Goal: Book appointment/travel/reservation

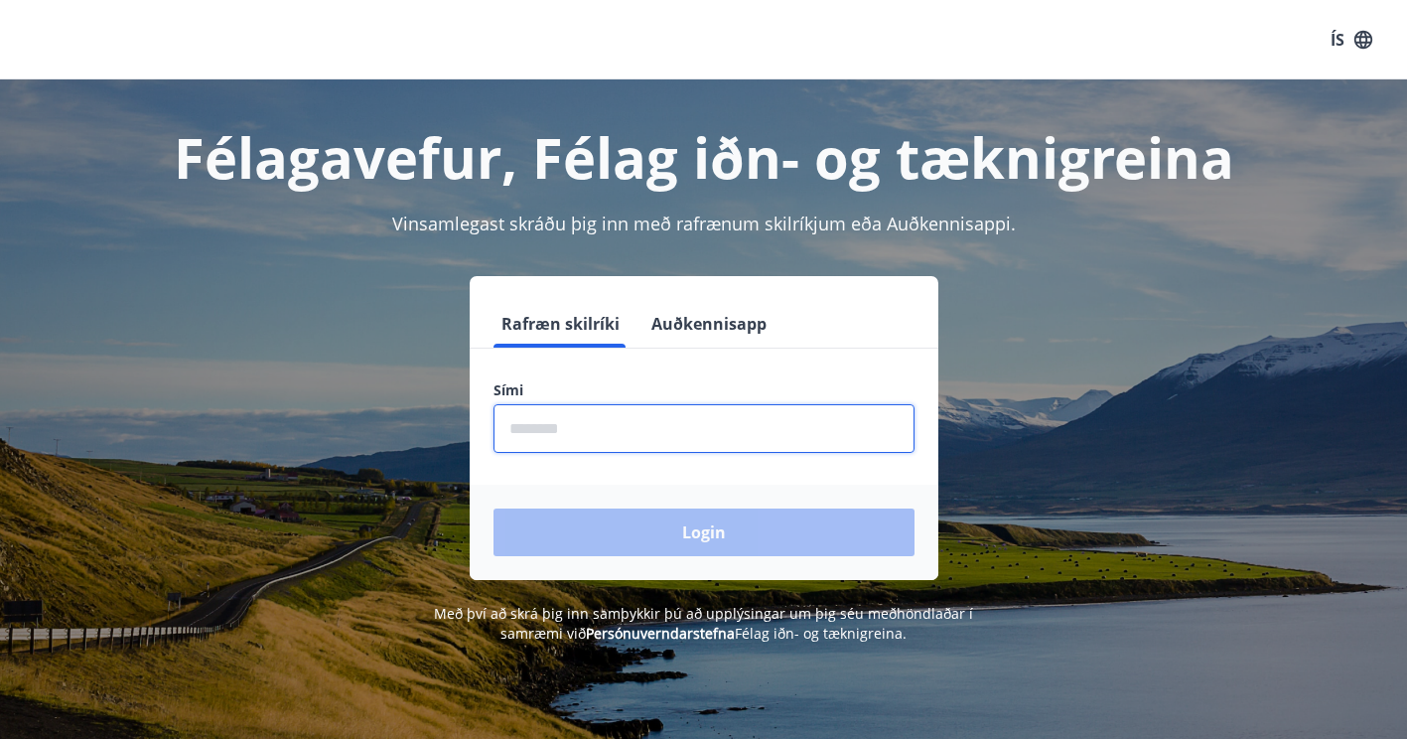
click at [549, 433] on input "phone" at bounding box center [704, 428] width 421 height 49
type input "********"
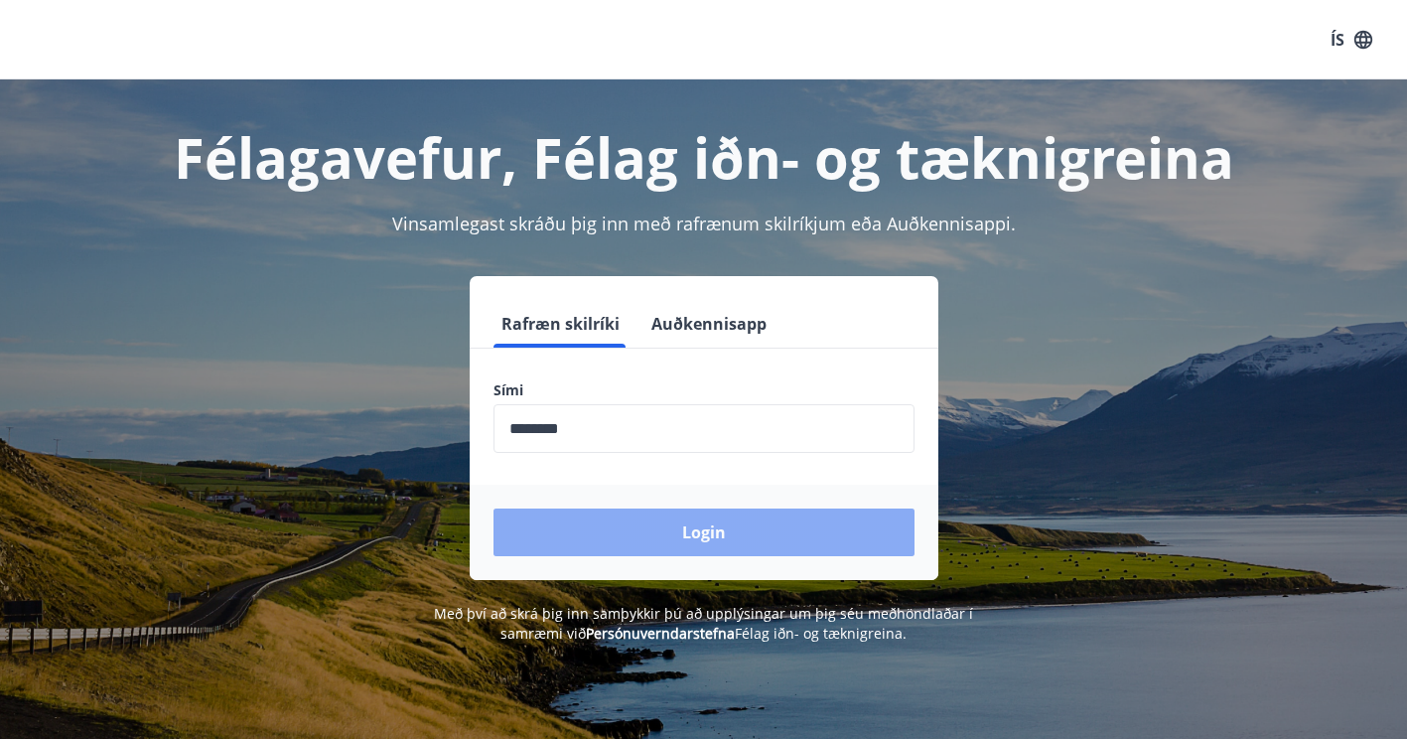
click at [614, 536] on button "Login" at bounding box center [704, 533] width 421 height 48
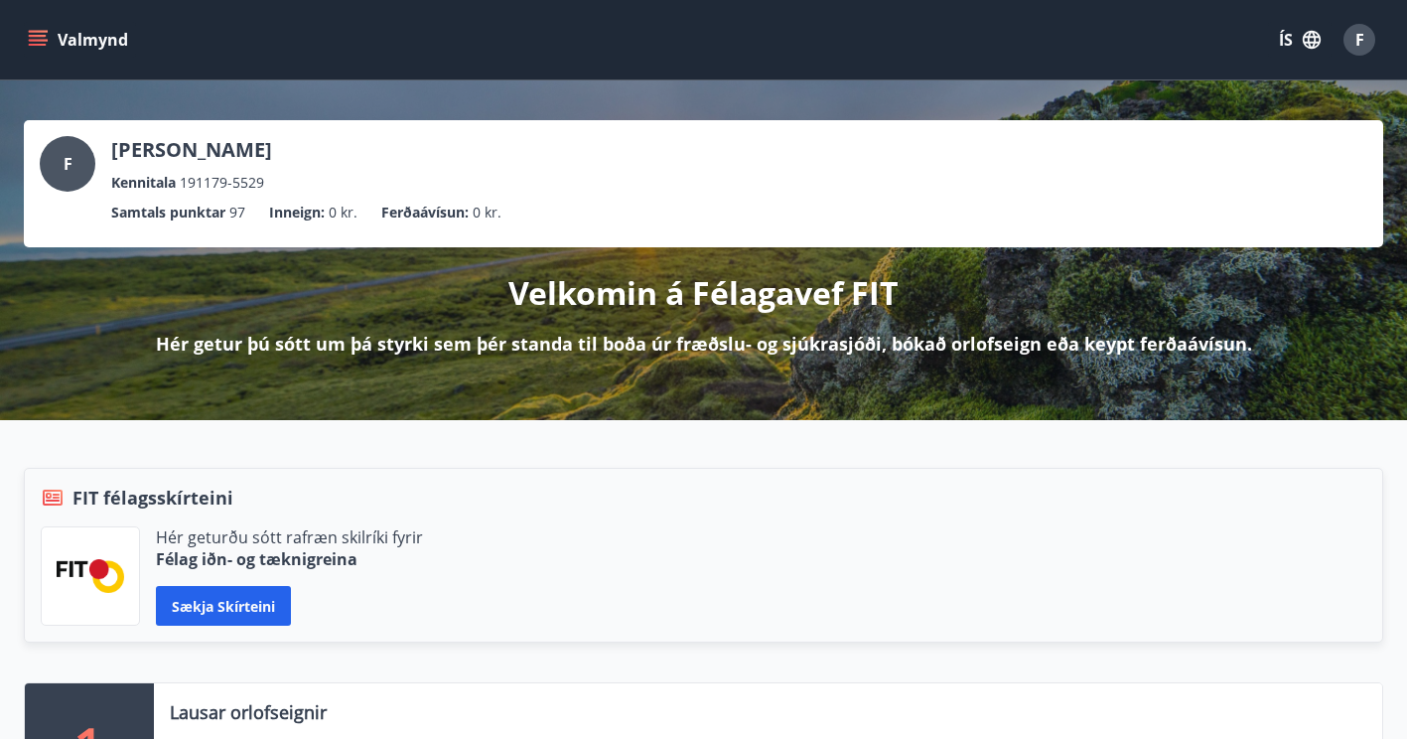
click at [41, 42] on icon "menu" at bounding box center [38, 40] width 20 height 20
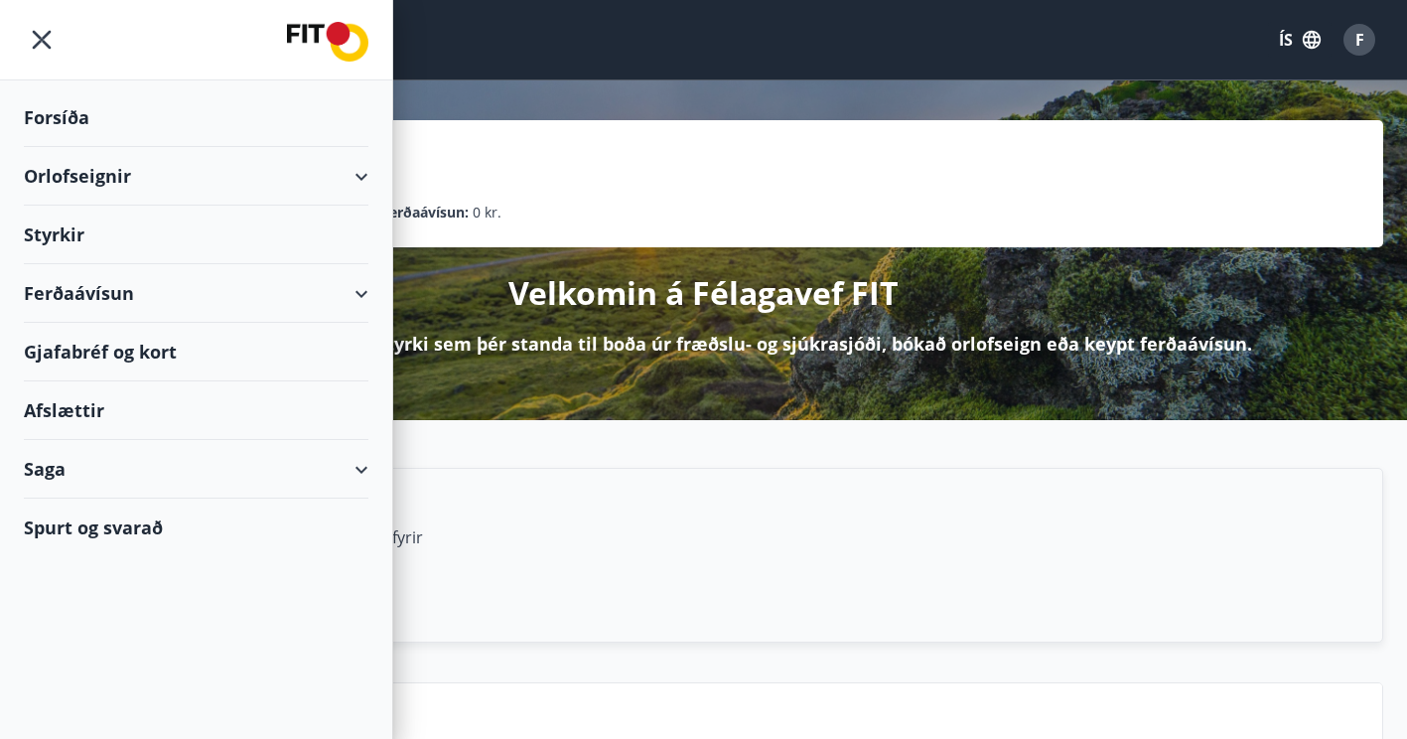
click at [367, 176] on div "Orlofseignir" at bounding box center [196, 176] width 345 height 59
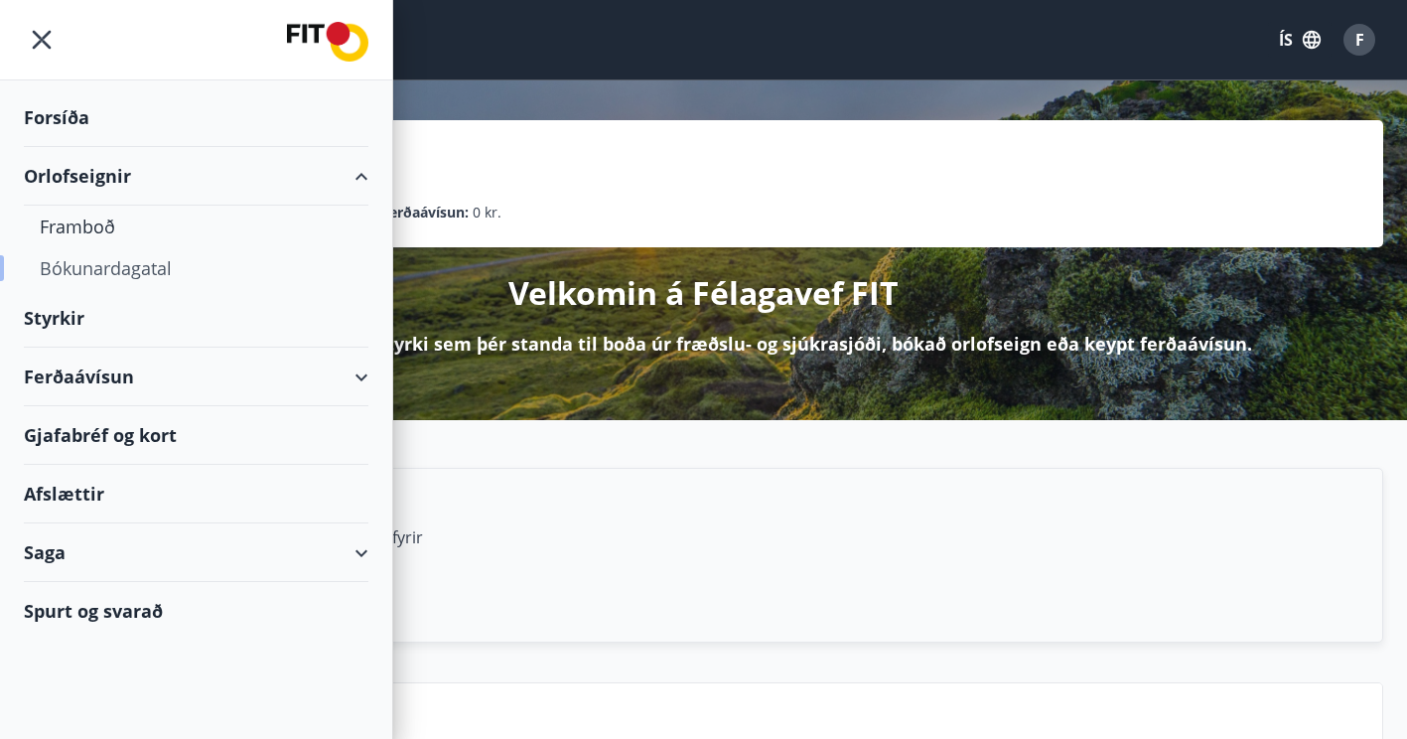
click at [89, 268] on div "Bókunardagatal" at bounding box center [196, 268] width 313 height 42
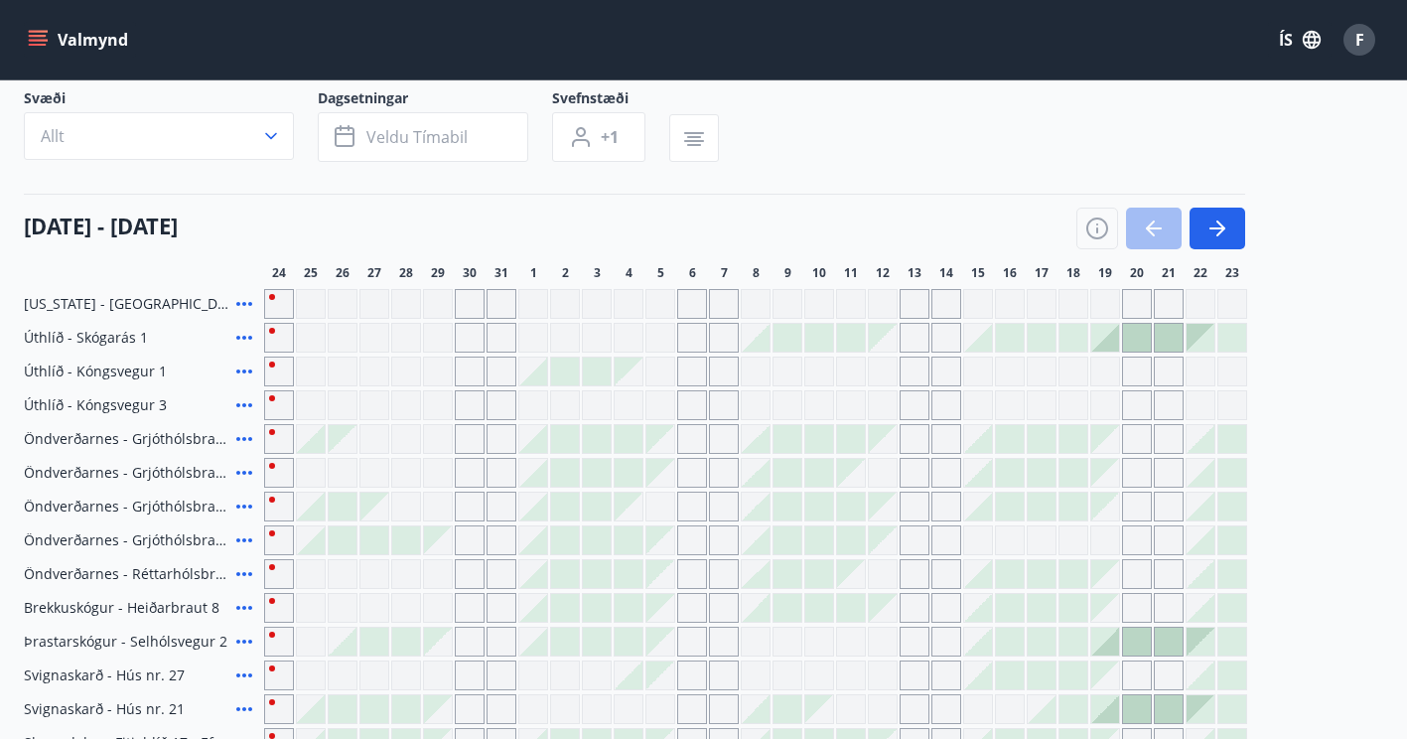
scroll to position [131, 0]
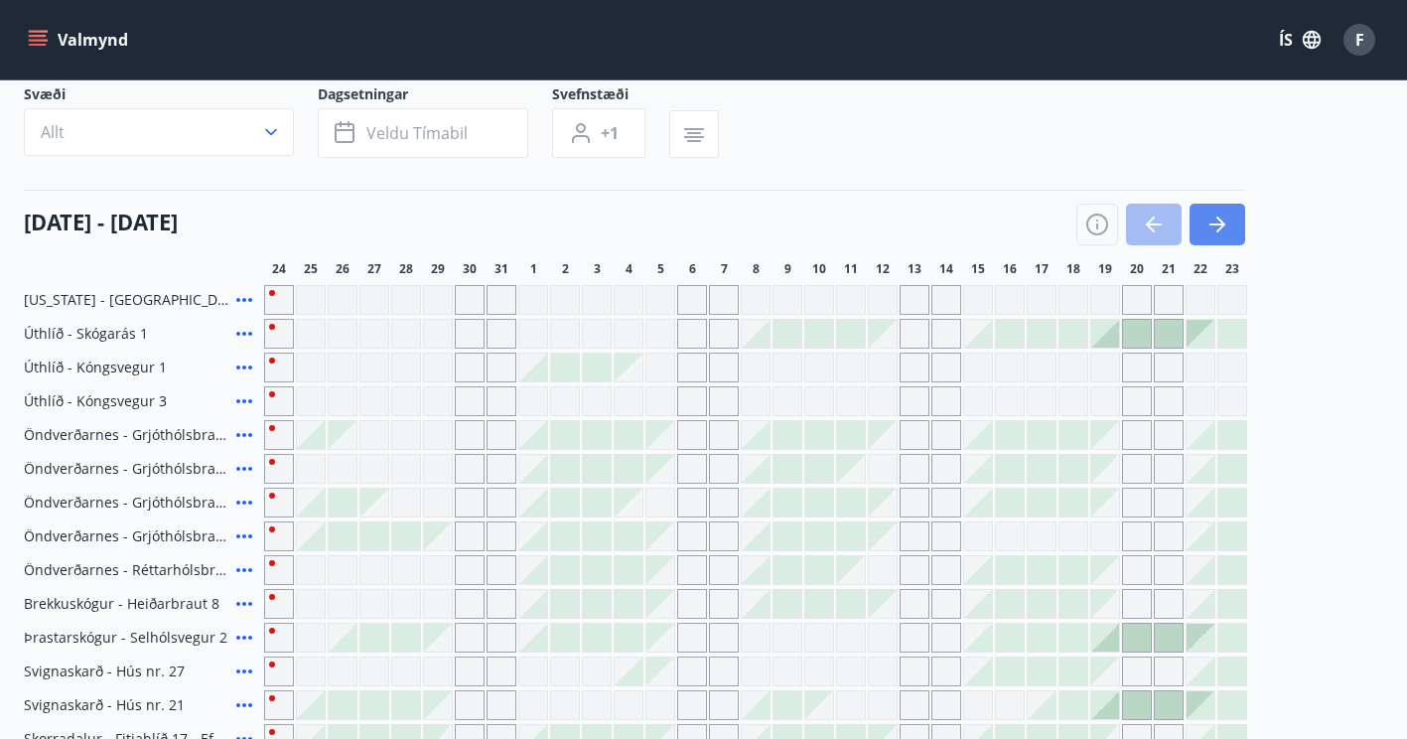
click at [1212, 221] on icon "button" at bounding box center [1218, 225] width 24 height 24
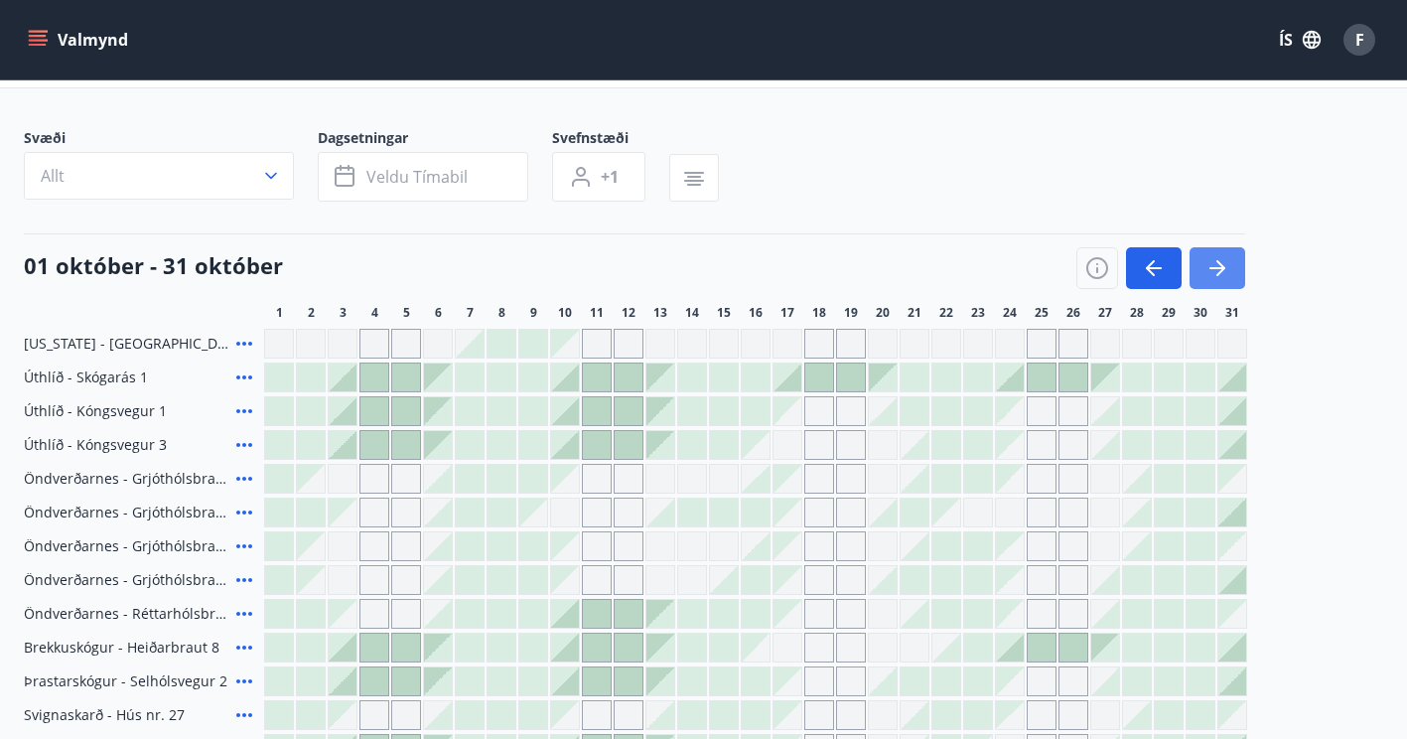
scroll to position [0, 0]
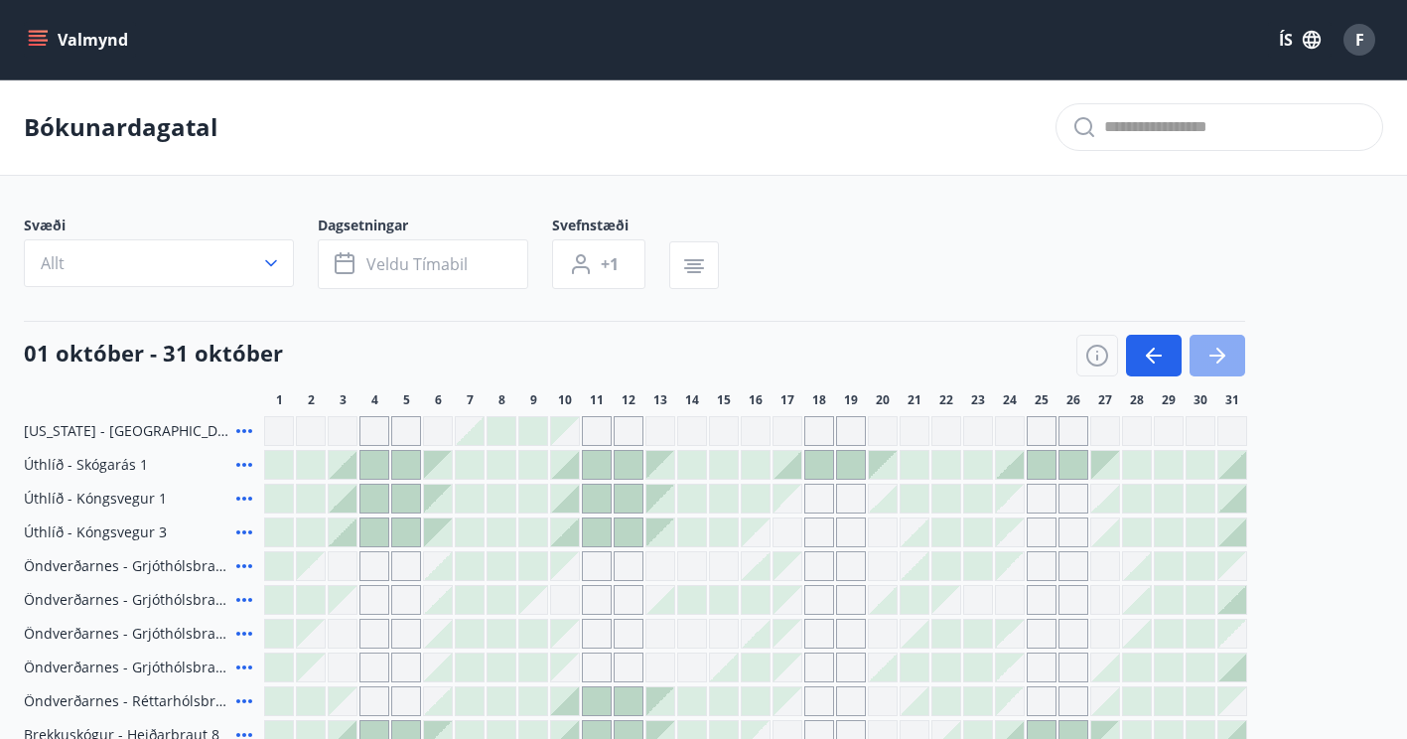
click at [1211, 357] on icon "button" at bounding box center [1218, 356] width 24 height 24
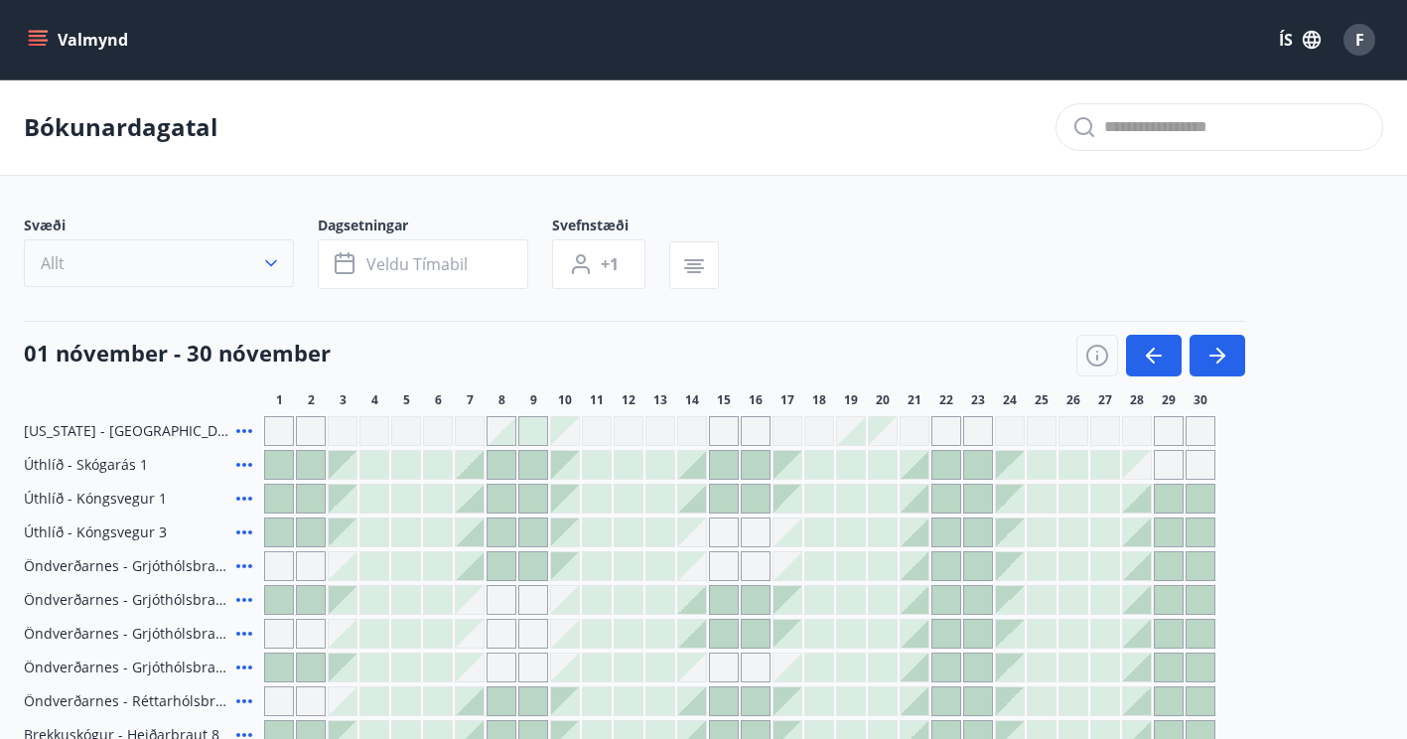
click at [265, 266] on icon "button" at bounding box center [271, 263] width 20 height 20
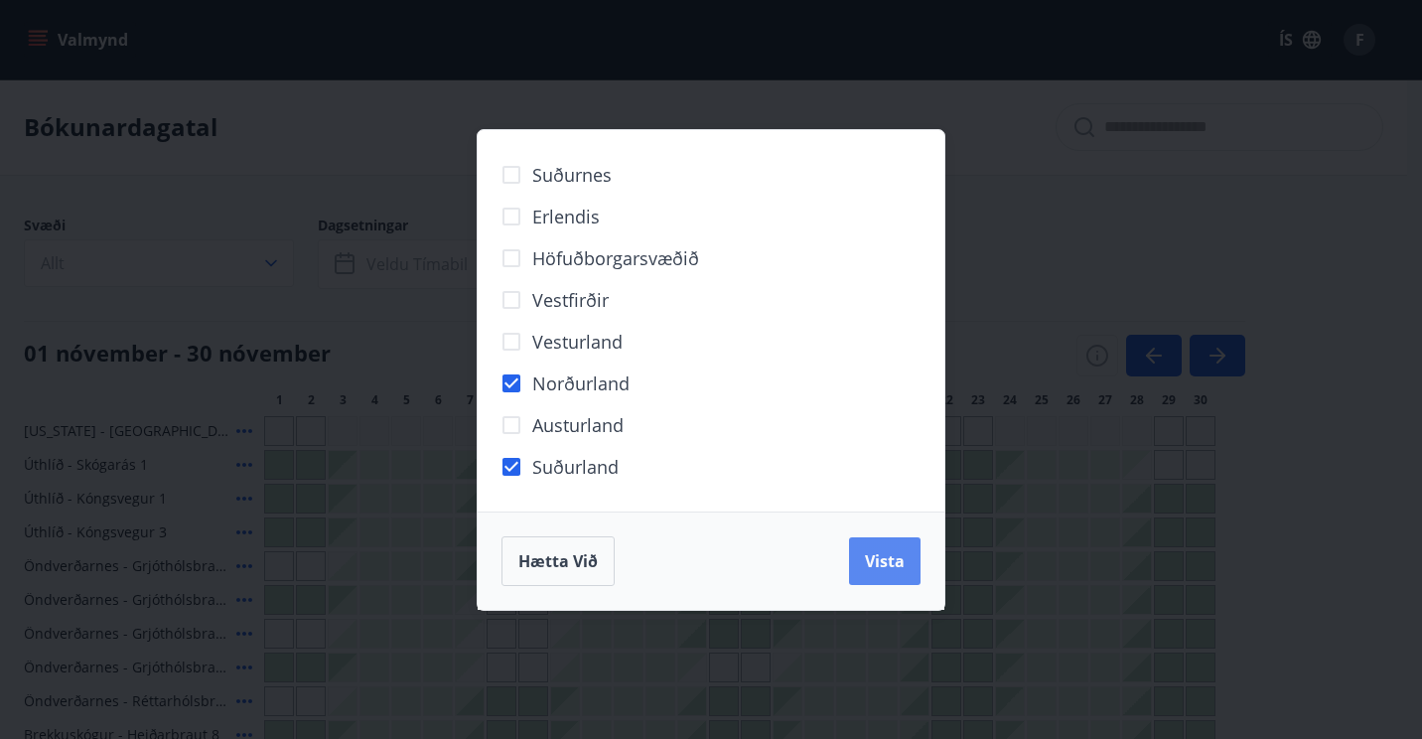
click at [875, 560] on span "Vista" at bounding box center [885, 561] width 40 height 22
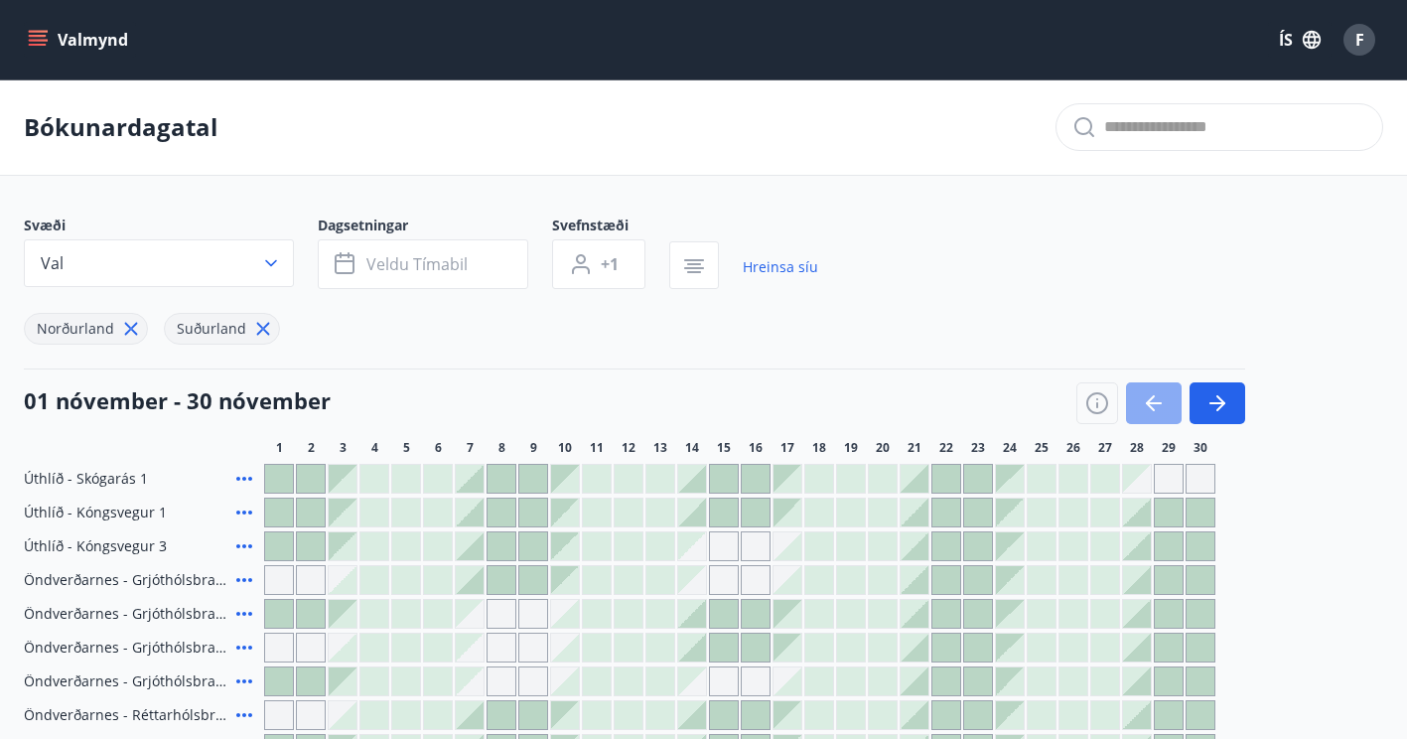
click at [1148, 408] on icon "button" at bounding box center [1154, 403] width 24 height 24
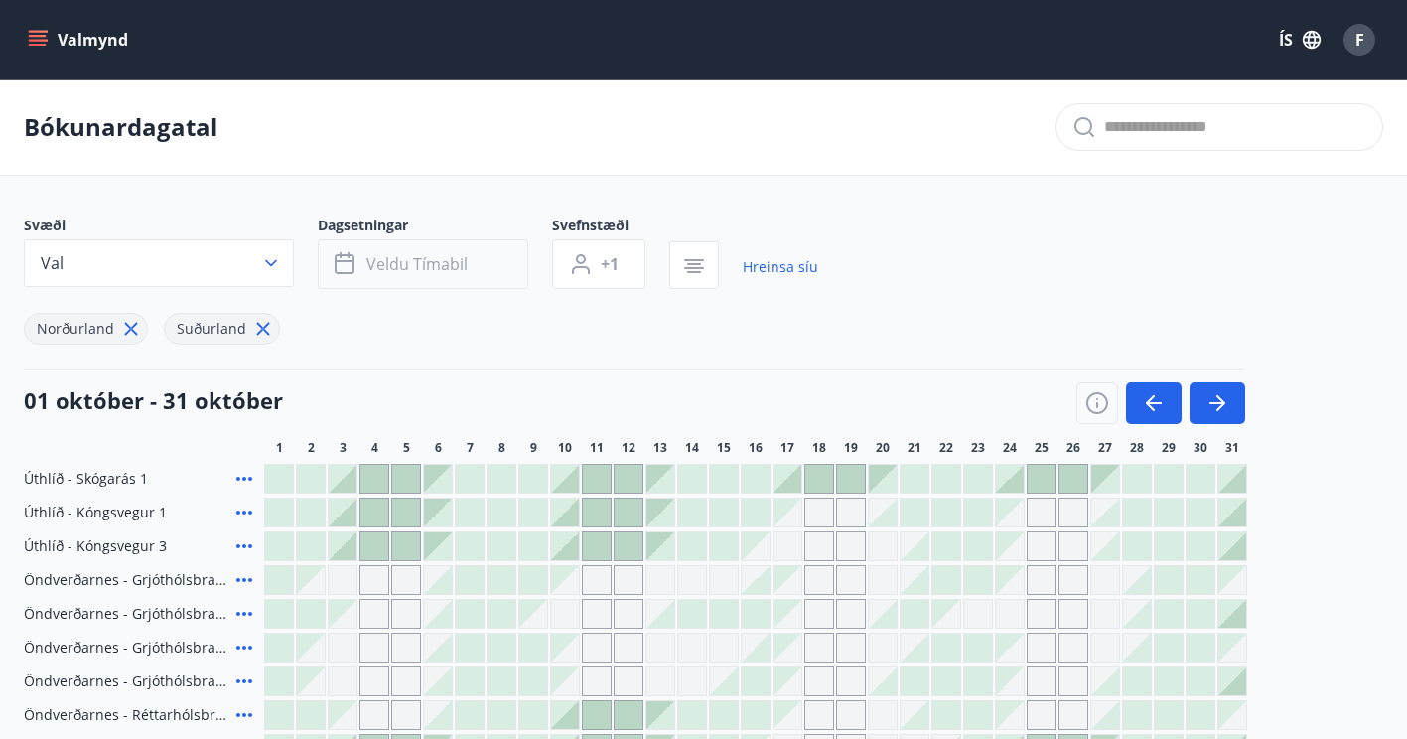
click at [371, 270] on span "Veldu tímabil" at bounding box center [417, 264] width 101 height 22
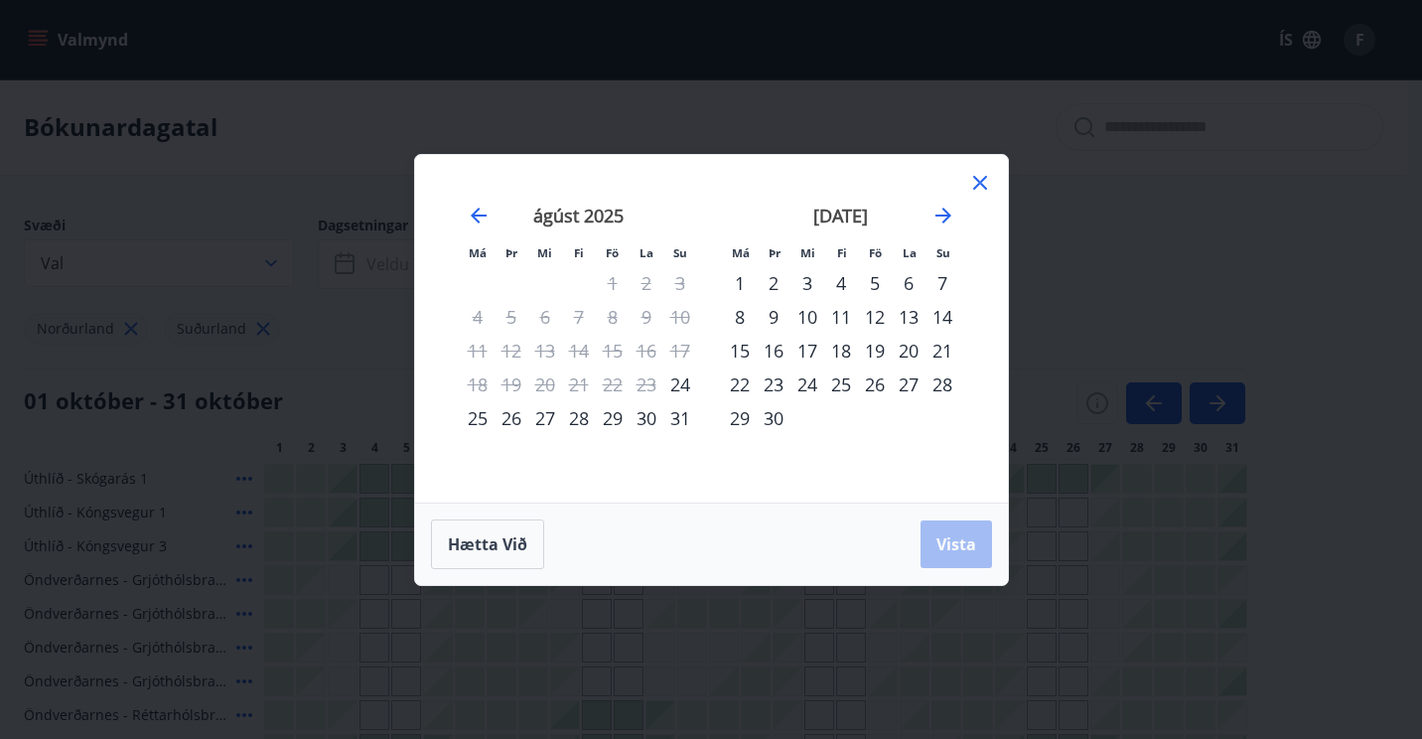
click at [874, 312] on div "12" at bounding box center [875, 317] width 34 height 34
click at [937, 211] on icon "Move forward to switch to the next month." at bounding box center [944, 216] width 24 height 24
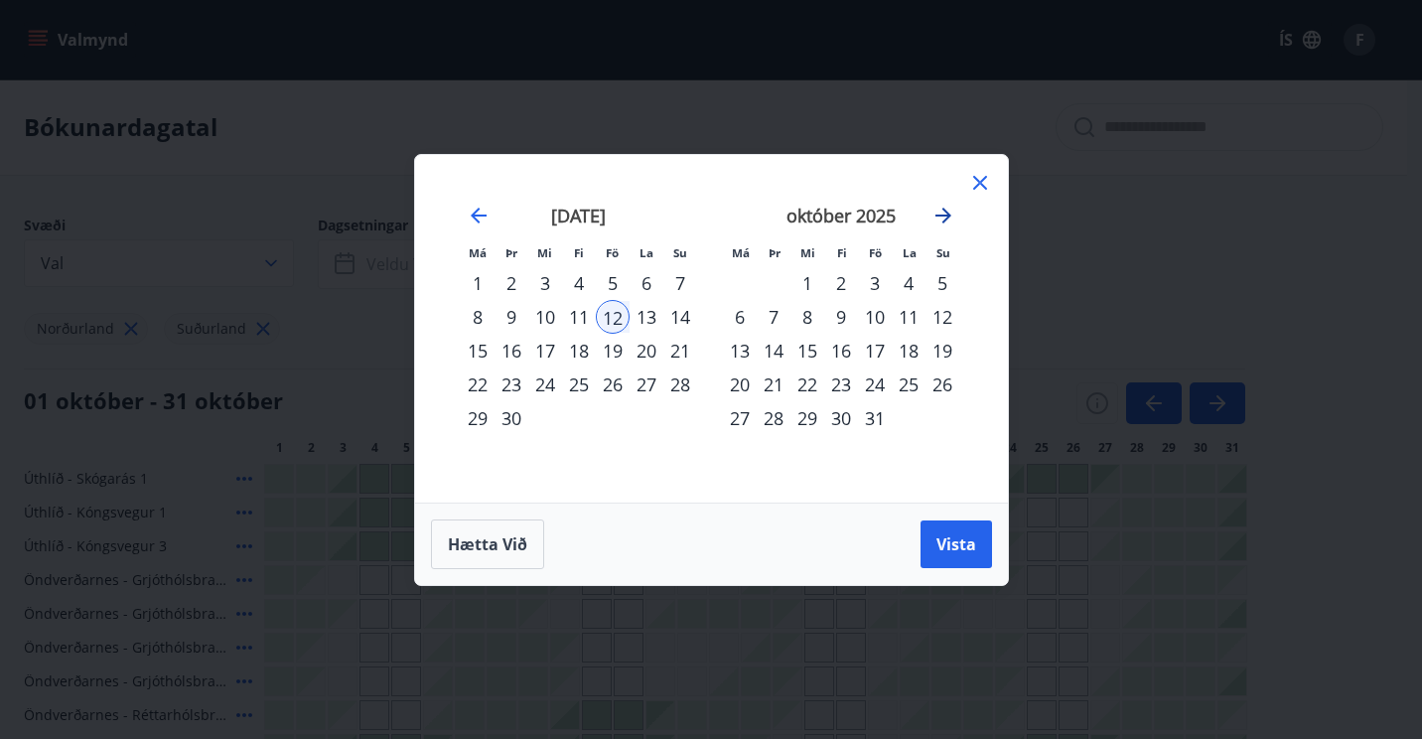
click at [937, 211] on icon "Move forward to switch to the next month." at bounding box center [944, 216] width 24 height 24
click at [937, 414] on div "30" at bounding box center [943, 418] width 34 height 34
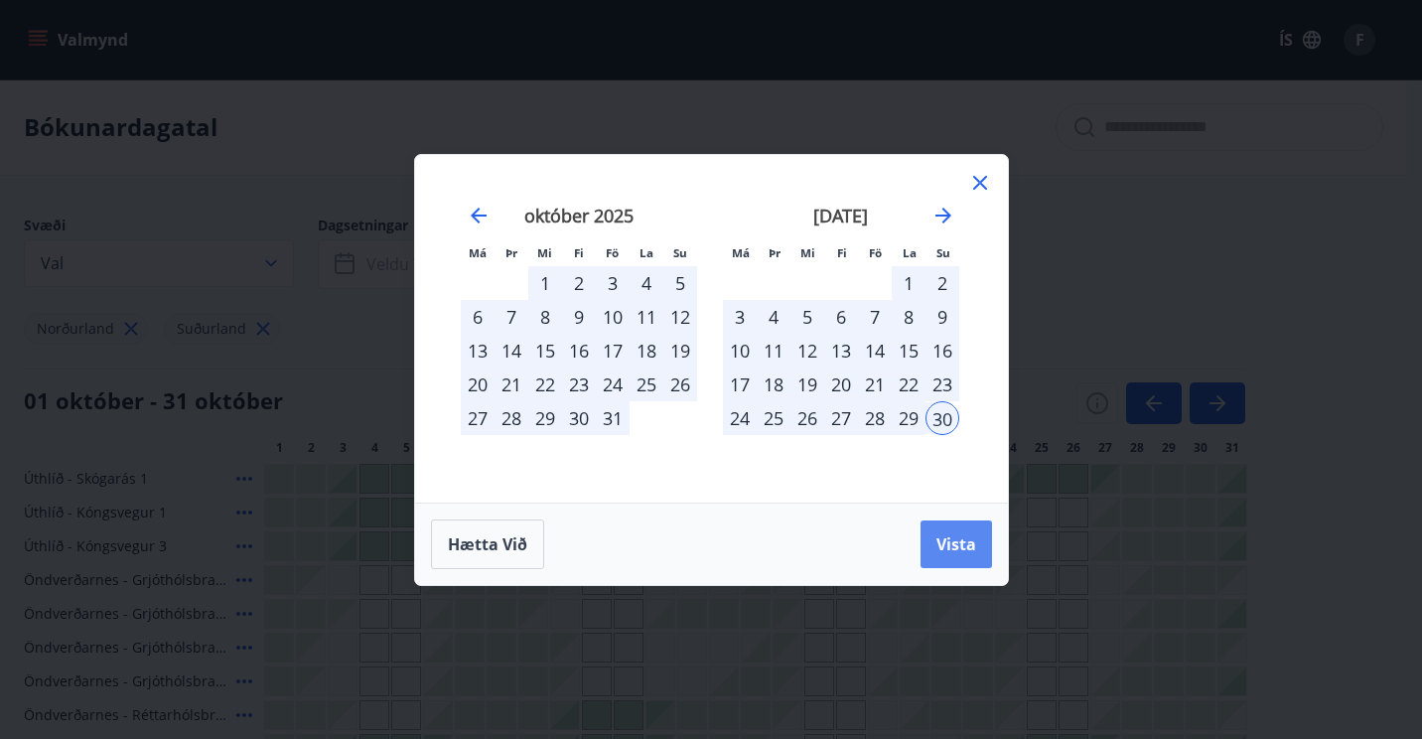
click at [948, 552] on span "Vista" at bounding box center [957, 544] width 40 height 22
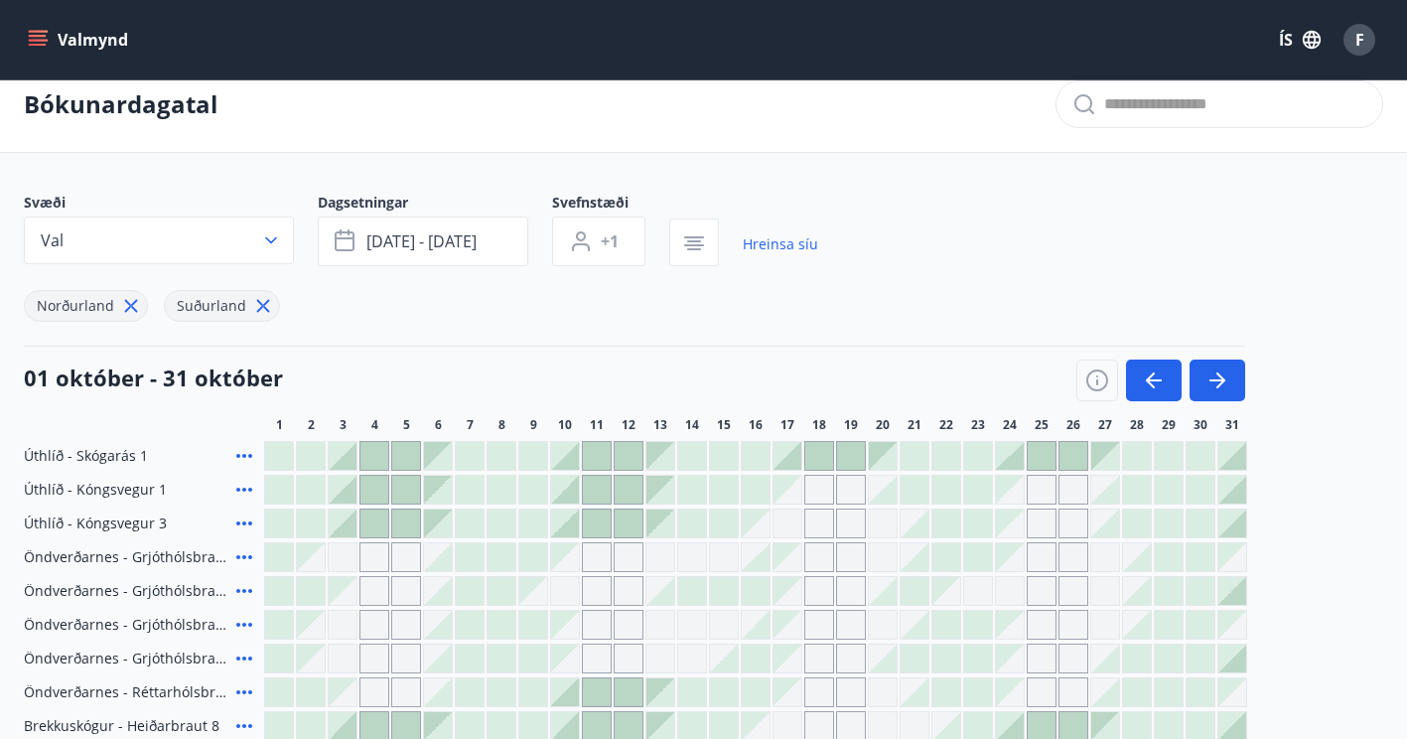
scroll to position [24, 0]
click at [1150, 376] on icon "button" at bounding box center [1150, 379] width 9 height 16
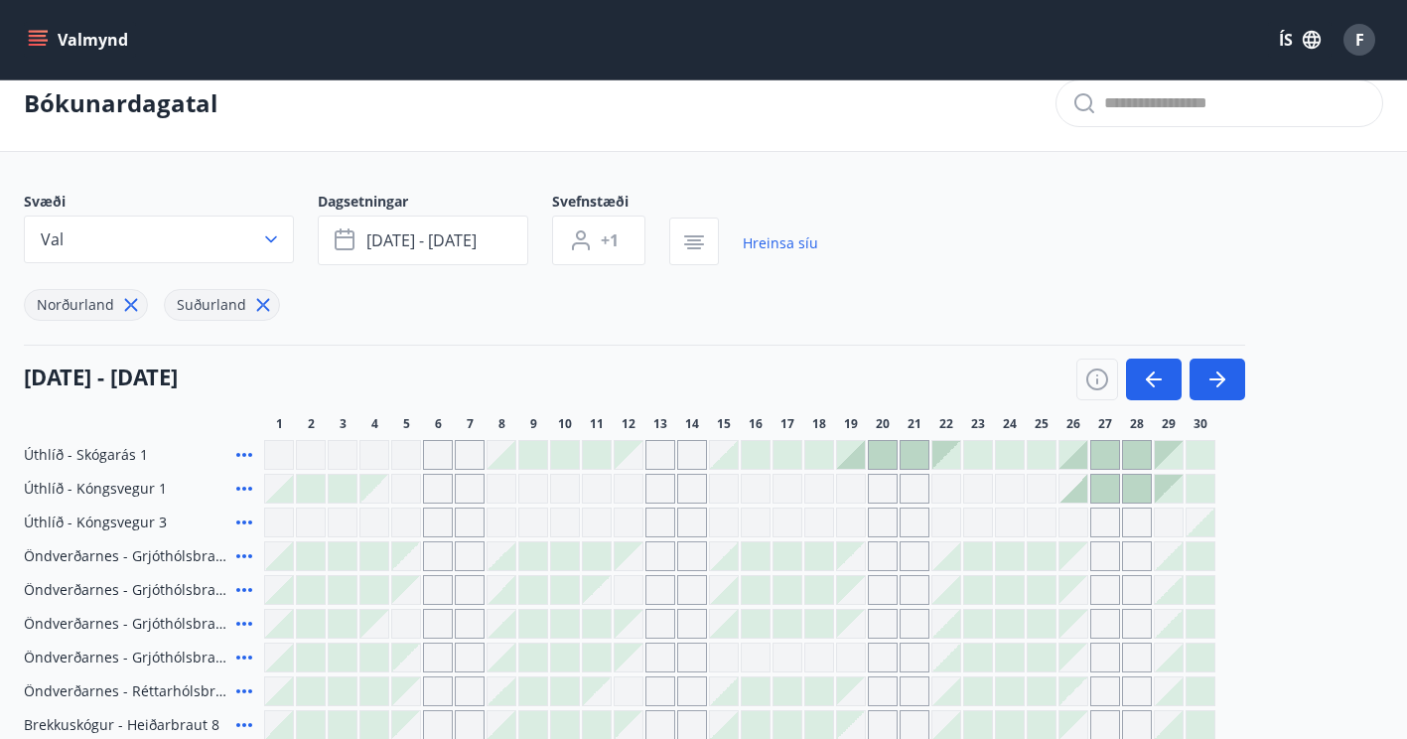
click at [39, 32] on icon "menu" at bounding box center [40, 32] width 22 height 2
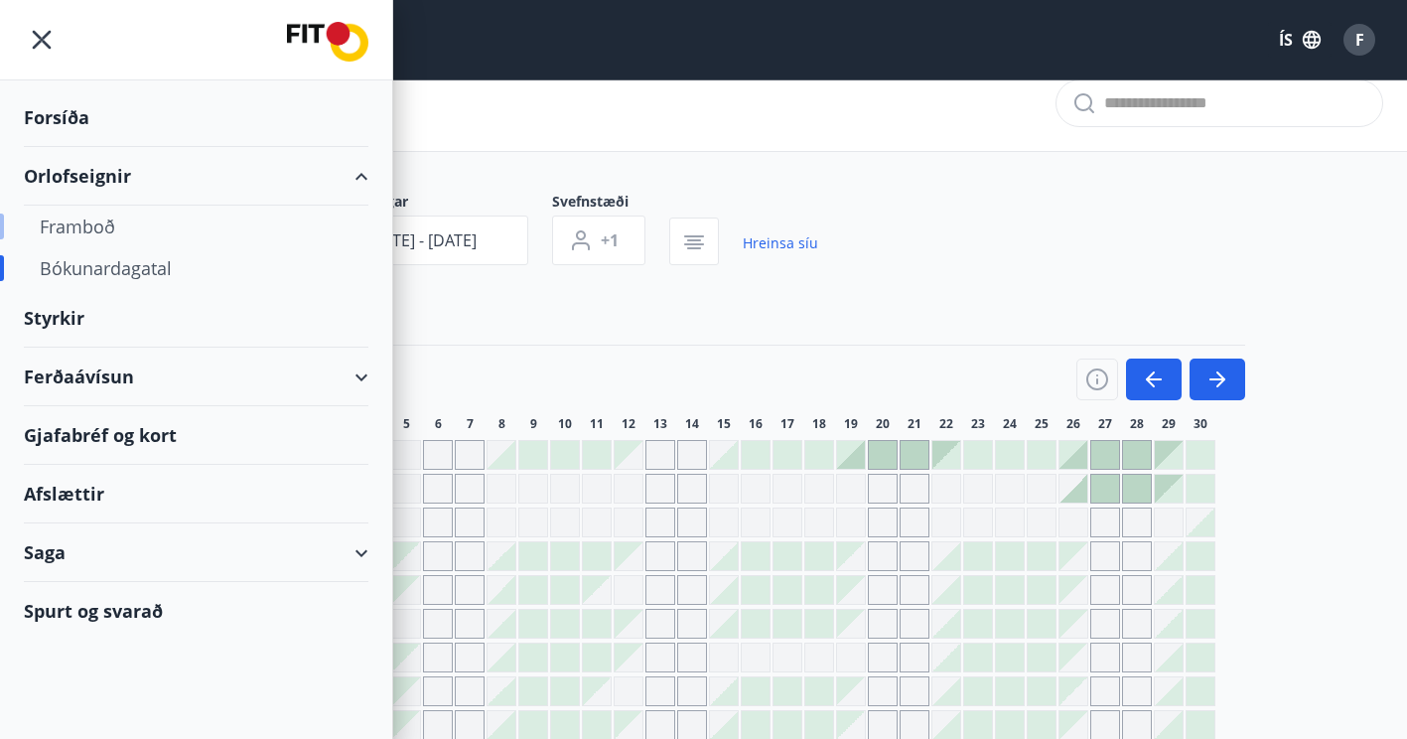
click at [86, 219] on div "Framboð" at bounding box center [196, 227] width 313 height 42
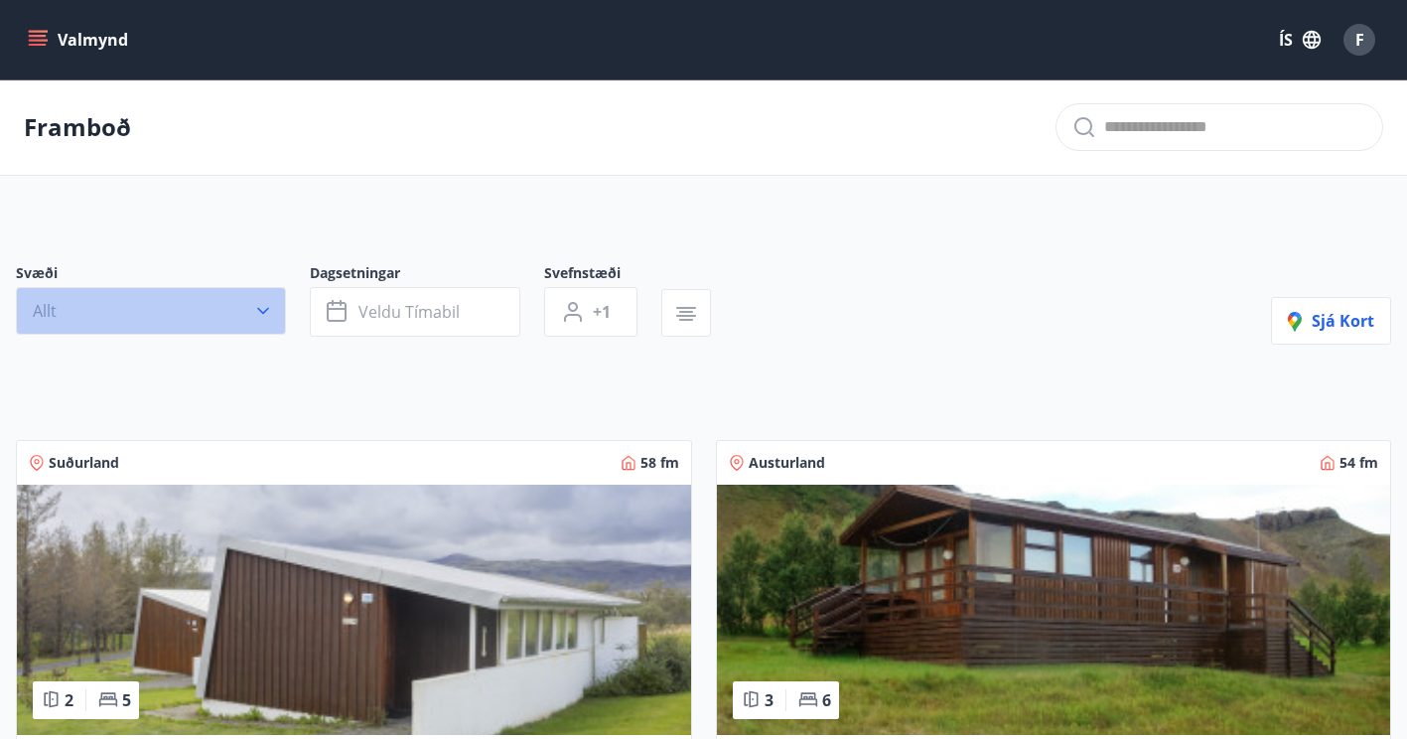
click at [265, 310] on icon "button" at bounding box center [263, 311] width 12 height 7
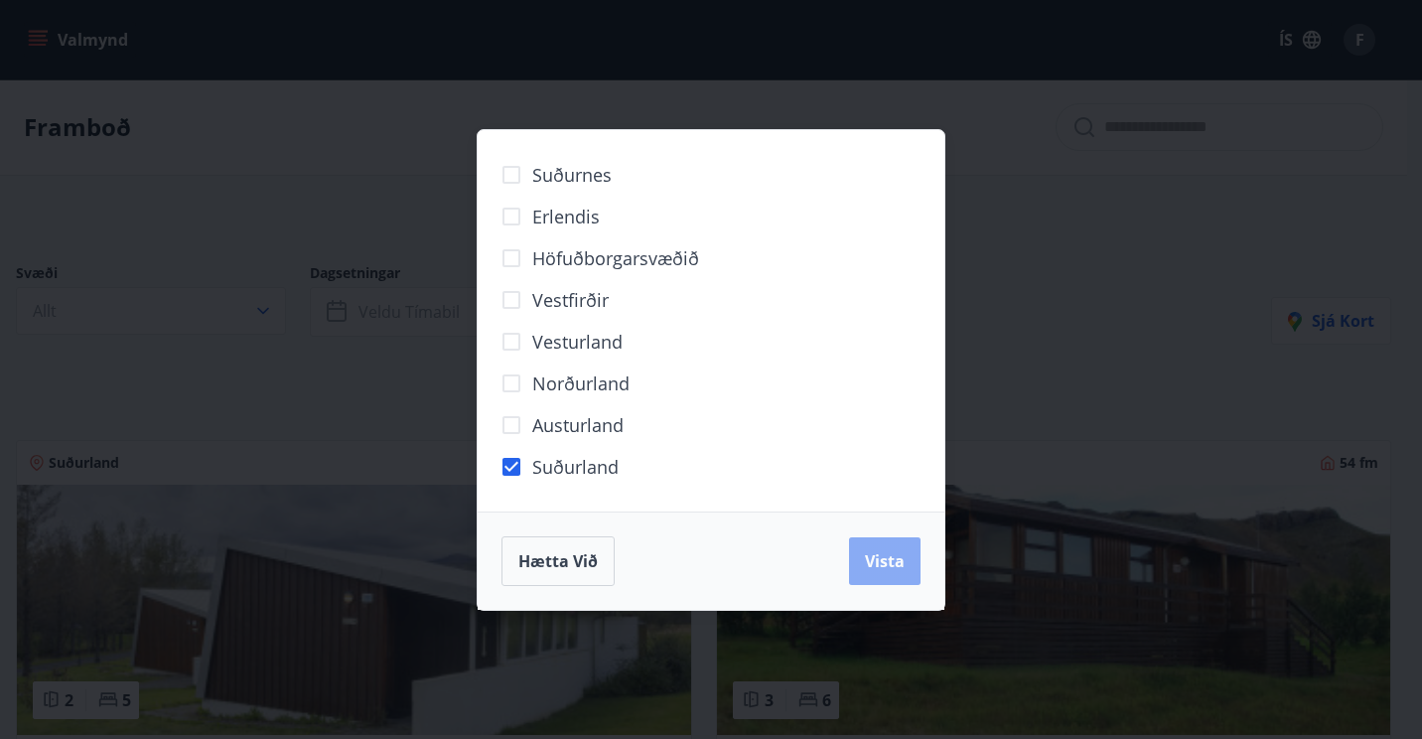
click at [880, 555] on span "Vista" at bounding box center [885, 561] width 40 height 22
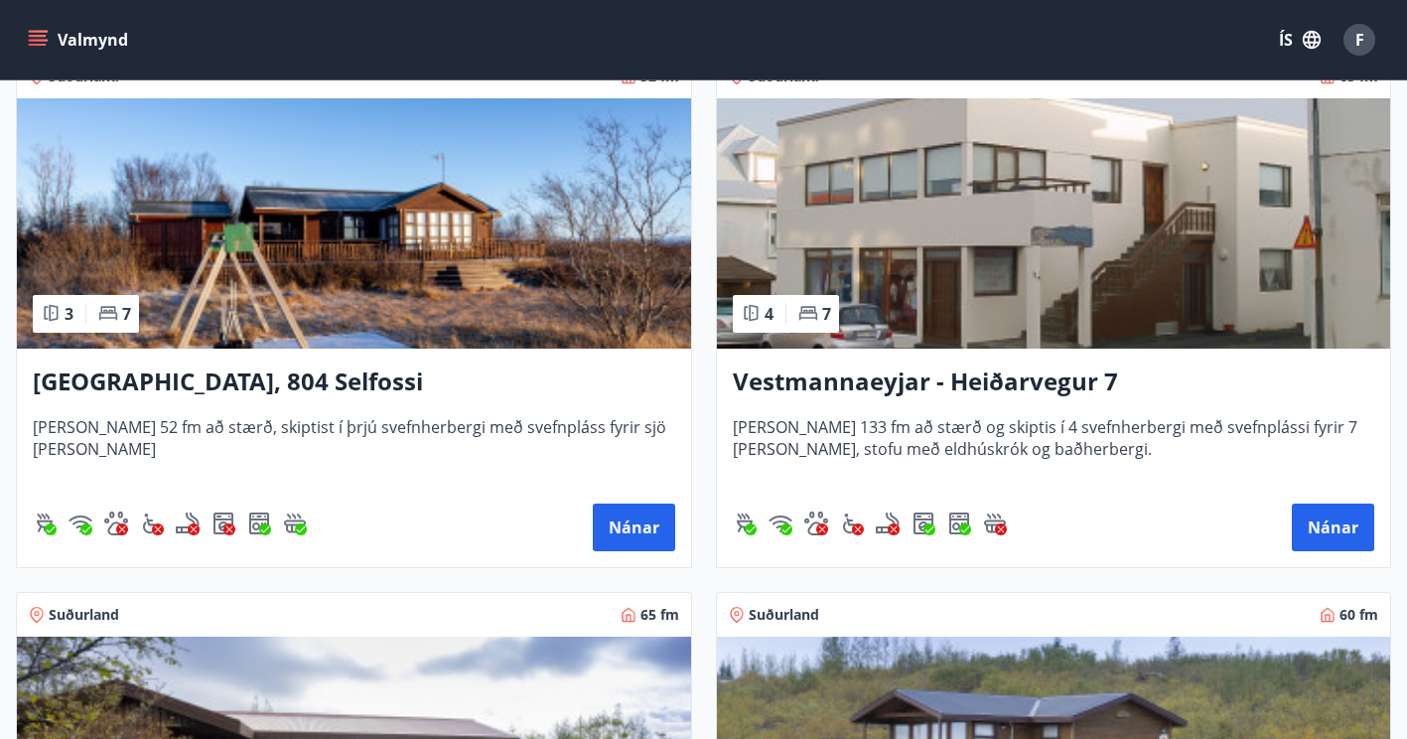
scroll to position [973, 0]
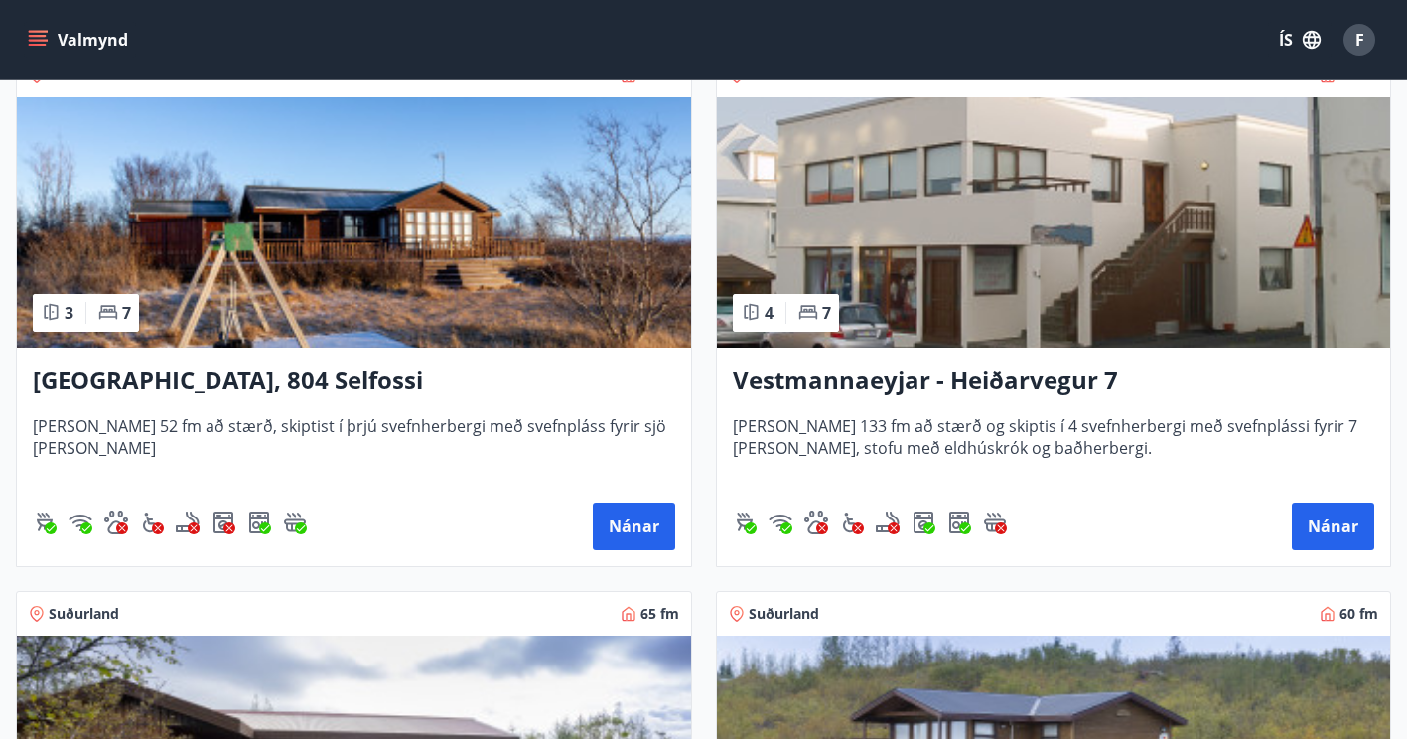
click at [961, 382] on h3 "Vestmannaeyjar - Heiðarvegur 7" at bounding box center [1054, 382] width 643 height 36
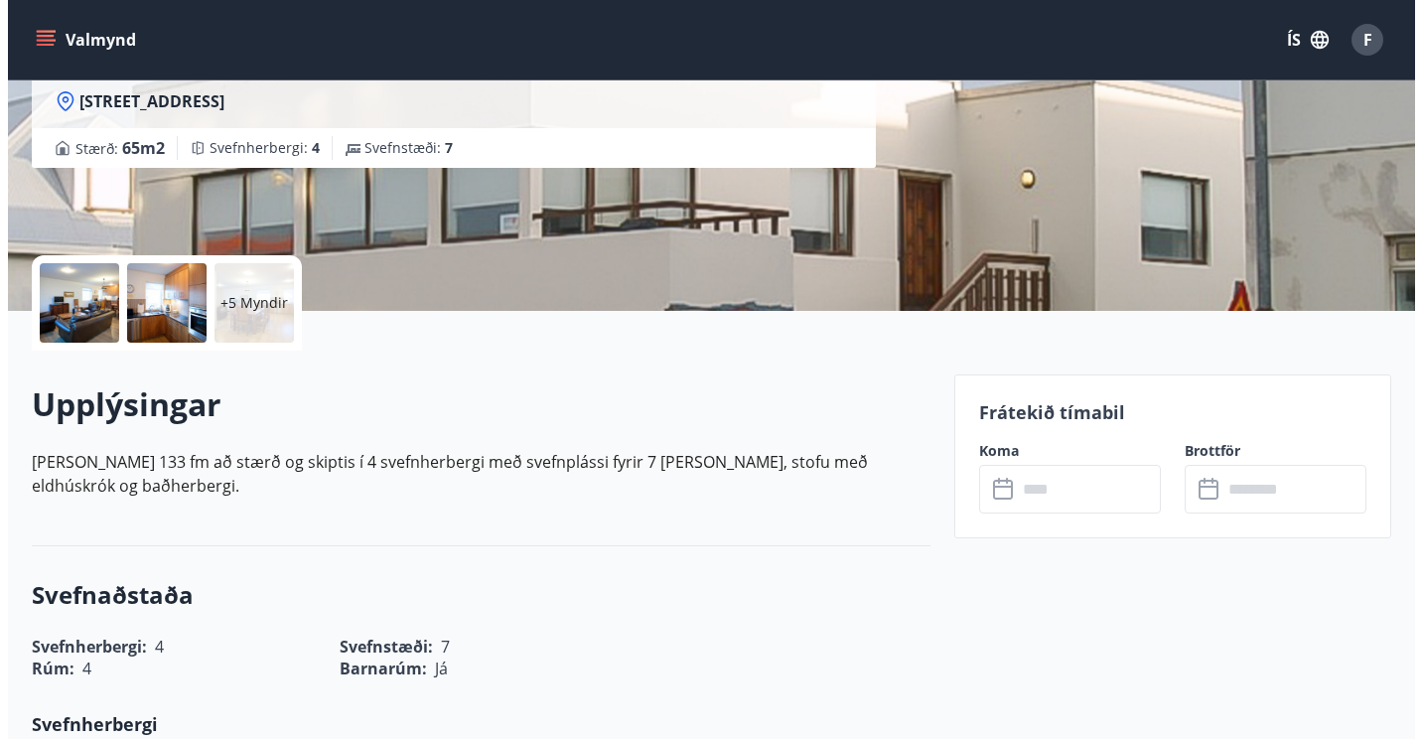
scroll to position [287, 0]
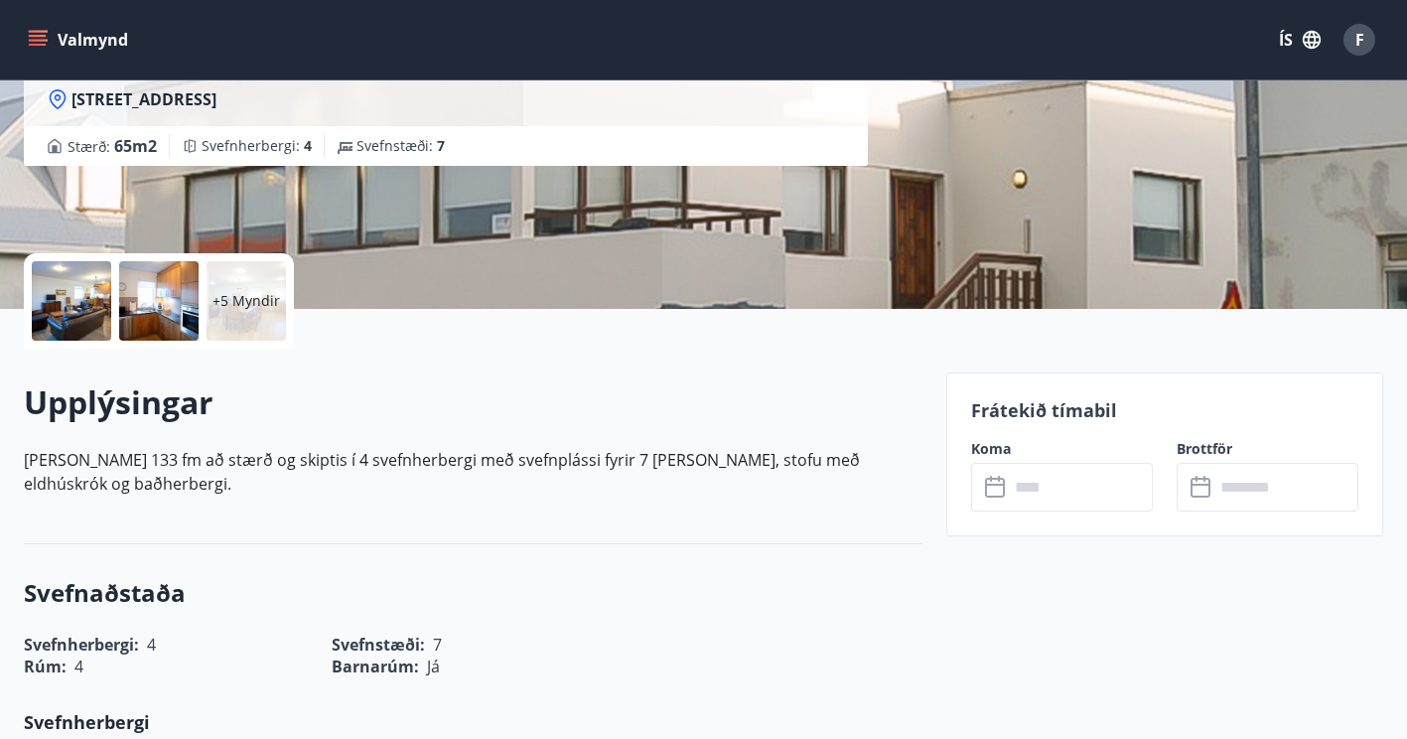
click at [76, 308] on div at bounding box center [71, 300] width 79 height 79
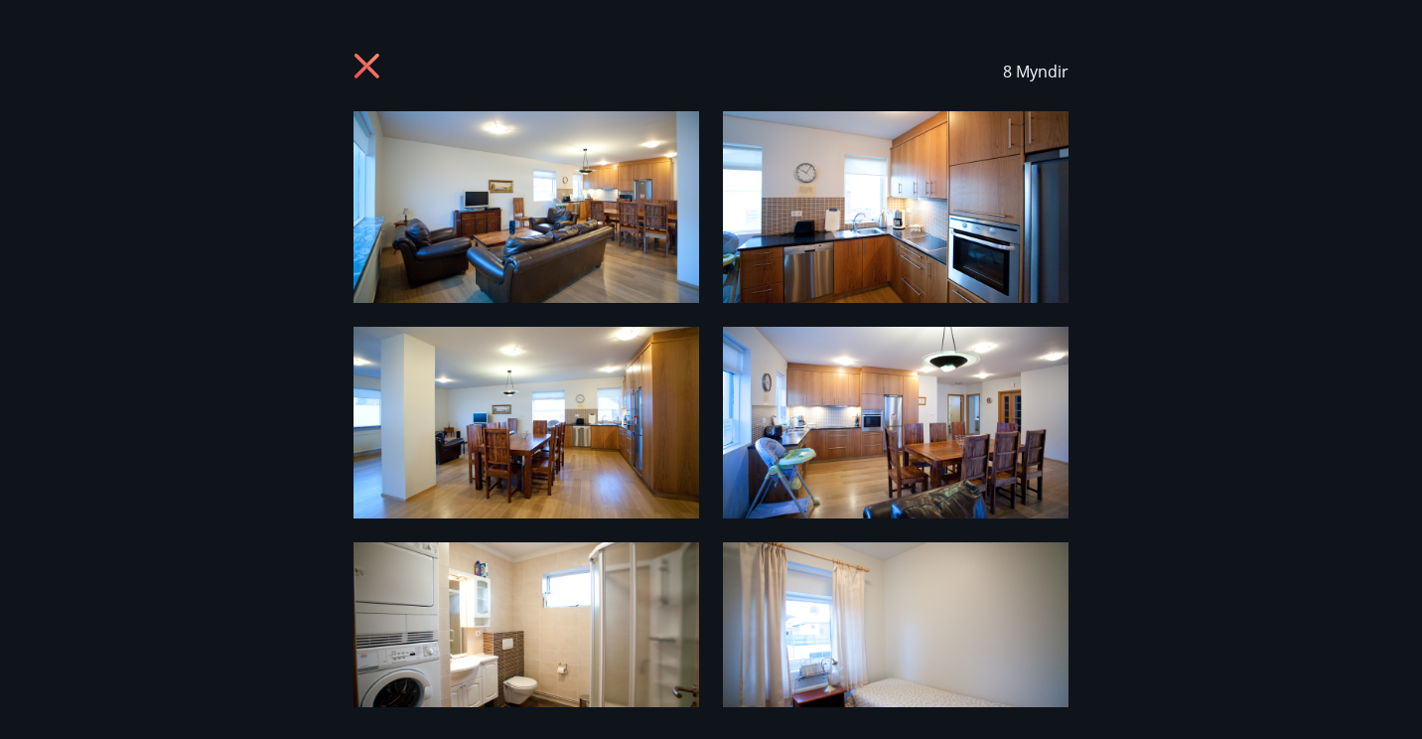
click at [533, 216] on img at bounding box center [527, 207] width 346 height 192
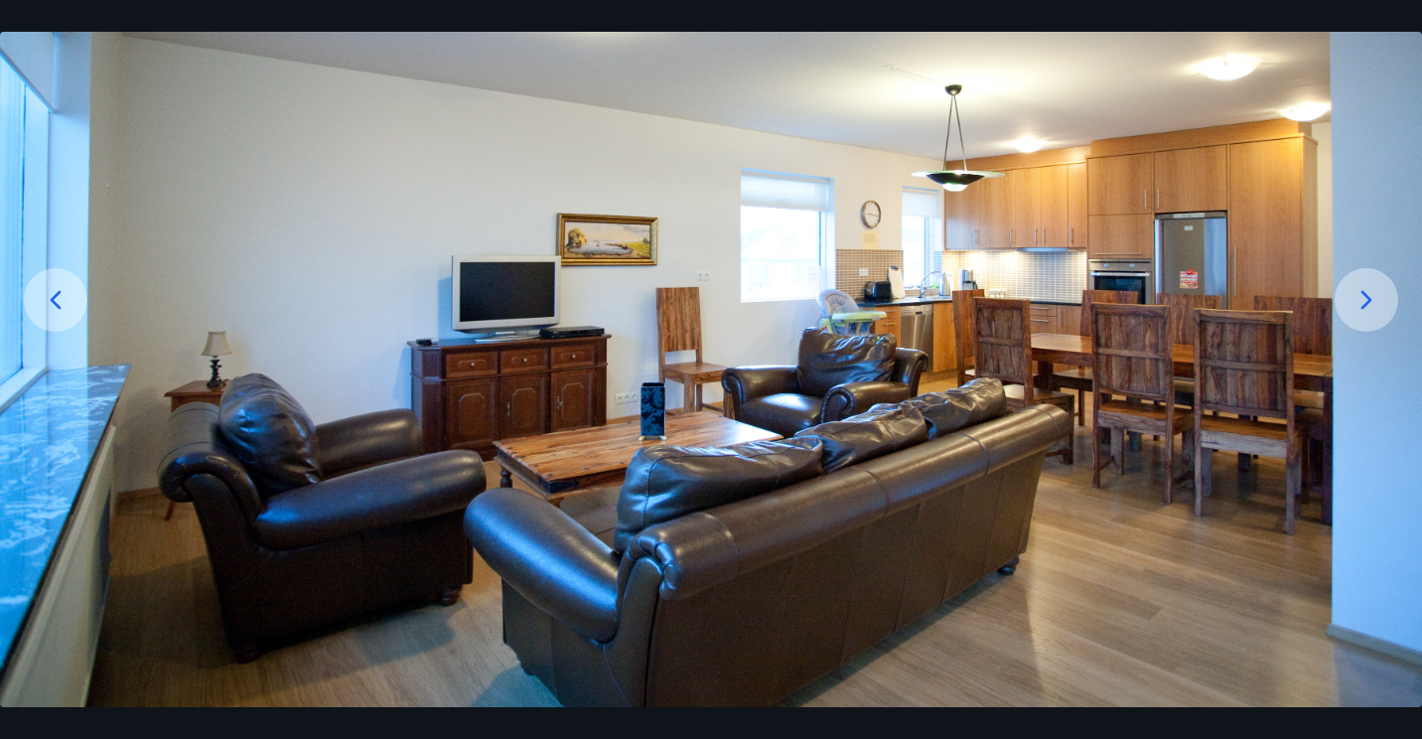
scroll to position [182, 0]
click at [1364, 303] on icon at bounding box center [1367, 299] width 32 height 32
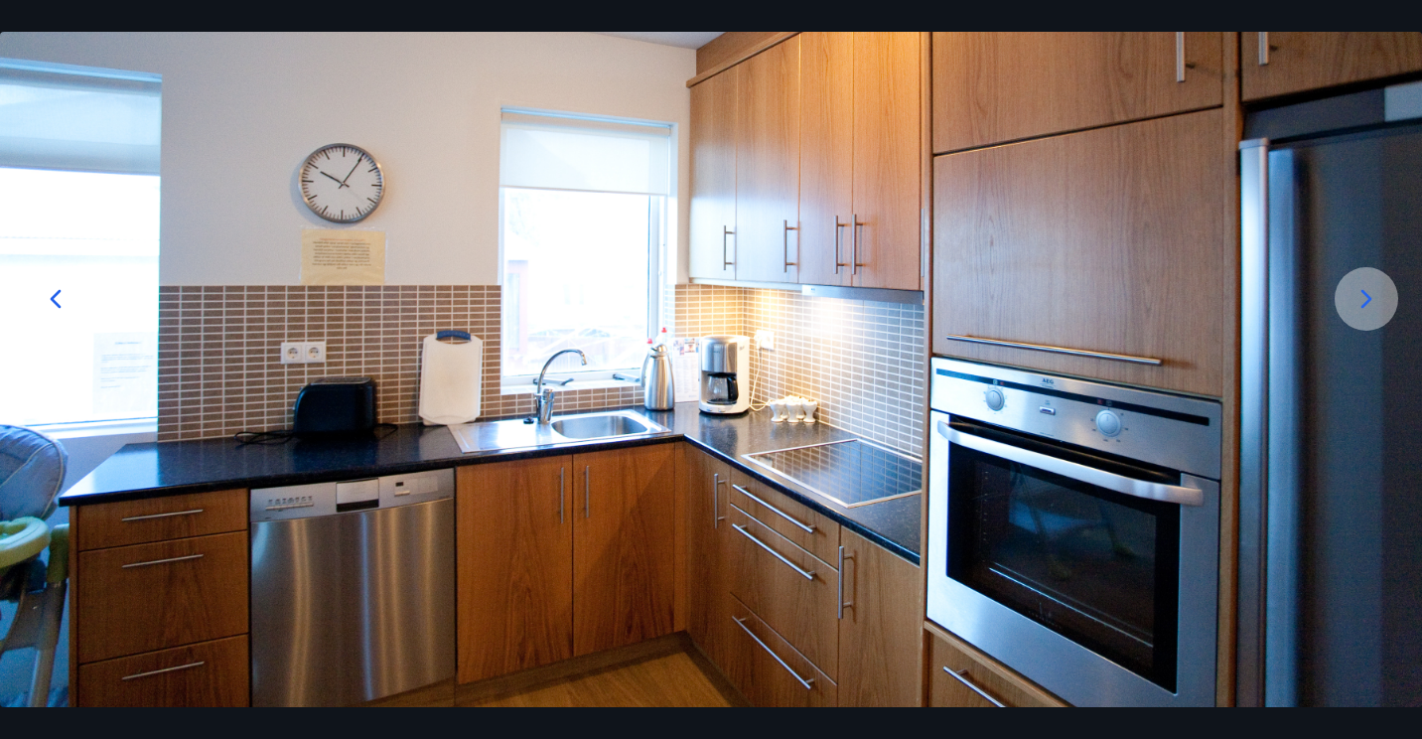
click at [1364, 303] on icon at bounding box center [1367, 299] width 32 height 32
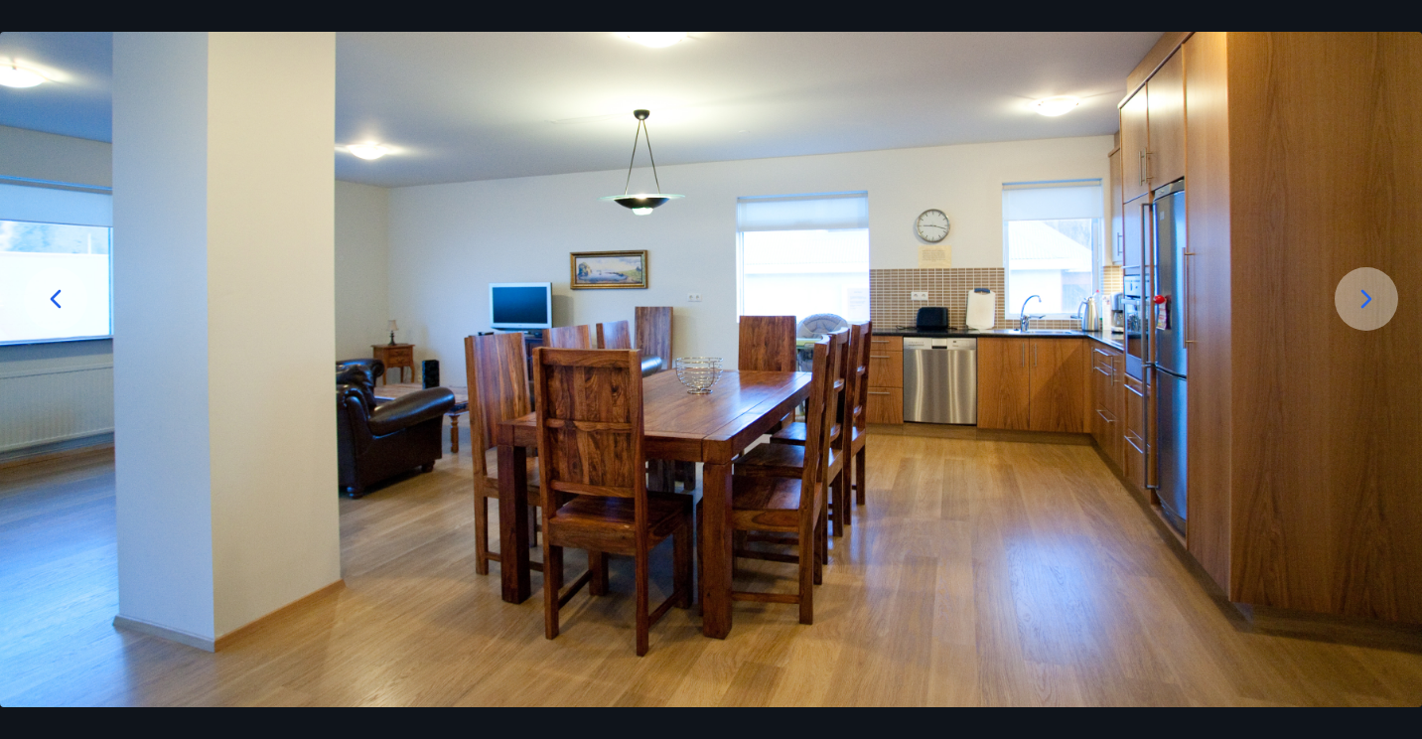
click at [1364, 303] on icon at bounding box center [1367, 299] width 32 height 32
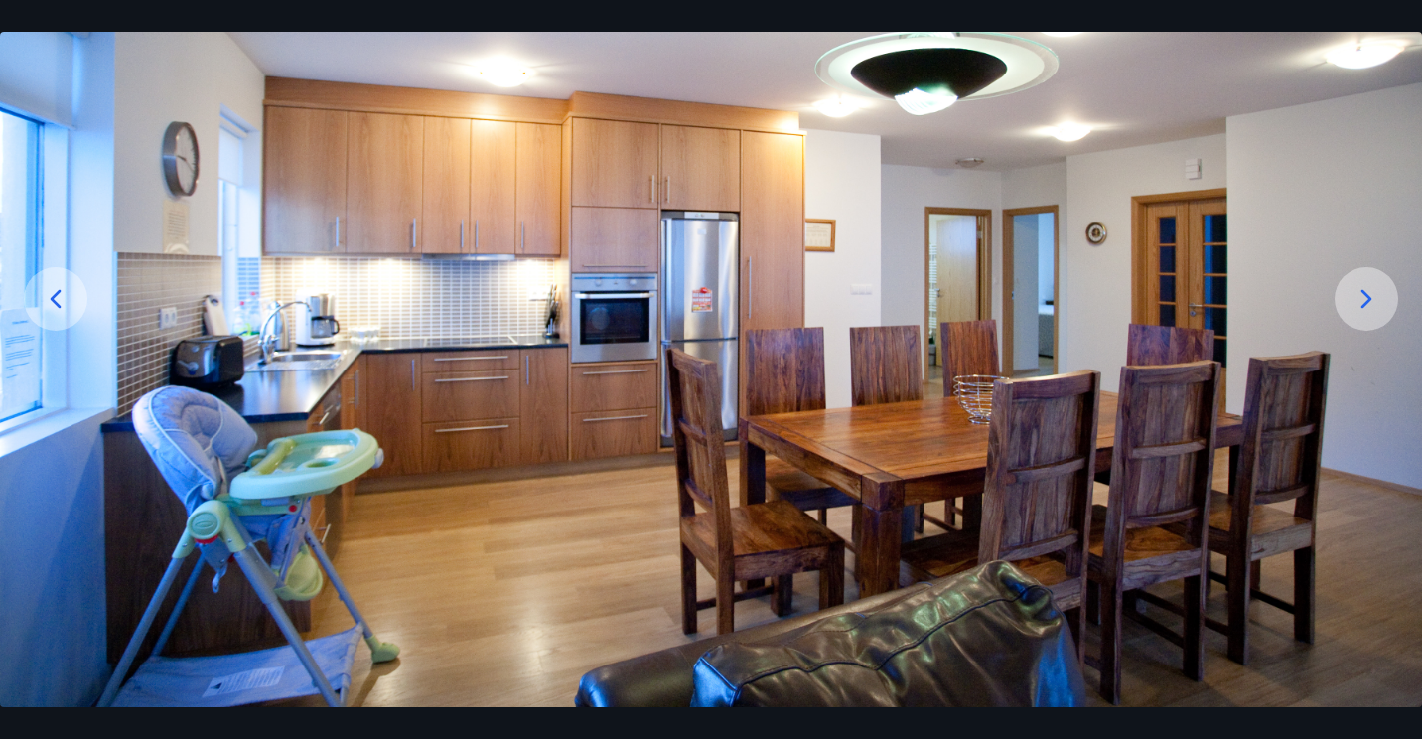
click at [1364, 303] on icon at bounding box center [1367, 299] width 32 height 32
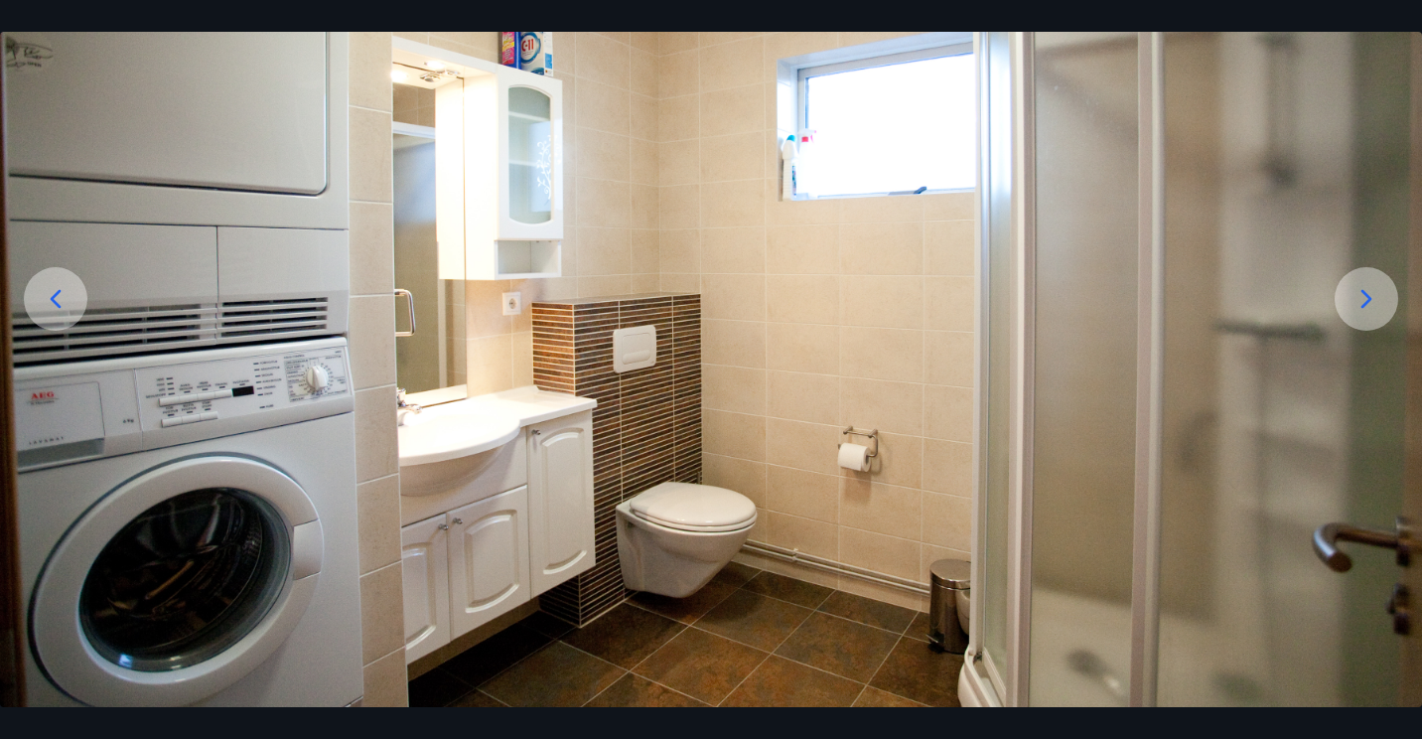
click at [1364, 303] on icon at bounding box center [1367, 299] width 32 height 32
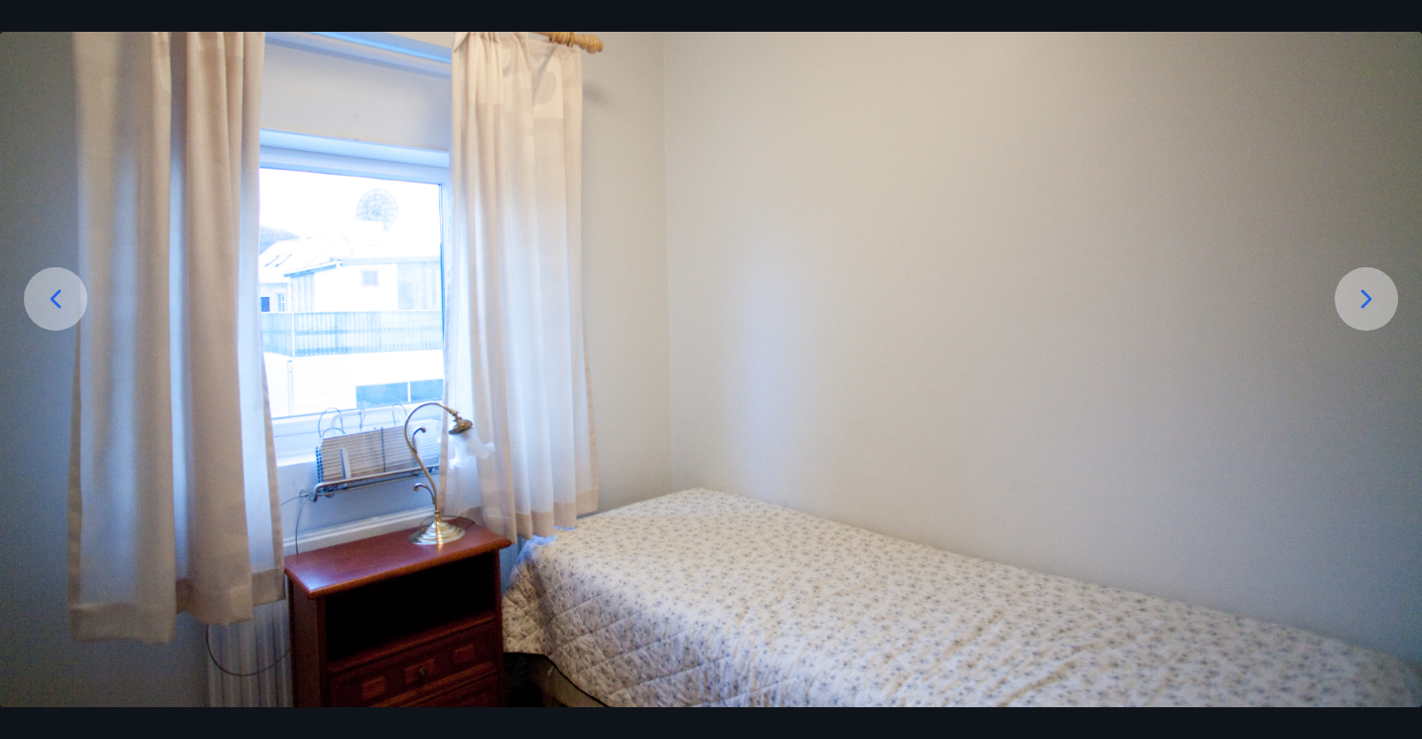
click at [1364, 303] on icon at bounding box center [1367, 299] width 32 height 32
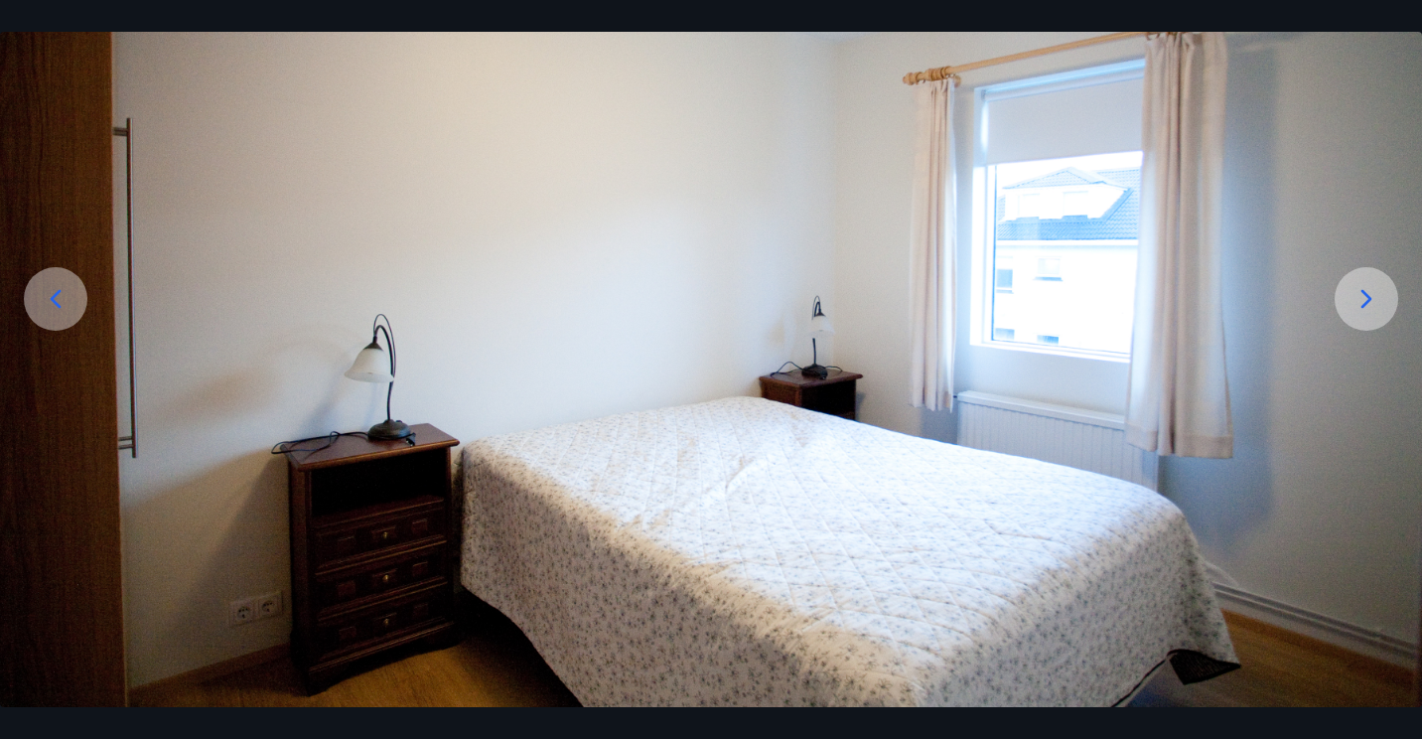
click at [1364, 303] on icon at bounding box center [1367, 299] width 32 height 32
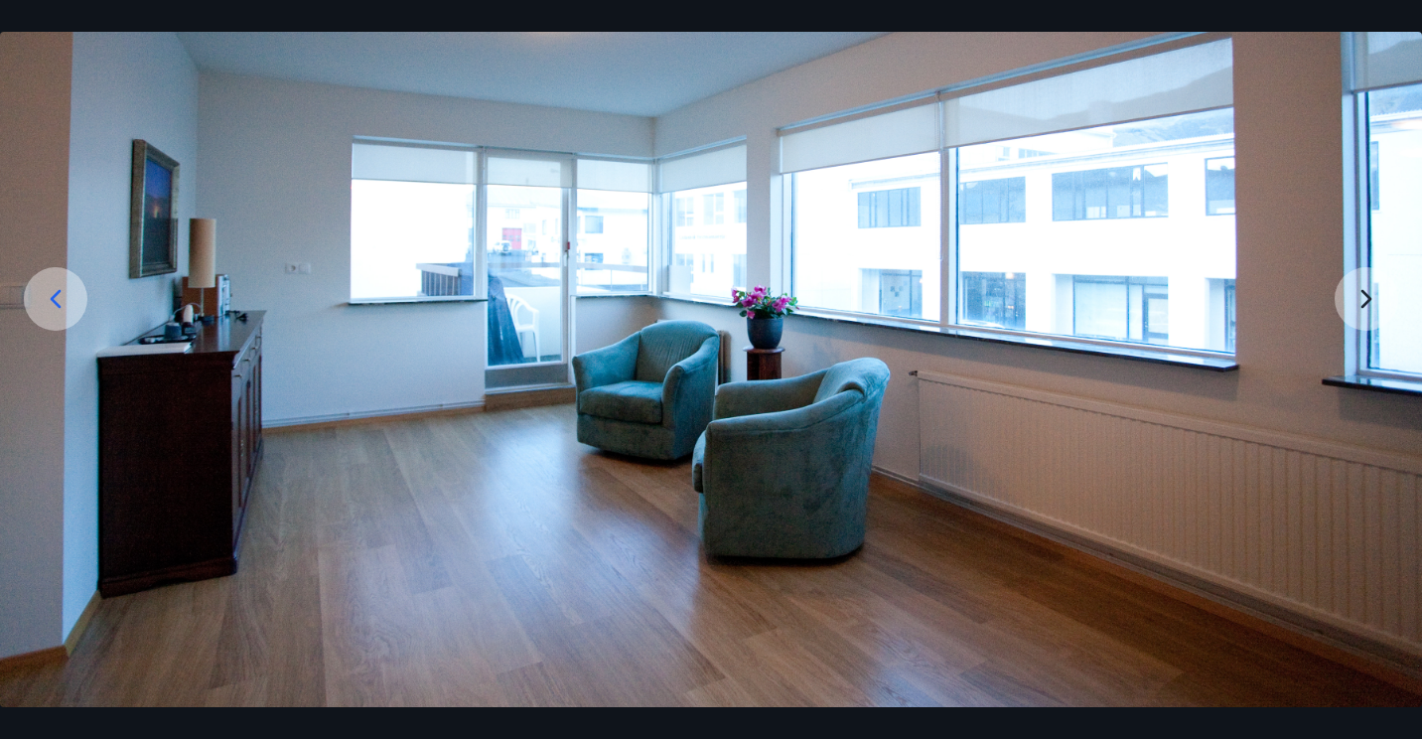
click at [1364, 303] on img at bounding box center [711, 324] width 1422 height 791
click at [1363, 296] on img at bounding box center [711, 324] width 1422 height 791
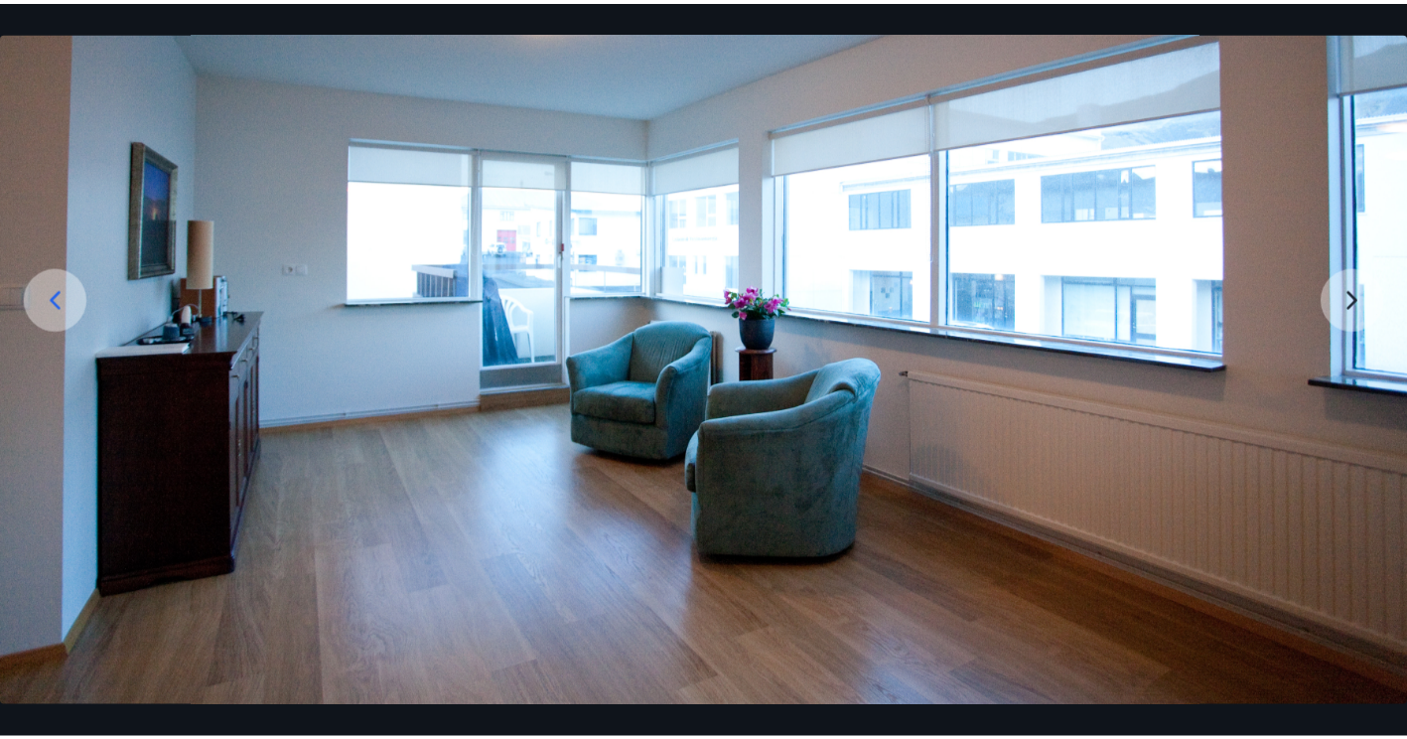
scroll to position [0, 0]
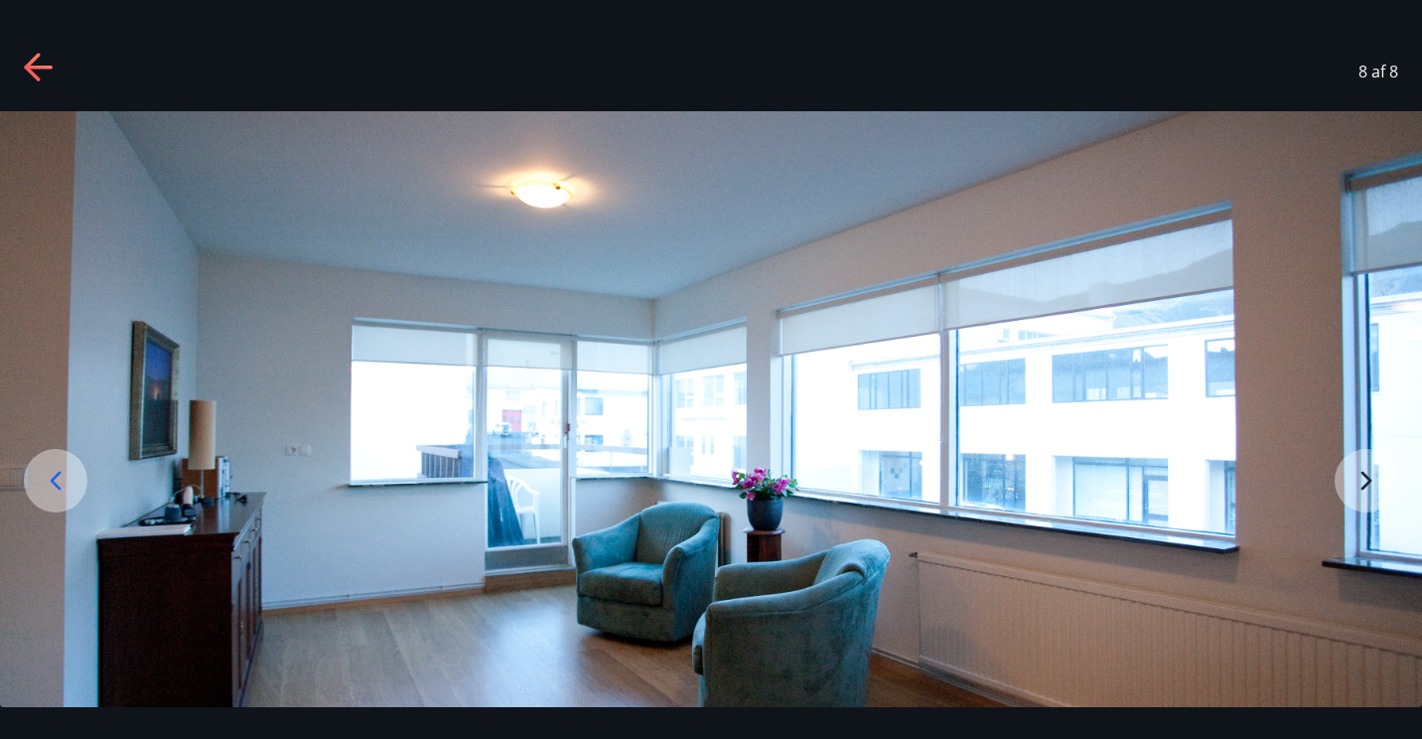
click at [47, 67] on icon at bounding box center [38, 68] width 28 height 4
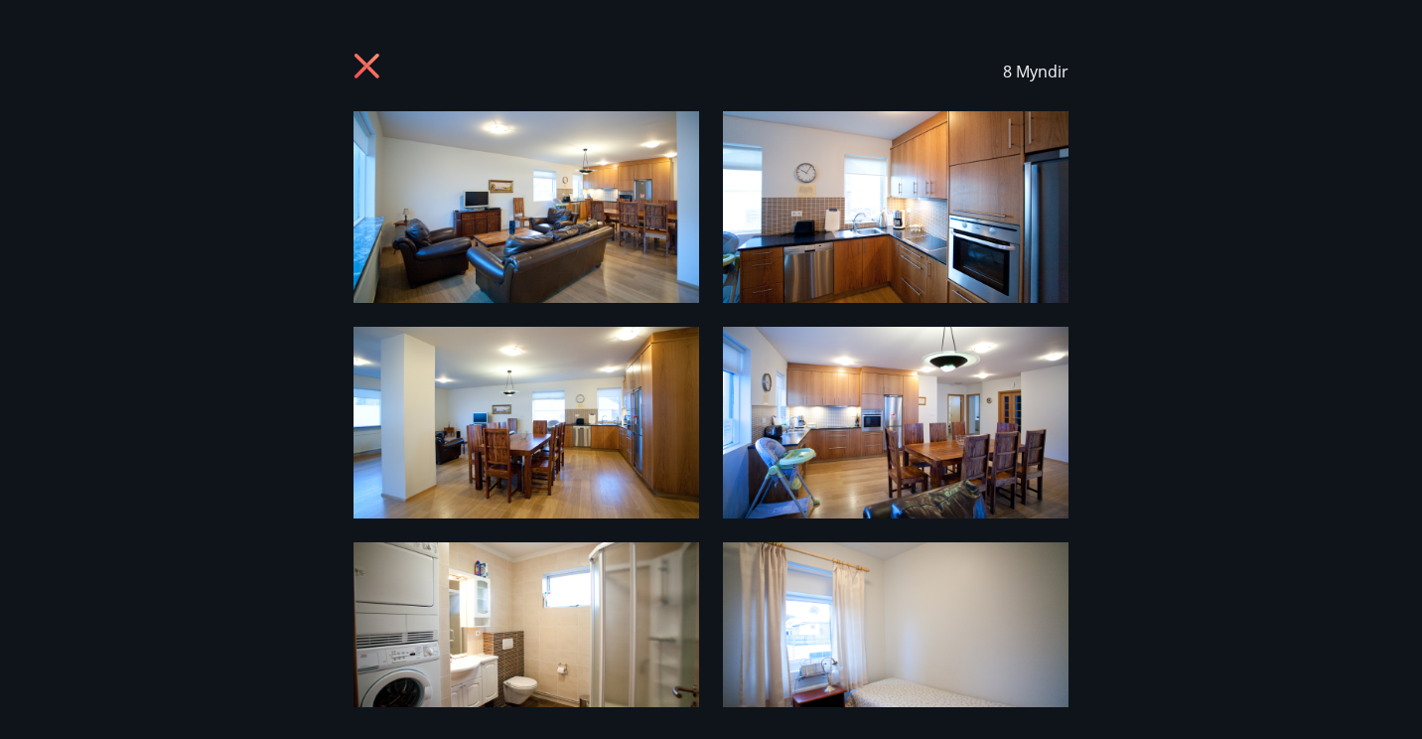
click at [348, 53] on div "8 Myndir" at bounding box center [711, 71] width 1375 height 79
click at [363, 68] on icon at bounding box center [367, 66] width 25 height 25
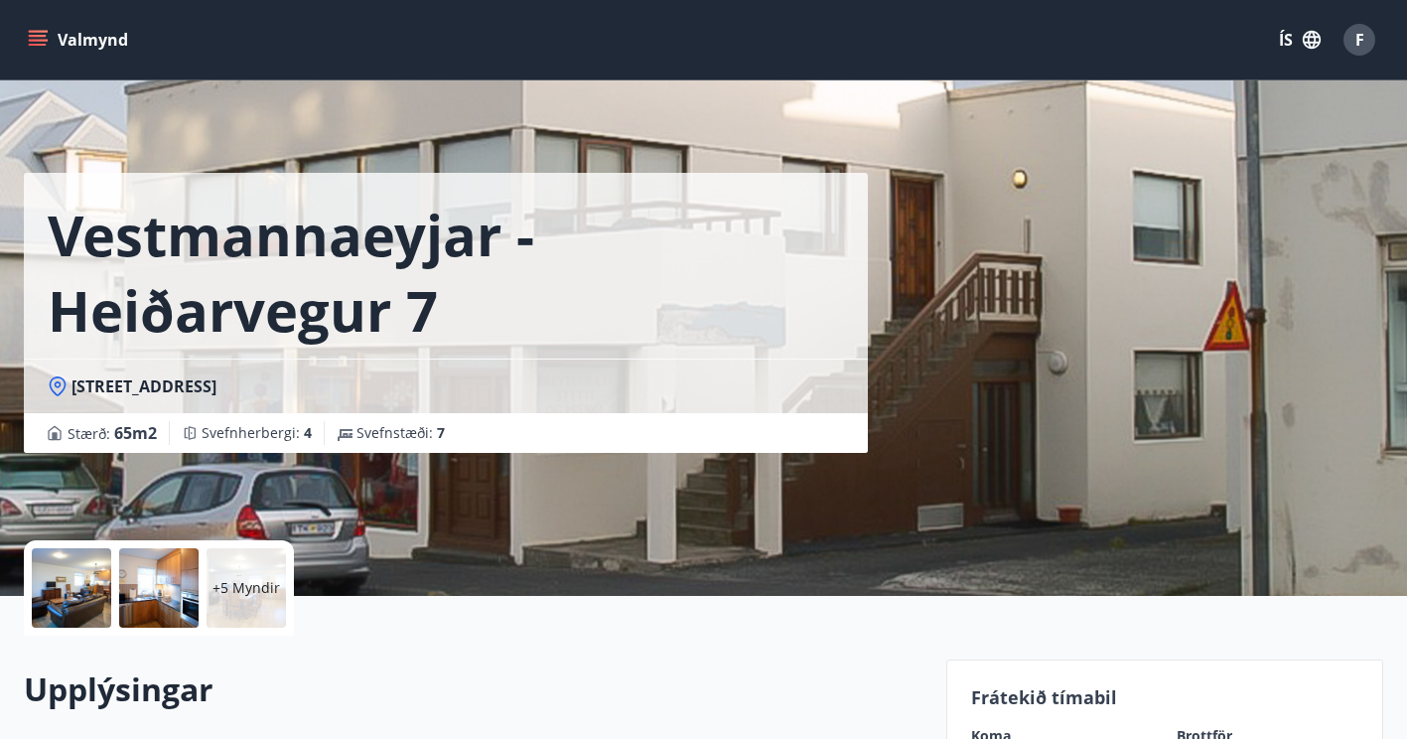
click at [37, 38] on icon "menu" at bounding box center [38, 40] width 20 height 20
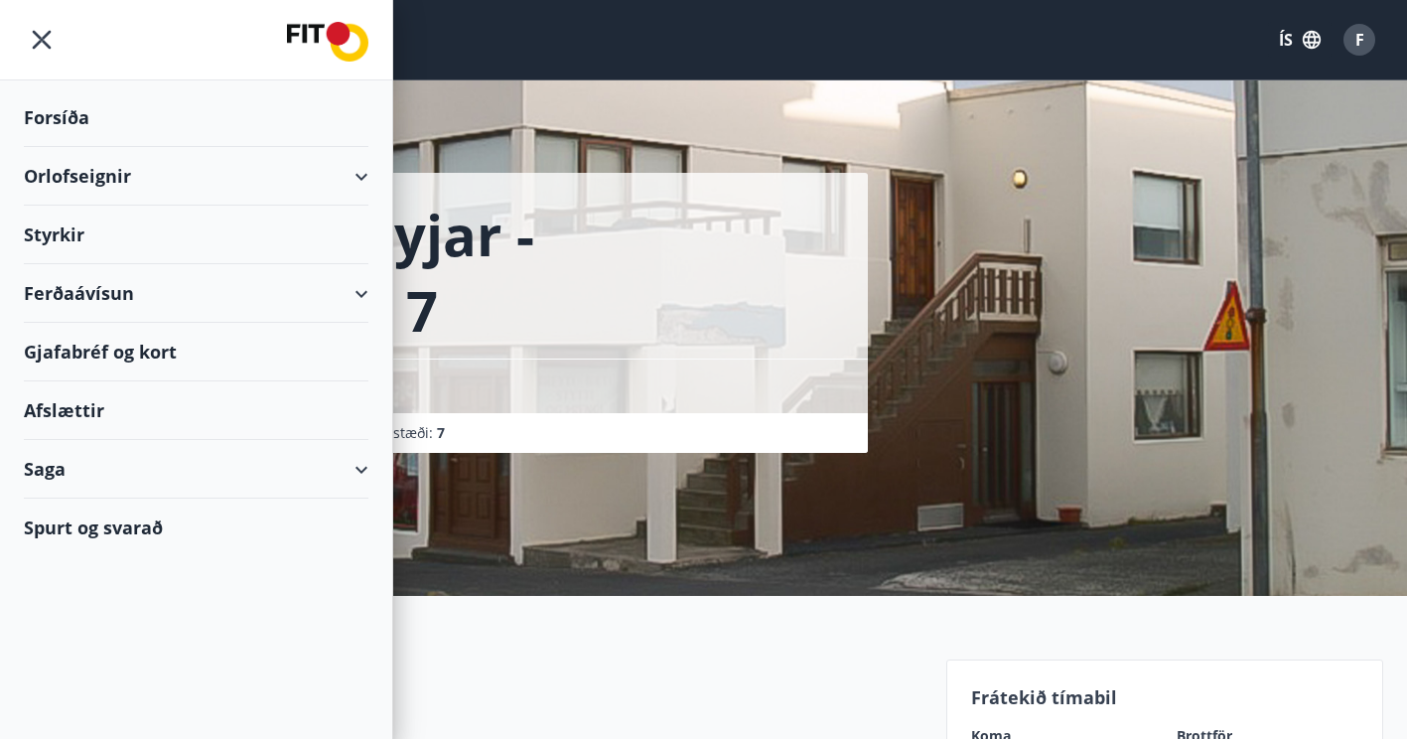
click at [43, 175] on div "Orlofseignir" at bounding box center [196, 176] width 345 height 59
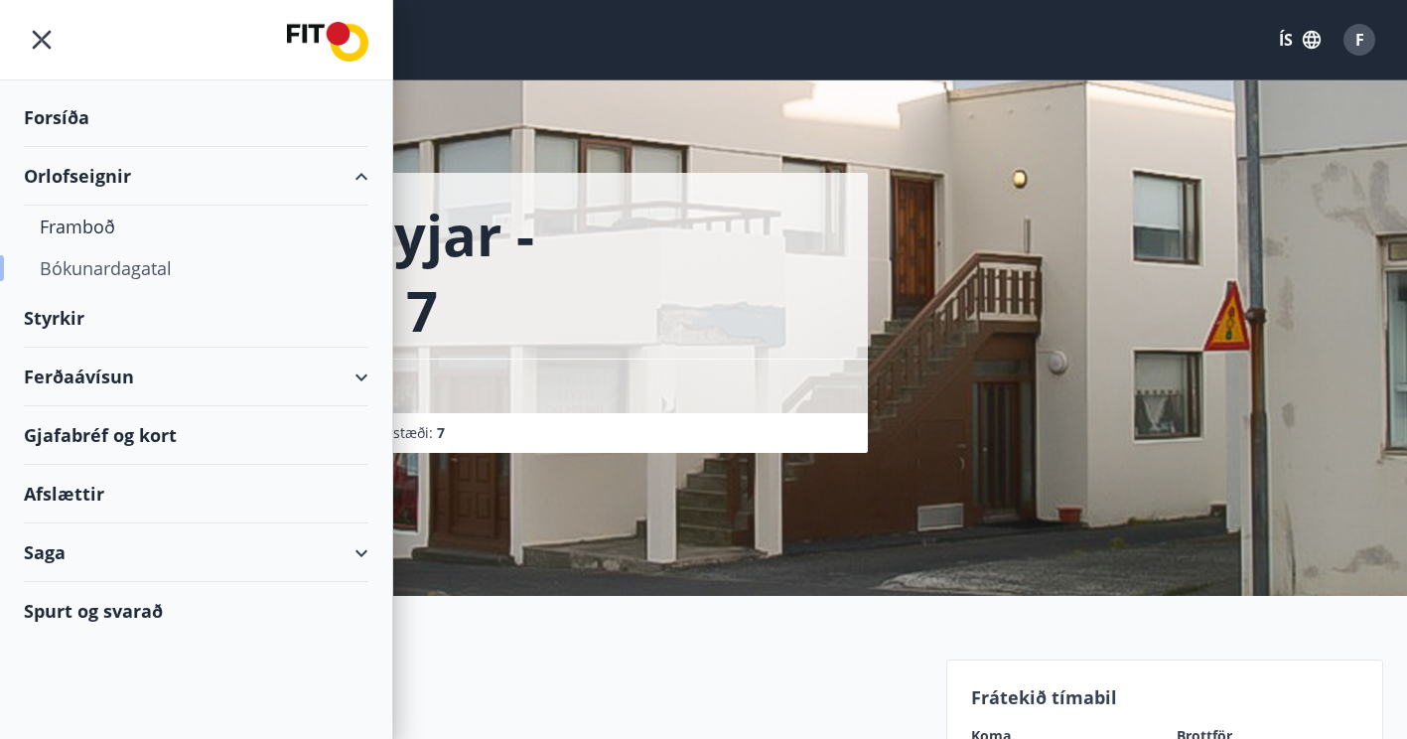
click at [56, 268] on div "Bókunardagatal" at bounding box center [196, 268] width 313 height 42
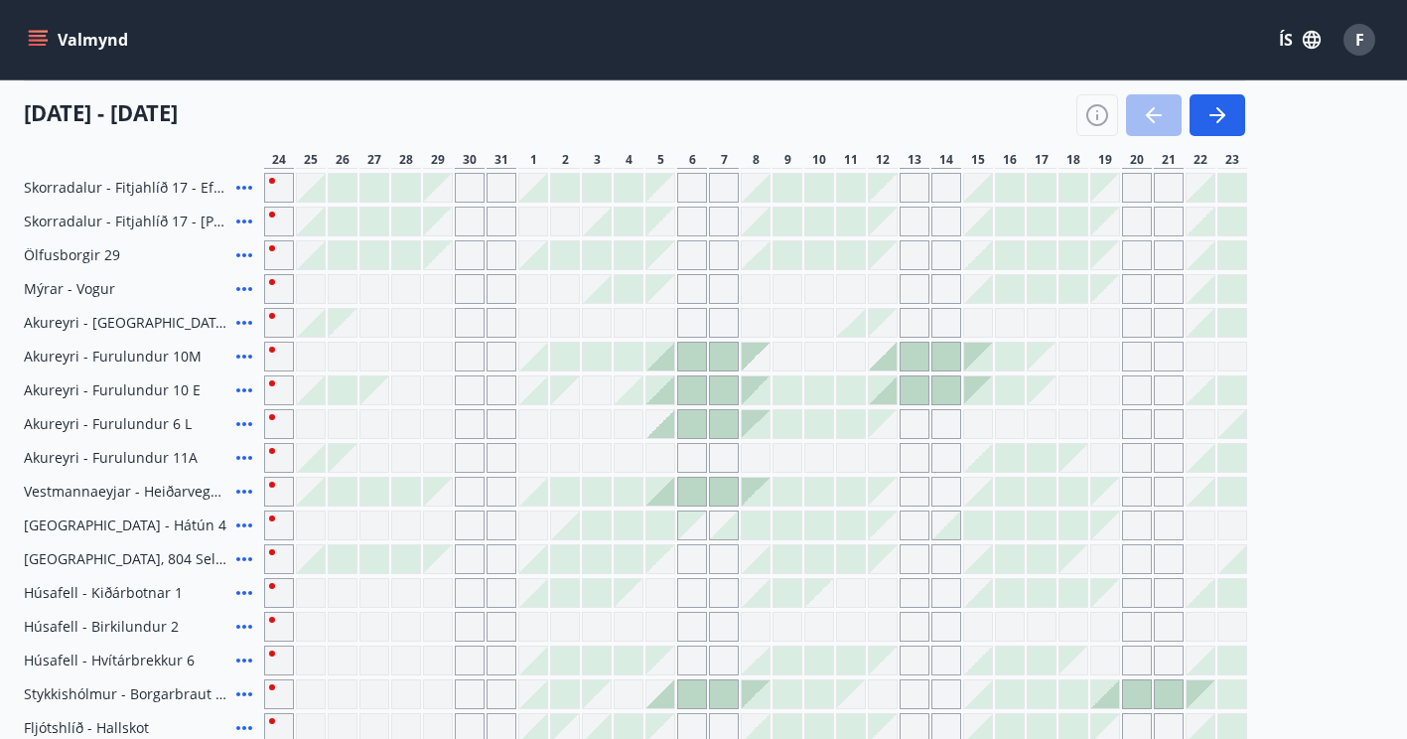
scroll to position [766, 0]
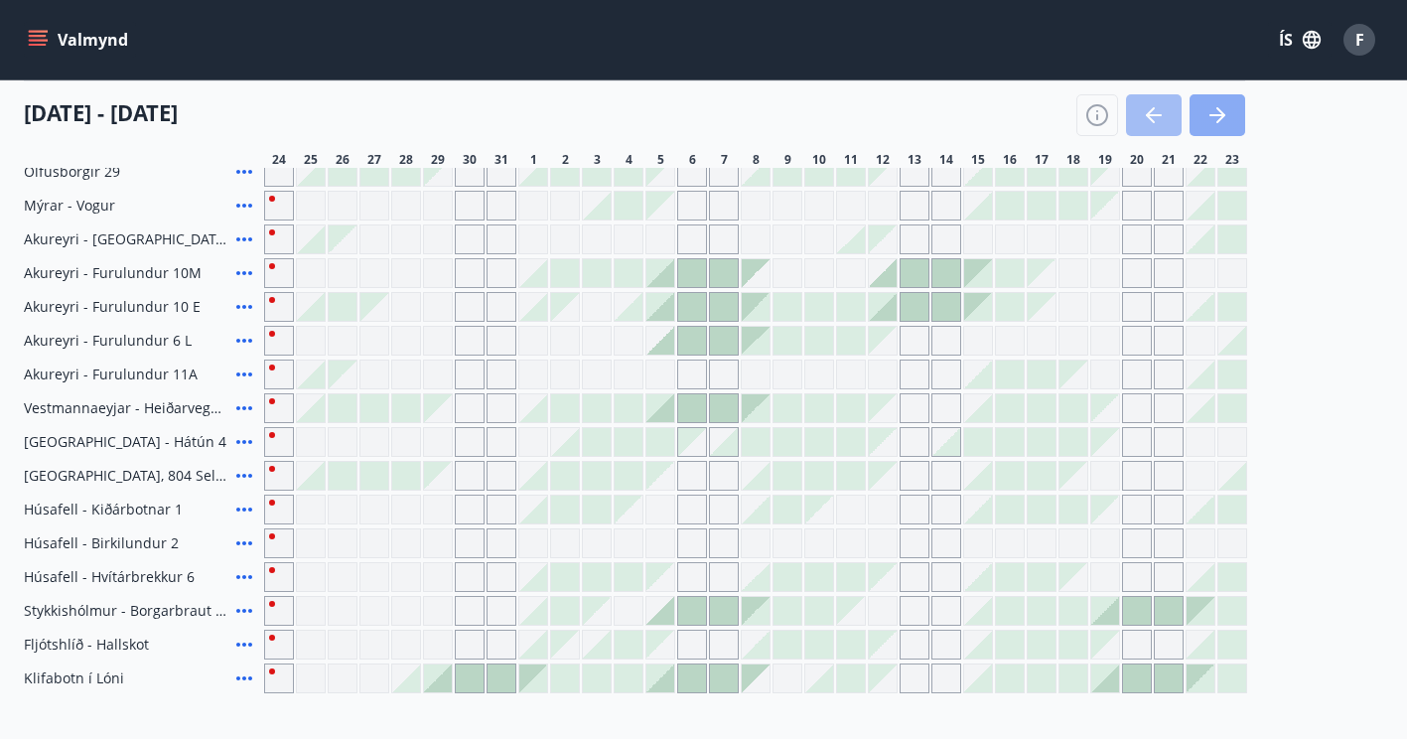
click at [1221, 121] on icon "button" at bounding box center [1218, 115] width 24 height 24
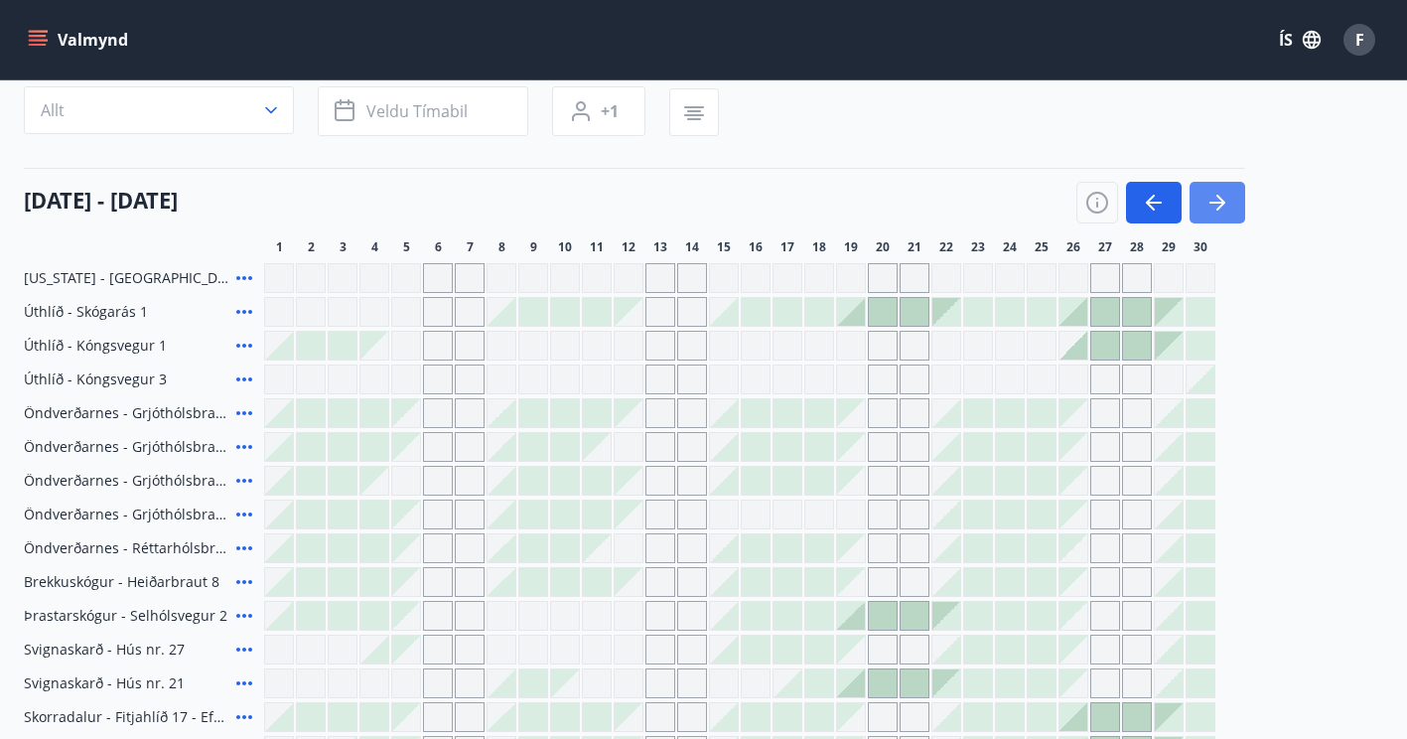
scroll to position [0, 0]
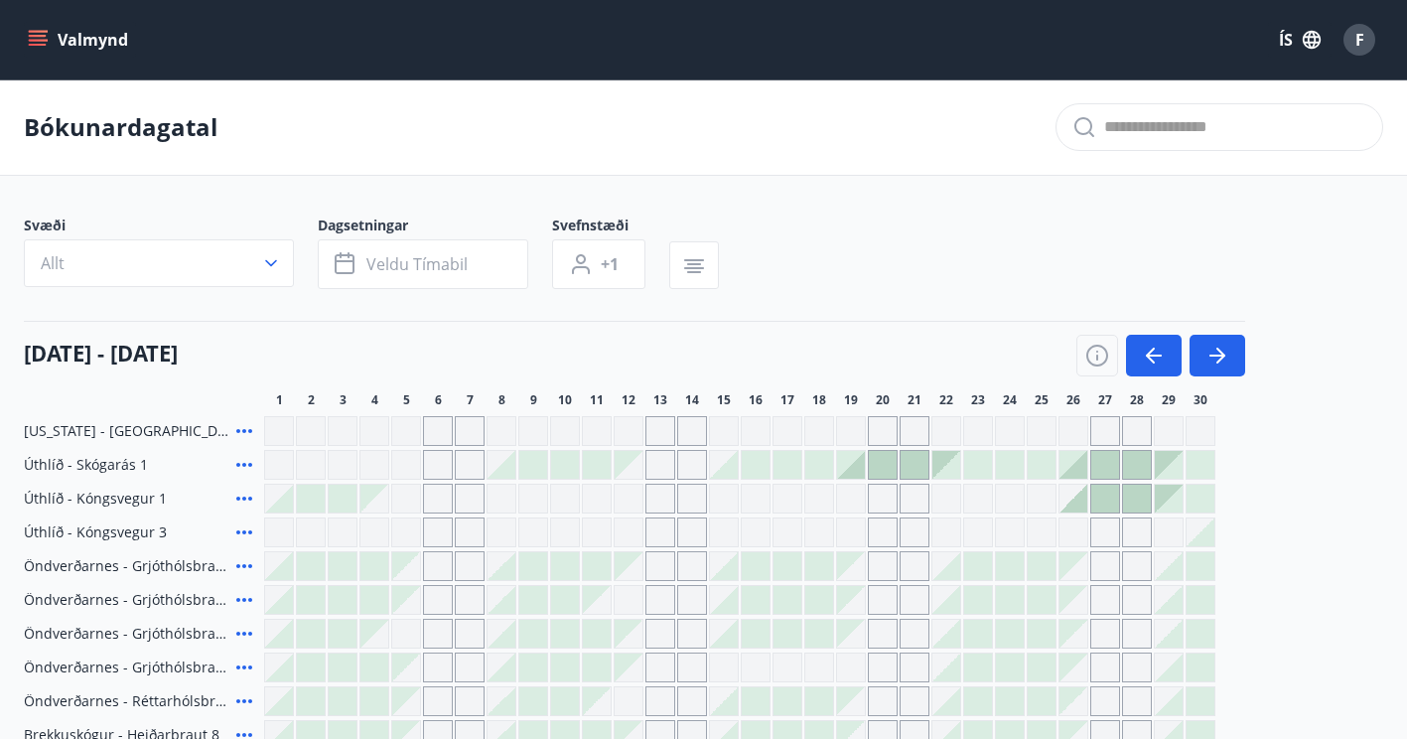
click at [167, 73] on div "Valmynd ÍS F" at bounding box center [703, 39] width 1407 height 79
click at [1214, 358] on icon "button" at bounding box center [1218, 356] width 24 height 24
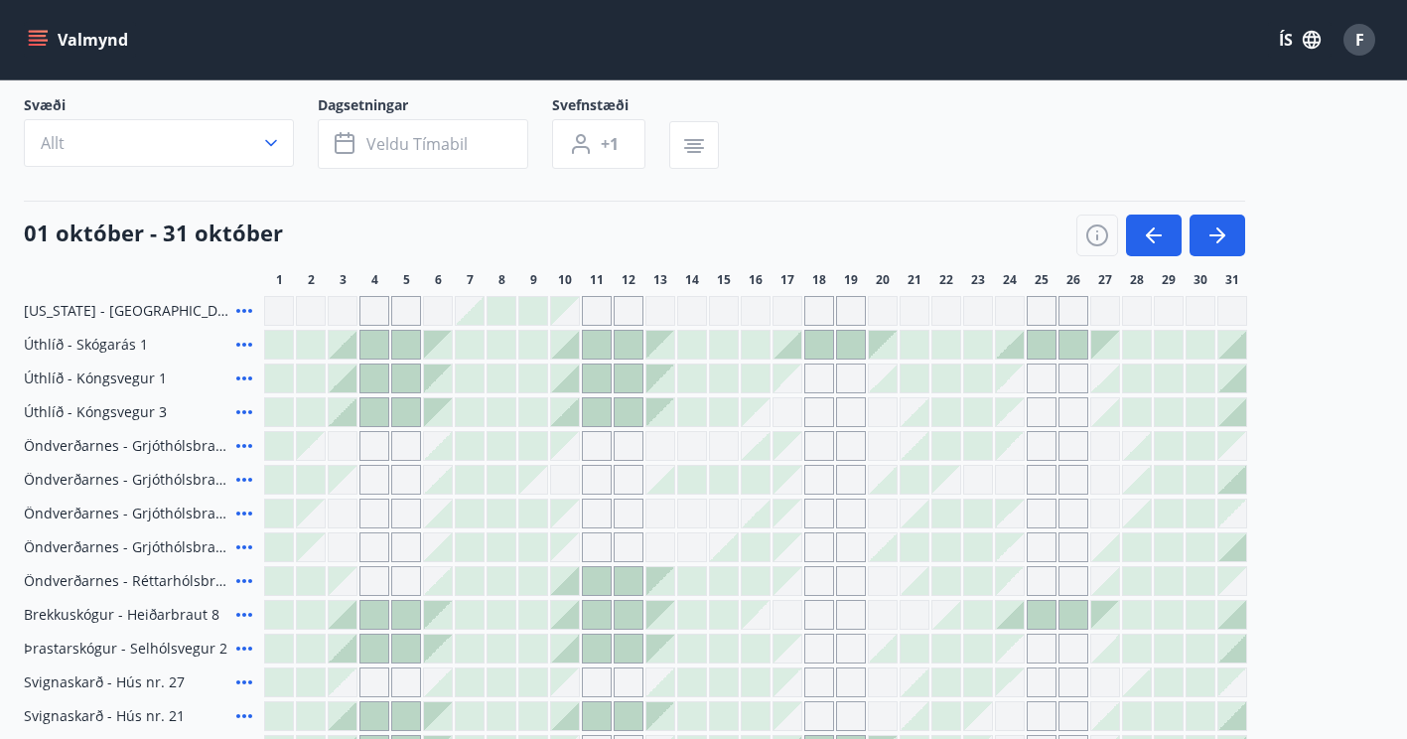
scroll to position [119, 0]
click at [1094, 232] on icon "button" at bounding box center [1098, 236] width 24 height 24
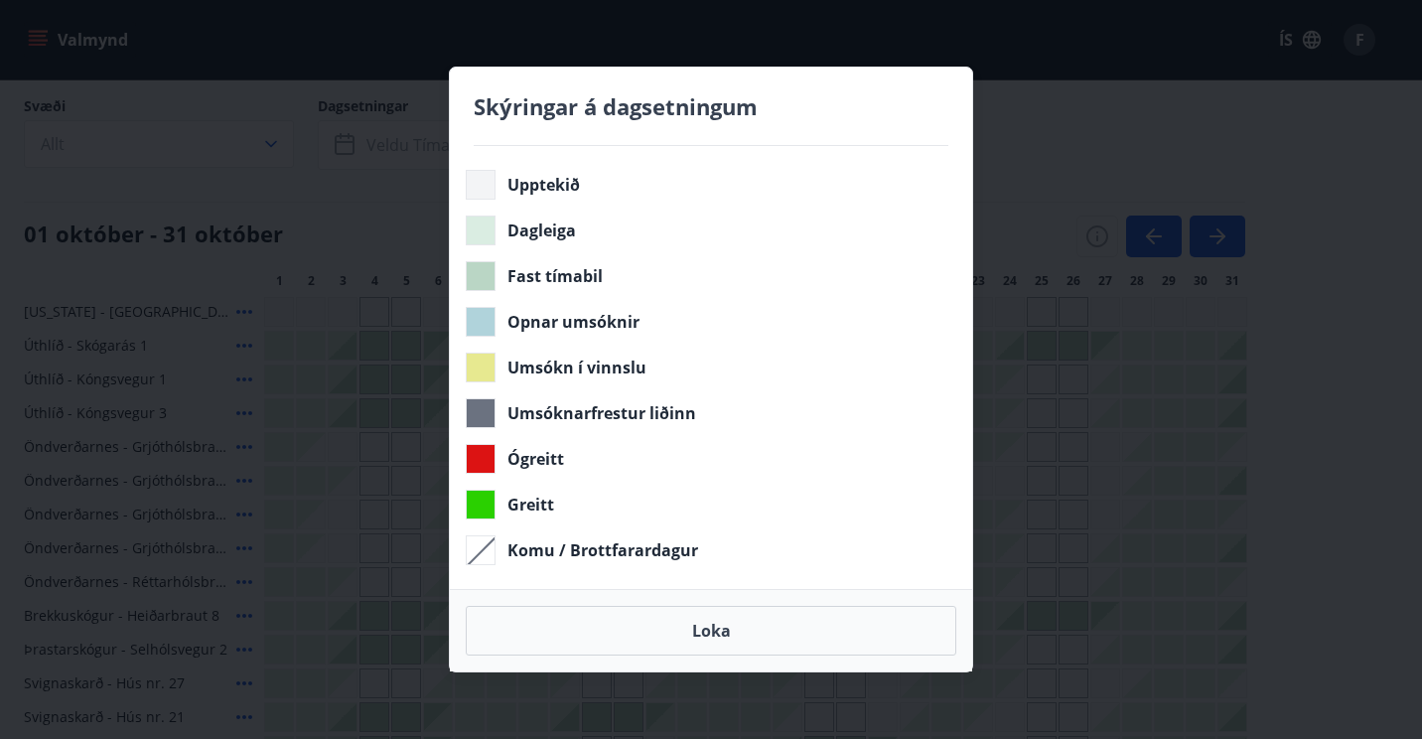
click at [1086, 148] on div "Skýringar á dagsetningum Upptekið Dagleiga Fast tímabil Opnar umsóknir Umsókn í…" at bounding box center [711, 369] width 1422 height 739
click at [729, 650] on button "Loka" at bounding box center [711, 631] width 491 height 50
click at [715, 635] on button "Loka" at bounding box center [711, 631] width 491 height 50
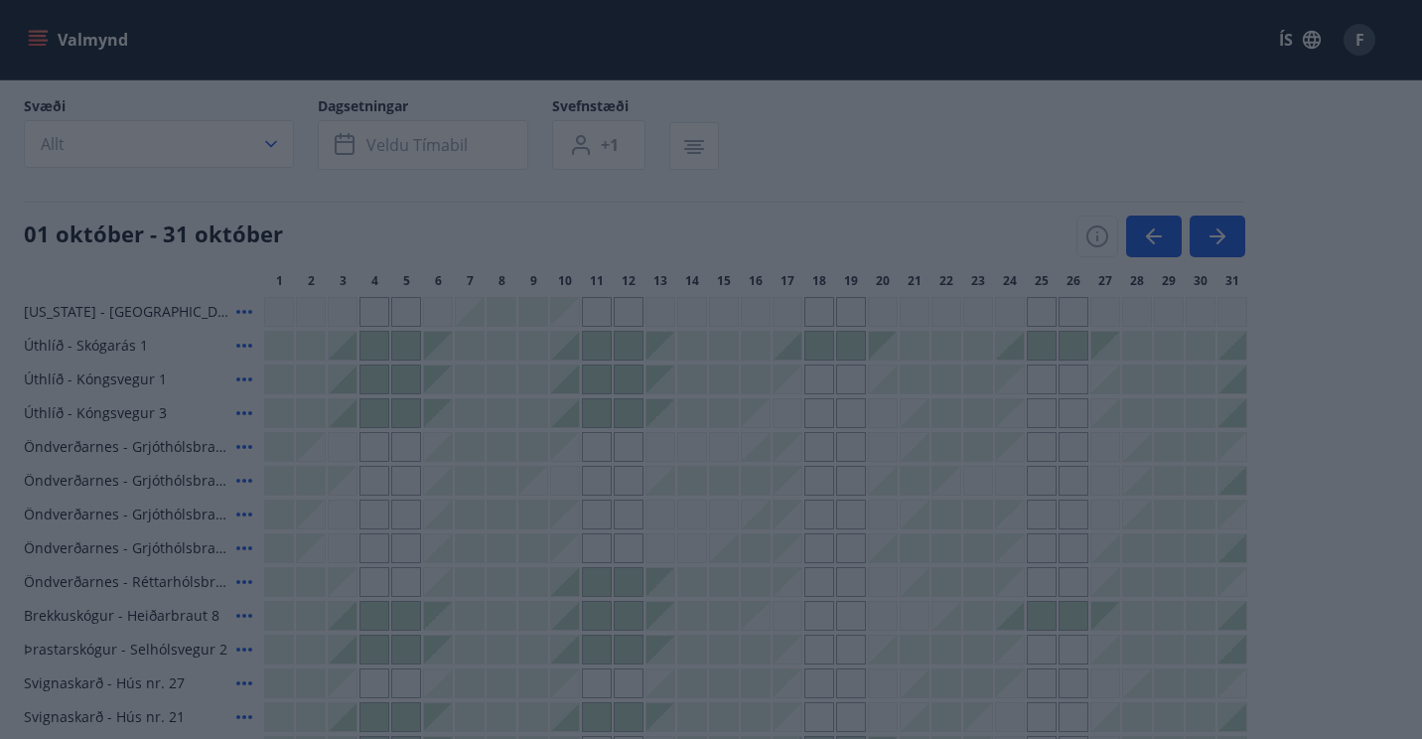
click at [666, 630] on body "Valmynd ÍS F Bókunardagatal Svæði Allt Dagsetningar Veldu tímabil Svefnstæði +1…" at bounding box center [711, 732] width 1422 height 1702
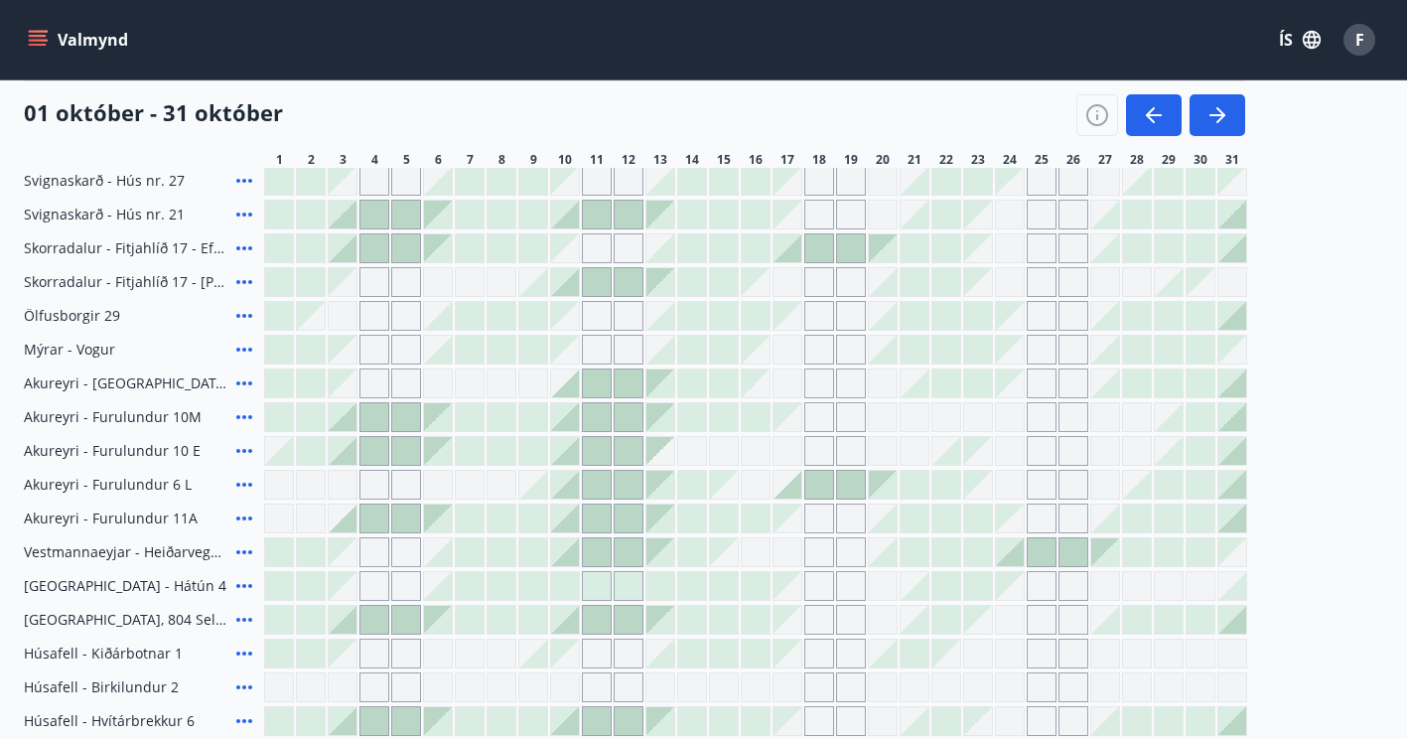
scroll to position [624, 0]
click at [571, 554] on div at bounding box center [565, 550] width 28 height 28
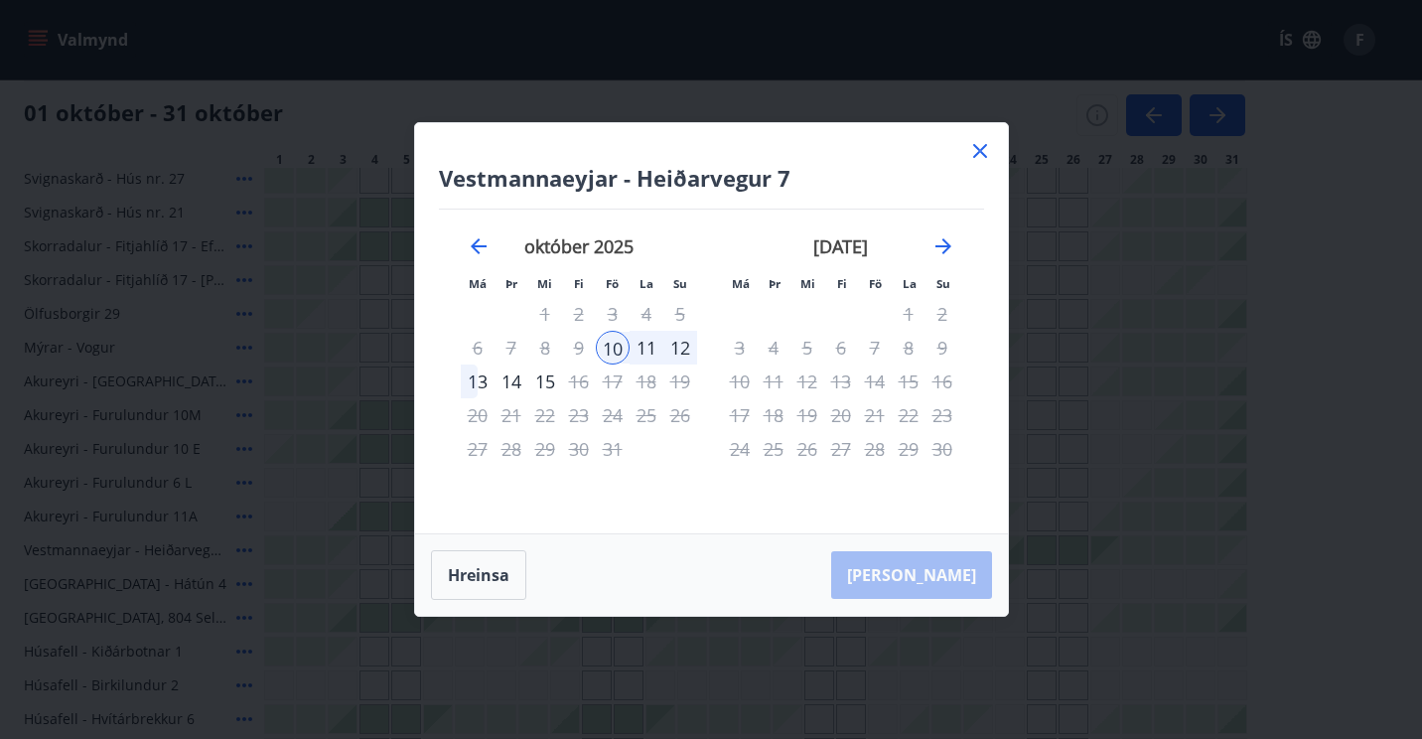
click at [477, 380] on div "13" at bounding box center [478, 382] width 34 height 34
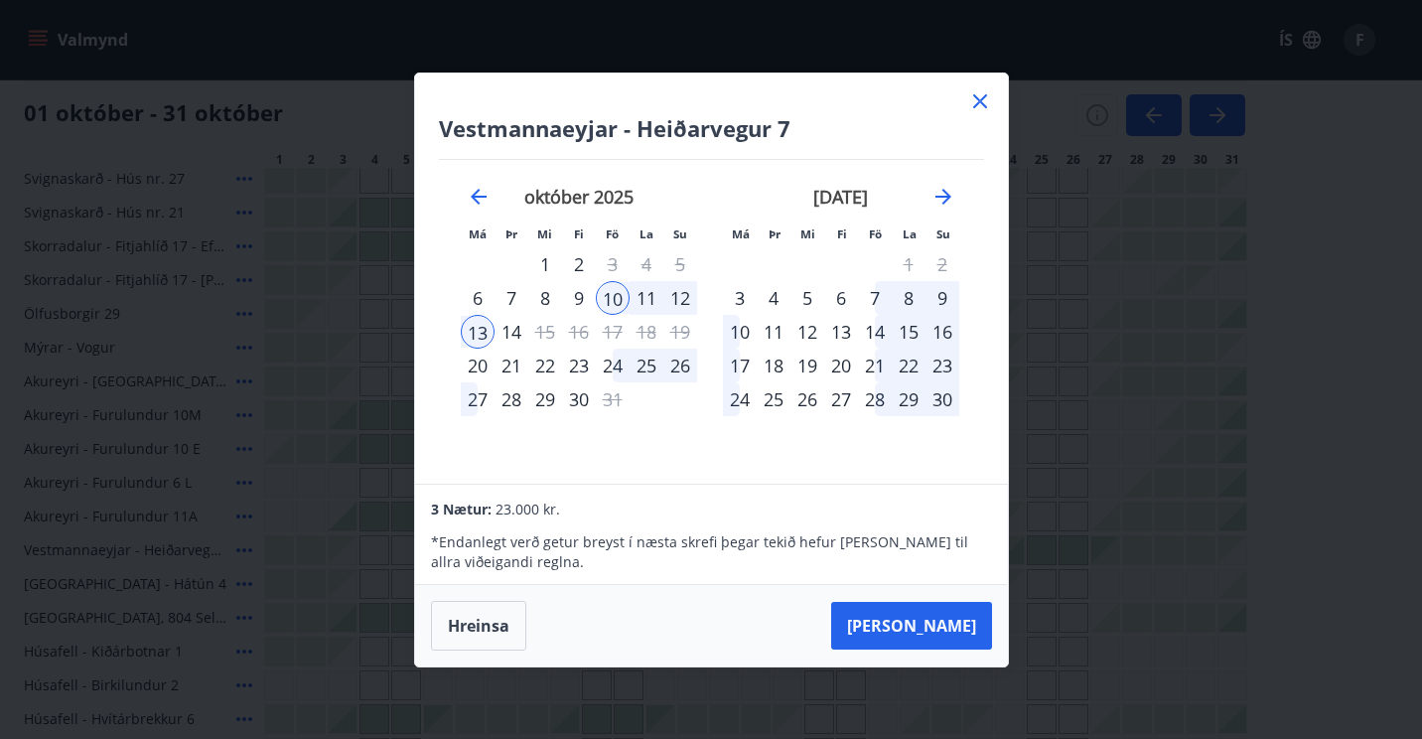
click at [608, 291] on div "10" at bounding box center [613, 298] width 34 height 34
click at [682, 299] on div "12" at bounding box center [680, 298] width 34 height 34
click at [471, 615] on button "Hreinsa" at bounding box center [478, 626] width 95 height 50
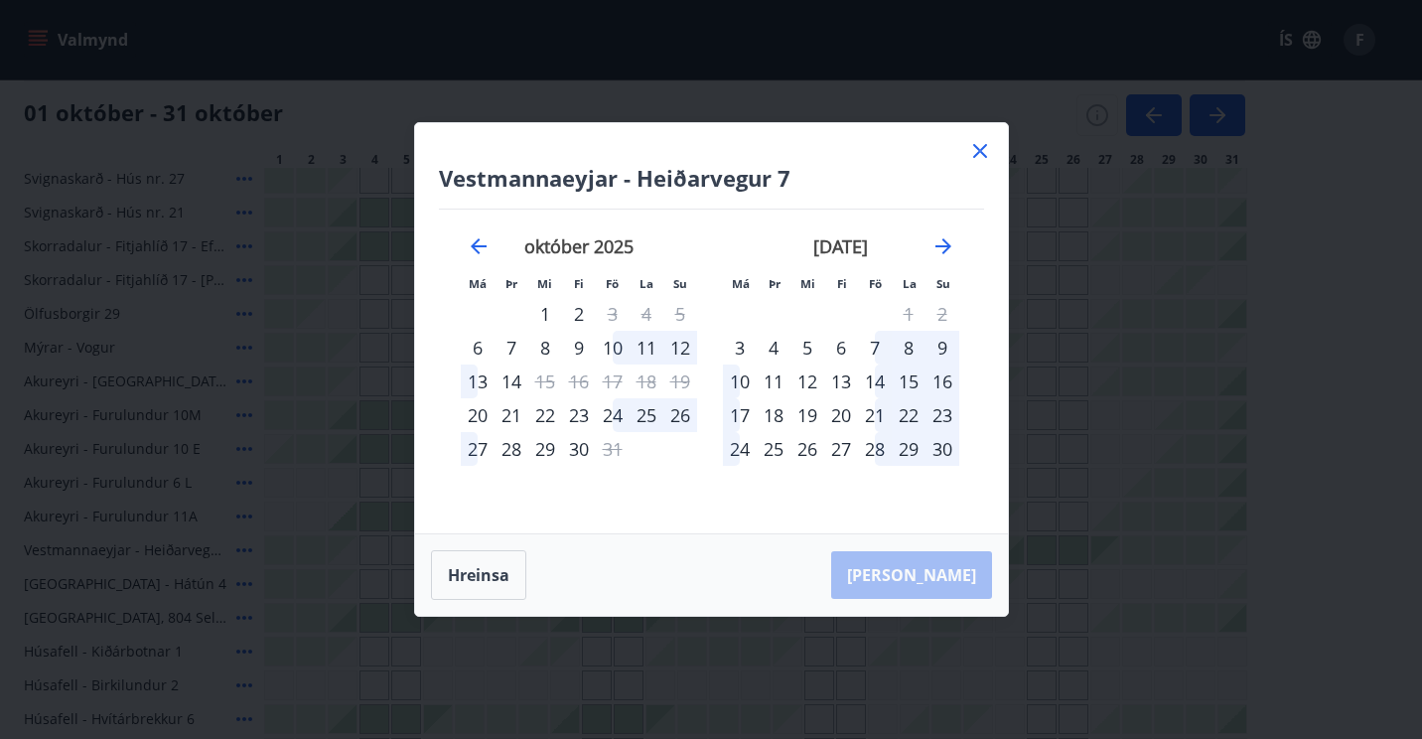
click at [614, 345] on div "10" at bounding box center [613, 348] width 34 height 34
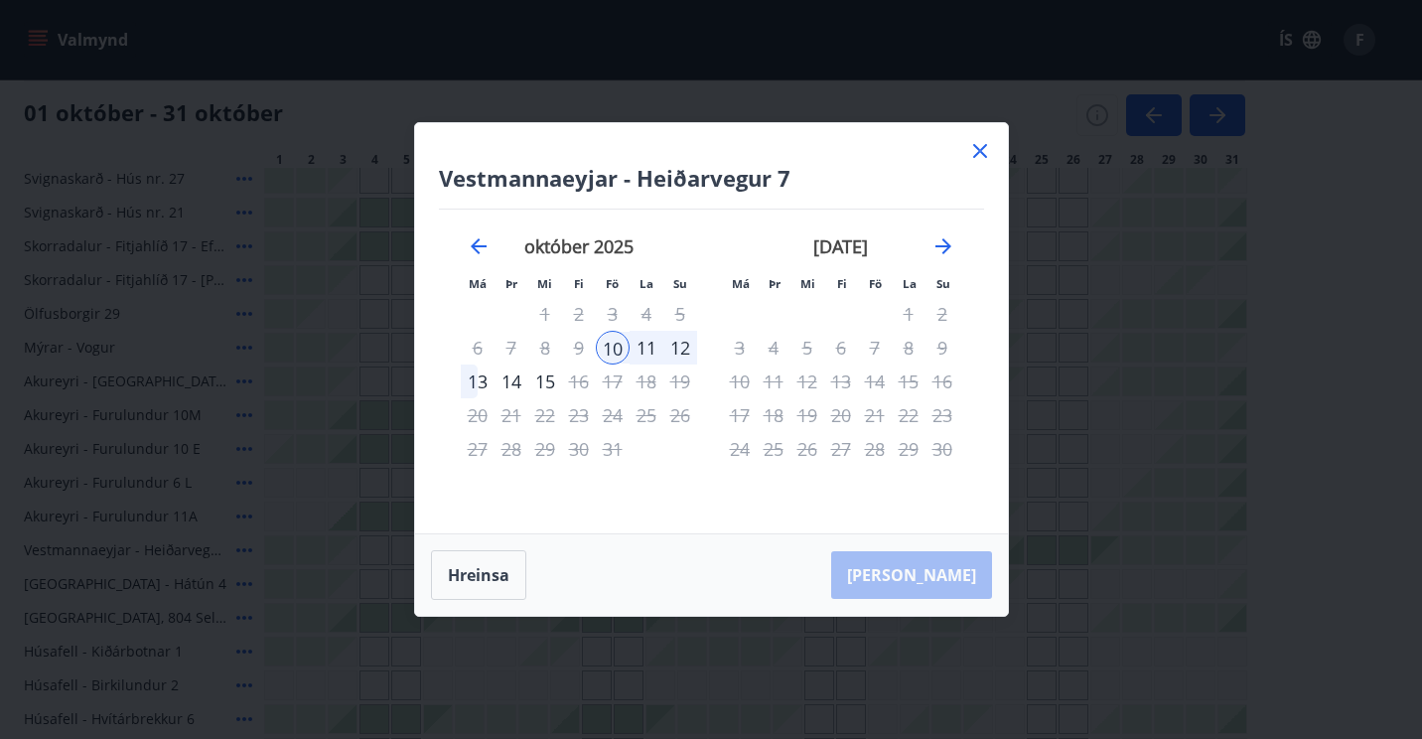
click at [688, 344] on div "12" at bounding box center [680, 348] width 34 height 34
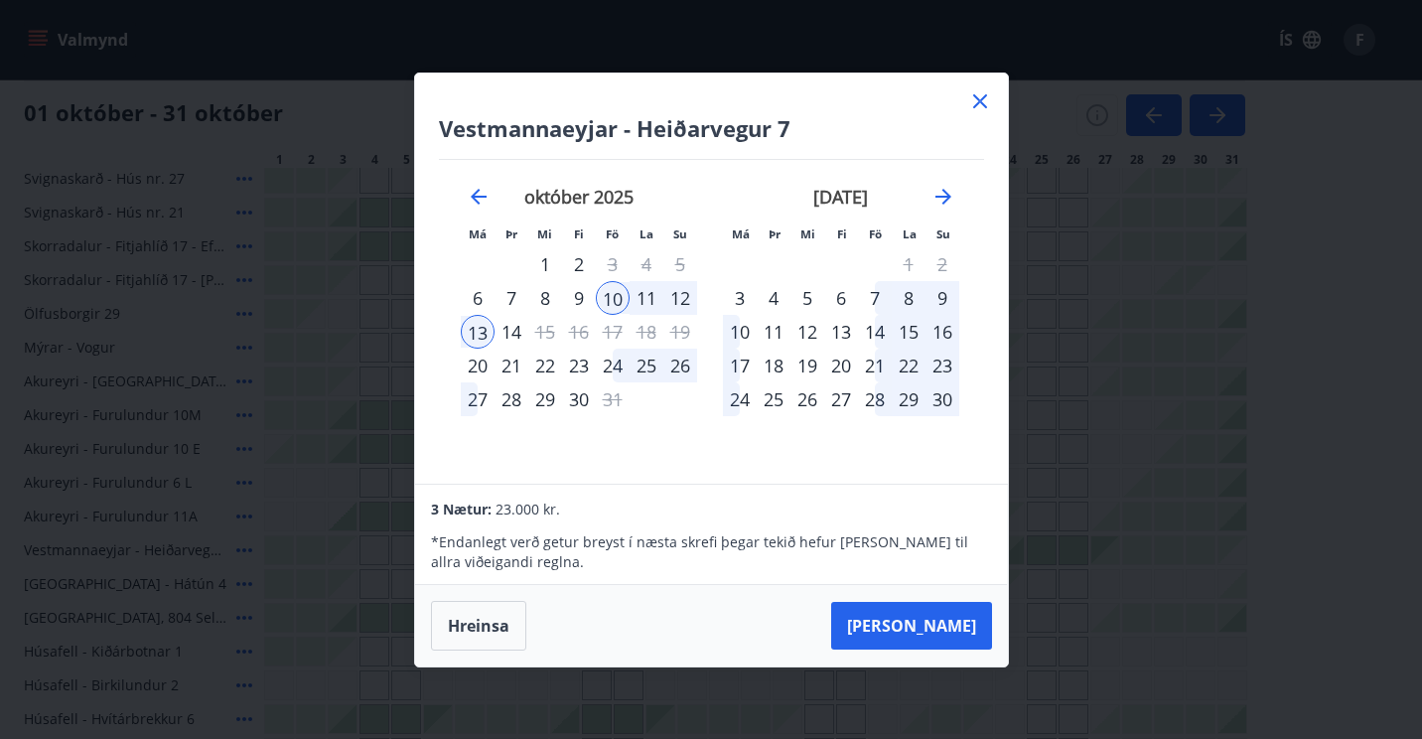
click at [980, 91] on icon at bounding box center [980, 101] width 24 height 24
click at [976, 100] on div "01 október - 31 október" at bounding box center [635, 108] width 1222 height 56
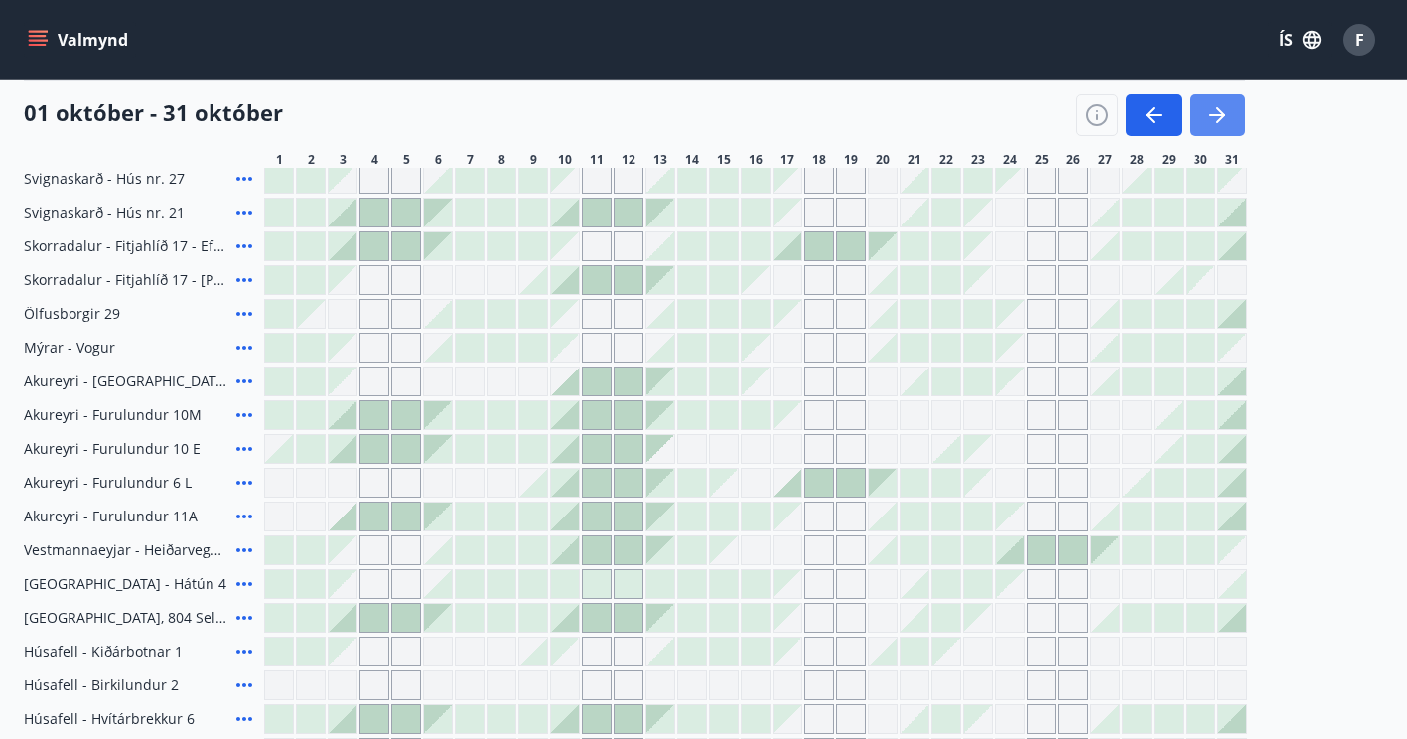
click at [1221, 113] on icon "button" at bounding box center [1218, 115] width 24 height 24
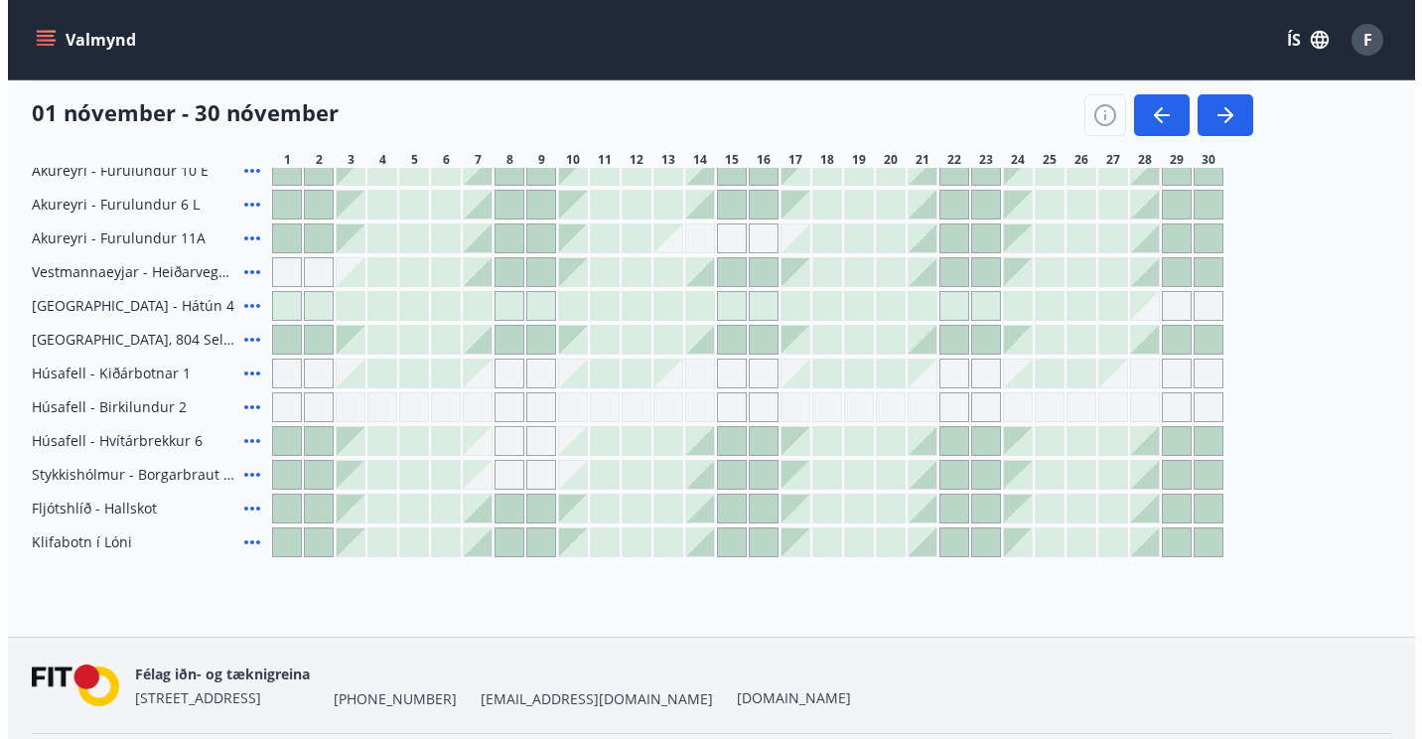
scroll to position [903, 0]
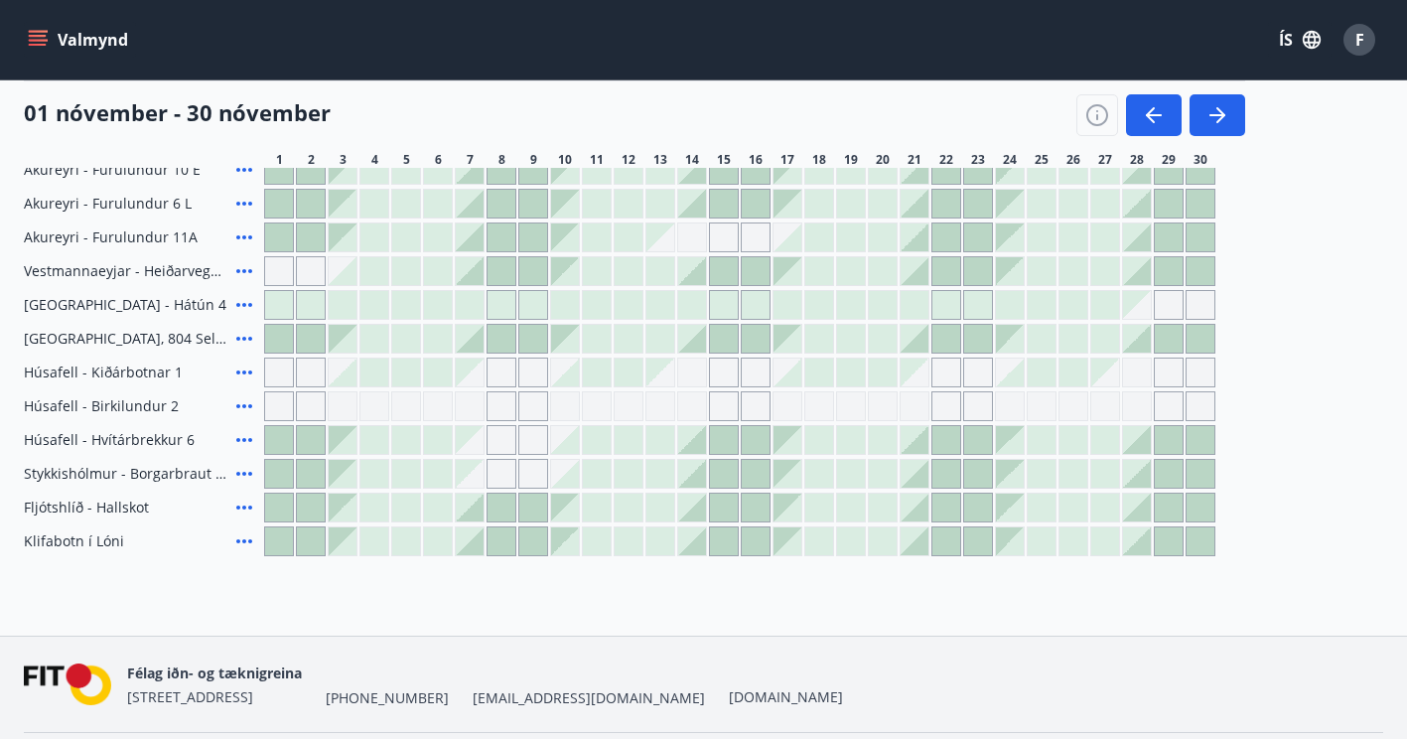
click at [241, 269] on icon at bounding box center [244, 271] width 24 height 24
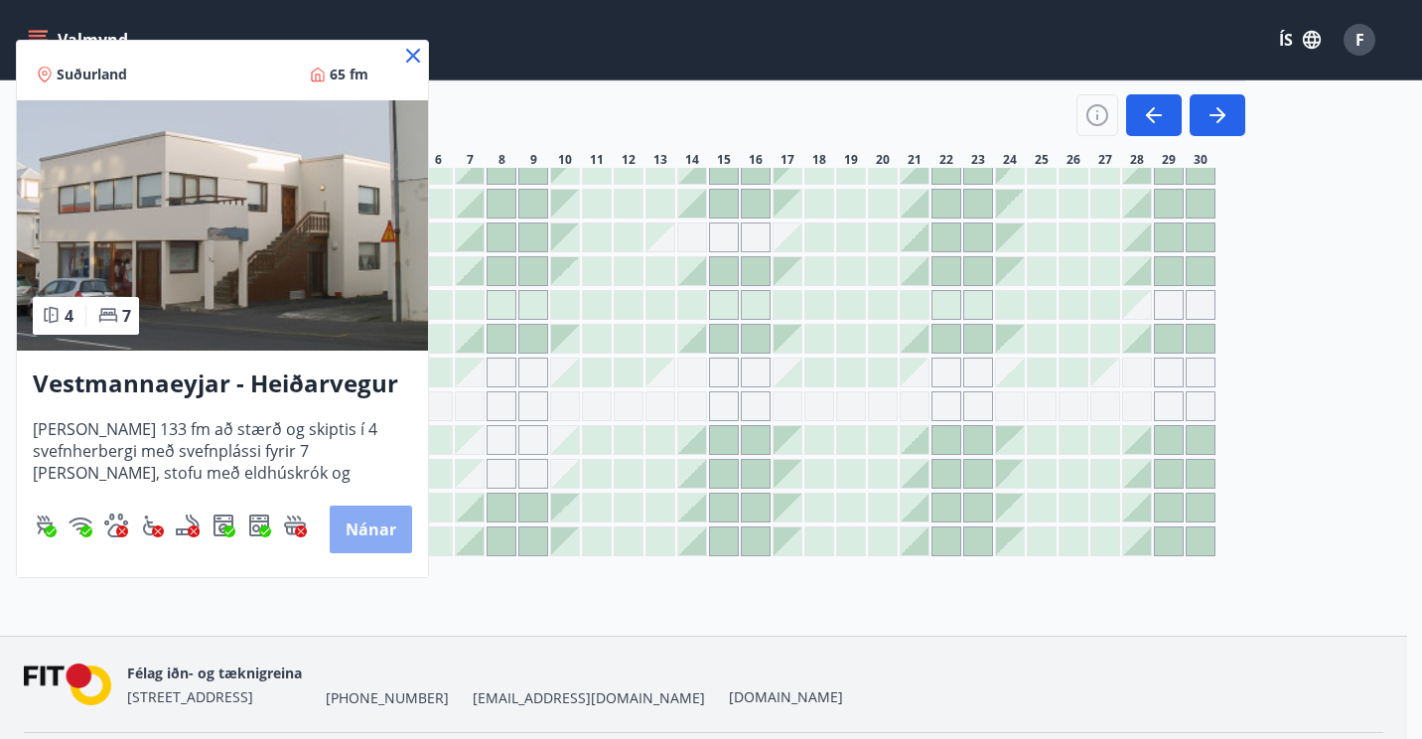
click at [360, 525] on button "Nánar" at bounding box center [371, 530] width 82 height 48
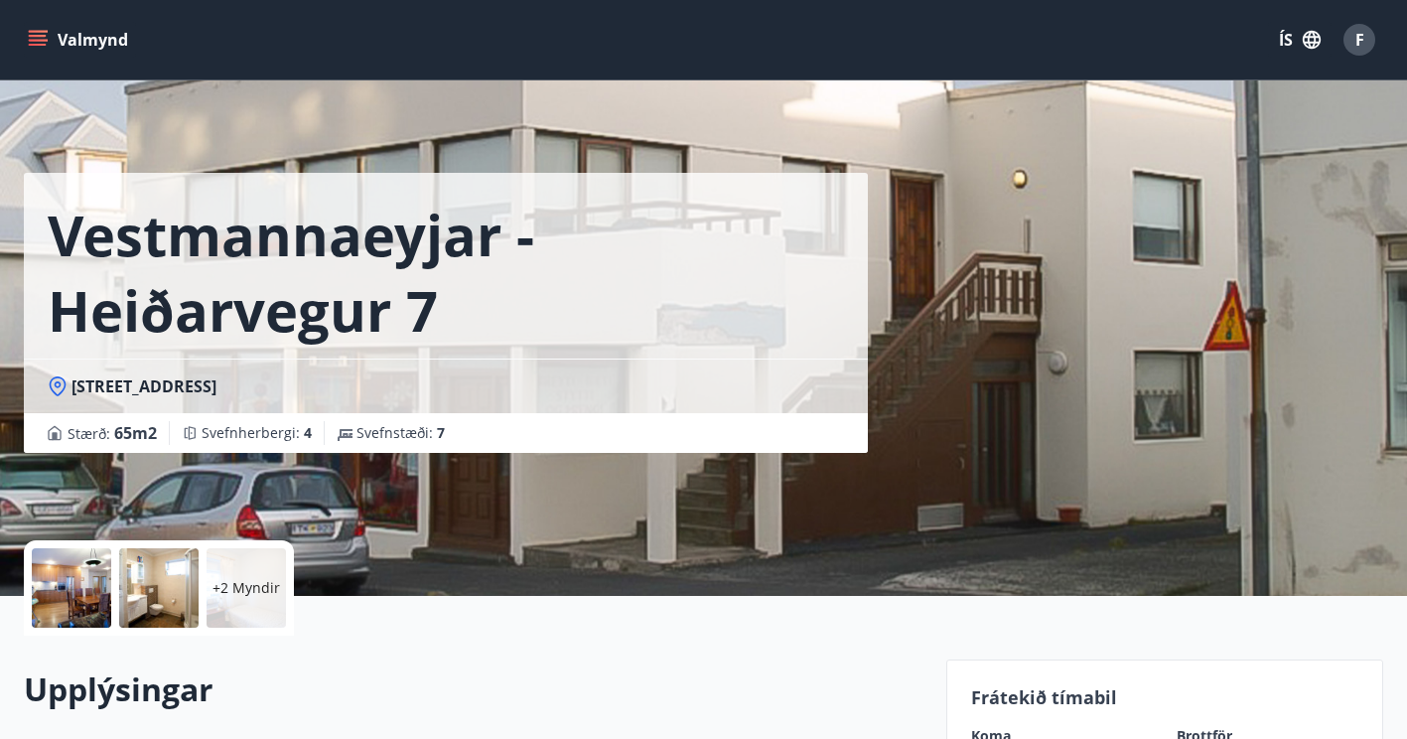
click at [92, 586] on div at bounding box center [71, 587] width 79 height 79
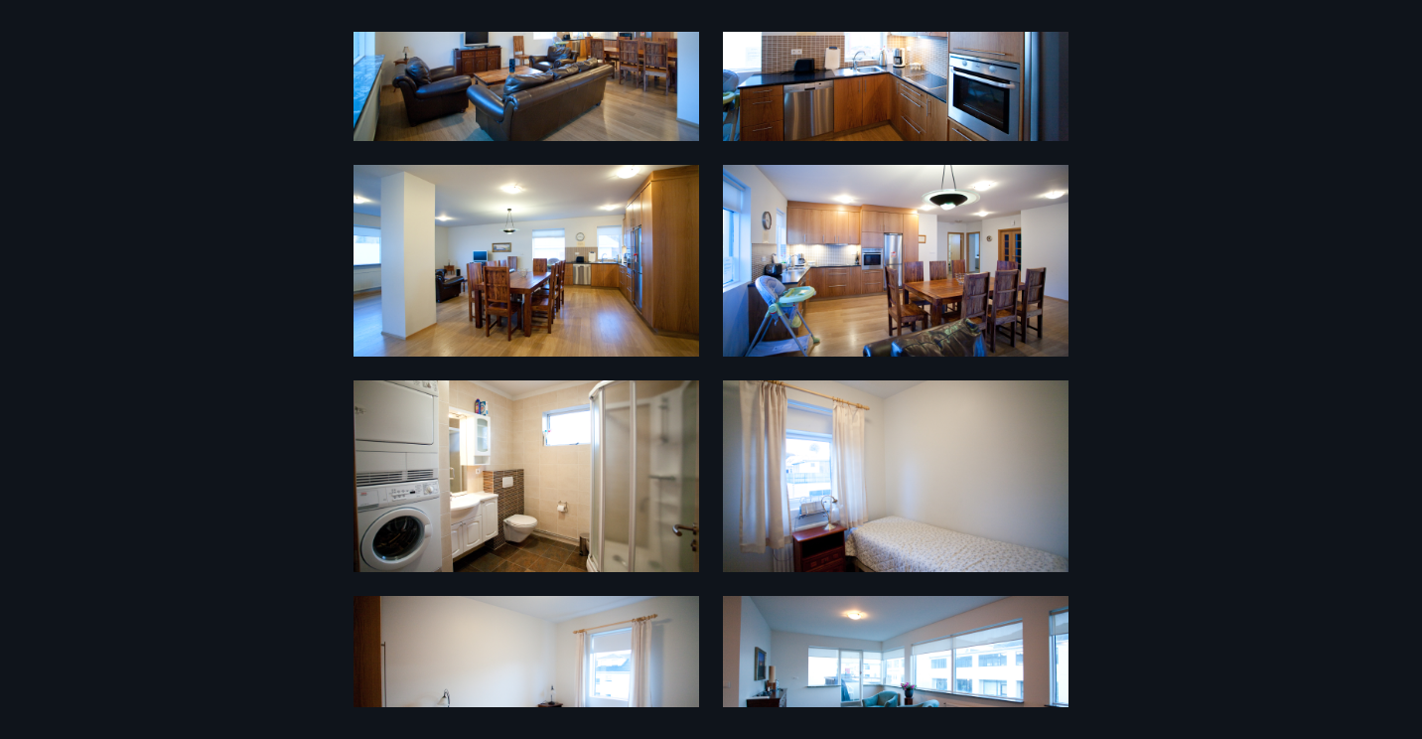
scroll to position [248, 0]
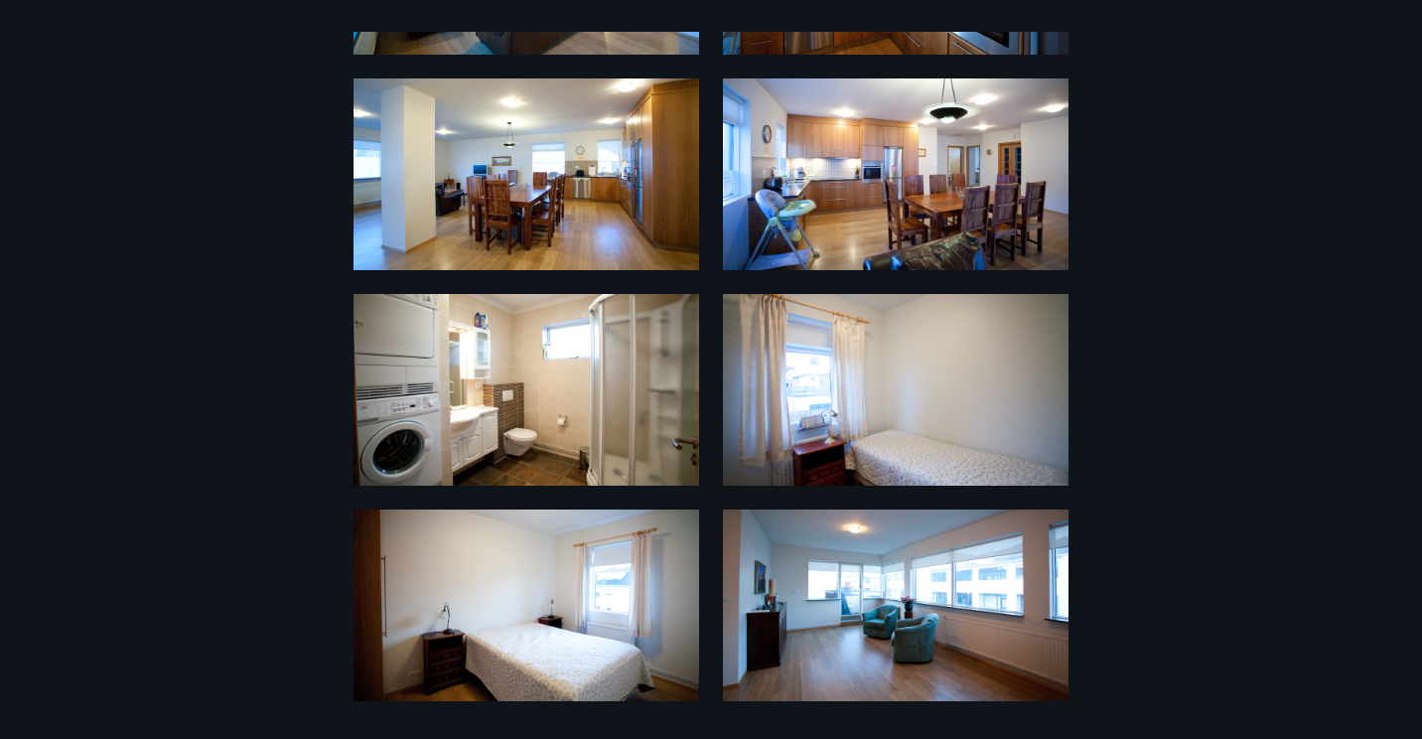
click at [935, 663] on img at bounding box center [896, 606] width 346 height 192
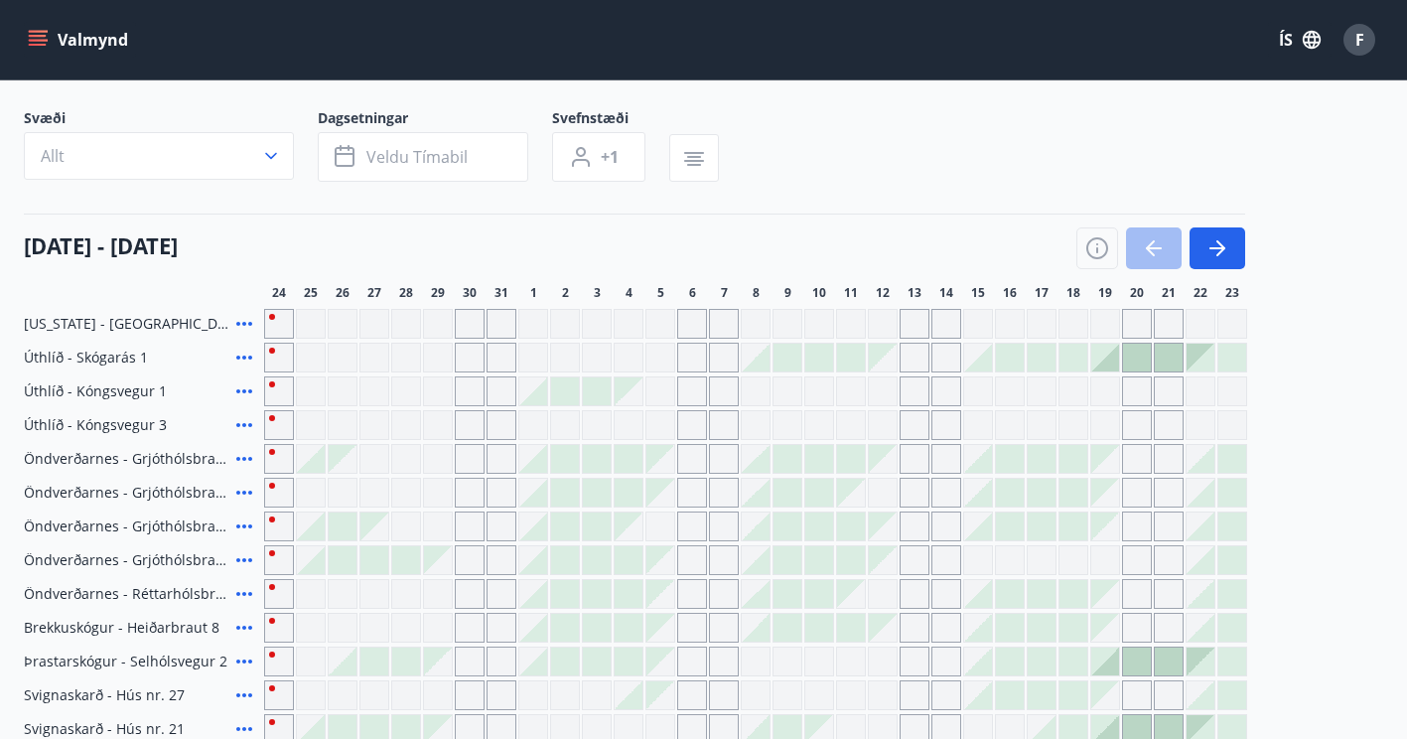
scroll to position [111, 0]
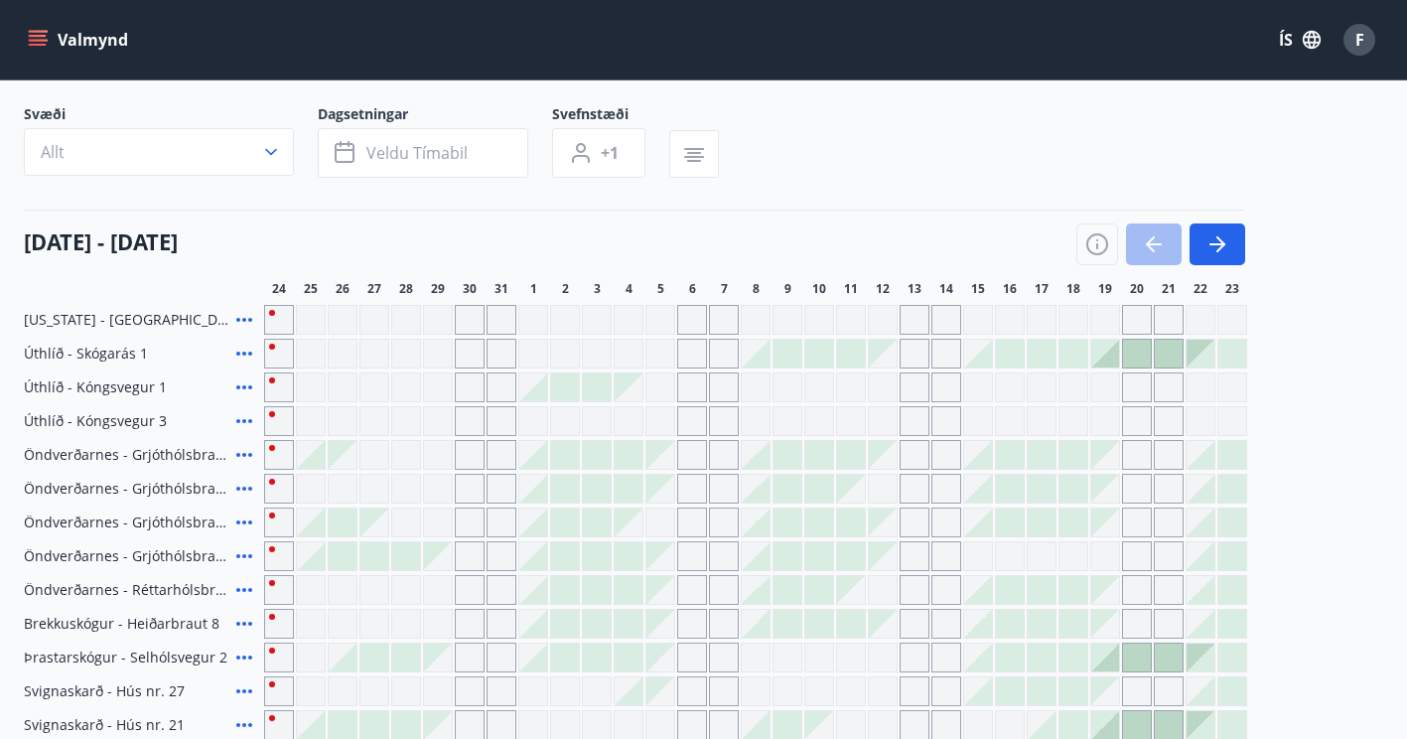
click at [45, 32] on icon "menu" at bounding box center [40, 32] width 22 height 2
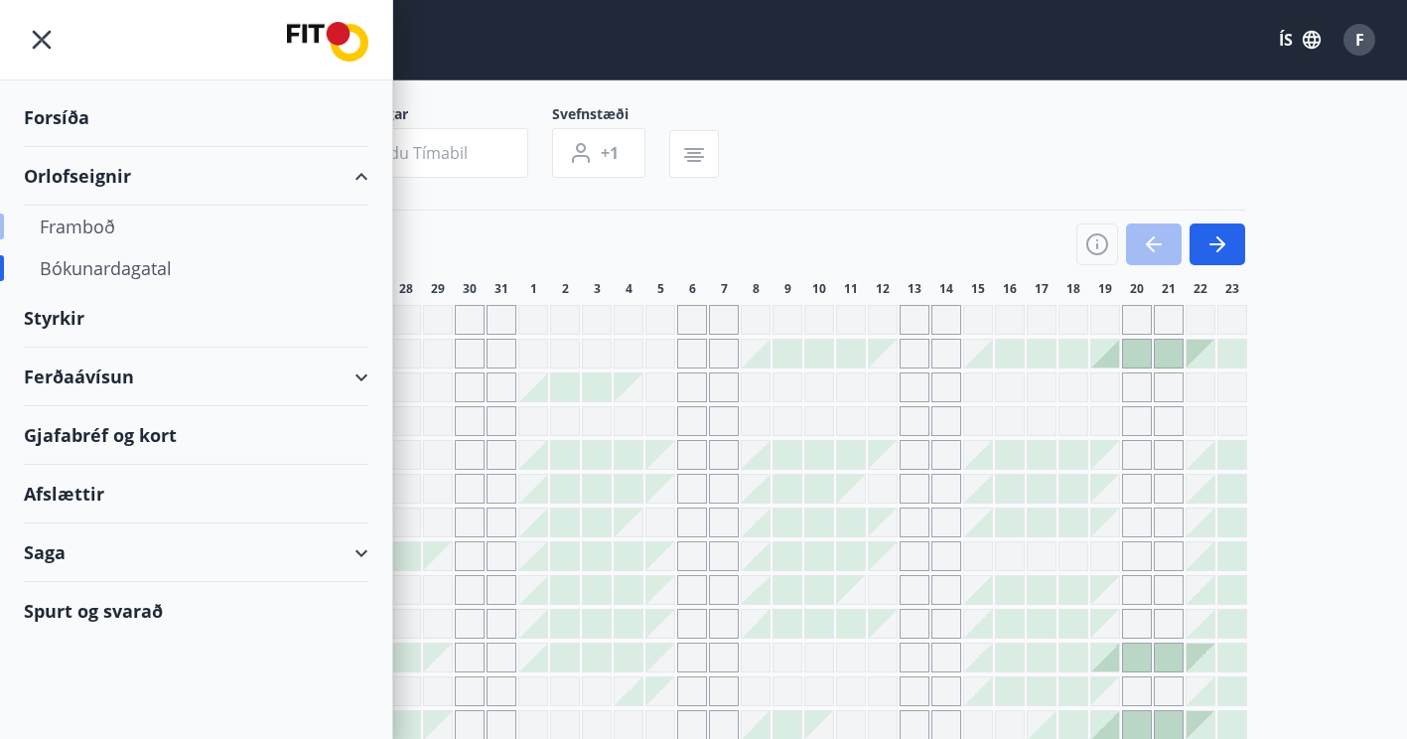
click at [86, 226] on div "Framboð" at bounding box center [196, 227] width 313 height 42
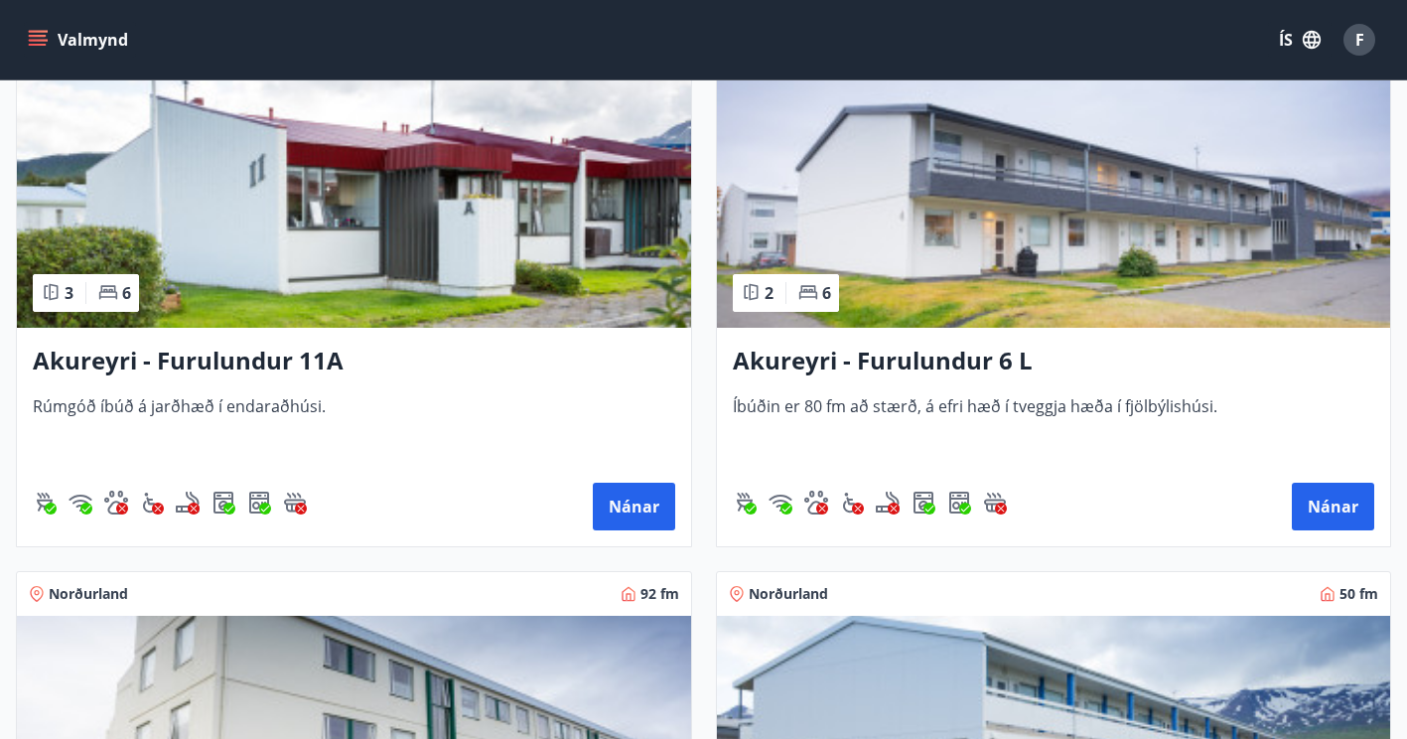
scroll to position [7405, 0]
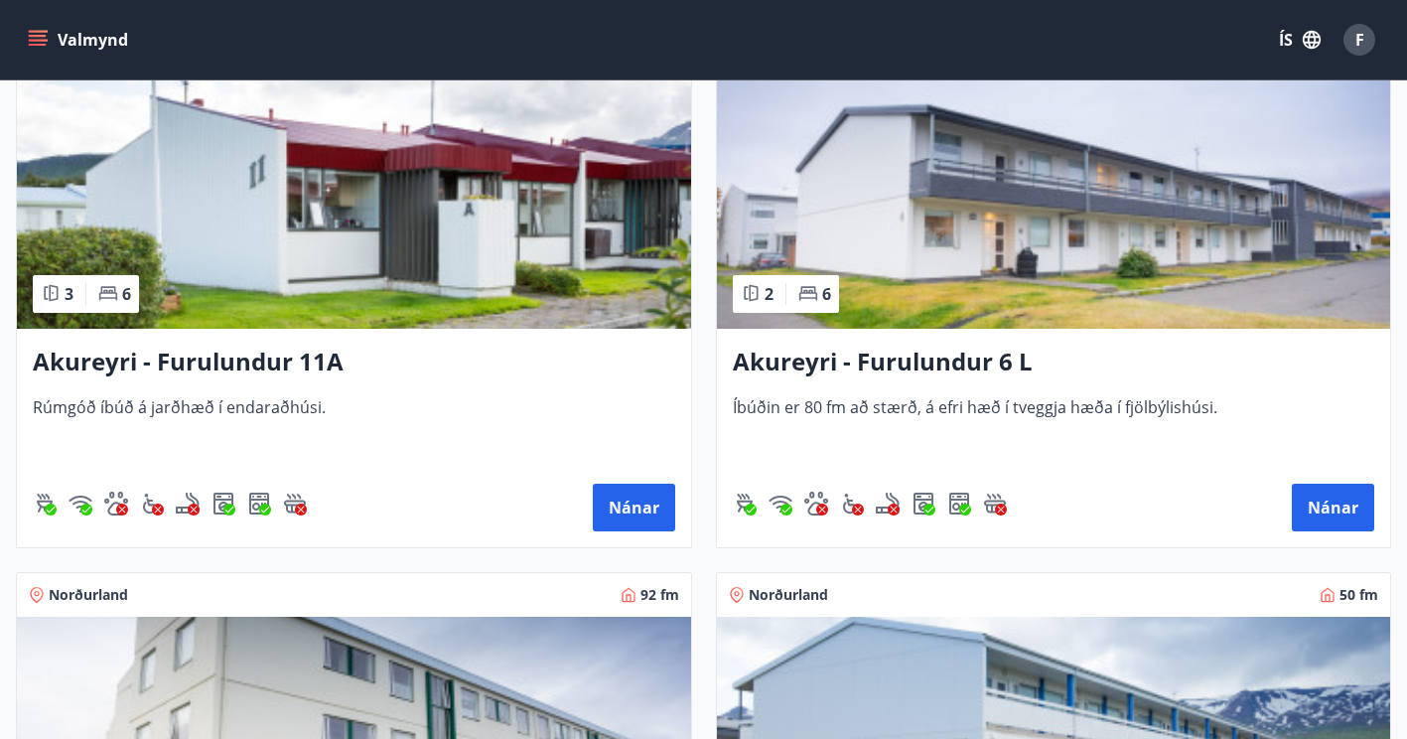
click at [222, 374] on h3 "Akureyri - Furulundur 11A" at bounding box center [354, 363] width 643 height 36
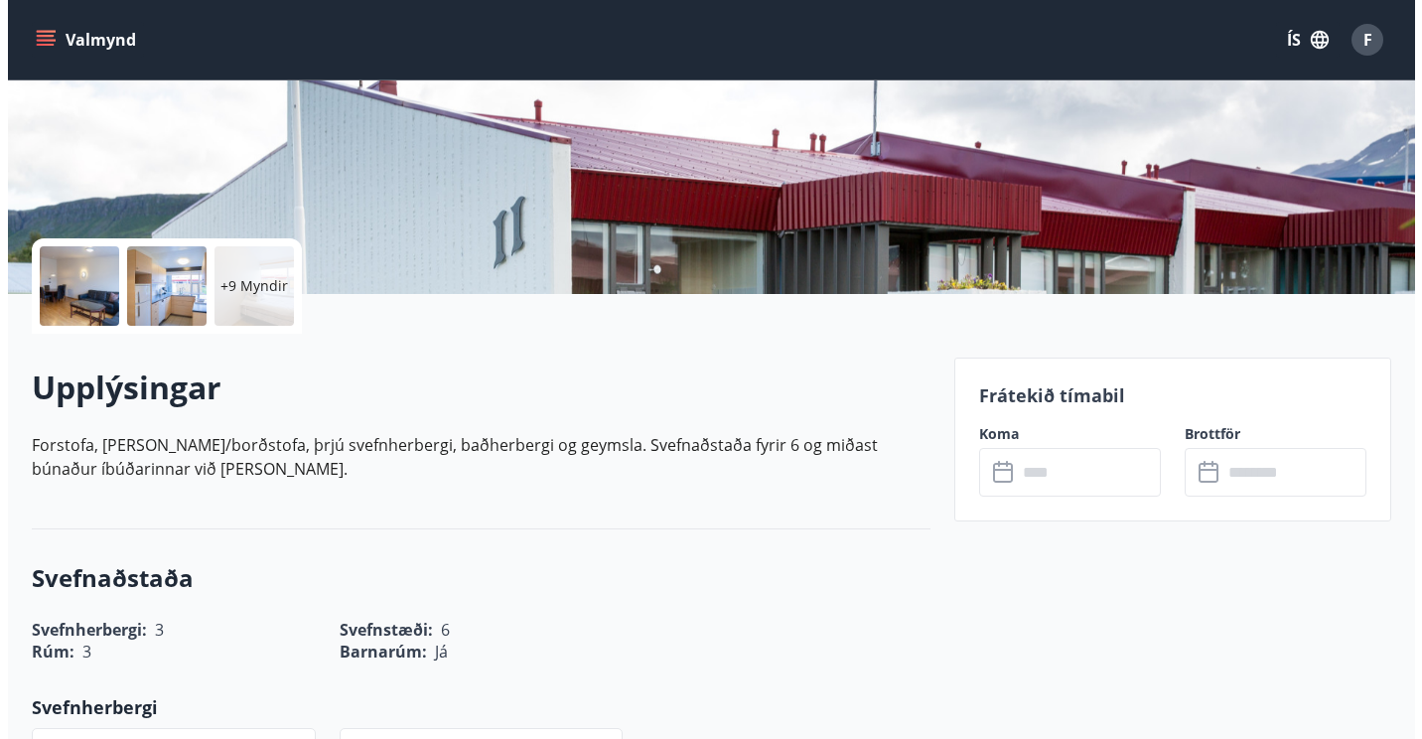
scroll to position [319, 0]
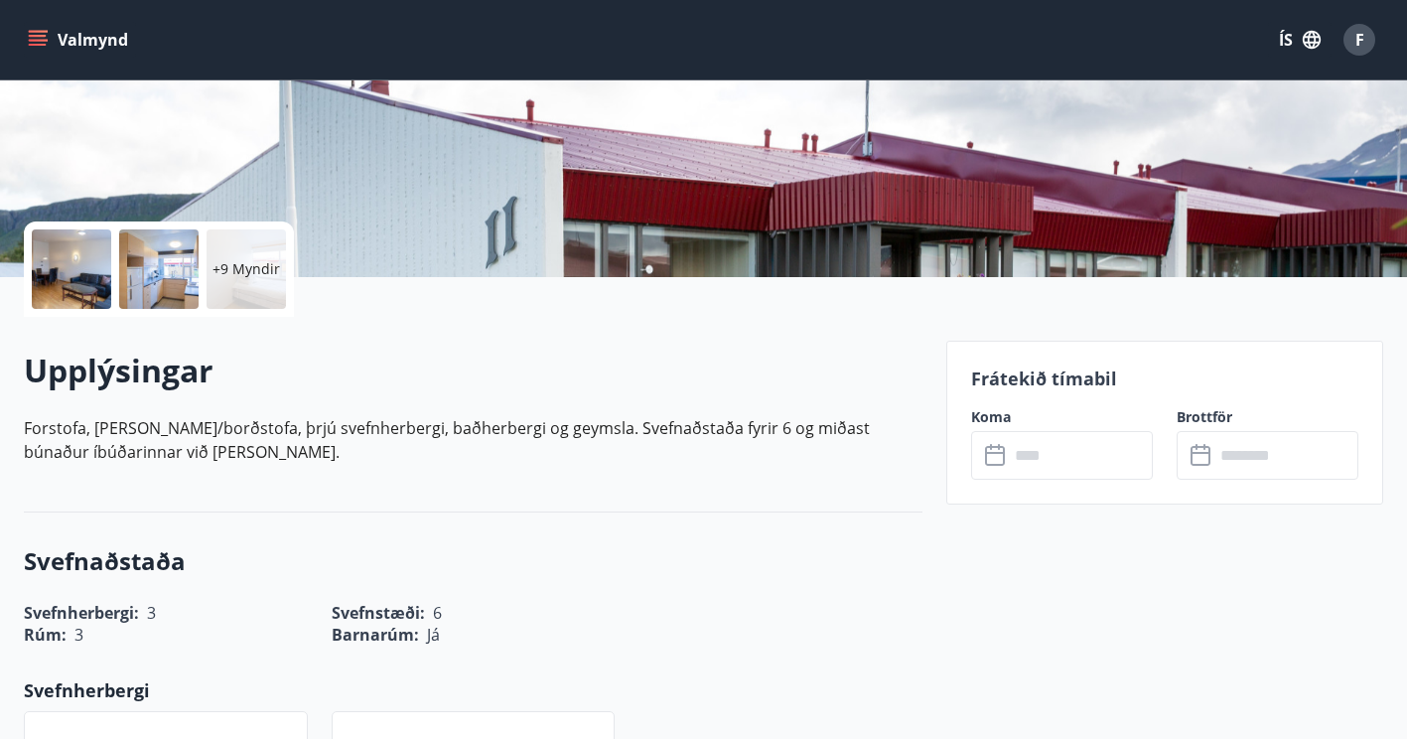
click at [84, 271] on div at bounding box center [71, 268] width 79 height 79
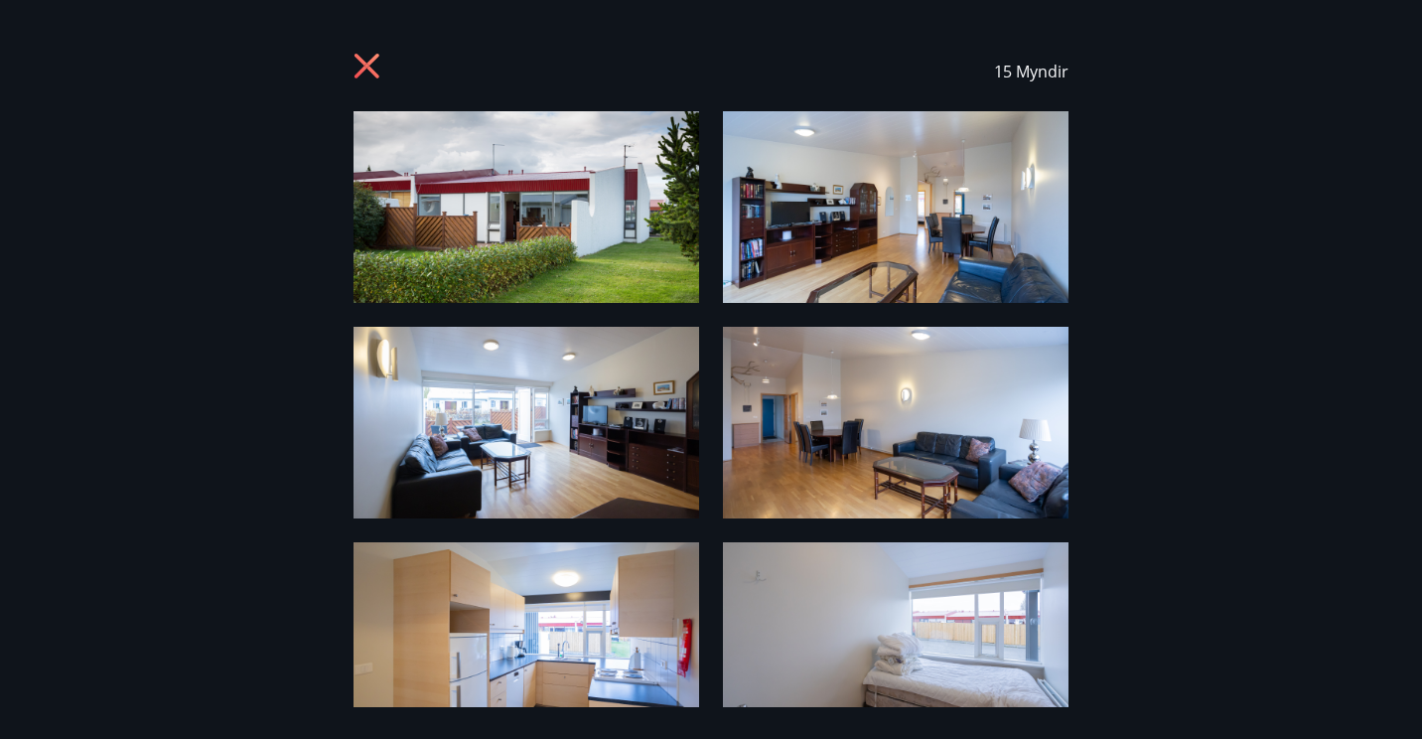
click at [473, 209] on img at bounding box center [527, 207] width 346 height 192
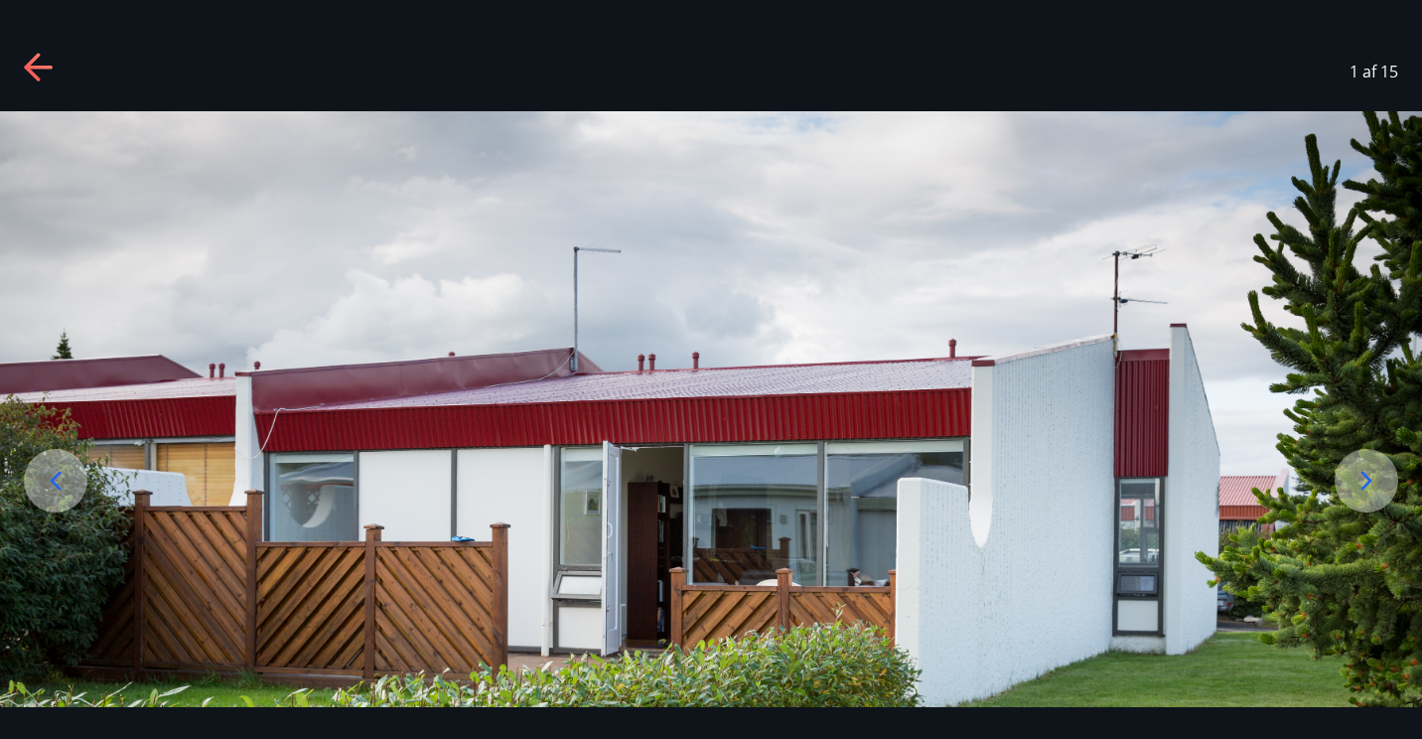
click at [1365, 480] on icon at bounding box center [1367, 481] width 32 height 32
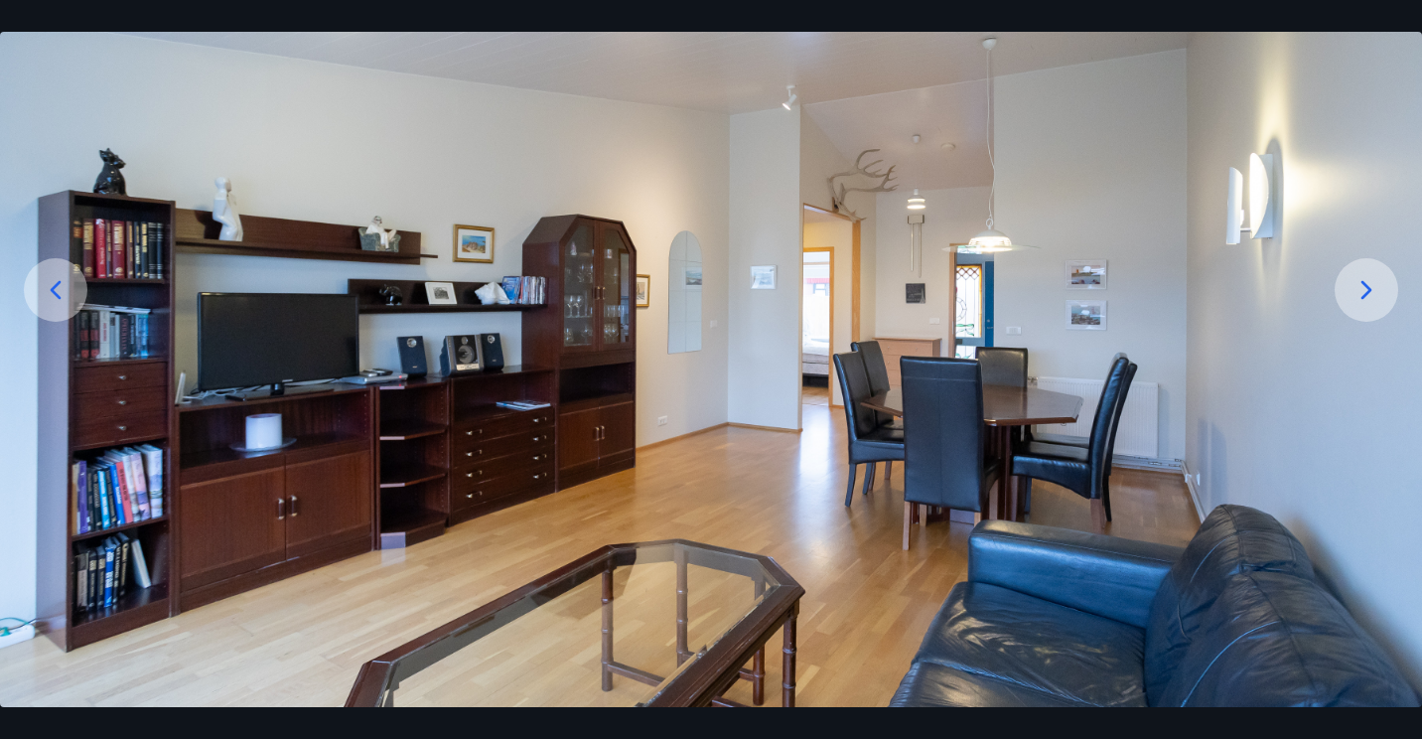
scroll to position [190, 0]
click at [1355, 287] on icon at bounding box center [1367, 291] width 32 height 32
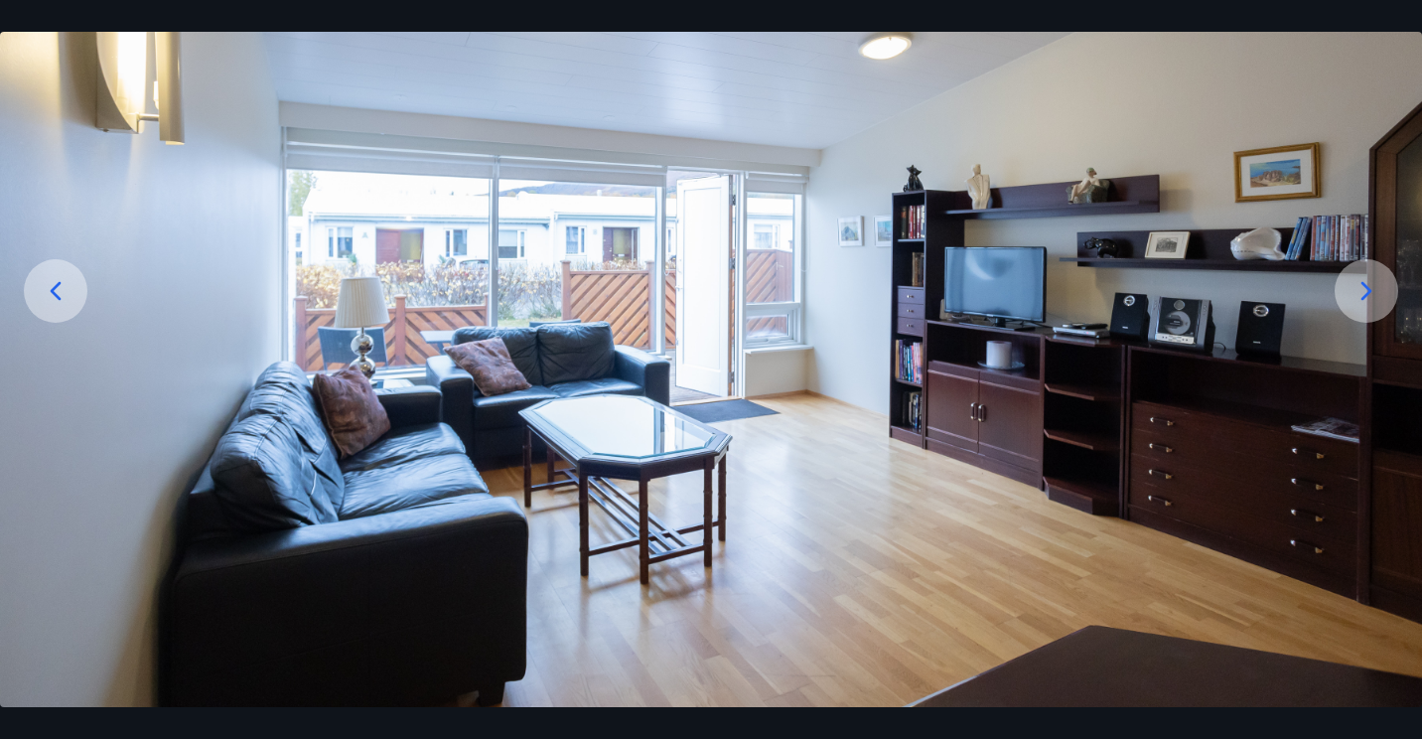
click at [1355, 287] on icon at bounding box center [1367, 291] width 32 height 32
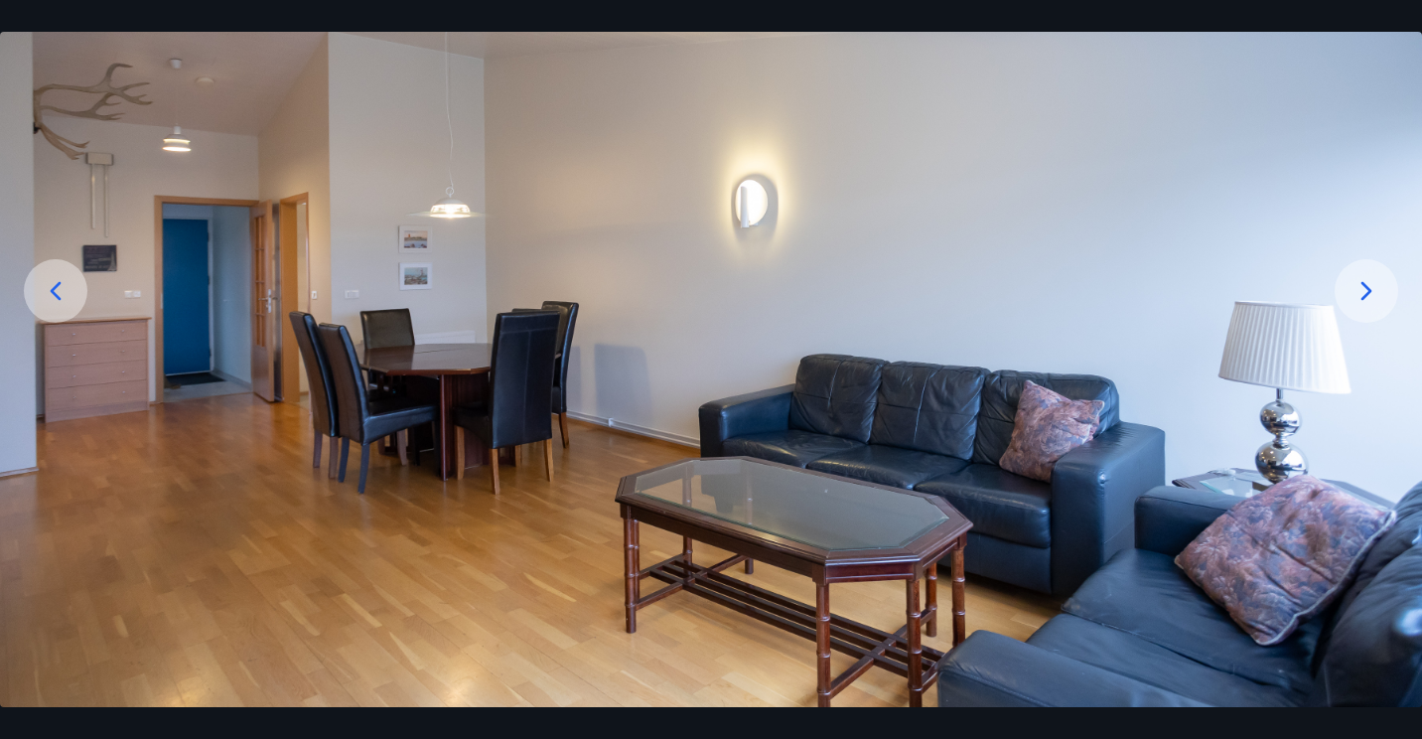
click at [1355, 287] on icon at bounding box center [1367, 291] width 32 height 32
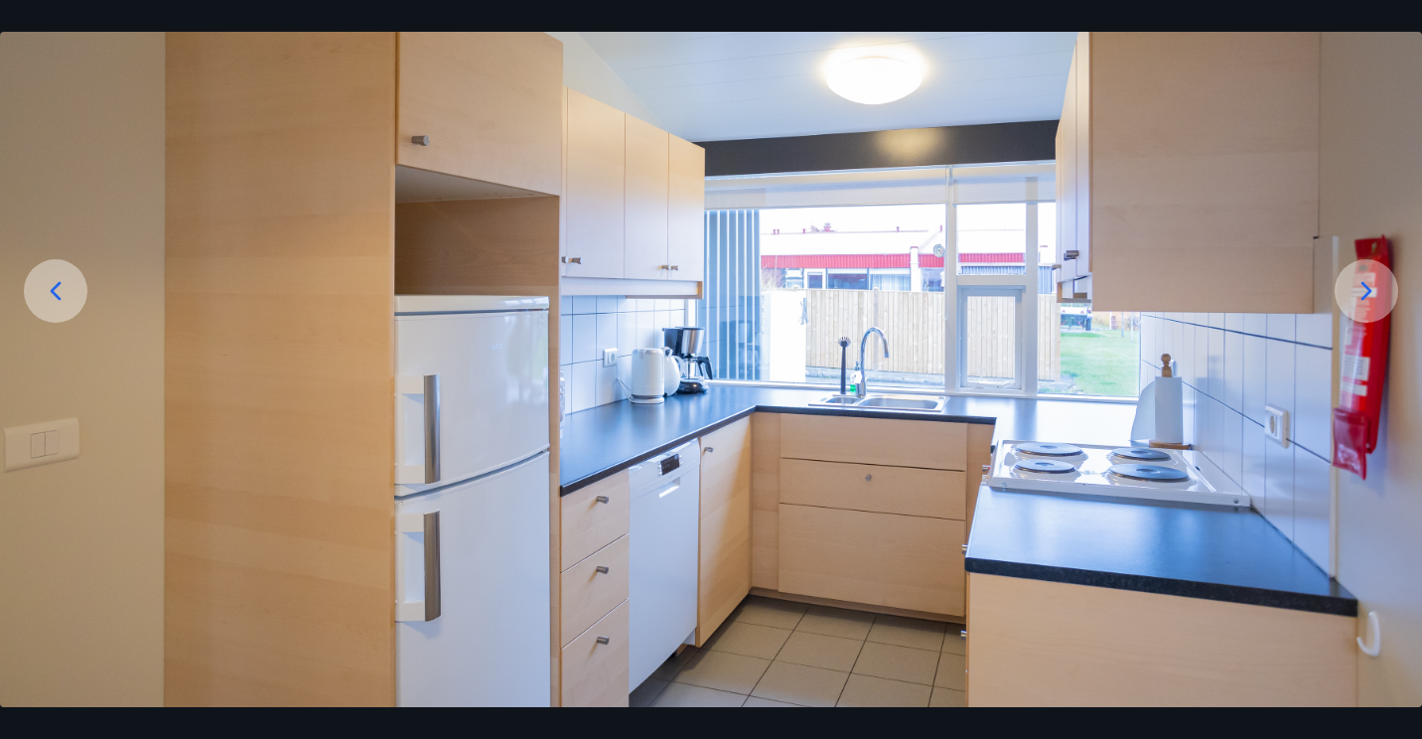
click at [1355, 287] on icon at bounding box center [1367, 291] width 32 height 32
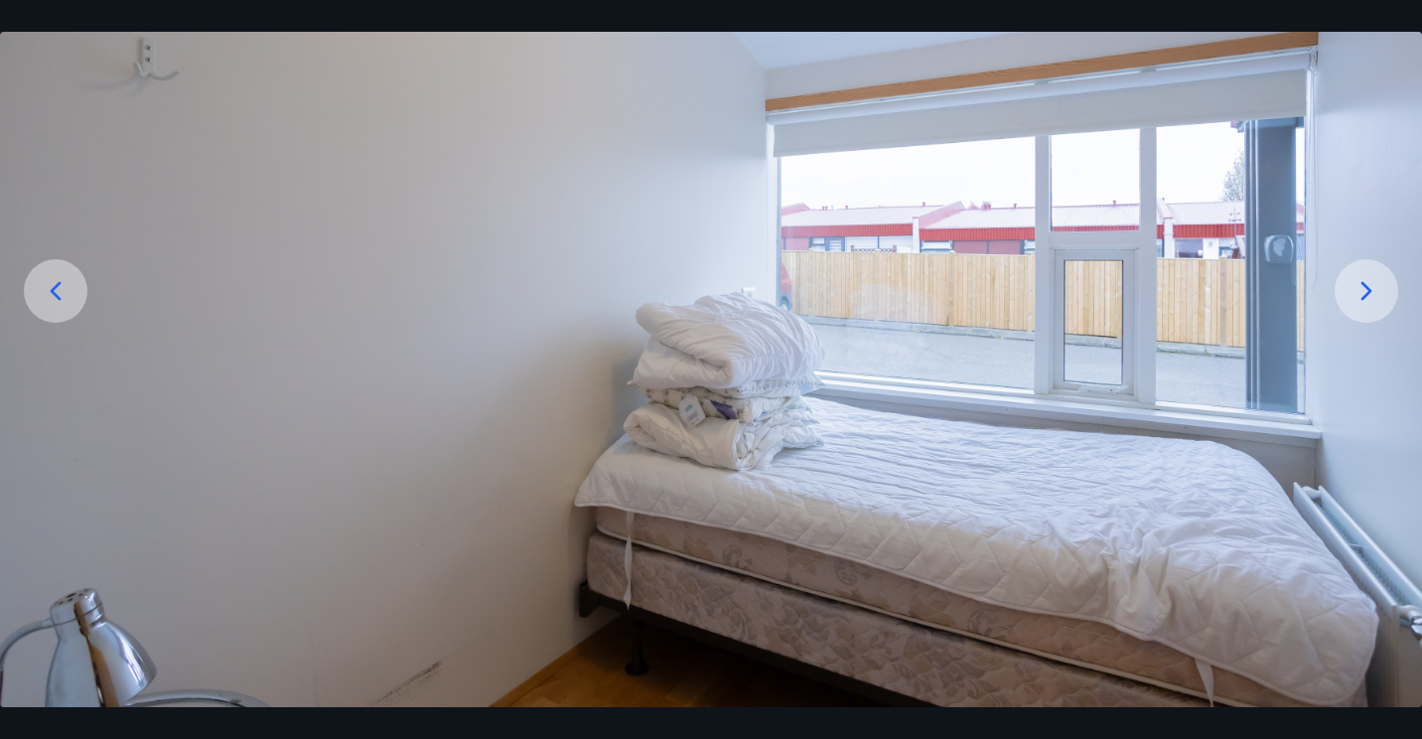
click at [1355, 287] on icon at bounding box center [1367, 291] width 32 height 32
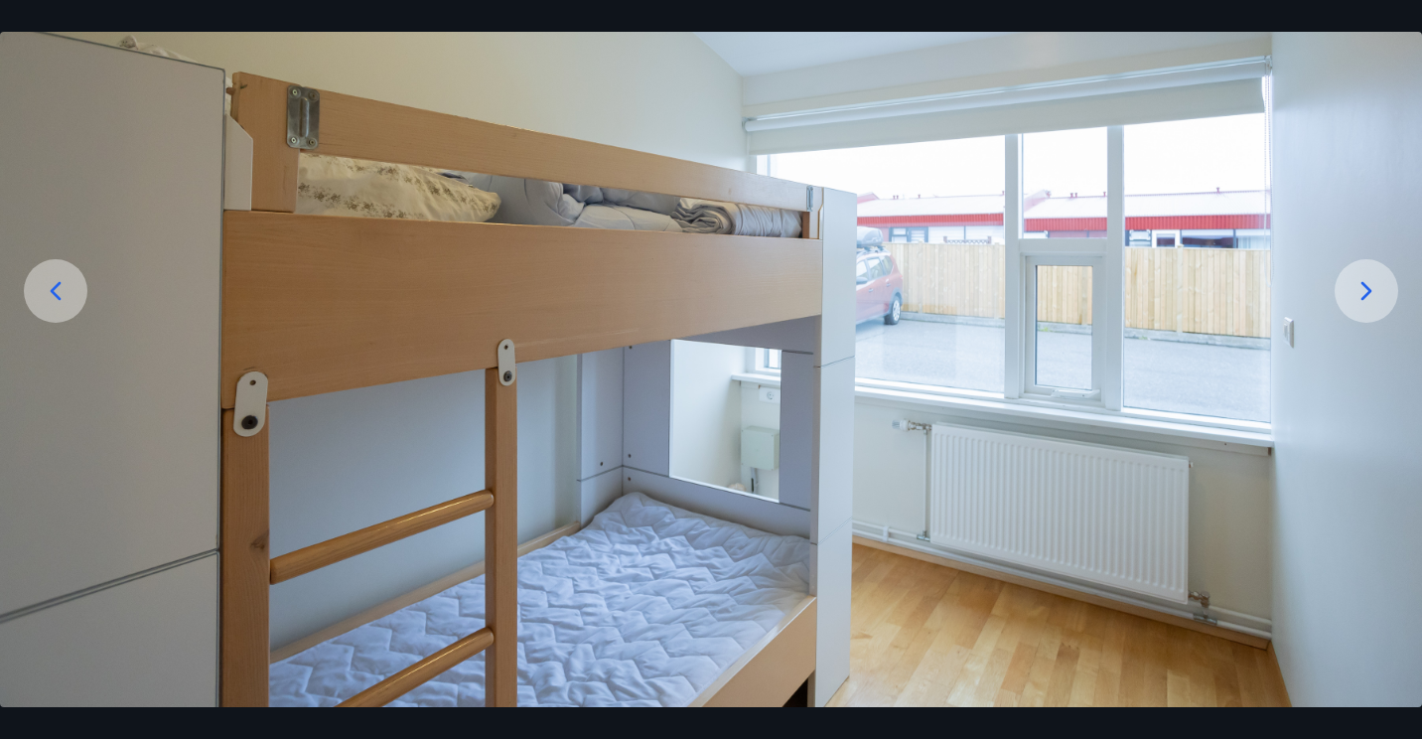
click at [1355, 287] on icon at bounding box center [1367, 291] width 32 height 32
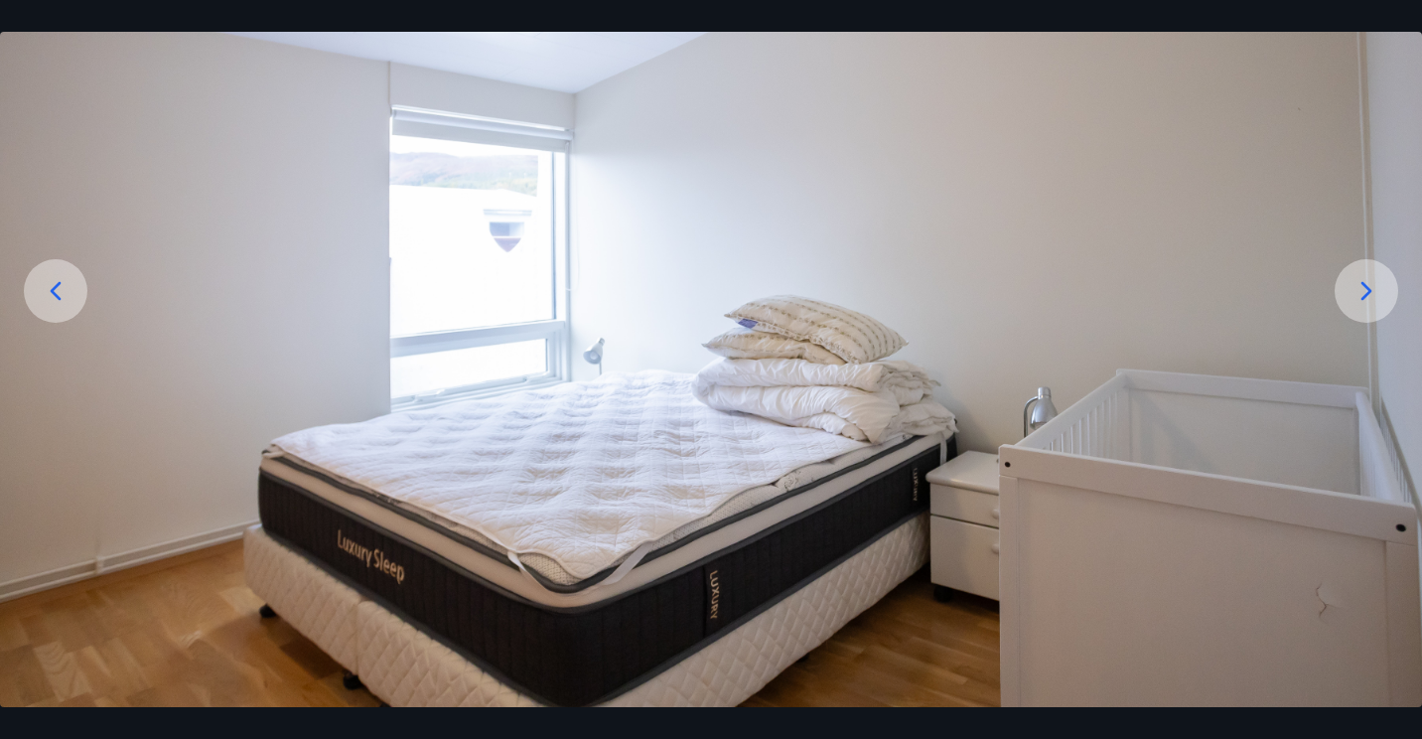
click at [1355, 287] on icon at bounding box center [1367, 291] width 32 height 32
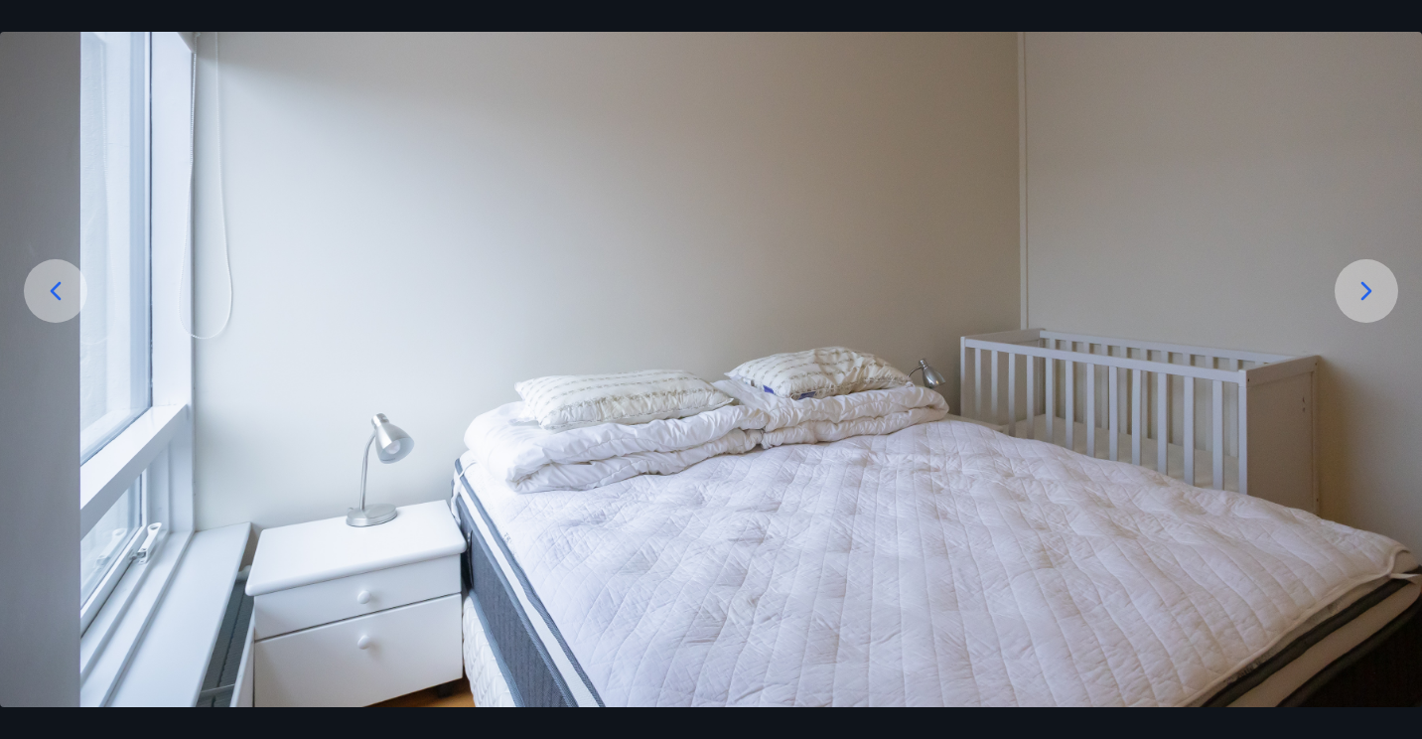
click at [1357, 290] on icon at bounding box center [1367, 291] width 32 height 32
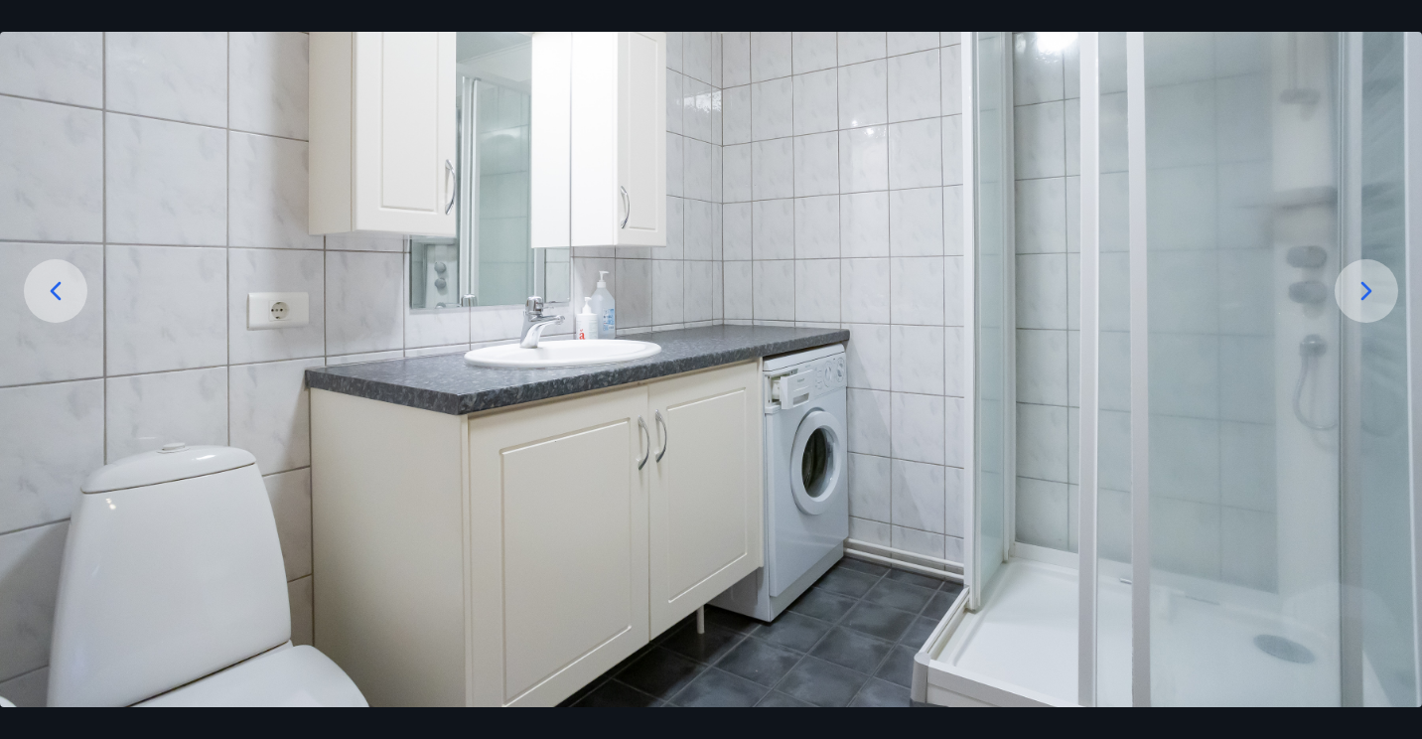
click at [1362, 295] on icon at bounding box center [1367, 291] width 32 height 32
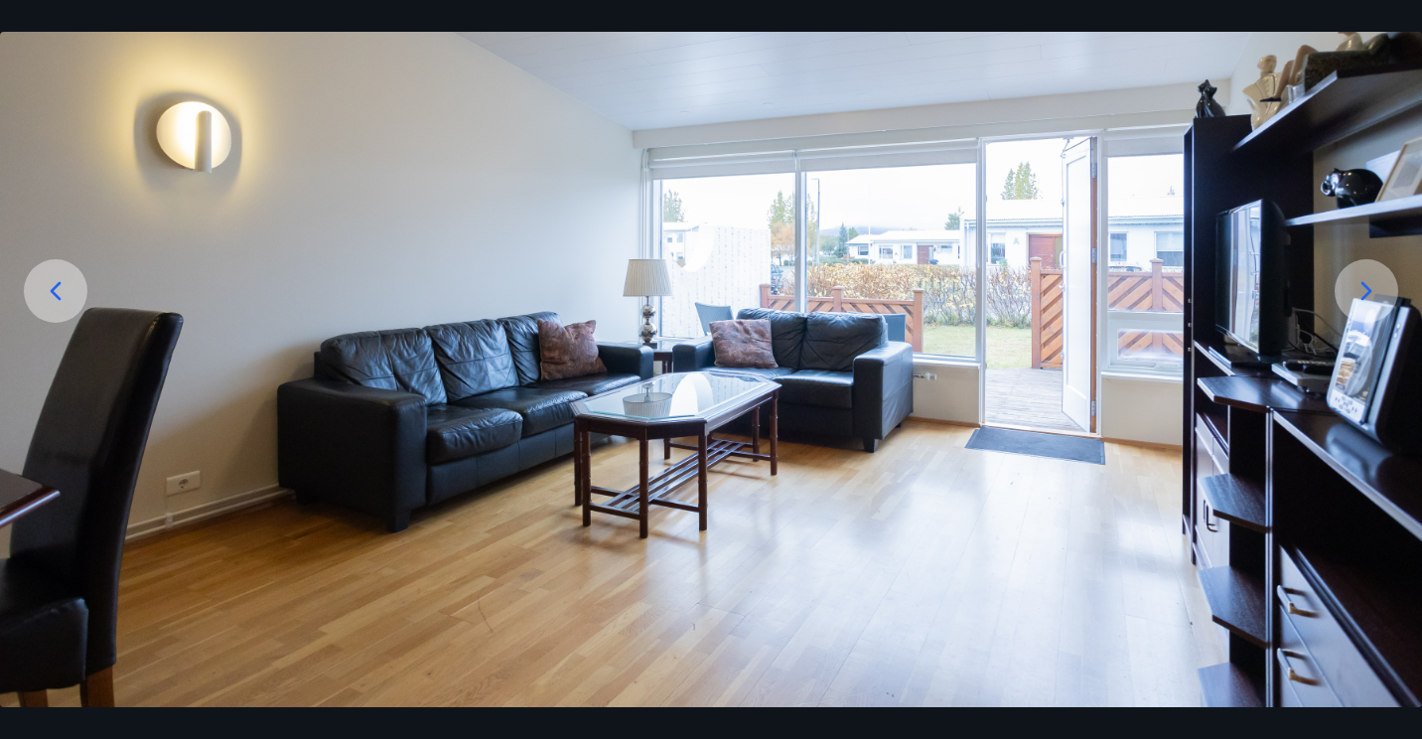
click at [1362, 295] on icon at bounding box center [1367, 291] width 32 height 32
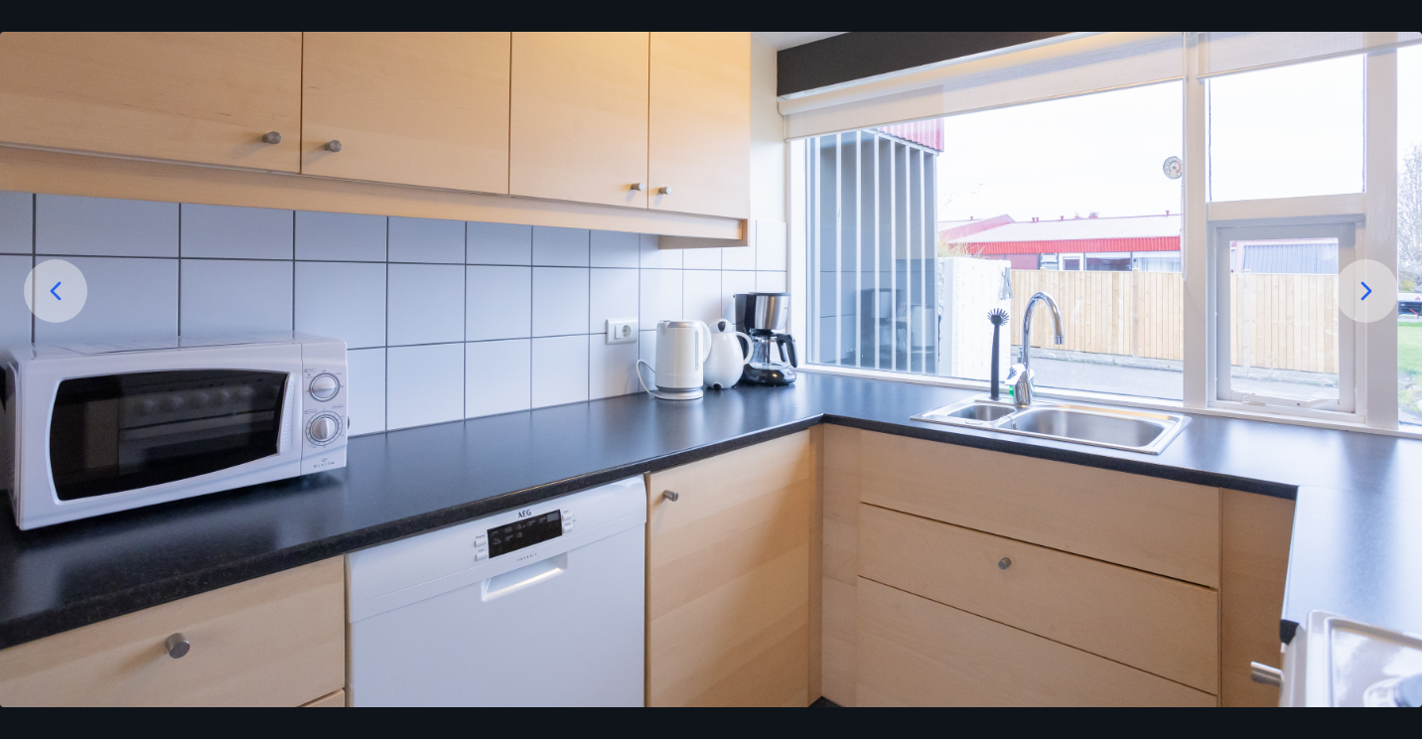
click at [1362, 295] on icon at bounding box center [1367, 291] width 32 height 32
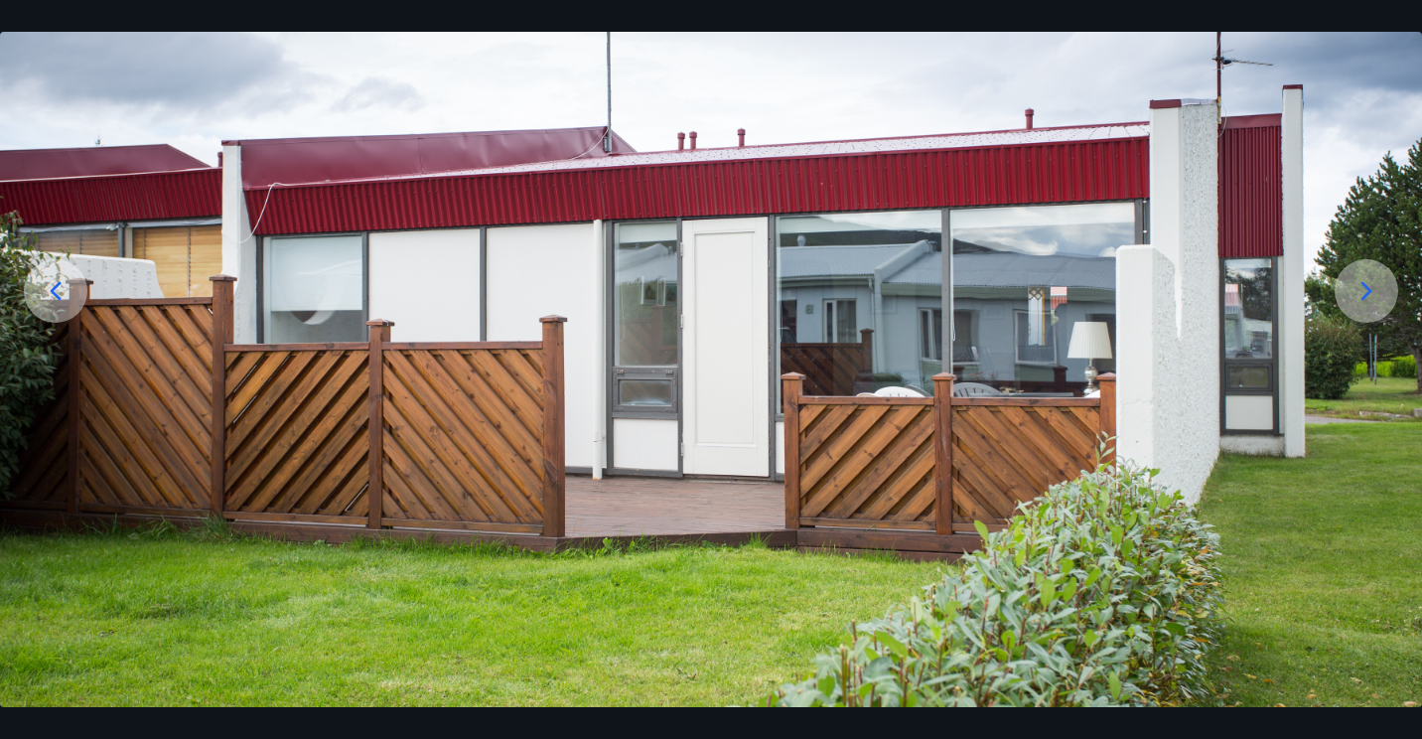
click at [1362, 295] on icon at bounding box center [1367, 291] width 32 height 32
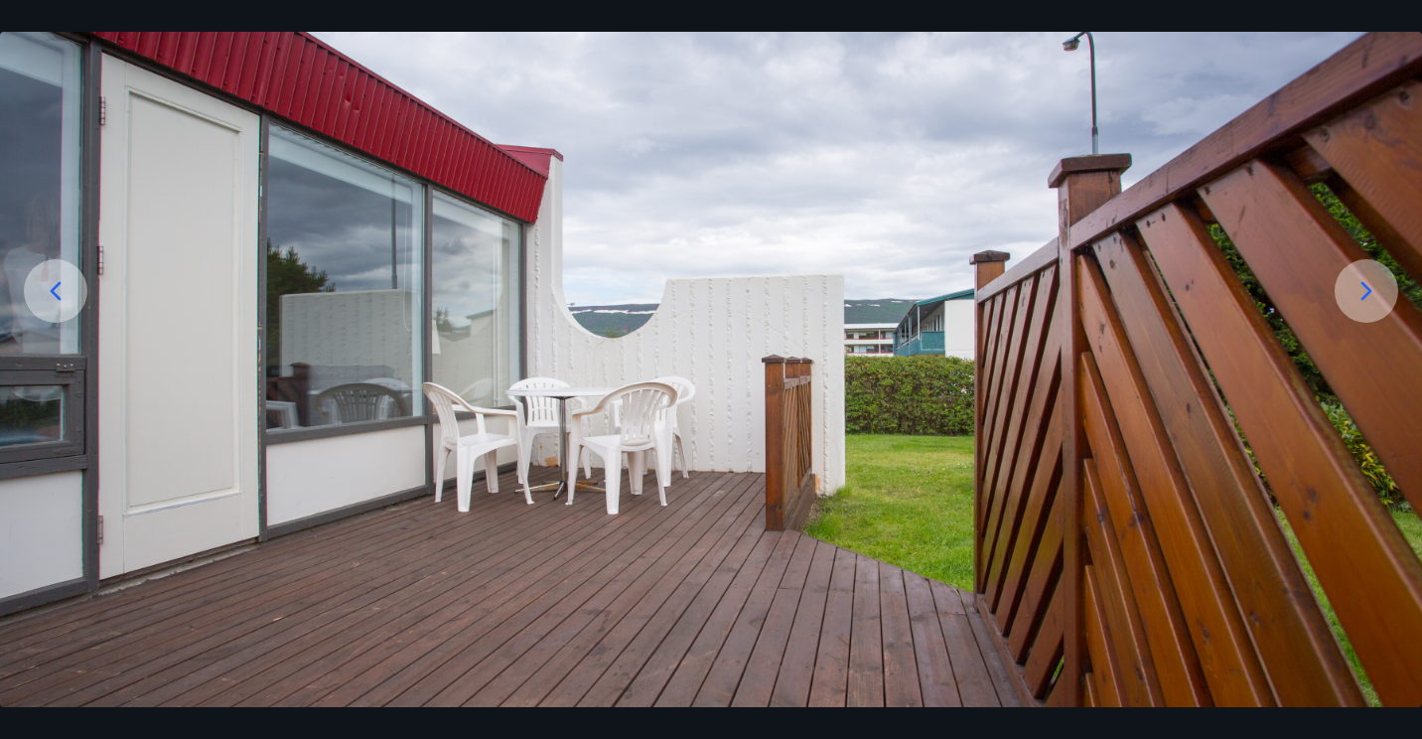
click at [1362, 295] on icon at bounding box center [1367, 291] width 32 height 32
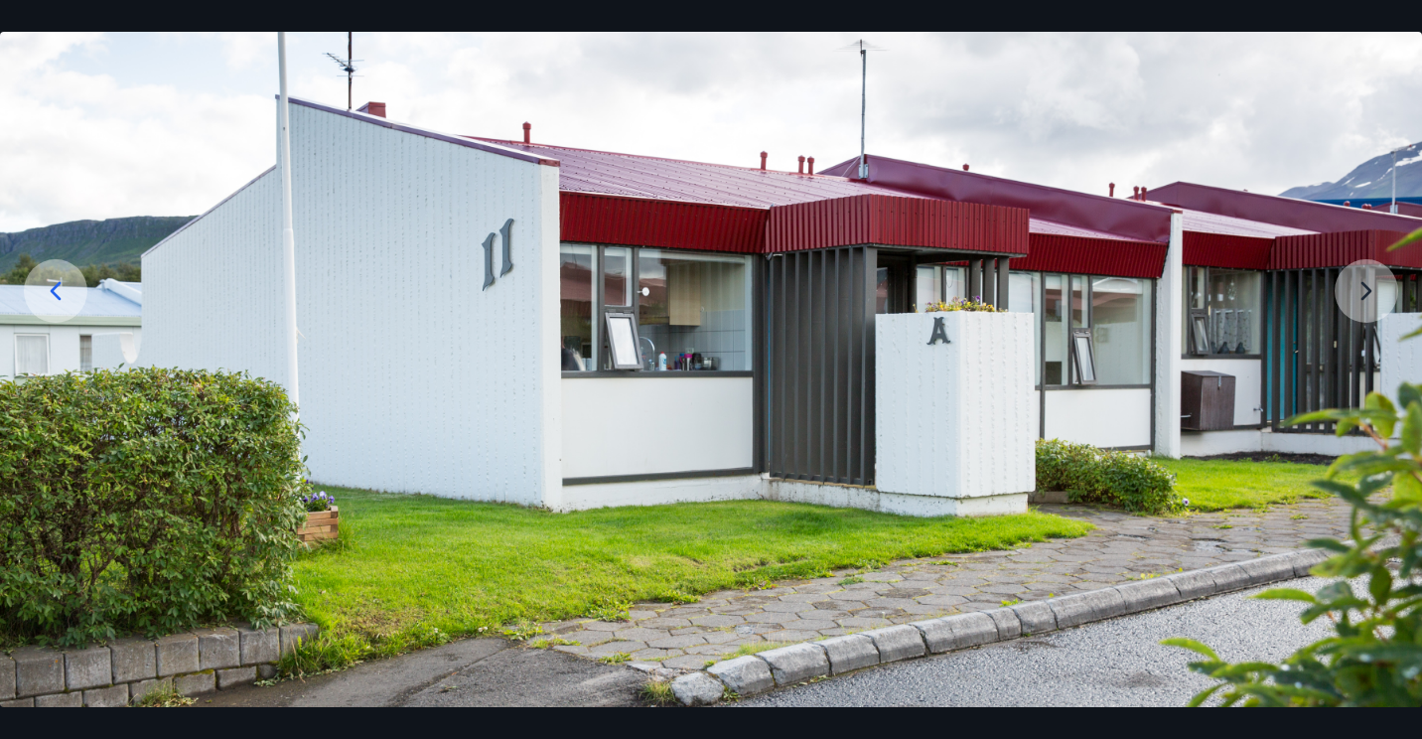
click at [1366, 299] on img at bounding box center [711, 317] width 1422 height 791
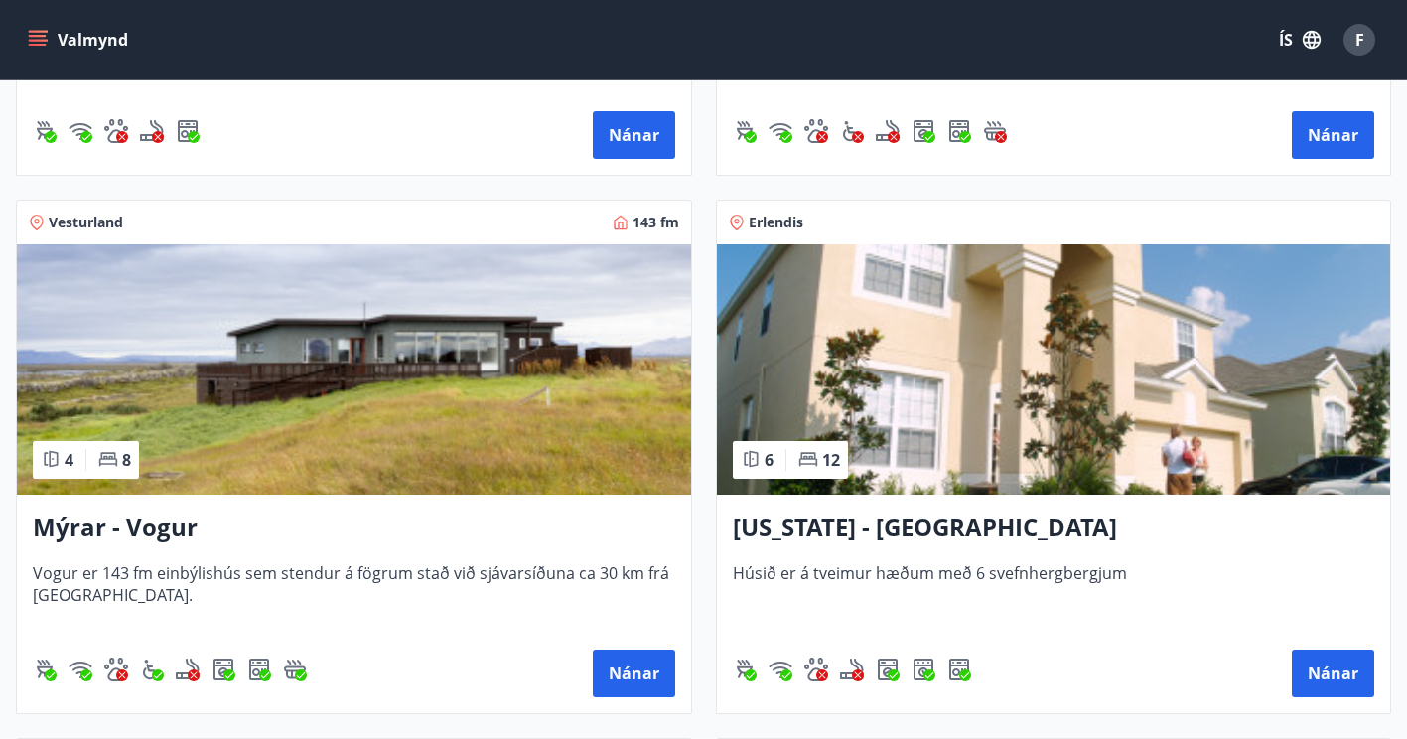
scroll to position [2939, 0]
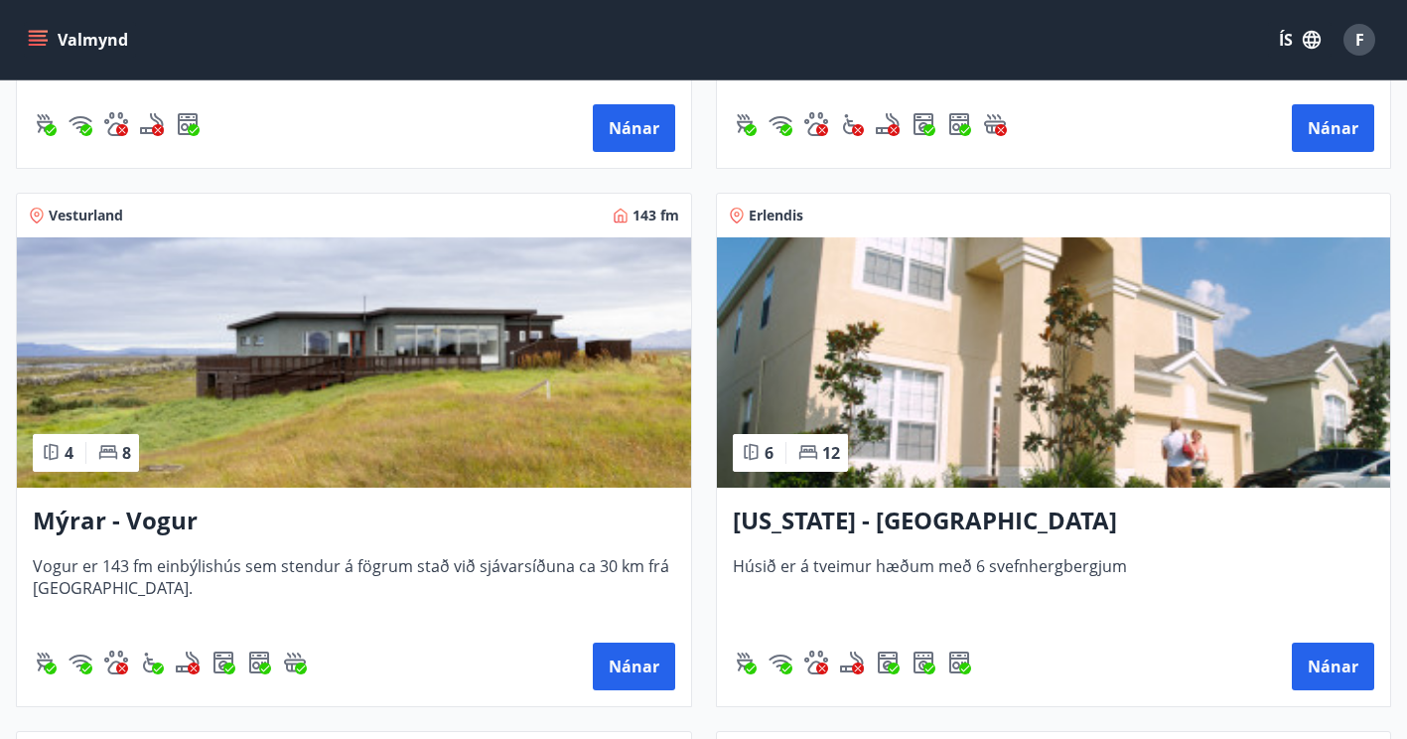
click at [779, 524] on h3 "[US_STATE] - [GEOGRAPHIC_DATA]" at bounding box center [1054, 522] width 643 height 36
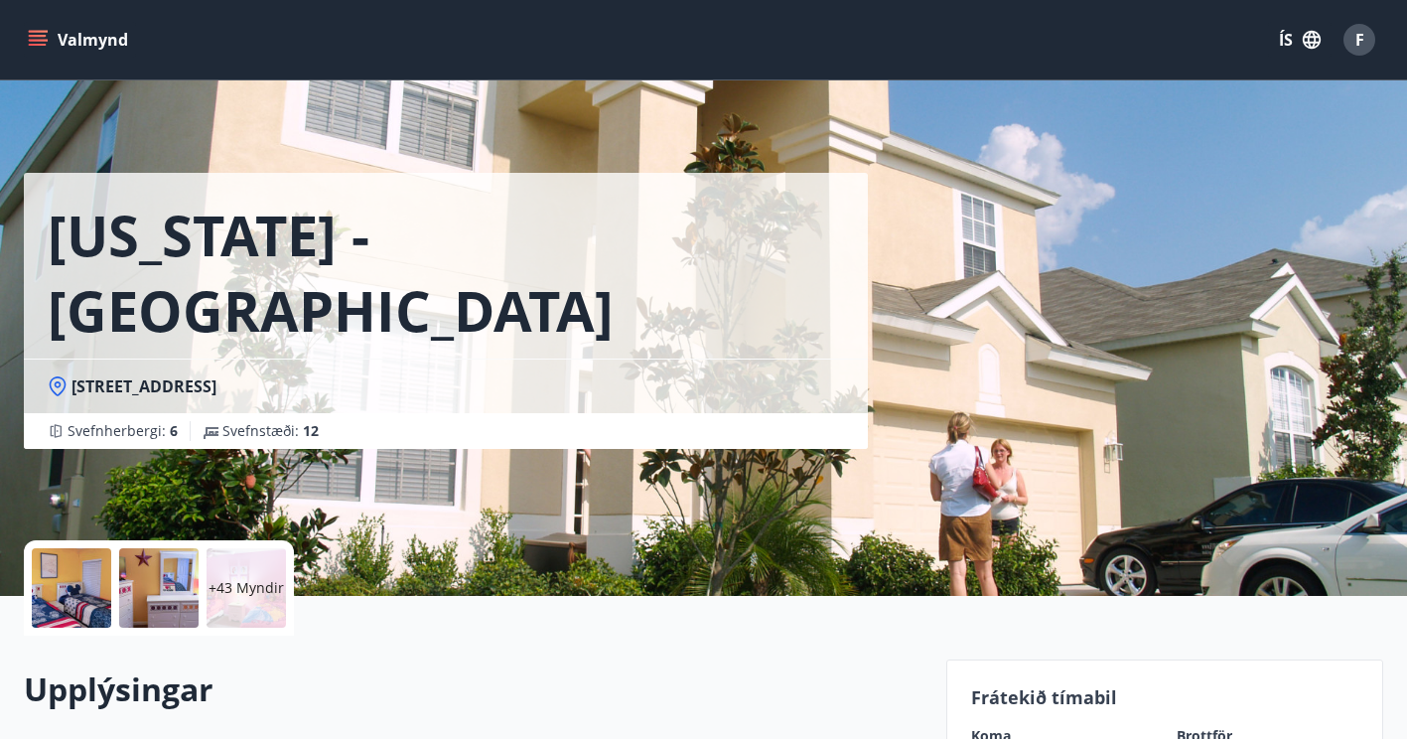
click at [59, 590] on div at bounding box center [71, 587] width 79 height 79
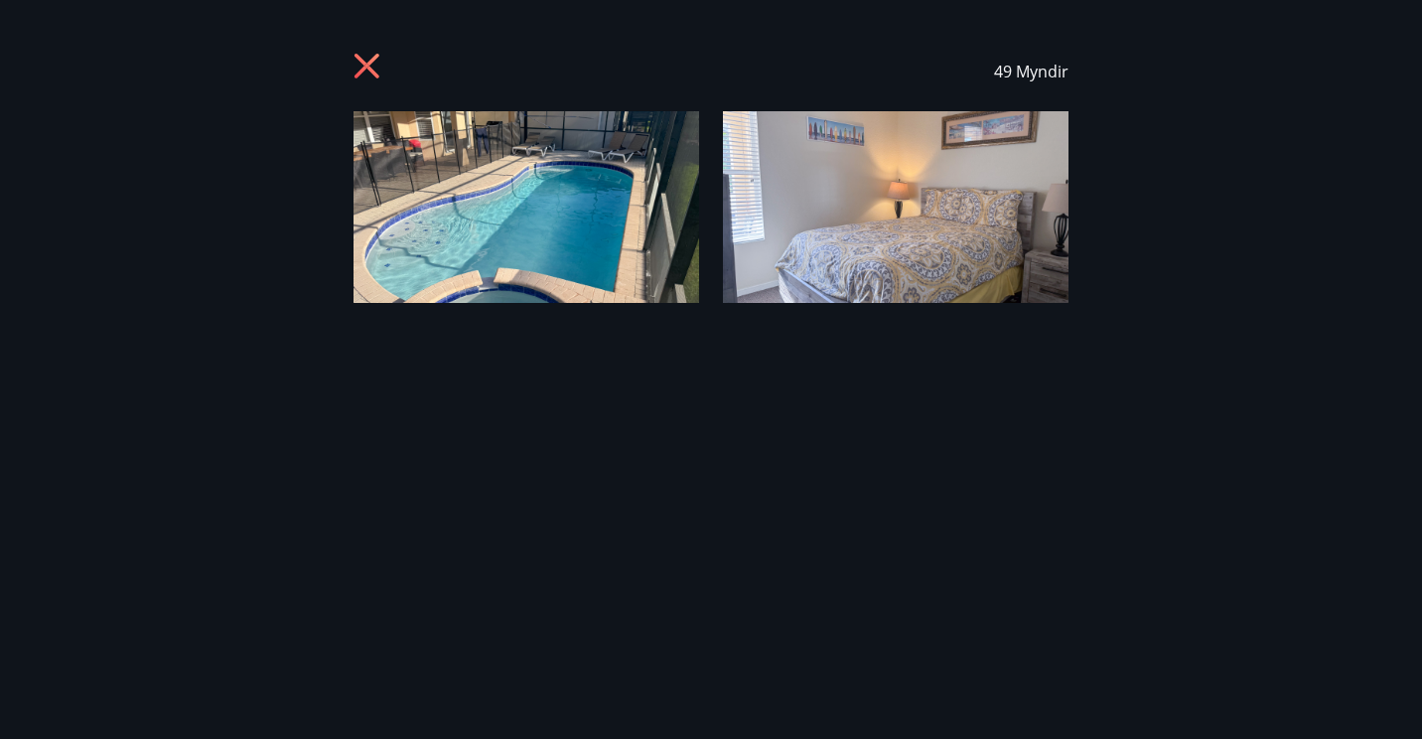
click at [517, 153] on img at bounding box center [527, 207] width 346 height 192
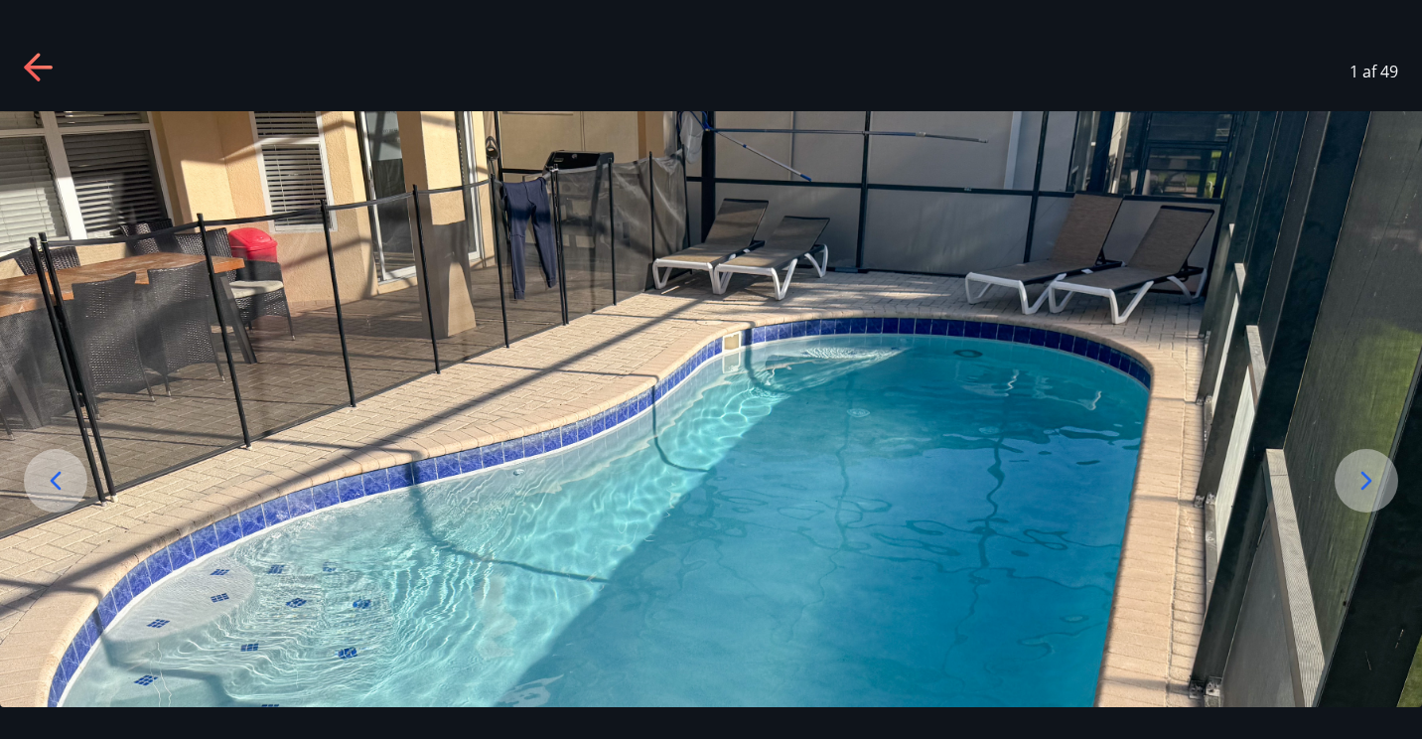
click at [1358, 482] on icon at bounding box center [1367, 481] width 32 height 32
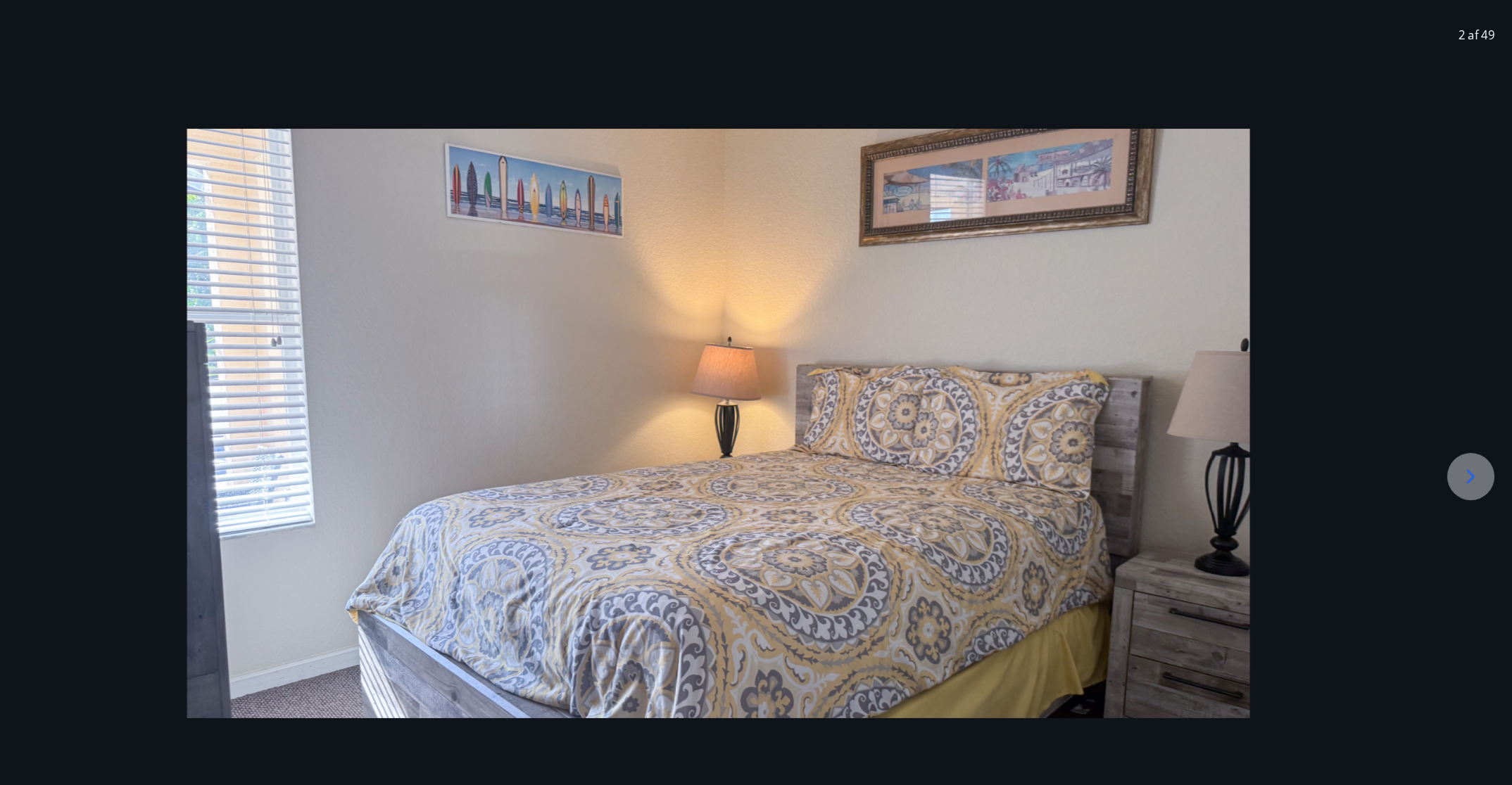
drag, startPoint x: 887, startPoint y: 13, endPoint x: 986, endPoint y: 57, distance: 108.3
click at [986, 57] on div "2 af 49" at bounding box center [756, 50] width 1512 height 56
click at [1007, 475] on div at bounding box center [1472, 472] width 45 height 45
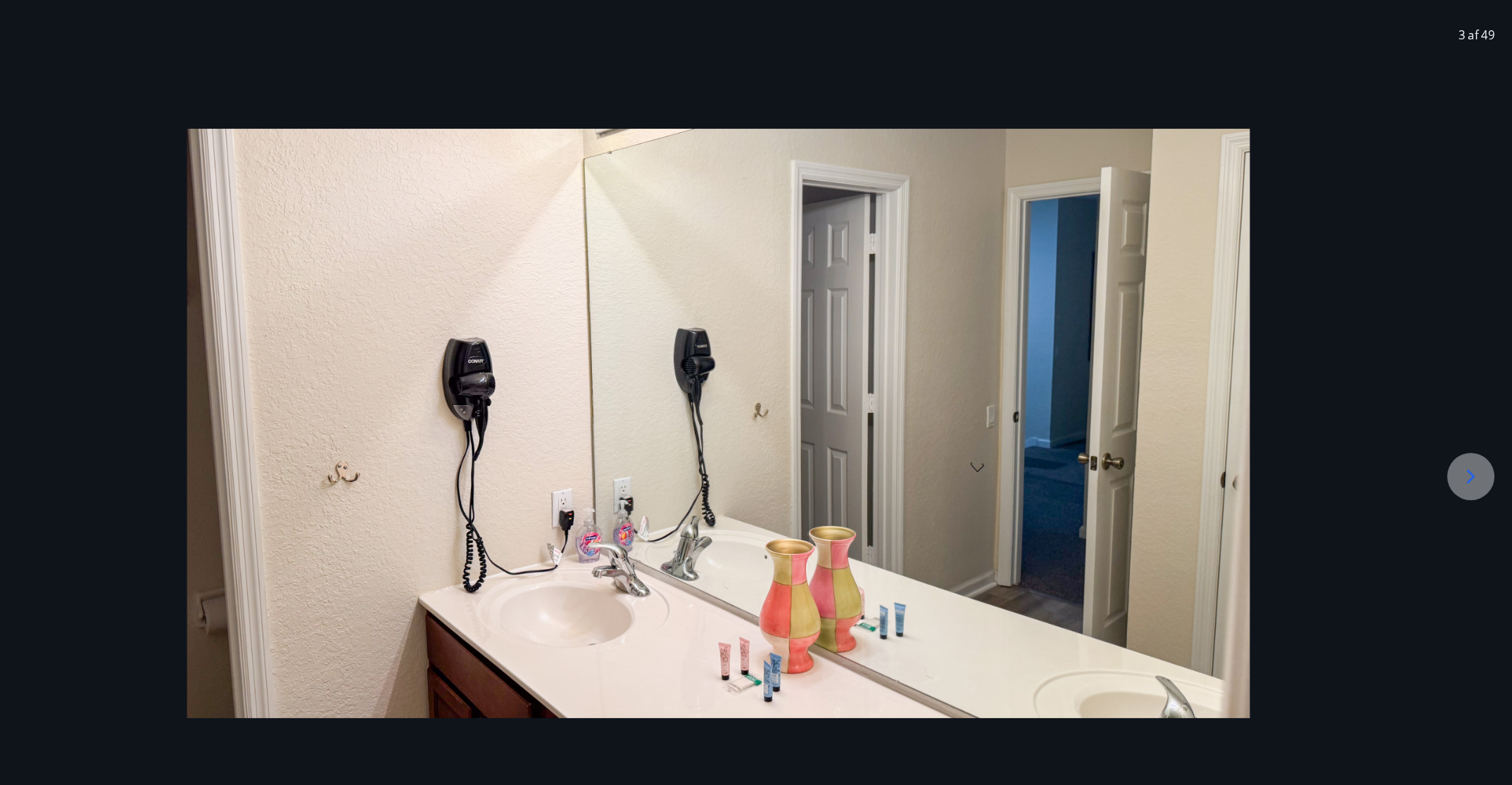
click at [1007, 475] on div at bounding box center [1472, 472] width 45 height 45
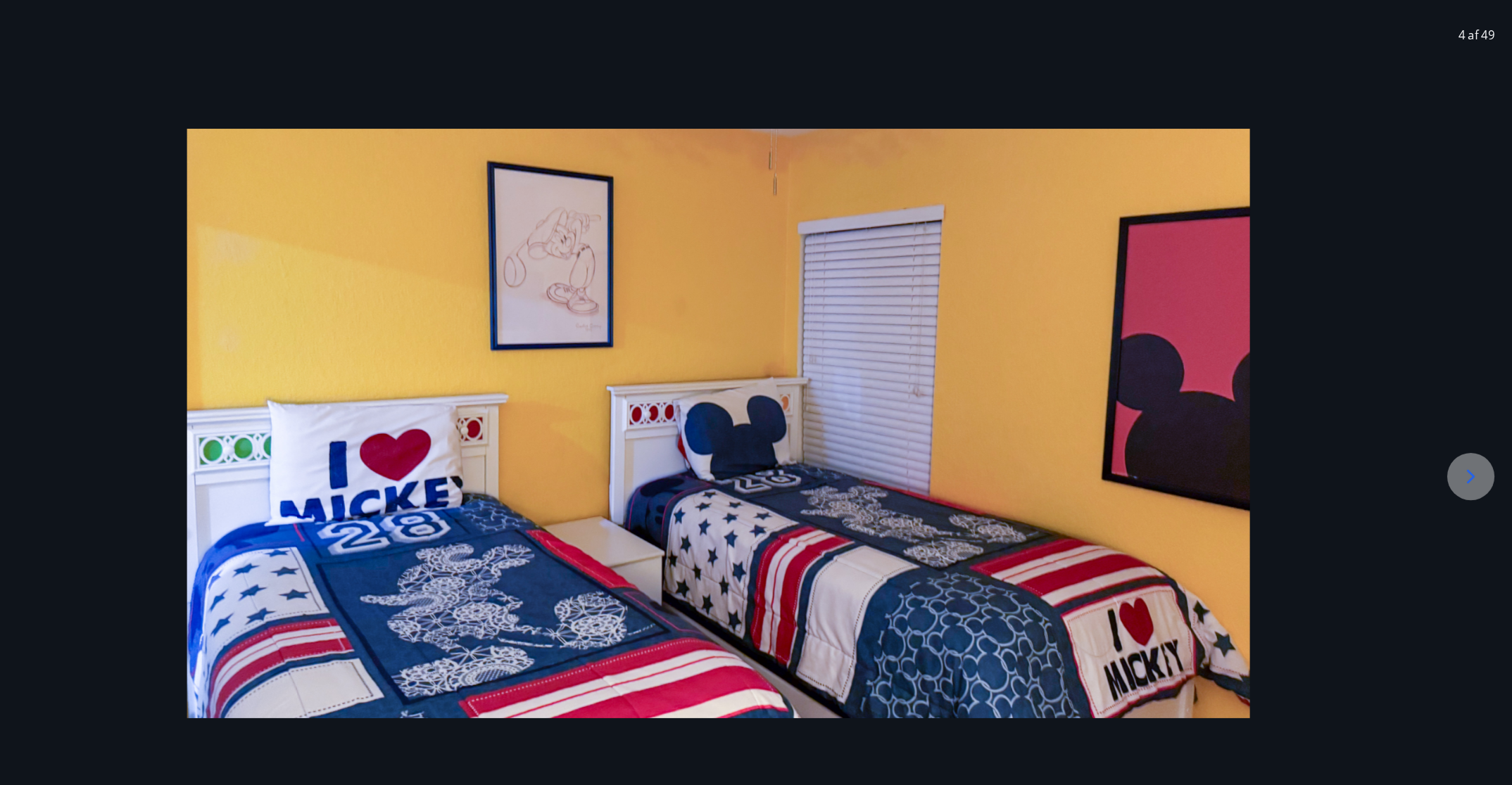
click at [1007, 475] on div at bounding box center [1472, 472] width 45 height 45
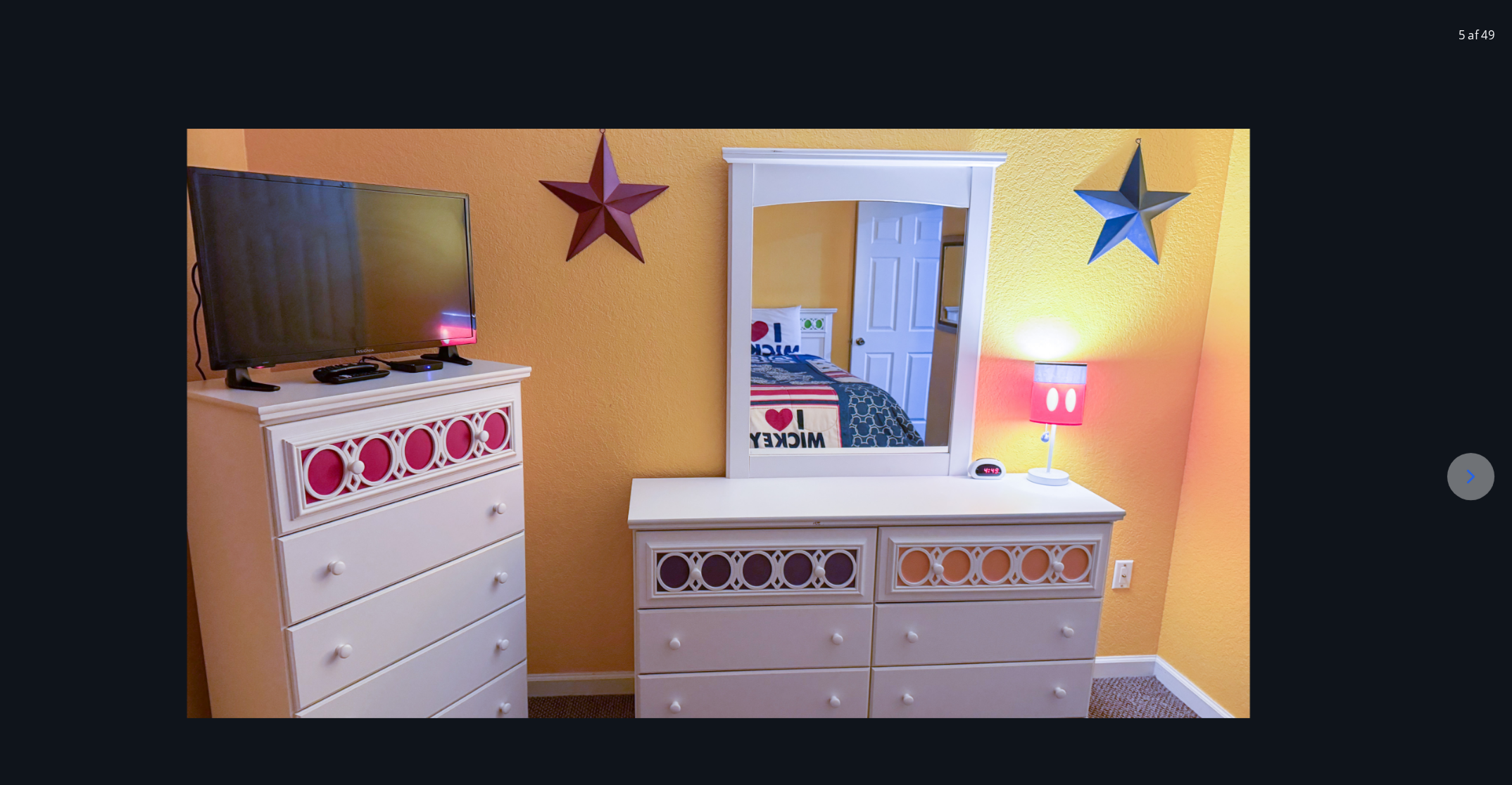
click at [1007, 475] on div at bounding box center [1472, 472] width 45 height 45
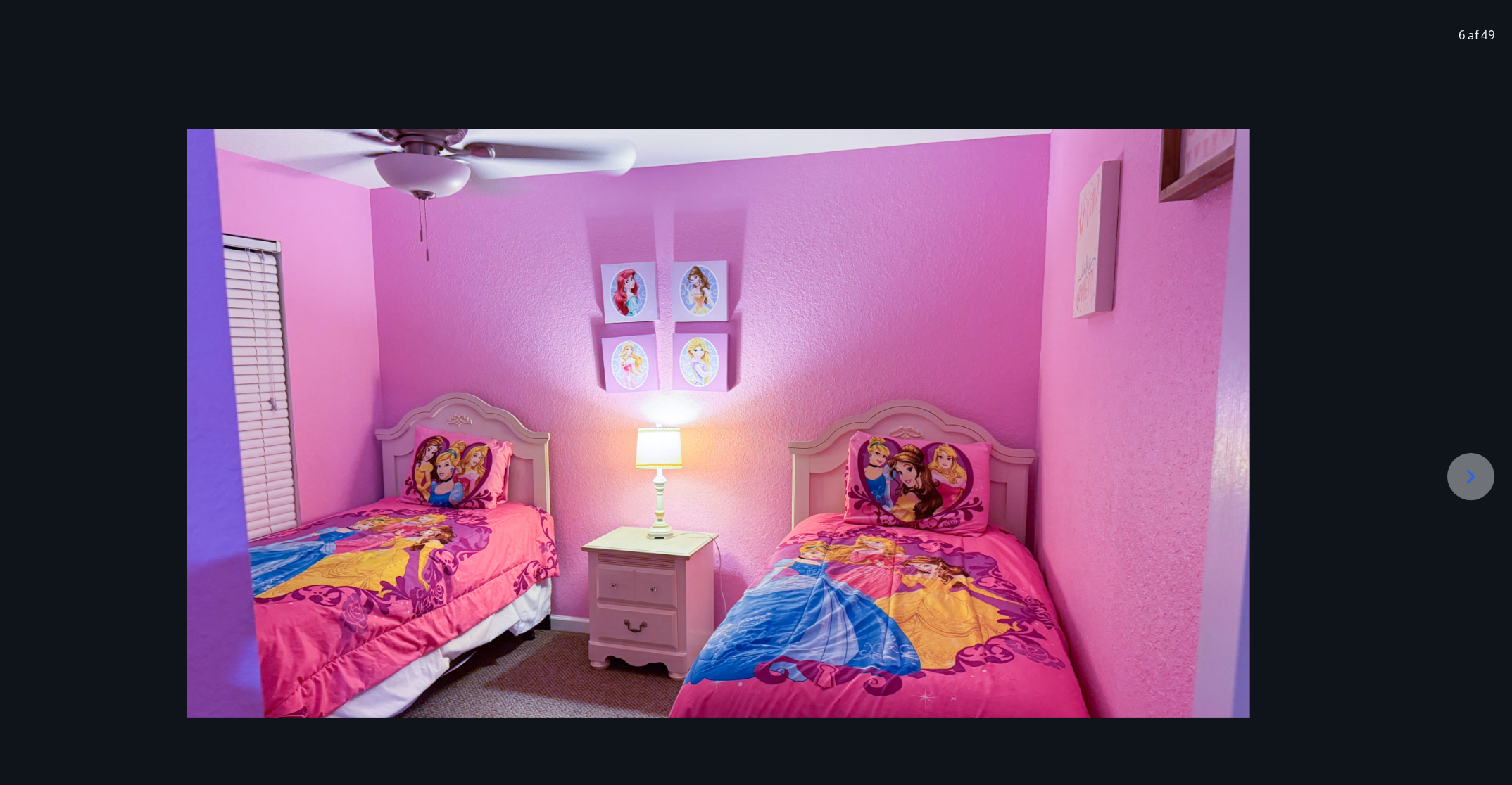
click at [1007, 476] on icon at bounding box center [1472, 472] width 23 height 23
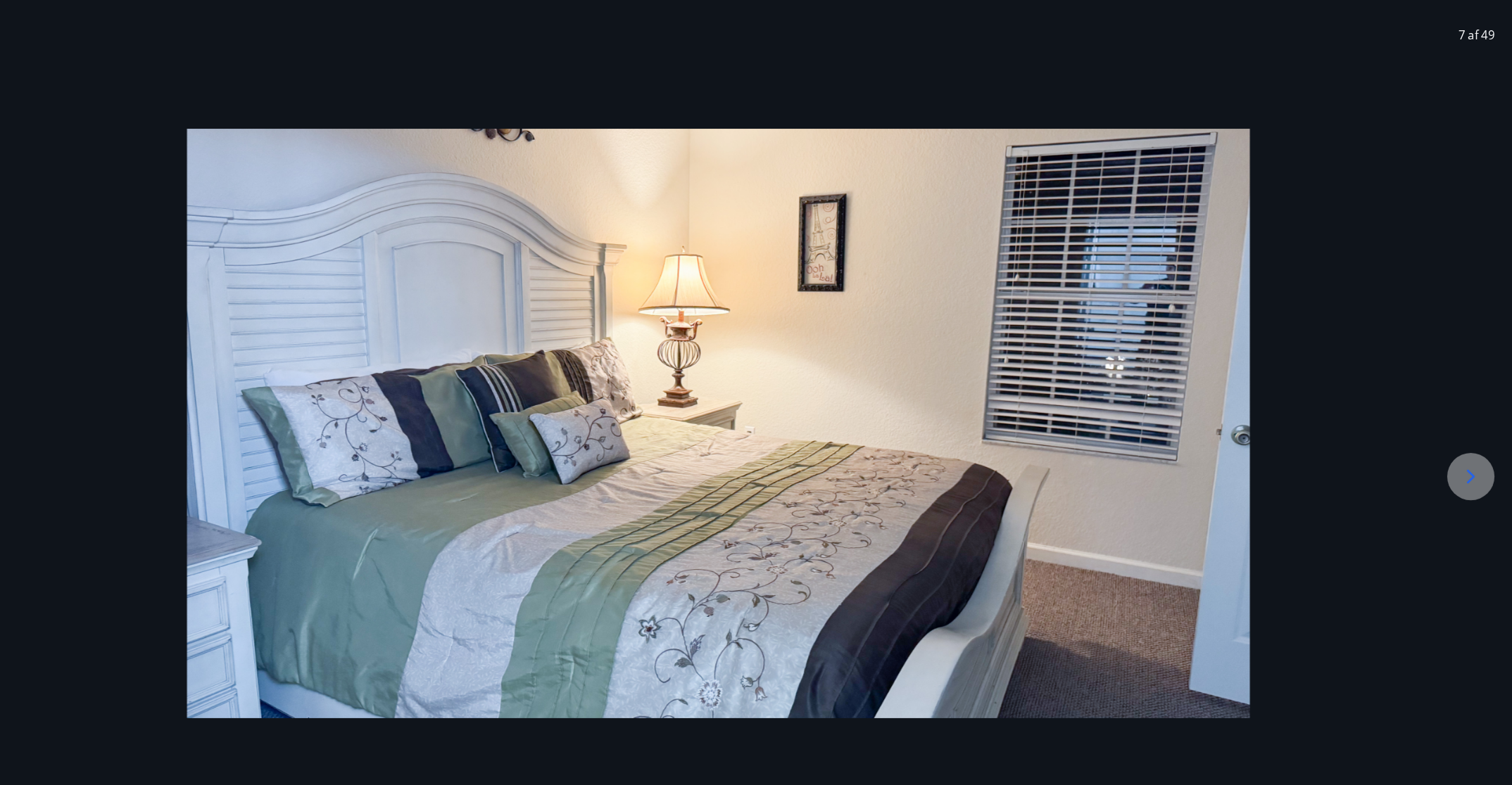
click at [1007, 476] on icon at bounding box center [1472, 472] width 23 height 23
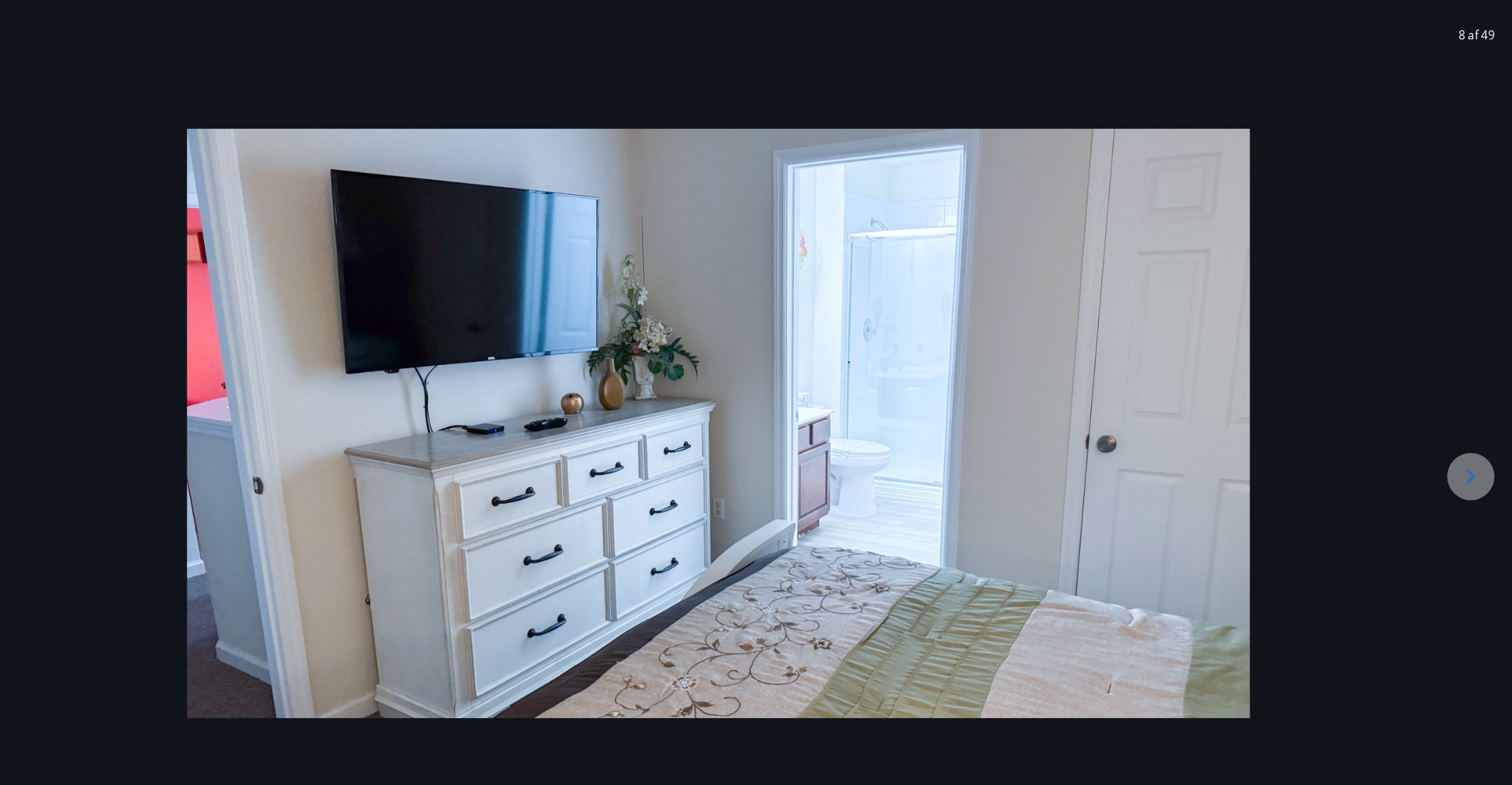
click at [1007, 476] on icon at bounding box center [1472, 472] width 23 height 23
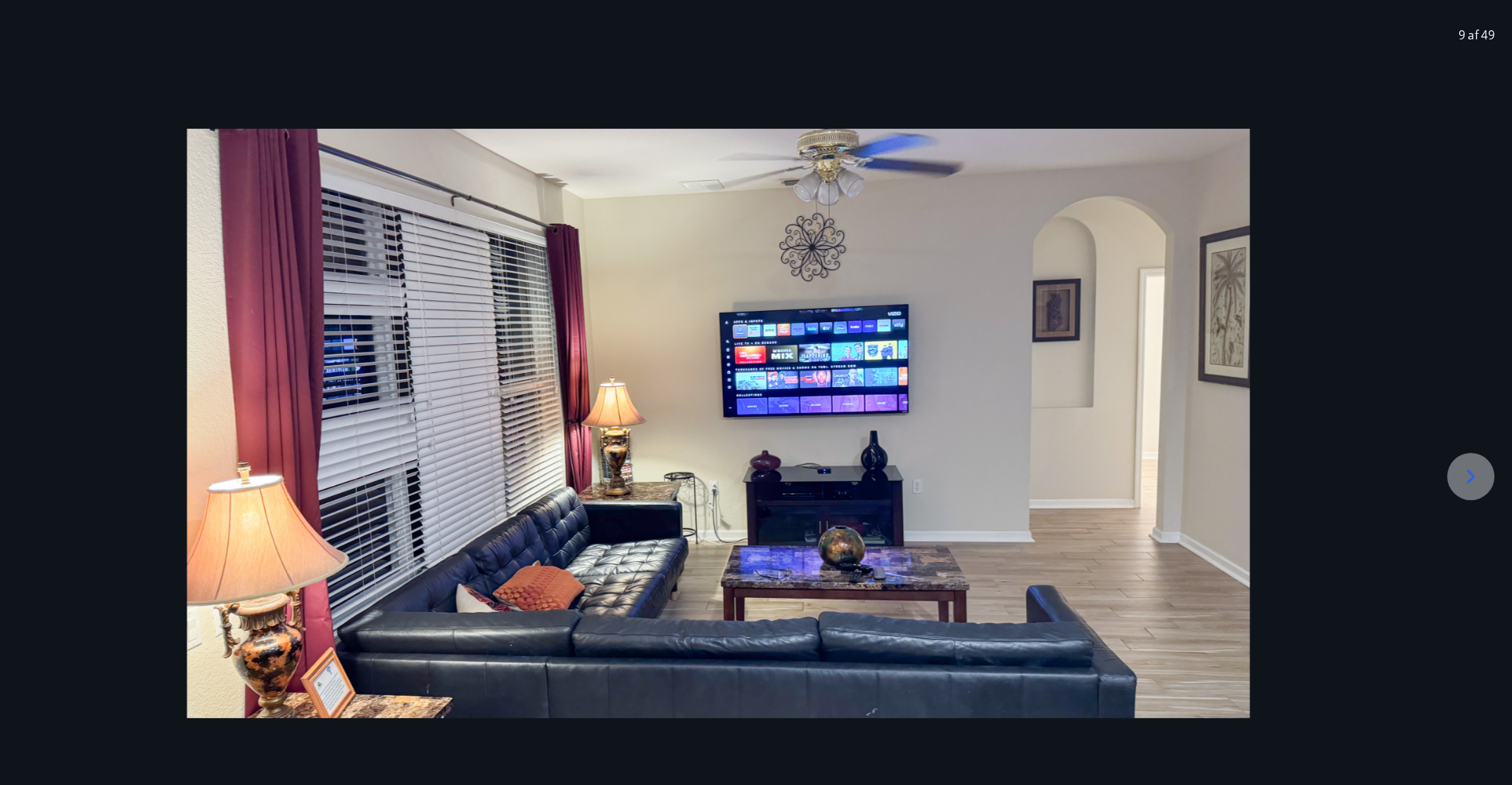
click at [1007, 476] on icon at bounding box center [1472, 472] width 23 height 23
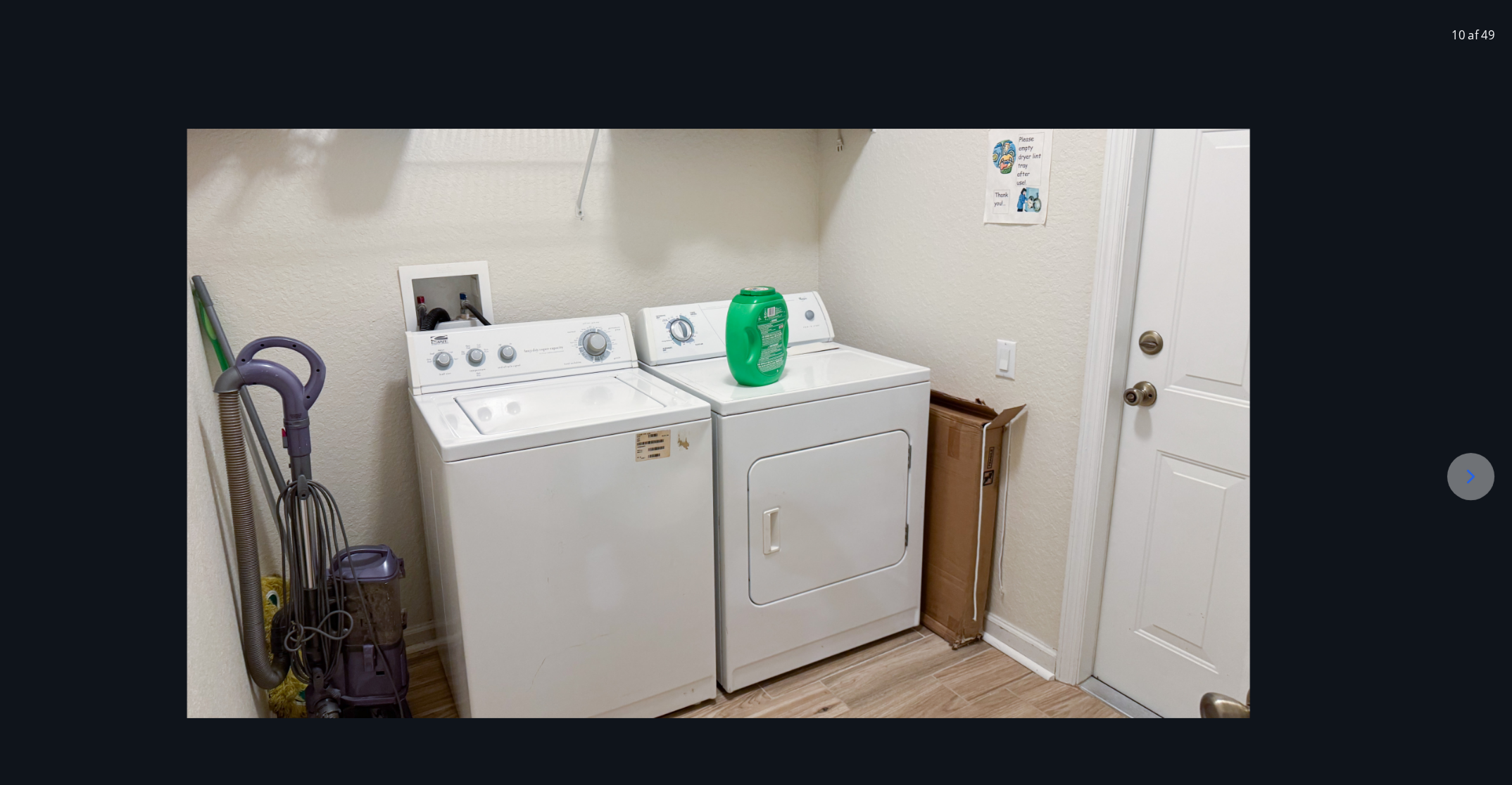
click at [1007, 476] on icon at bounding box center [1472, 472] width 23 height 23
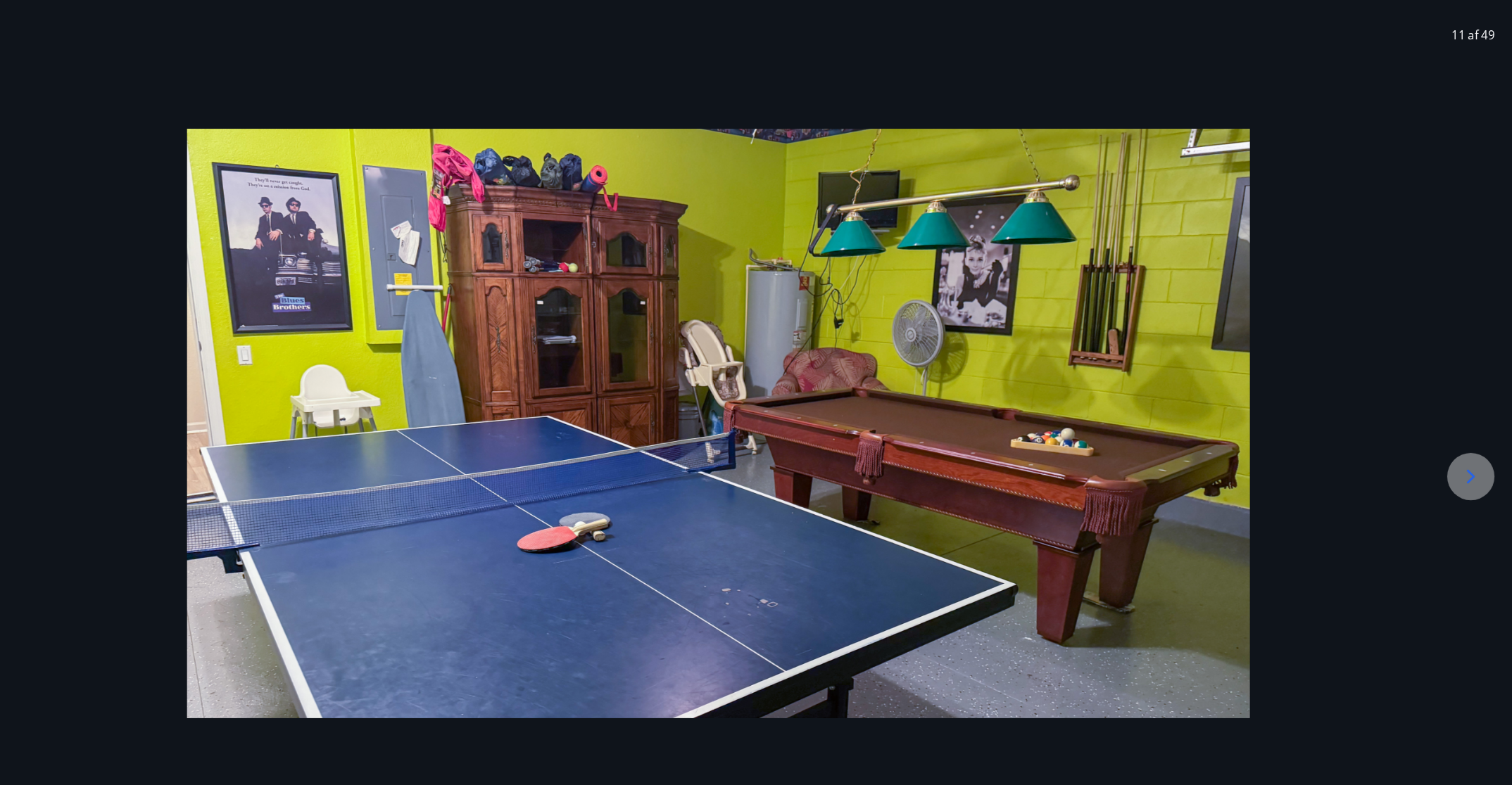
click at [1007, 476] on icon at bounding box center [1472, 472] width 23 height 23
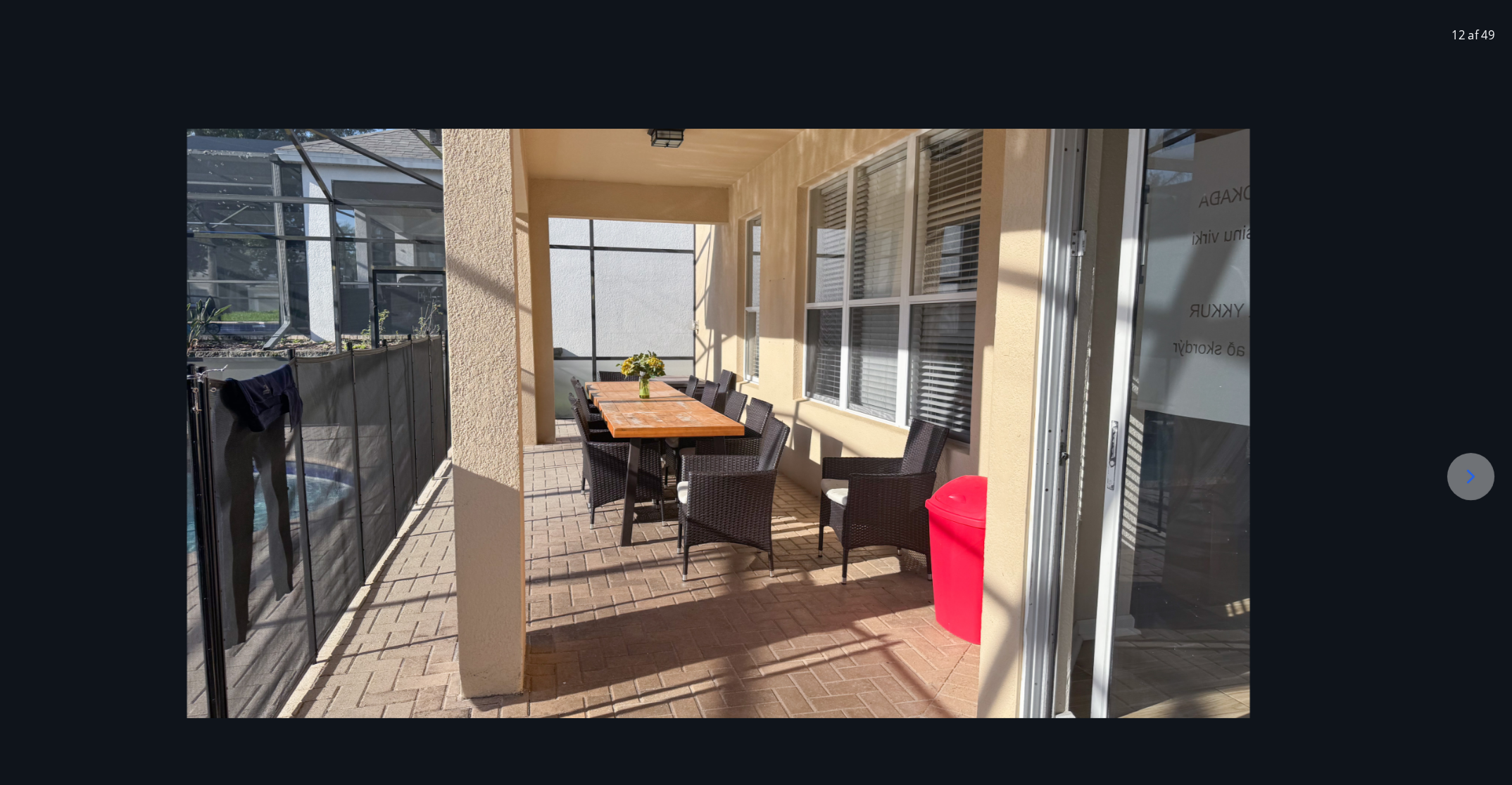
click at [1007, 476] on icon at bounding box center [1472, 472] width 23 height 23
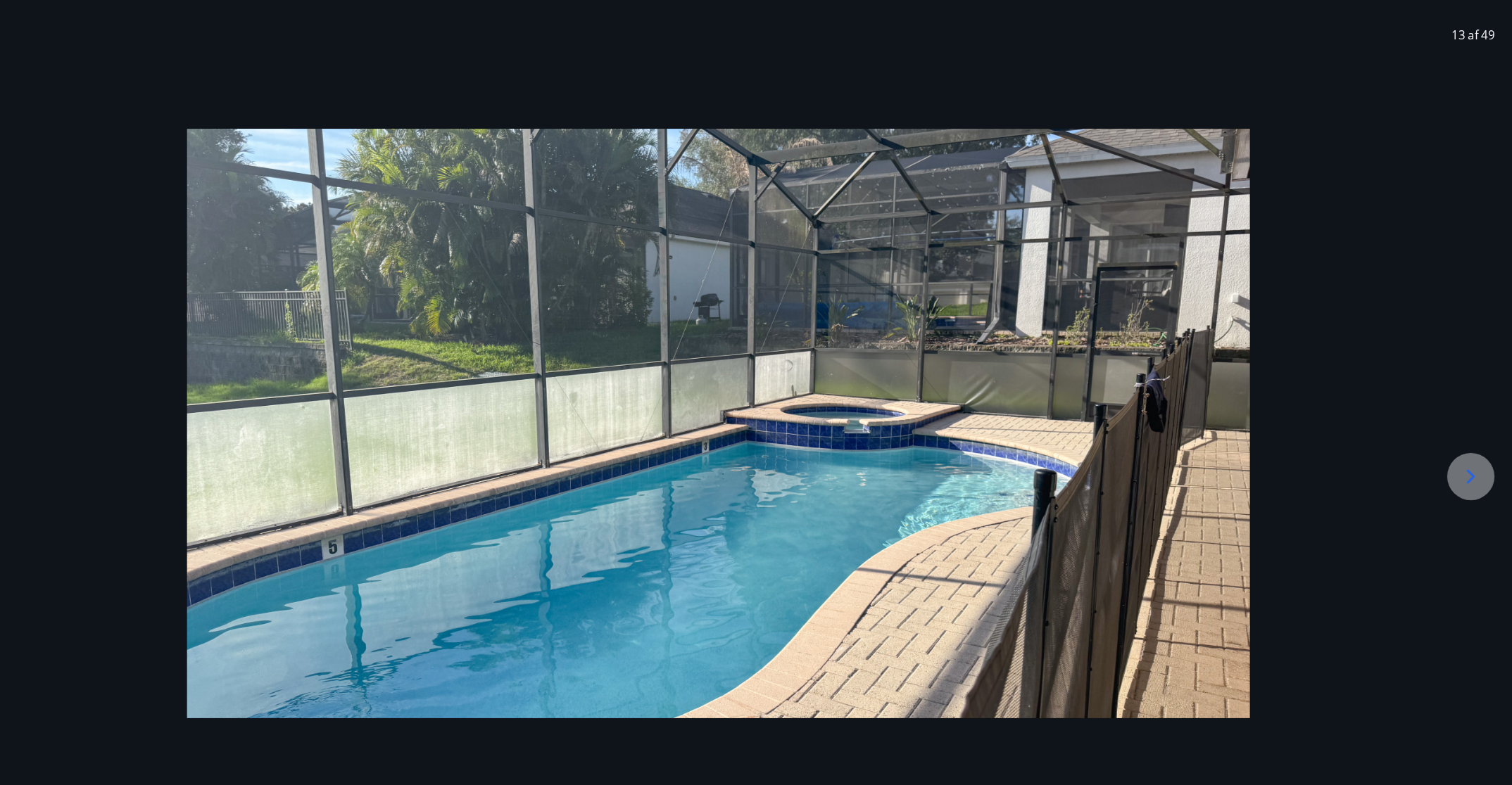
click at [1007, 476] on icon at bounding box center [1472, 472] width 23 height 23
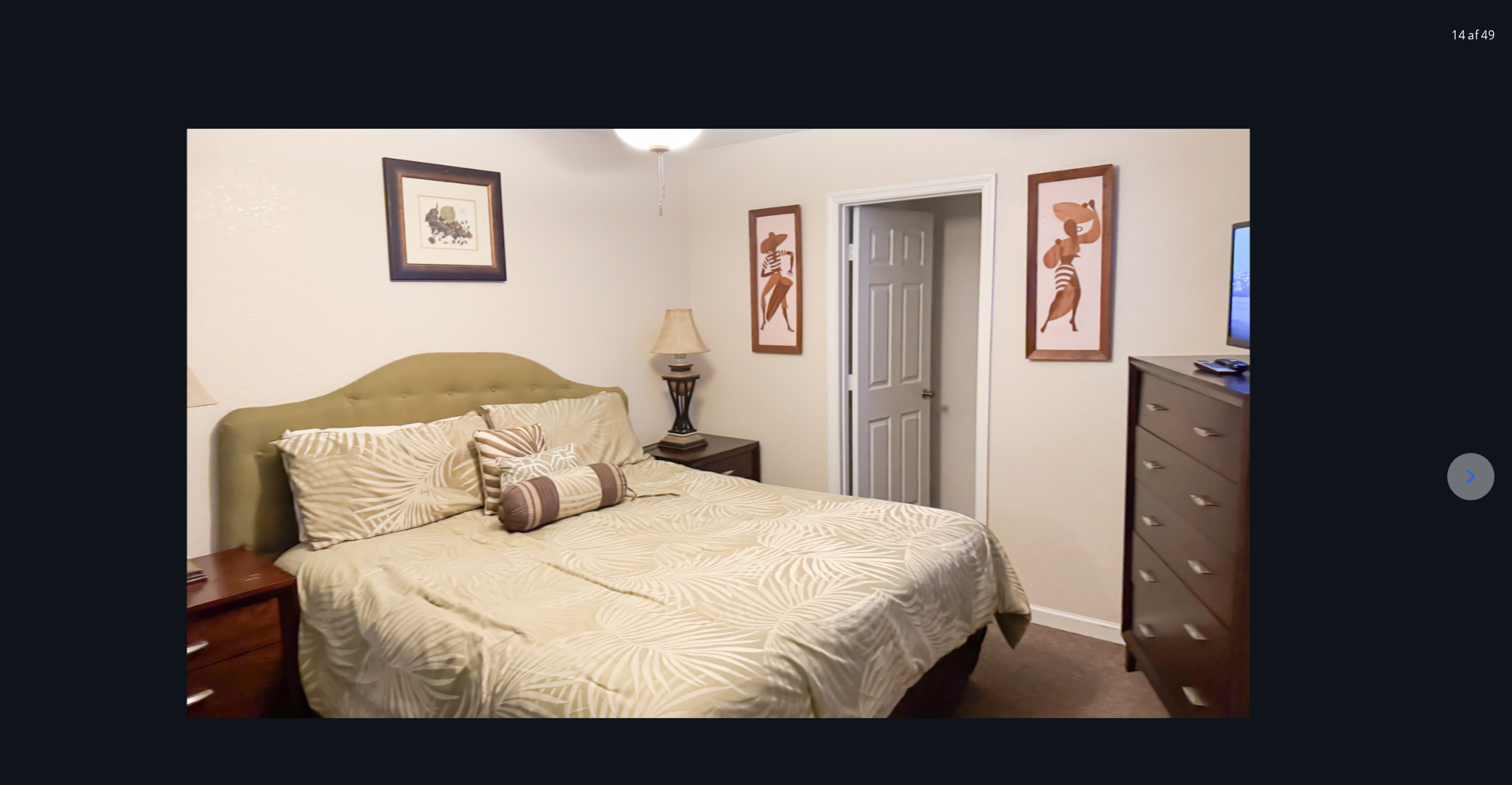
click at [1007, 476] on icon at bounding box center [1472, 472] width 23 height 23
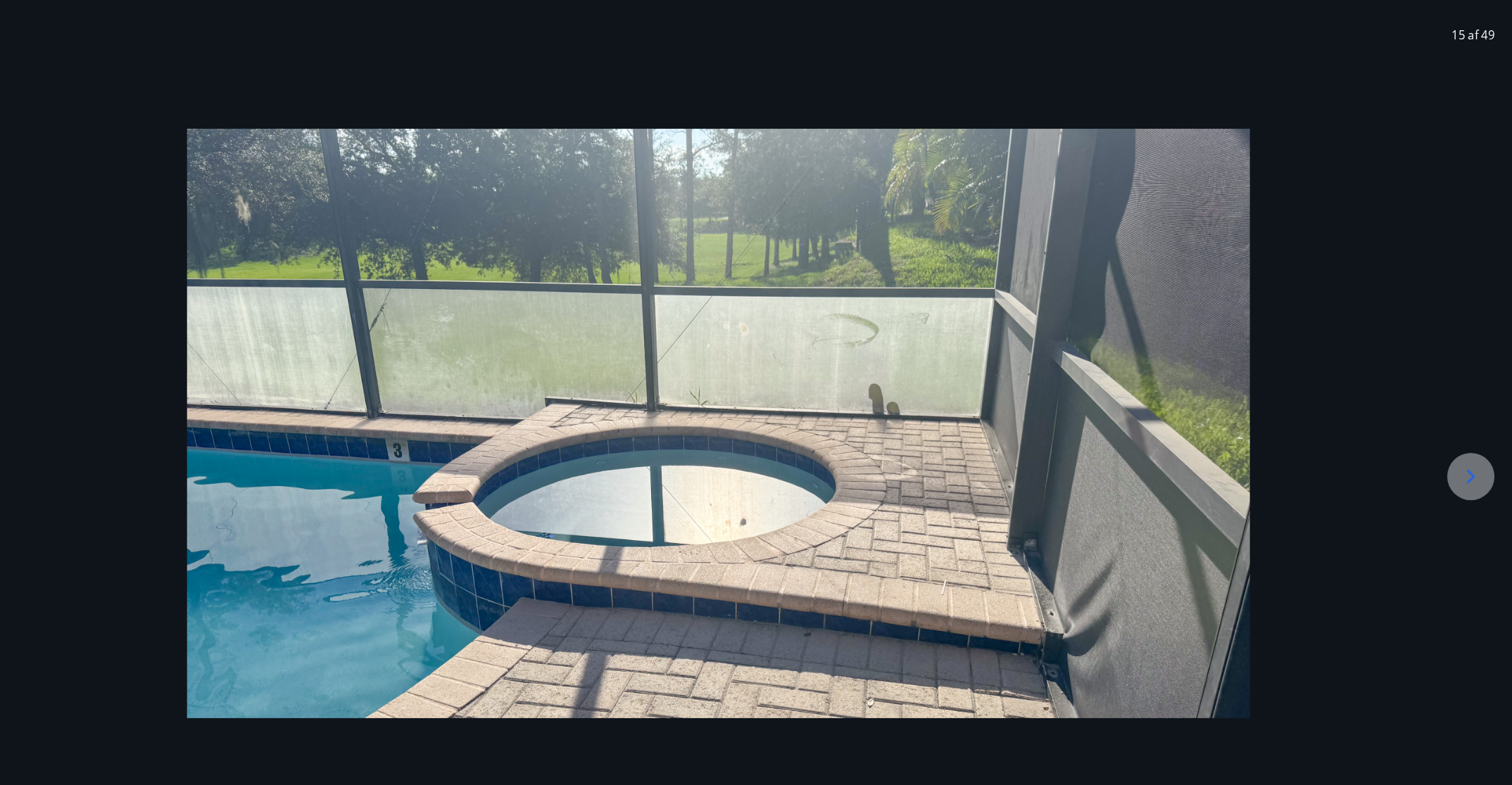
click at [1007, 476] on icon at bounding box center [1472, 472] width 23 height 23
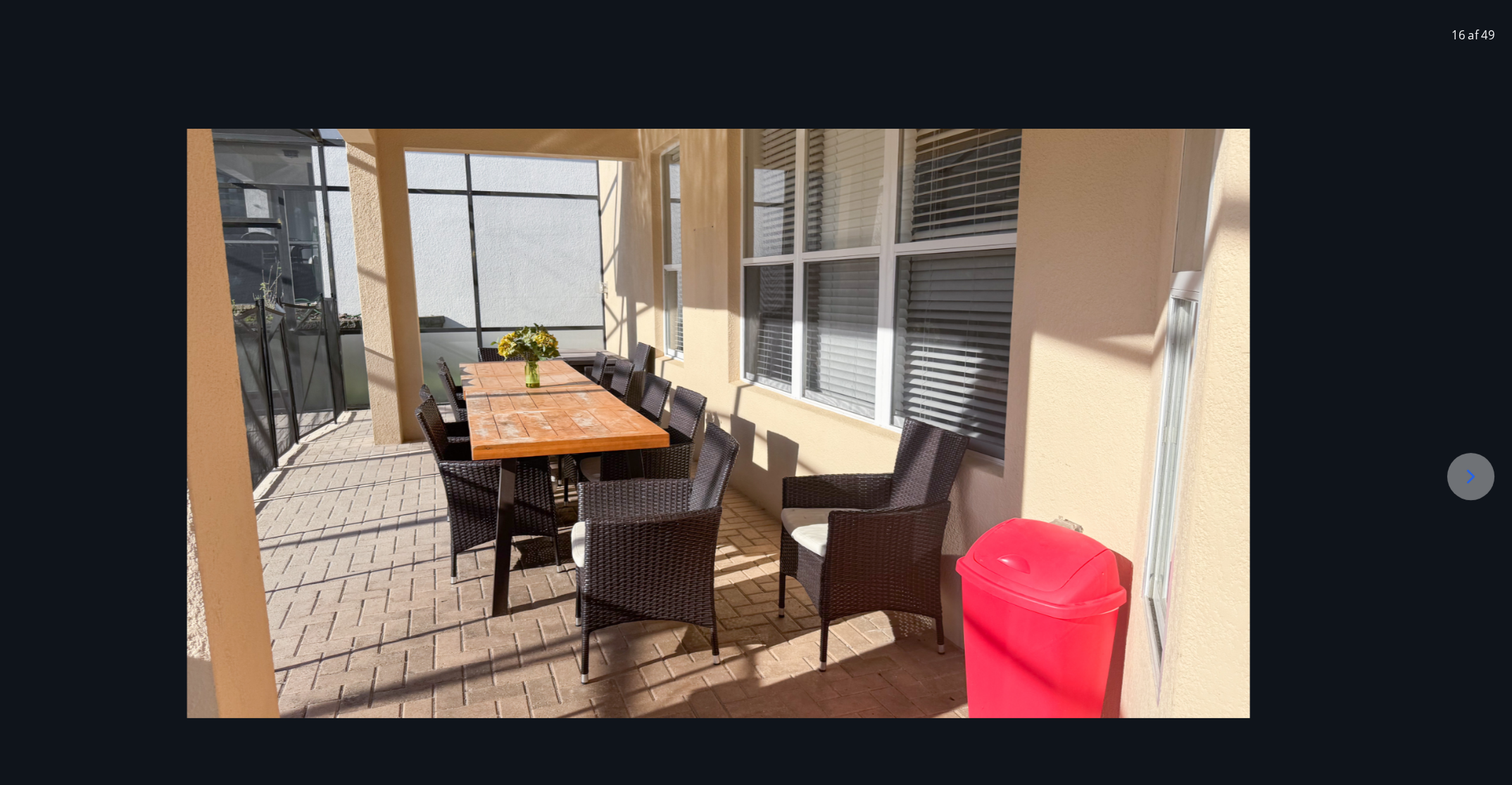
click at [1007, 476] on icon at bounding box center [1472, 472] width 23 height 23
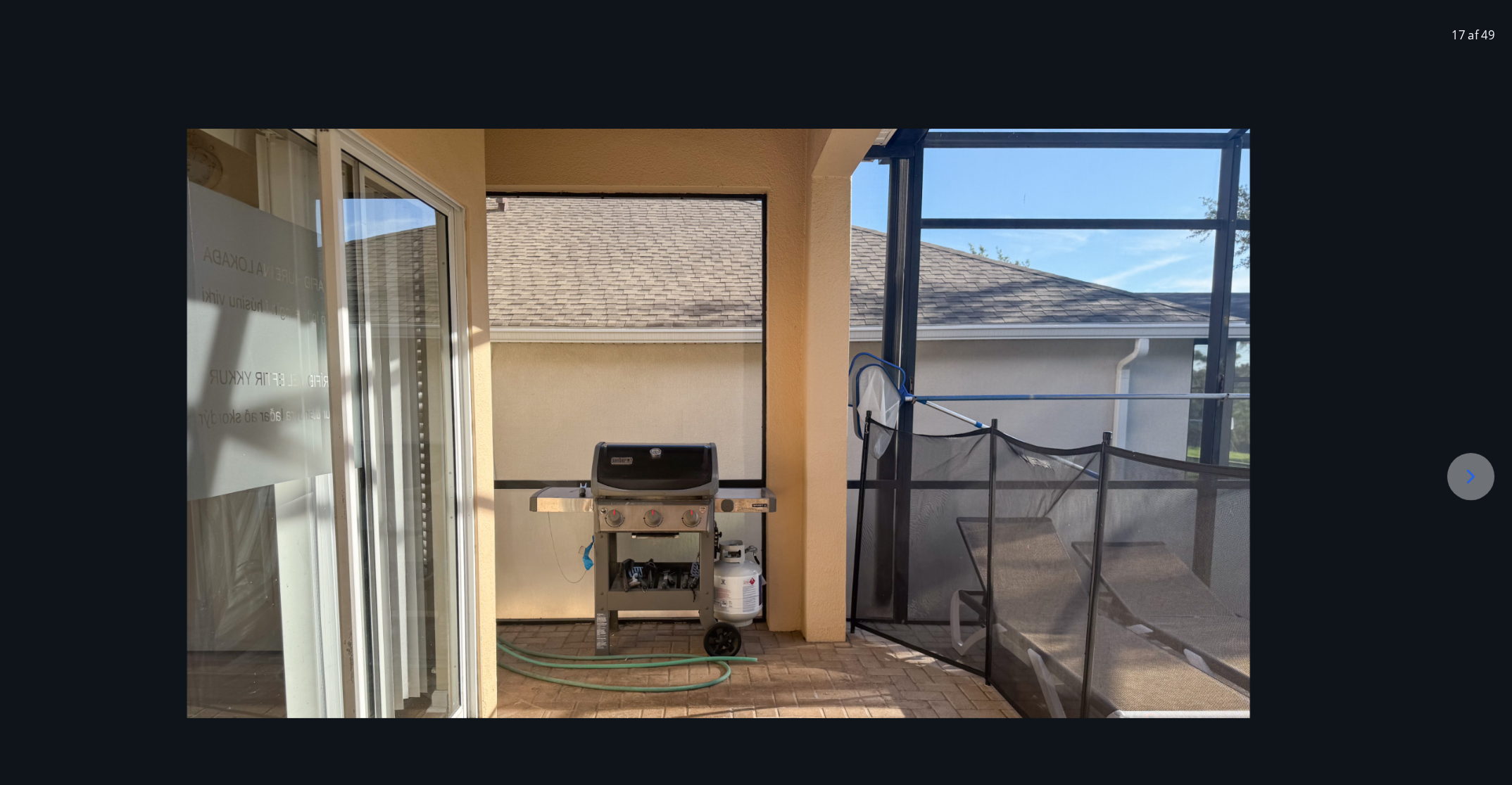
click at [1007, 476] on icon at bounding box center [1472, 472] width 23 height 23
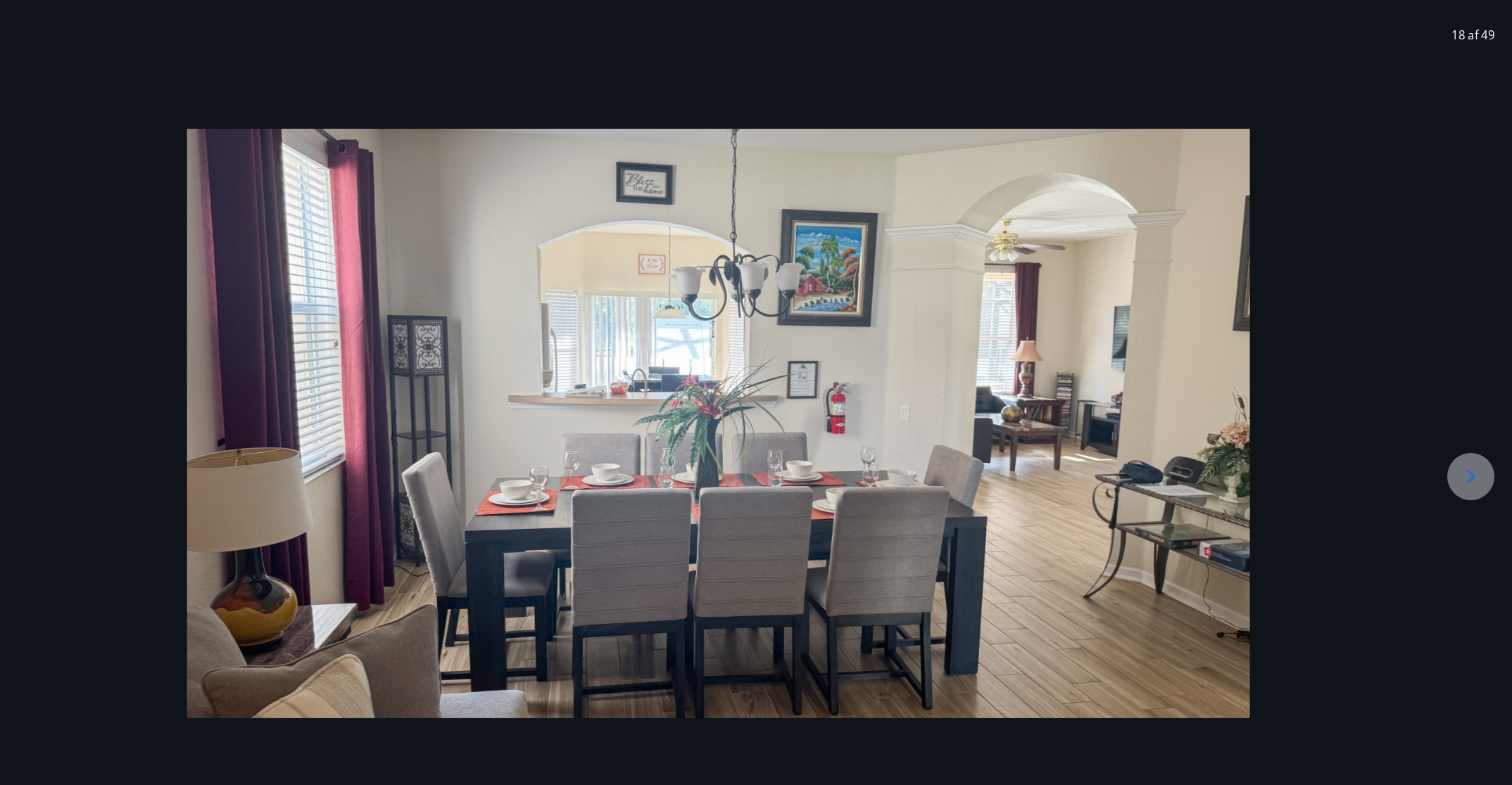
click at [1007, 476] on icon at bounding box center [1472, 472] width 23 height 23
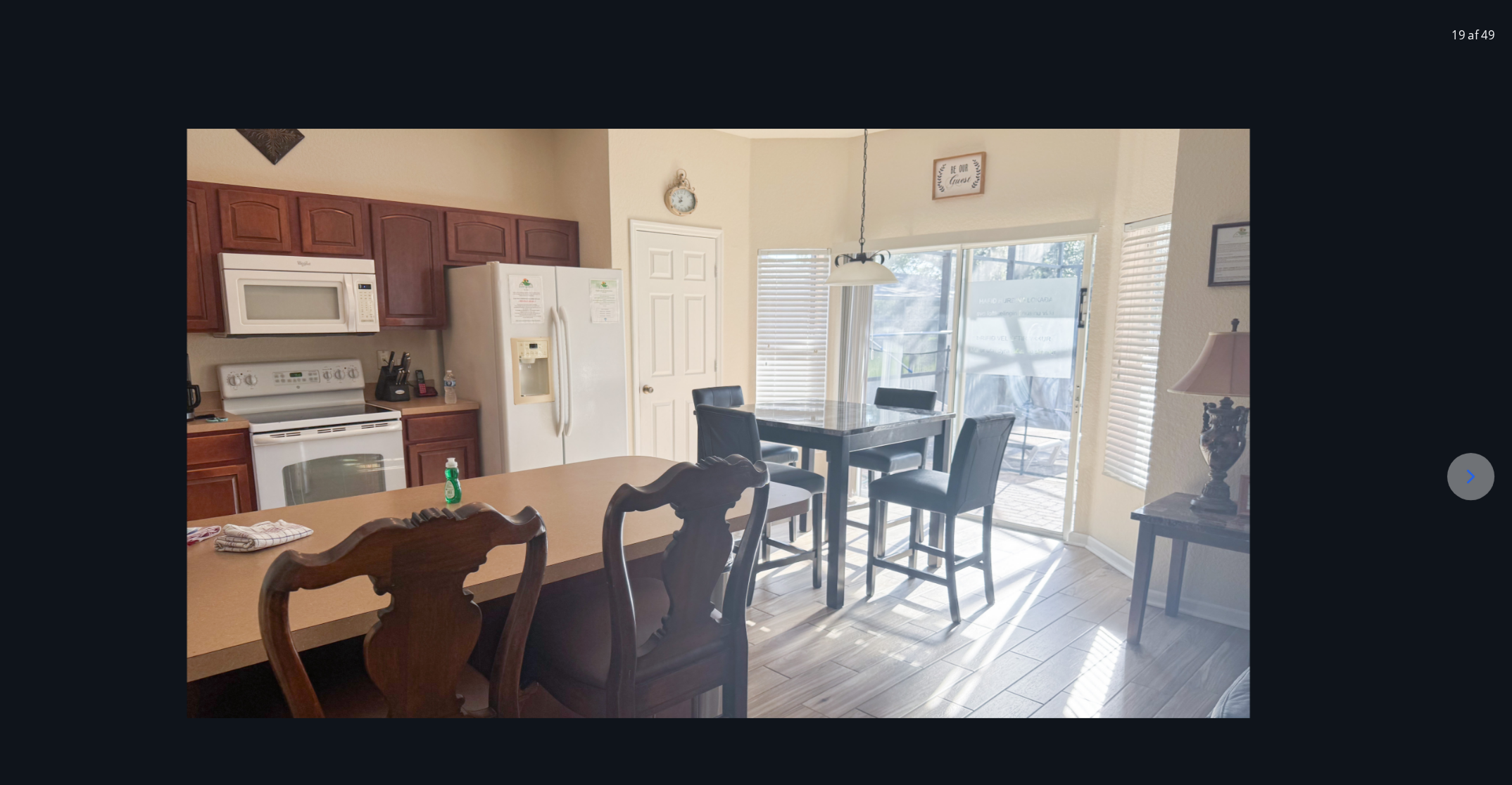
click at [1007, 476] on icon at bounding box center [1472, 472] width 23 height 23
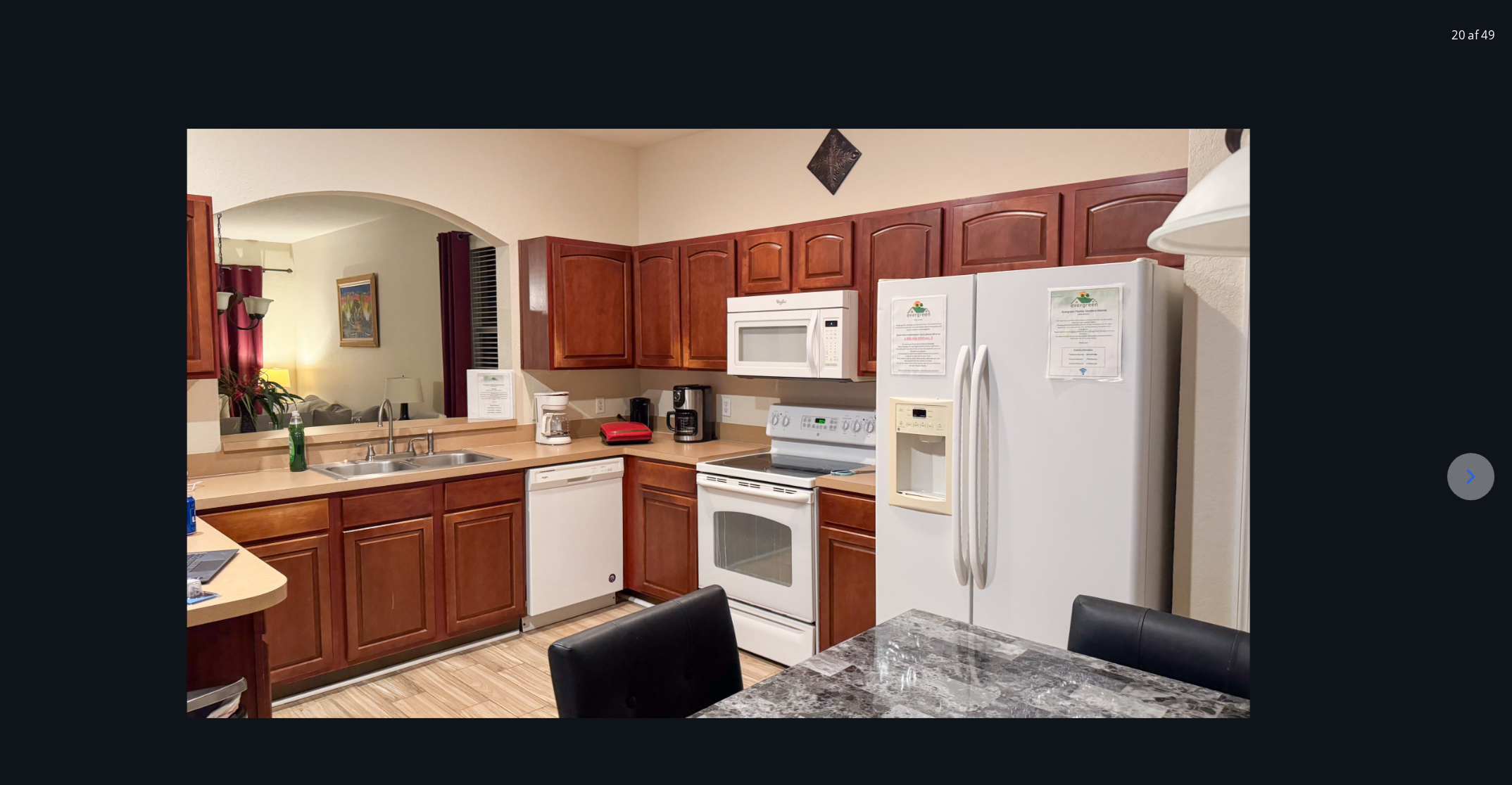
click at [1007, 476] on icon at bounding box center [1472, 472] width 23 height 23
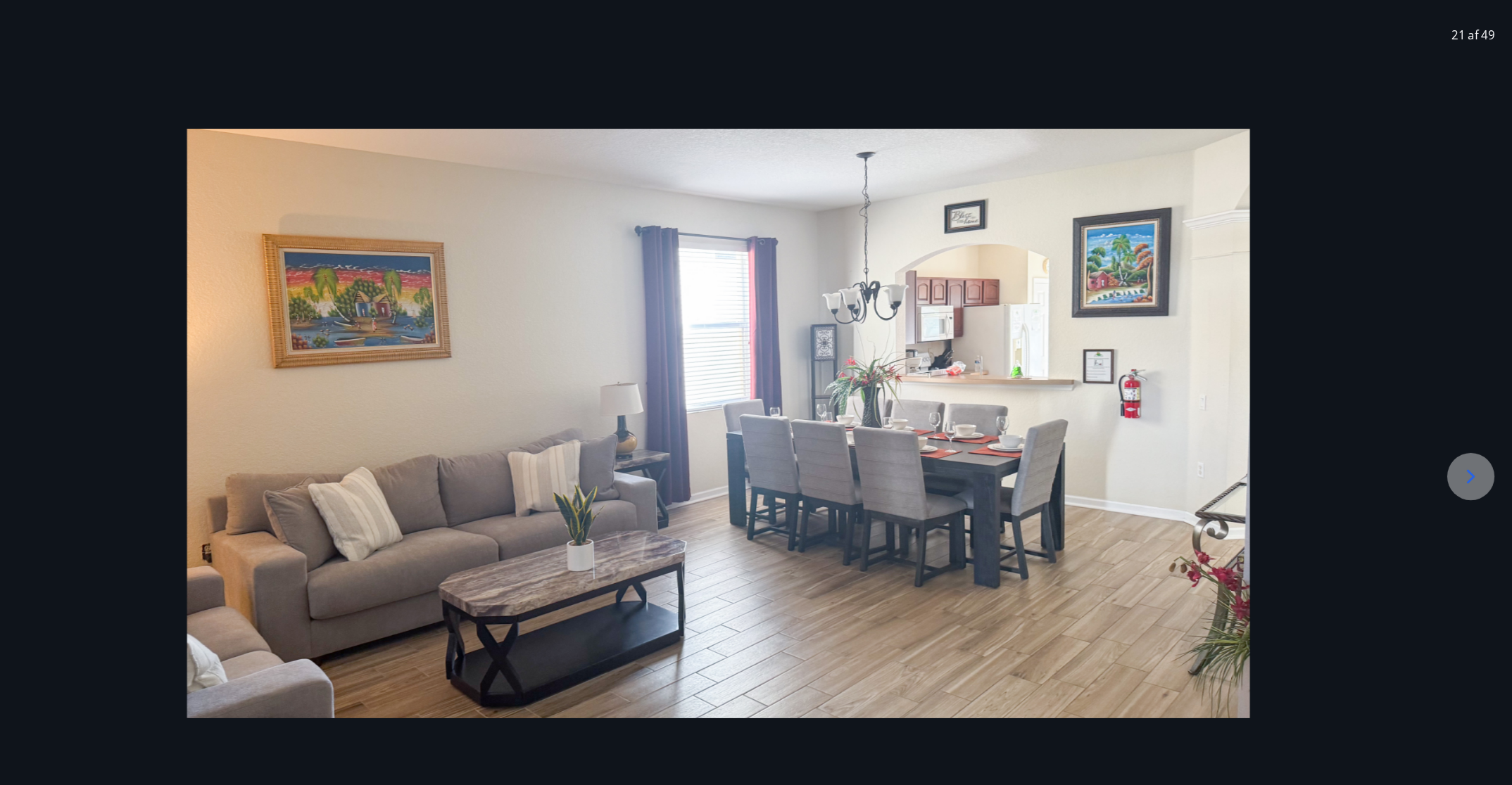
click at [1007, 480] on icon at bounding box center [1472, 472] width 23 height 23
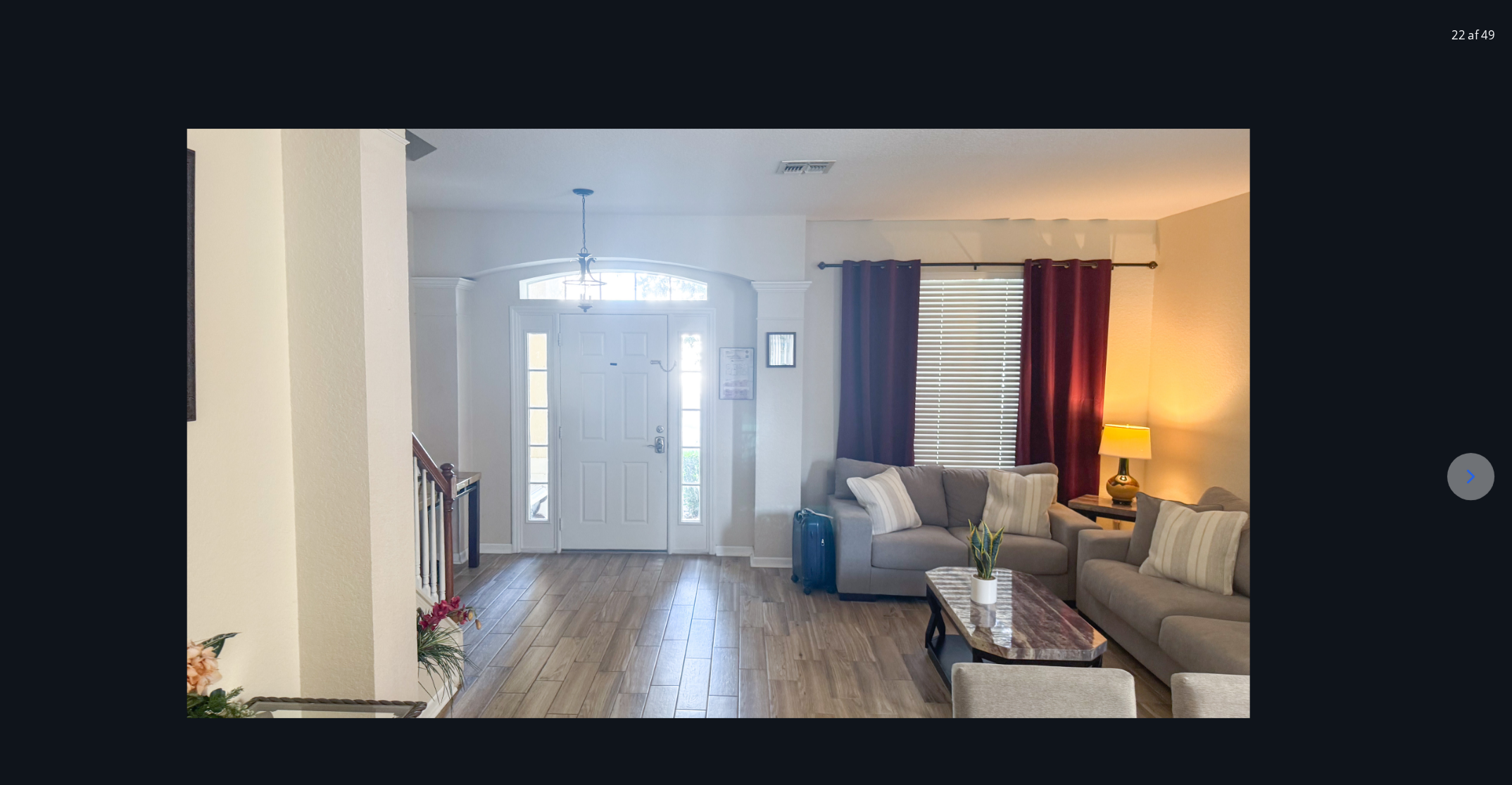
click at [1007, 480] on icon at bounding box center [1472, 472] width 23 height 23
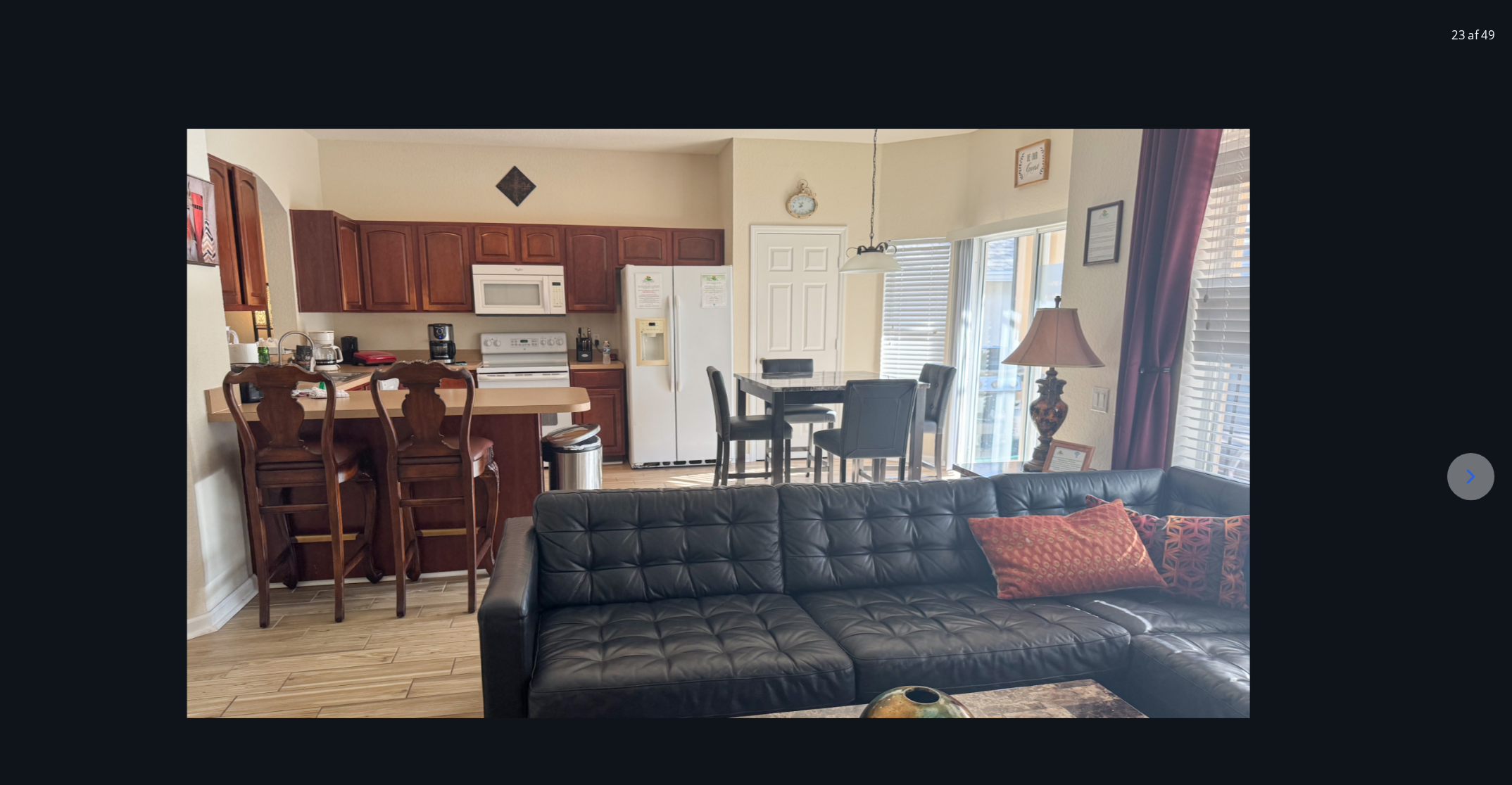
click at [1007, 480] on icon at bounding box center [1472, 472] width 23 height 23
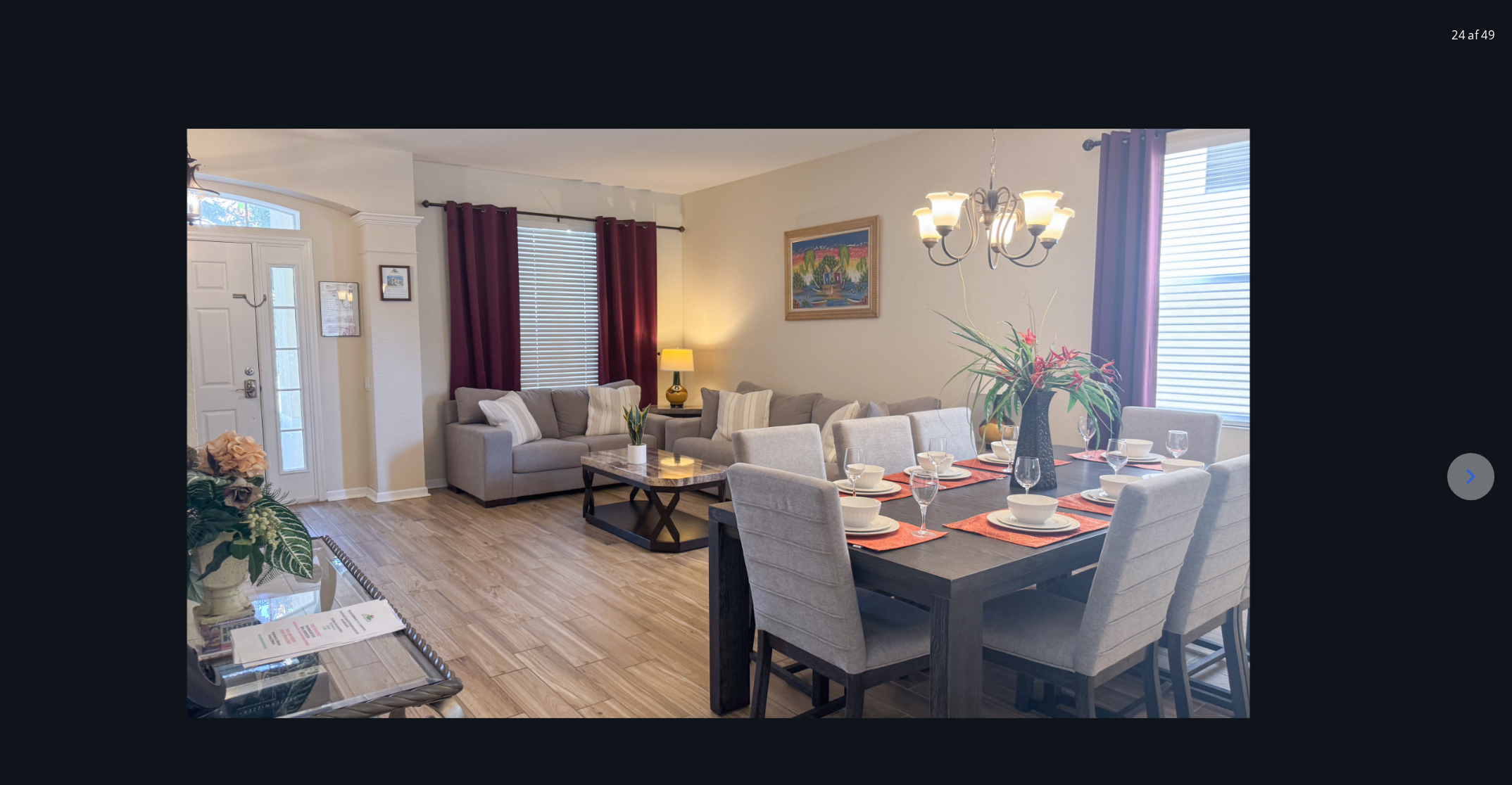
click at [1007, 480] on icon at bounding box center [1472, 472] width 23 height 23
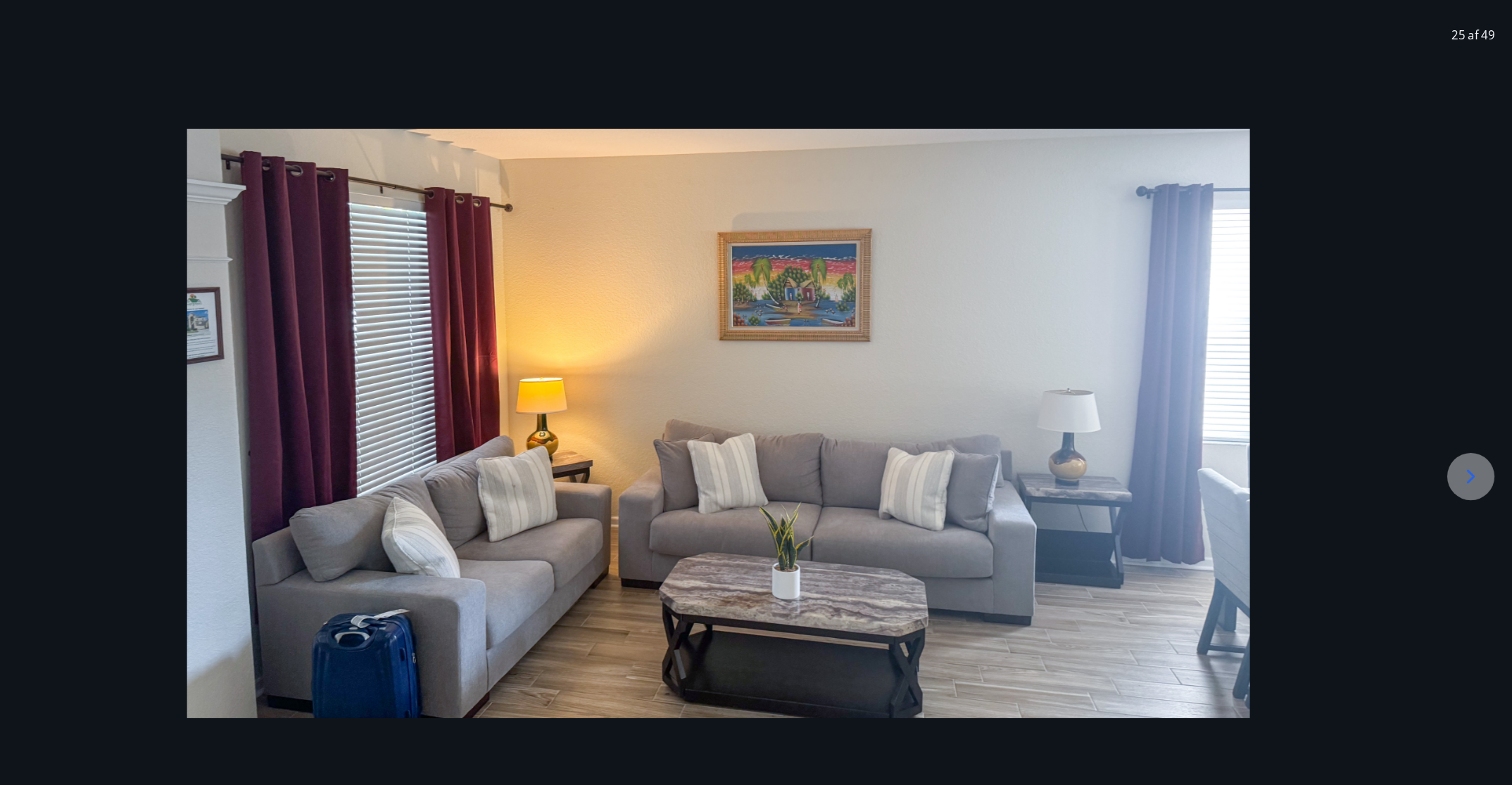
click at [1007, 480] on icon at bounding box center [1472, 472] width 23 height 23
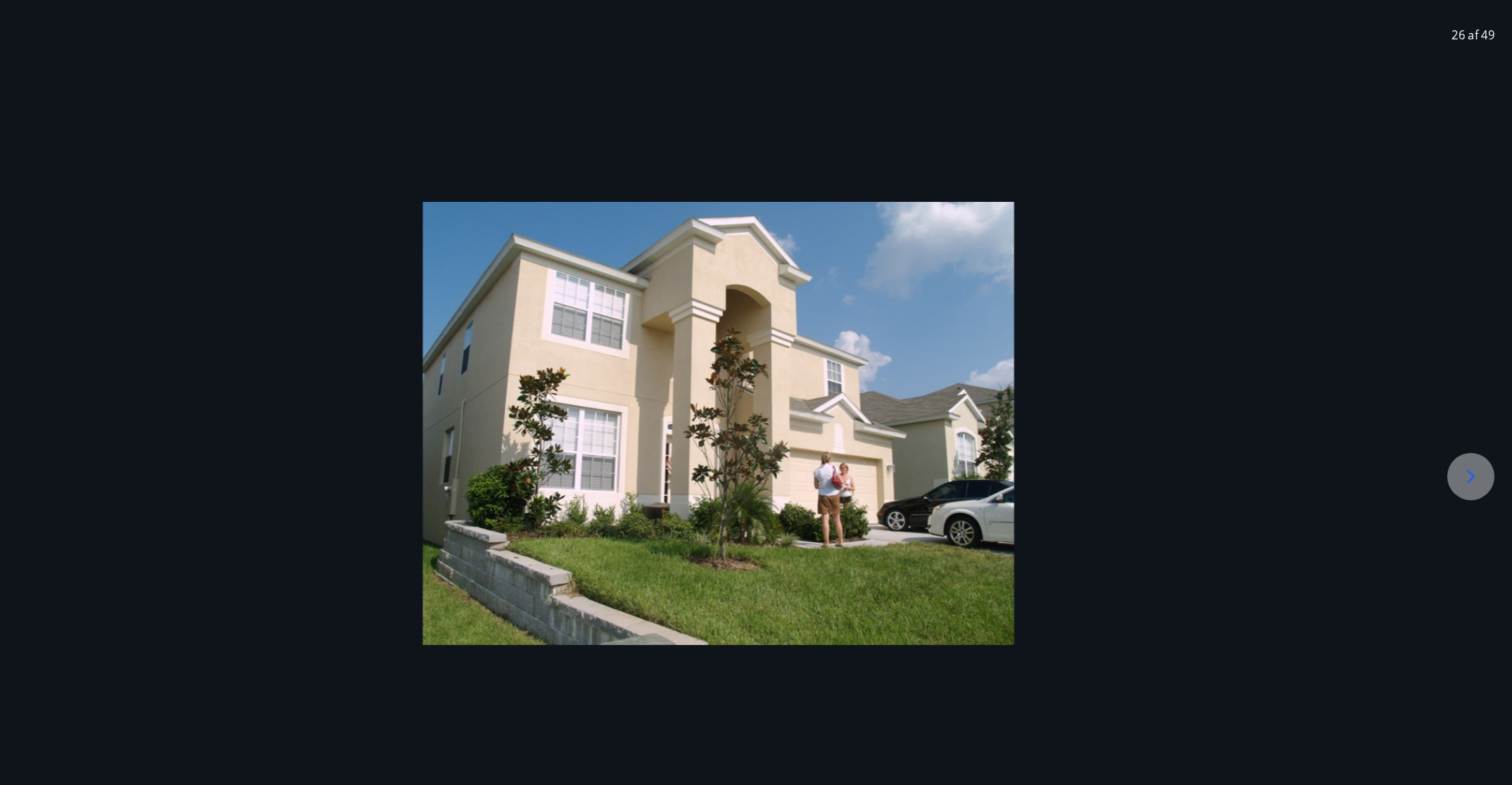
click at [1007, 480] on icon at bounding box center [1472, 472] width 23 height 23
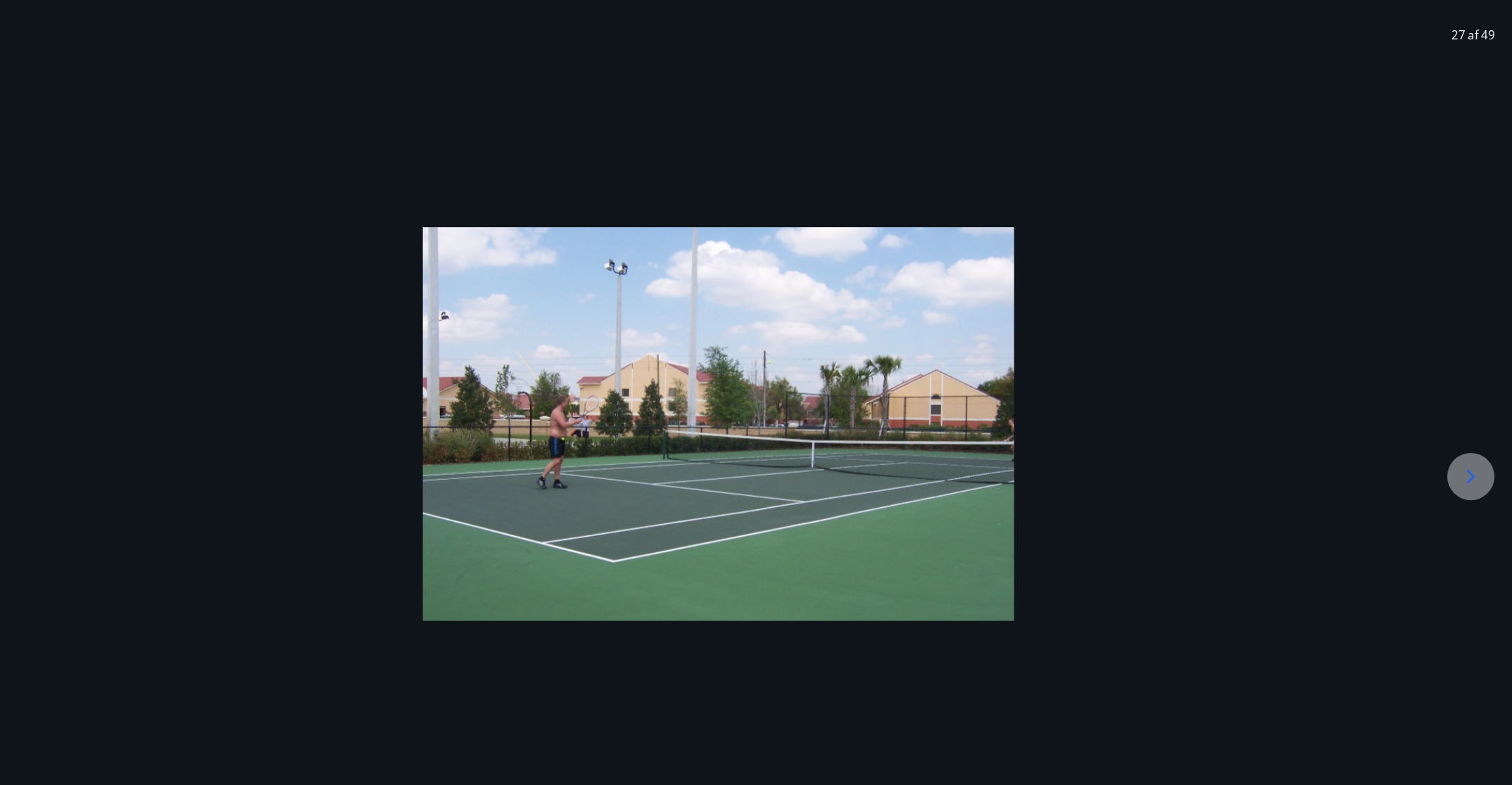
click at [1007, 480] on icon at bounding box center [1472, 472] width 23 height 23
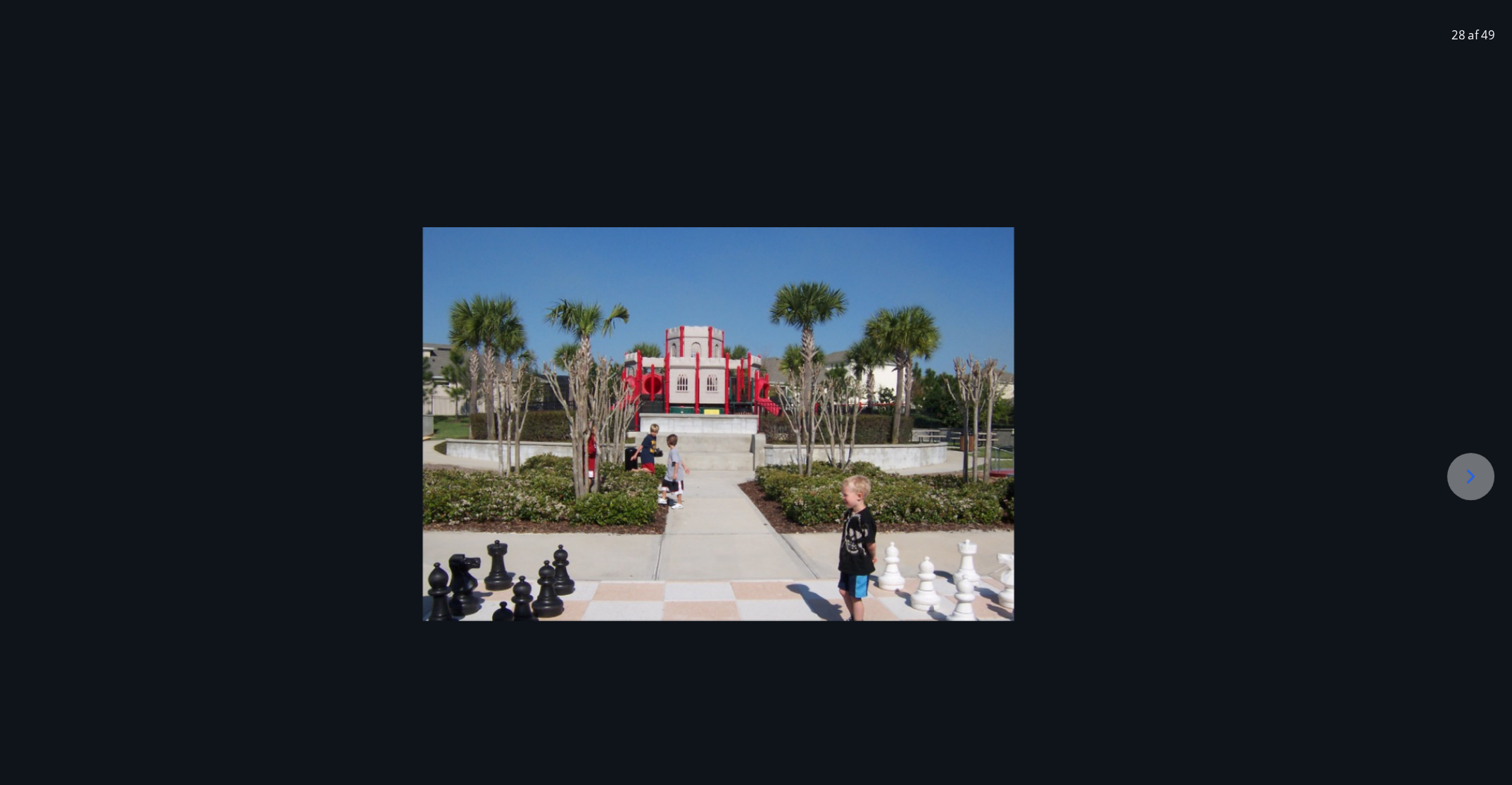
click at [1007, 480] on icon at bounding box center [1472, 472] width 23 height 23
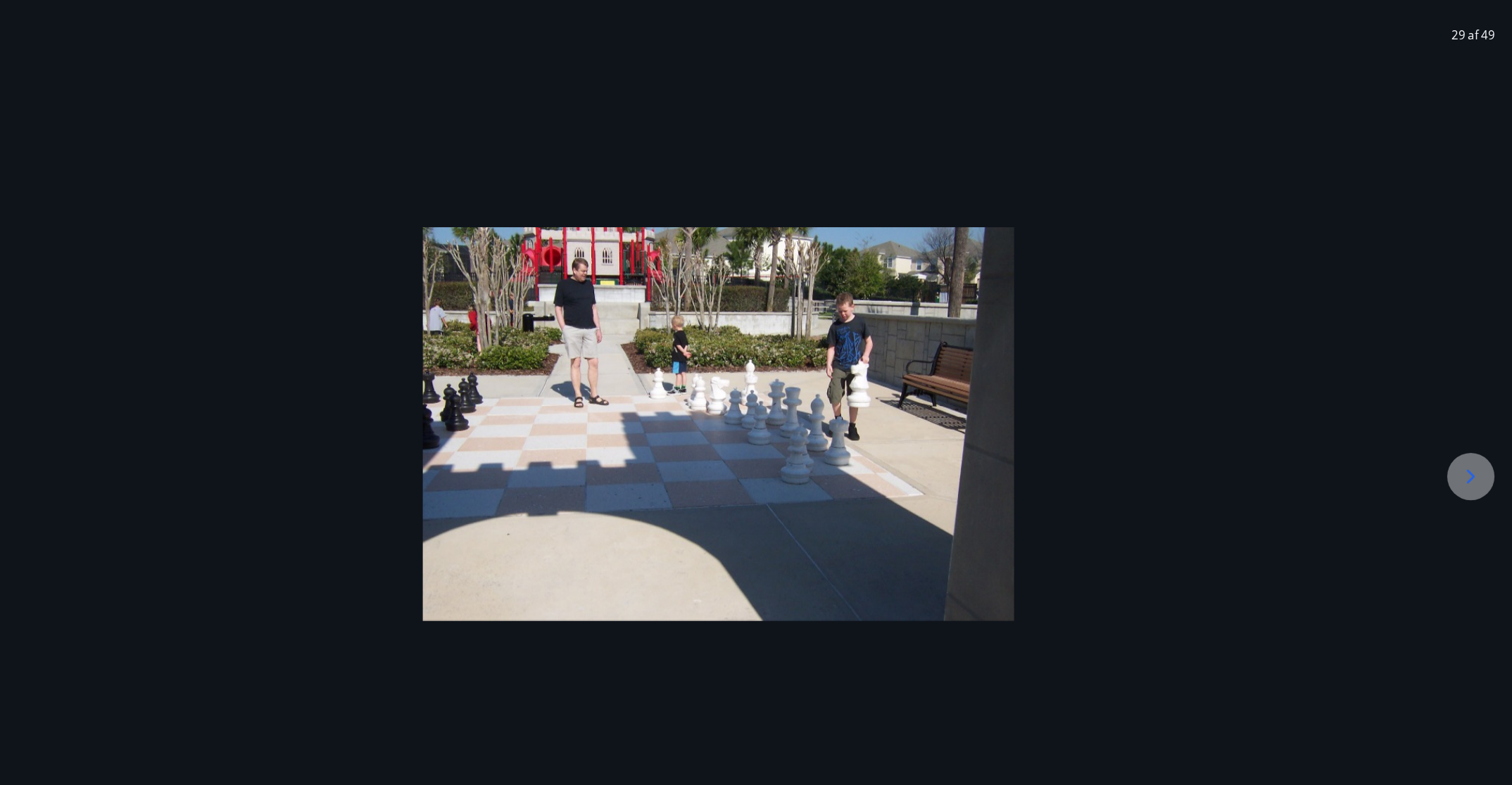
click at [1007, 480] on icon at bounding box center [1472, 472] width 23 height 23
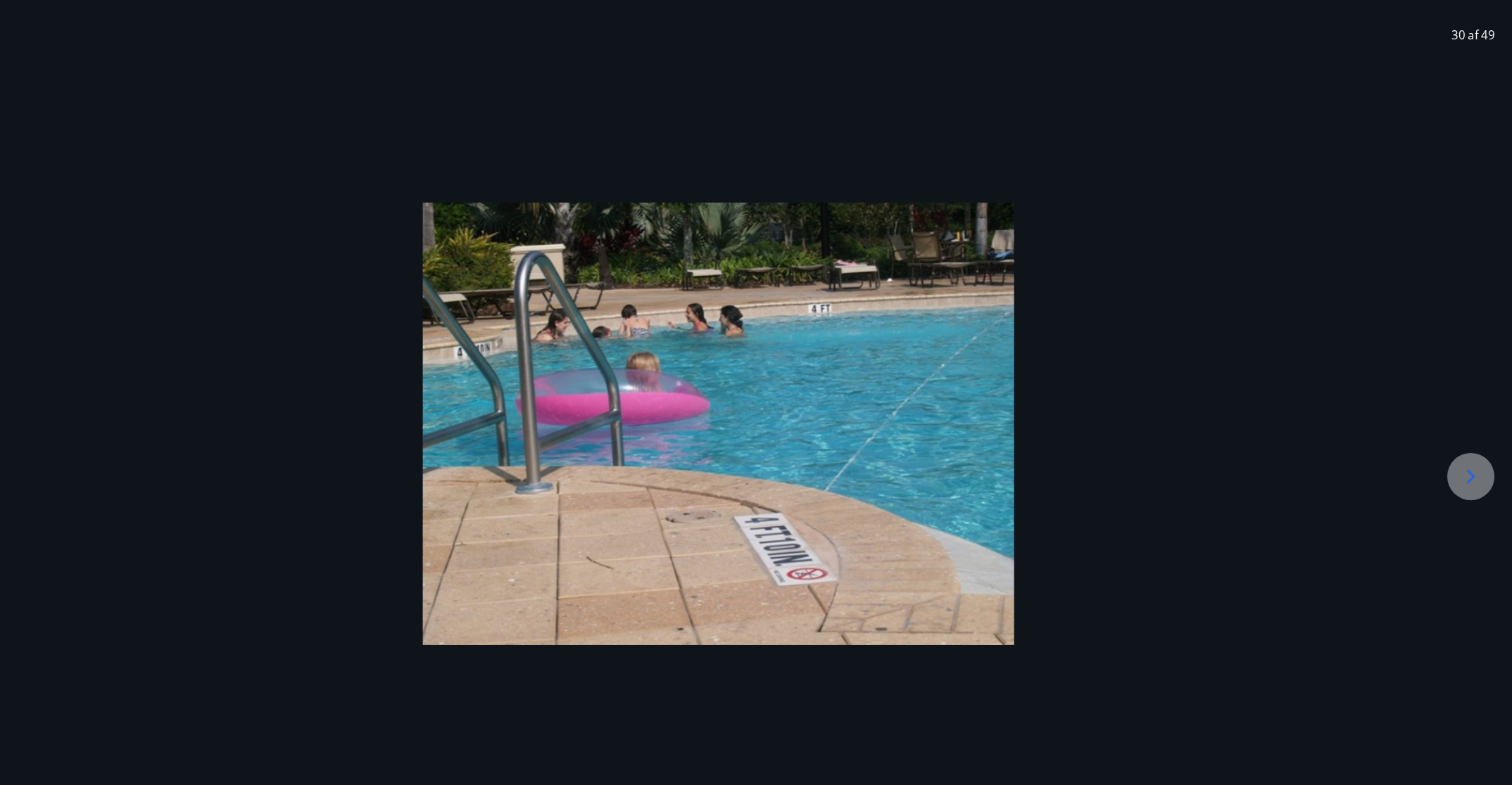
click at [1007, 480] on icon at bounding box center [1472, 472] width 23 height 23
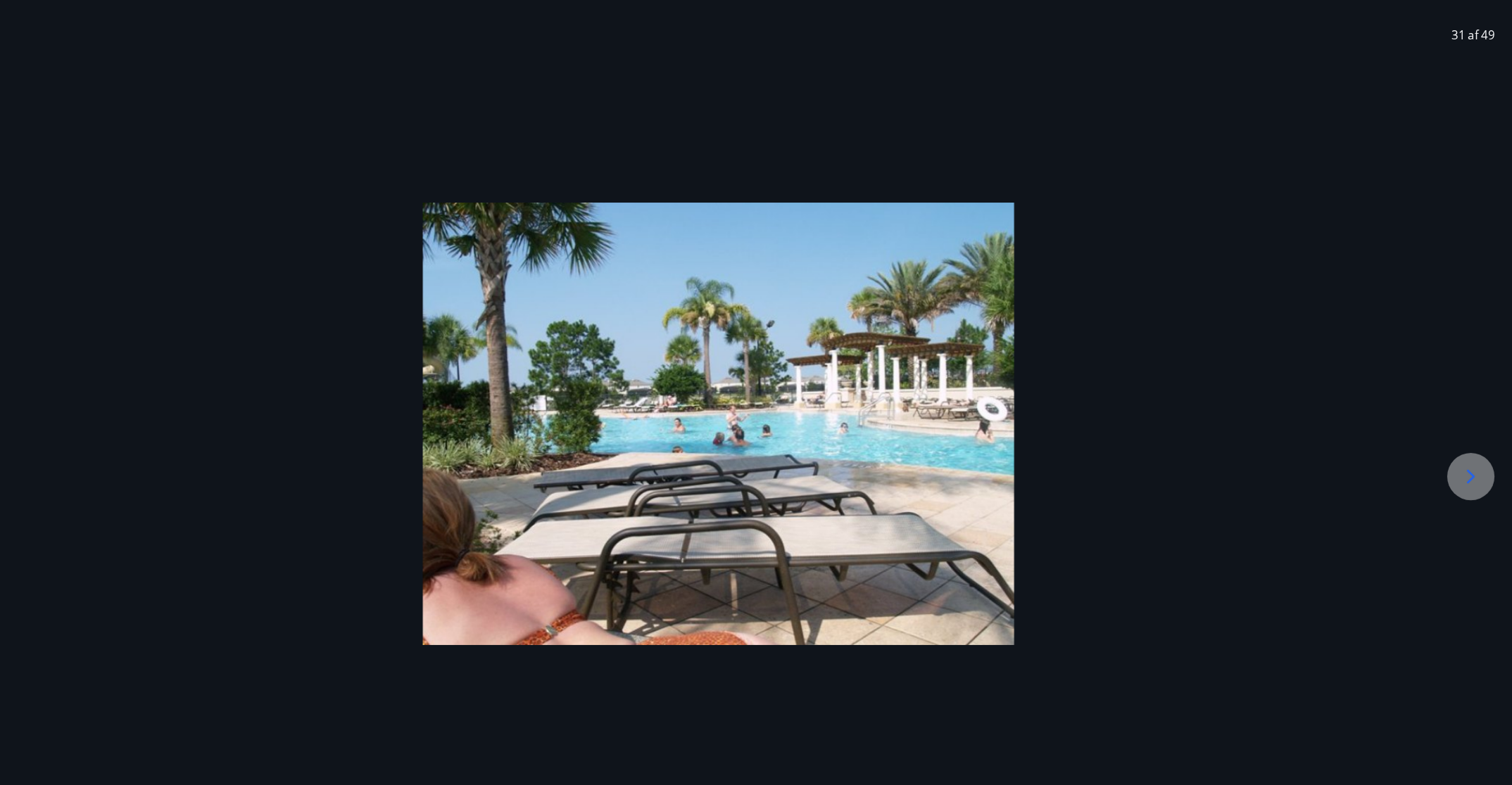
click at [1007, 480] on icon at bounding box center [1472, 472] width 23 height 23
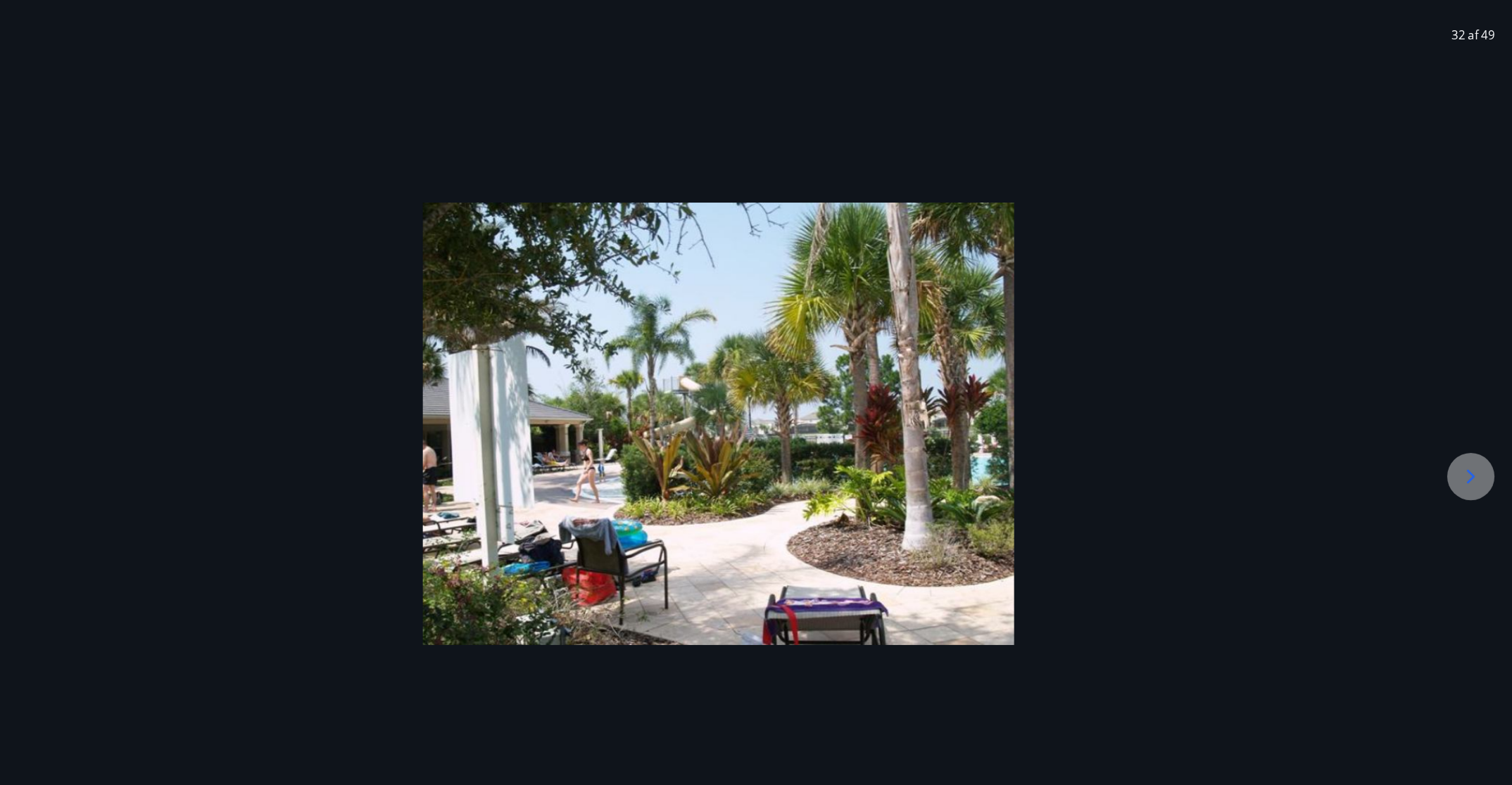
click at [1007, 480] on icon at bounding box center [1472, 472] width 23 height 23
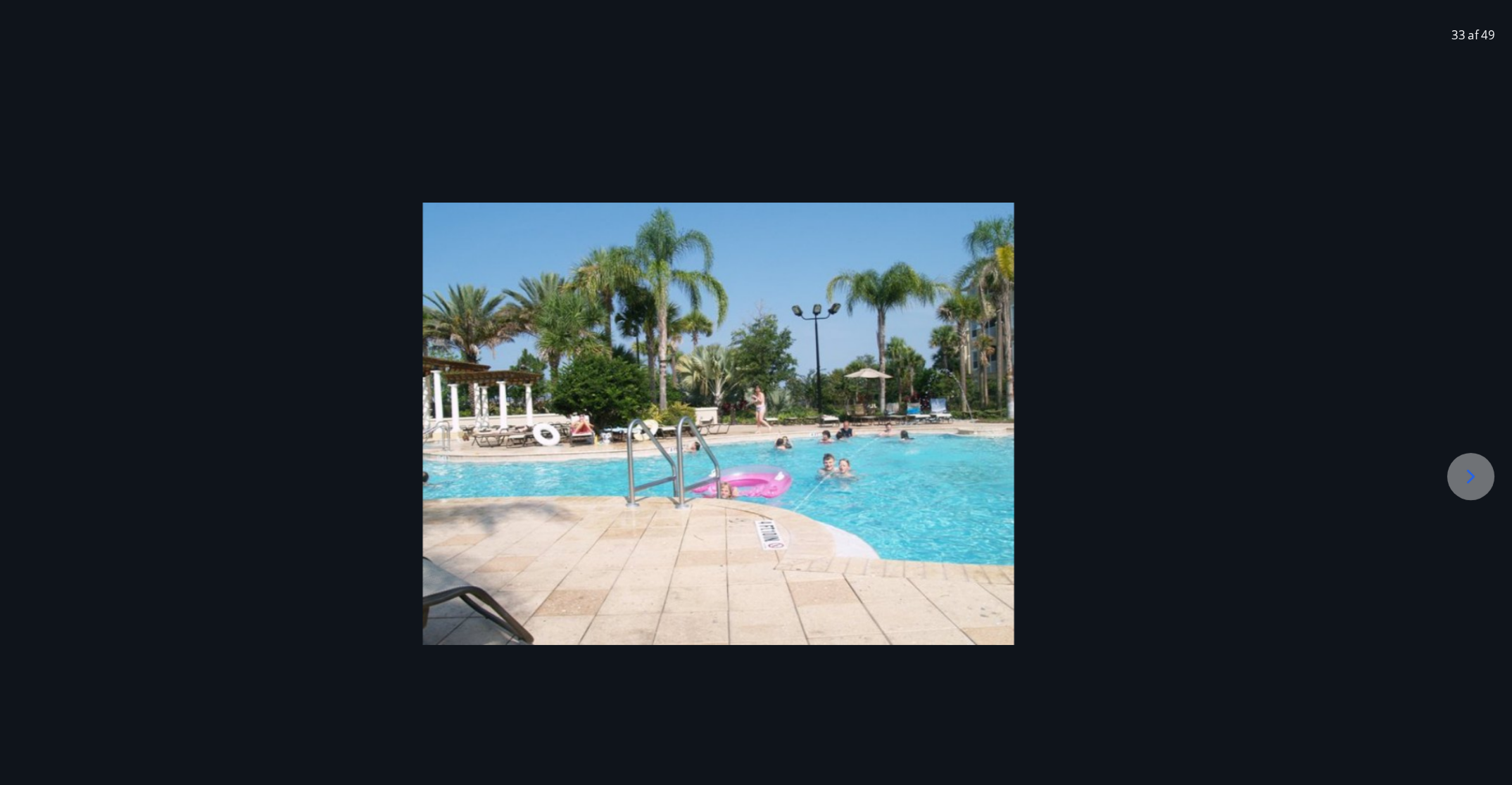
click at [1007, 480] on icon at bounding box center [1472, 472] width 23 height 23
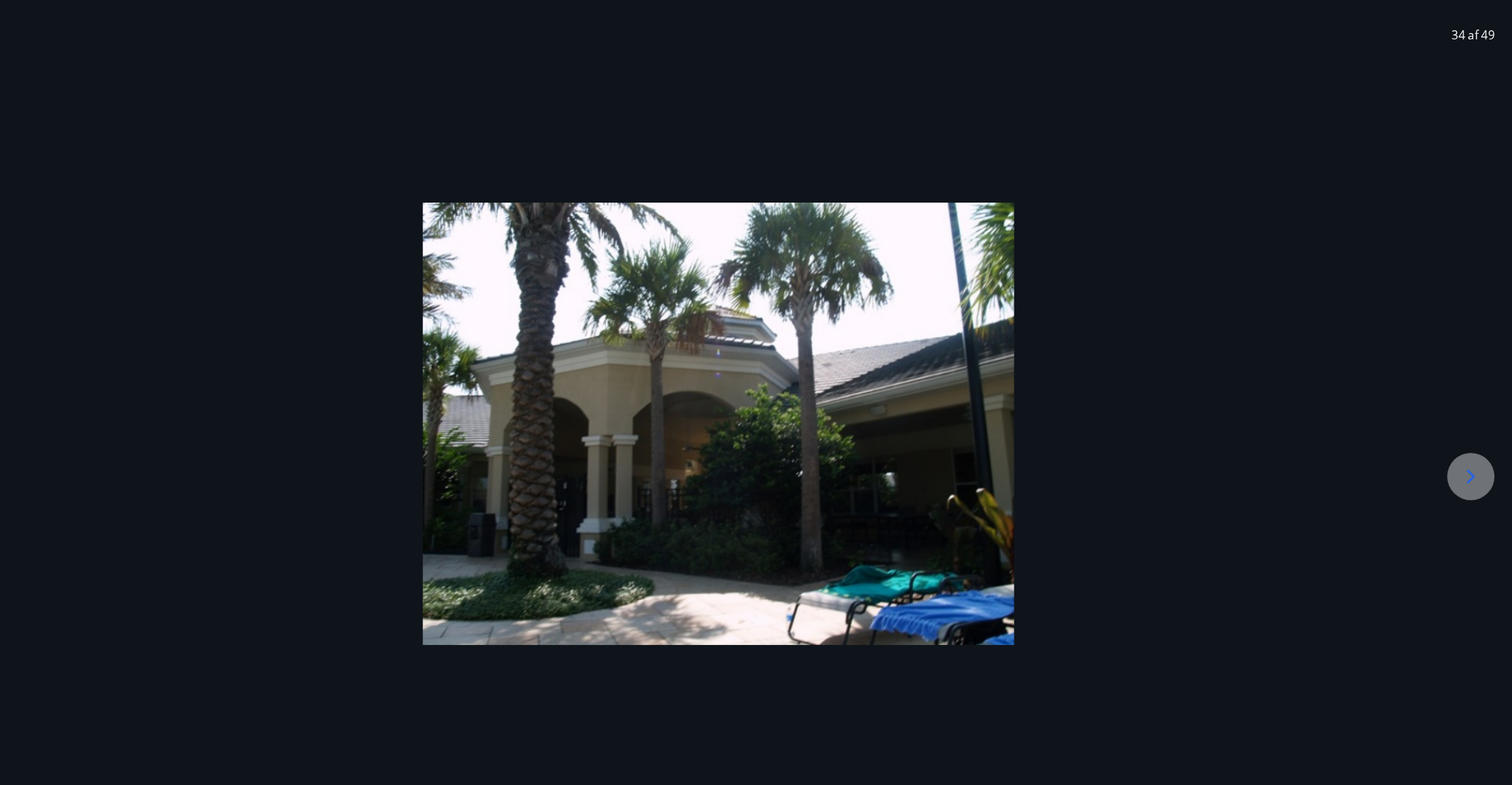
click at [1007, 480] on icon at bounding box center [1472, 472] width 23 height 23
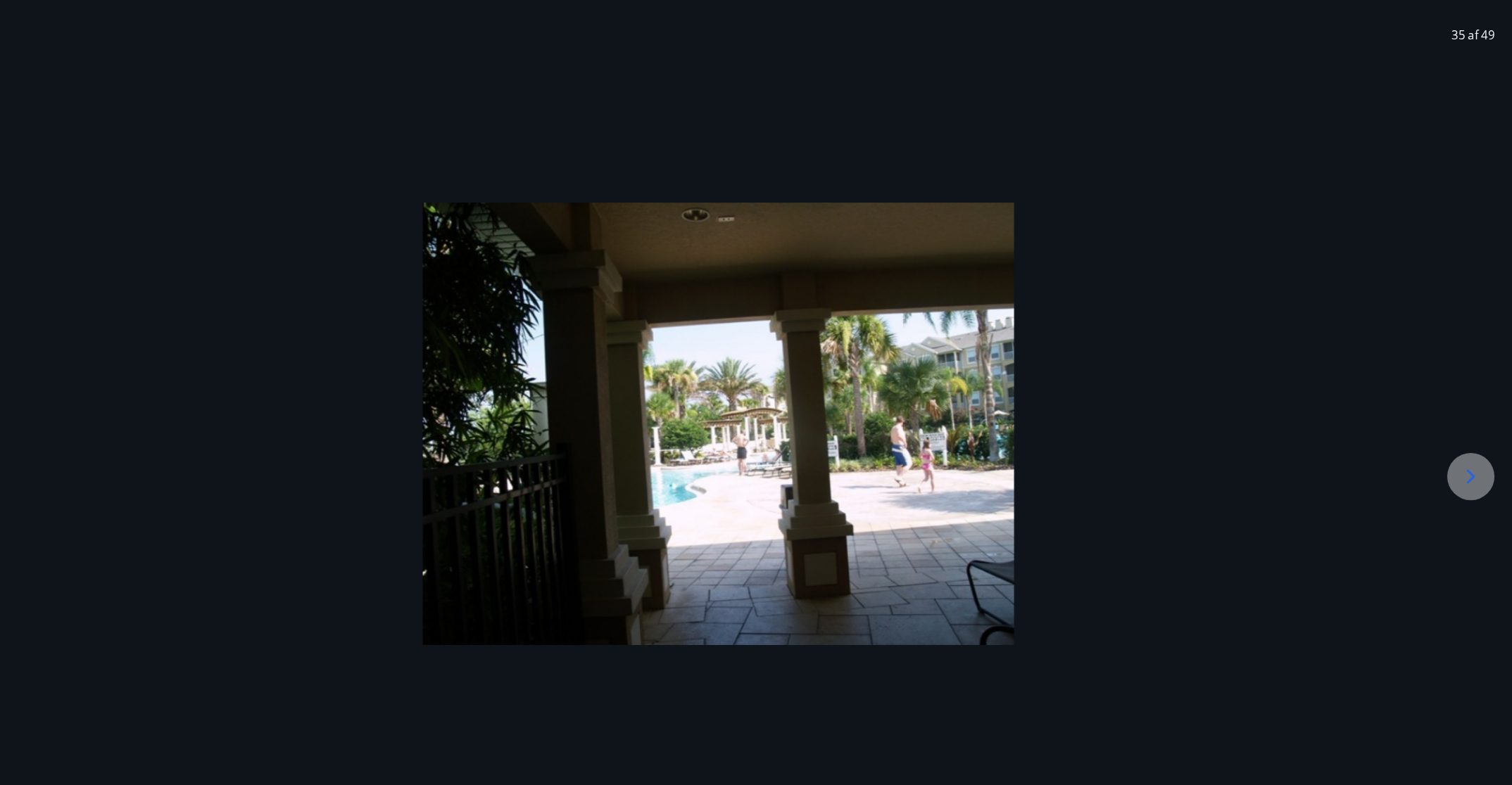
click at [1007, 480] on icon at bounding box center [1472, 472] width 23 height 23
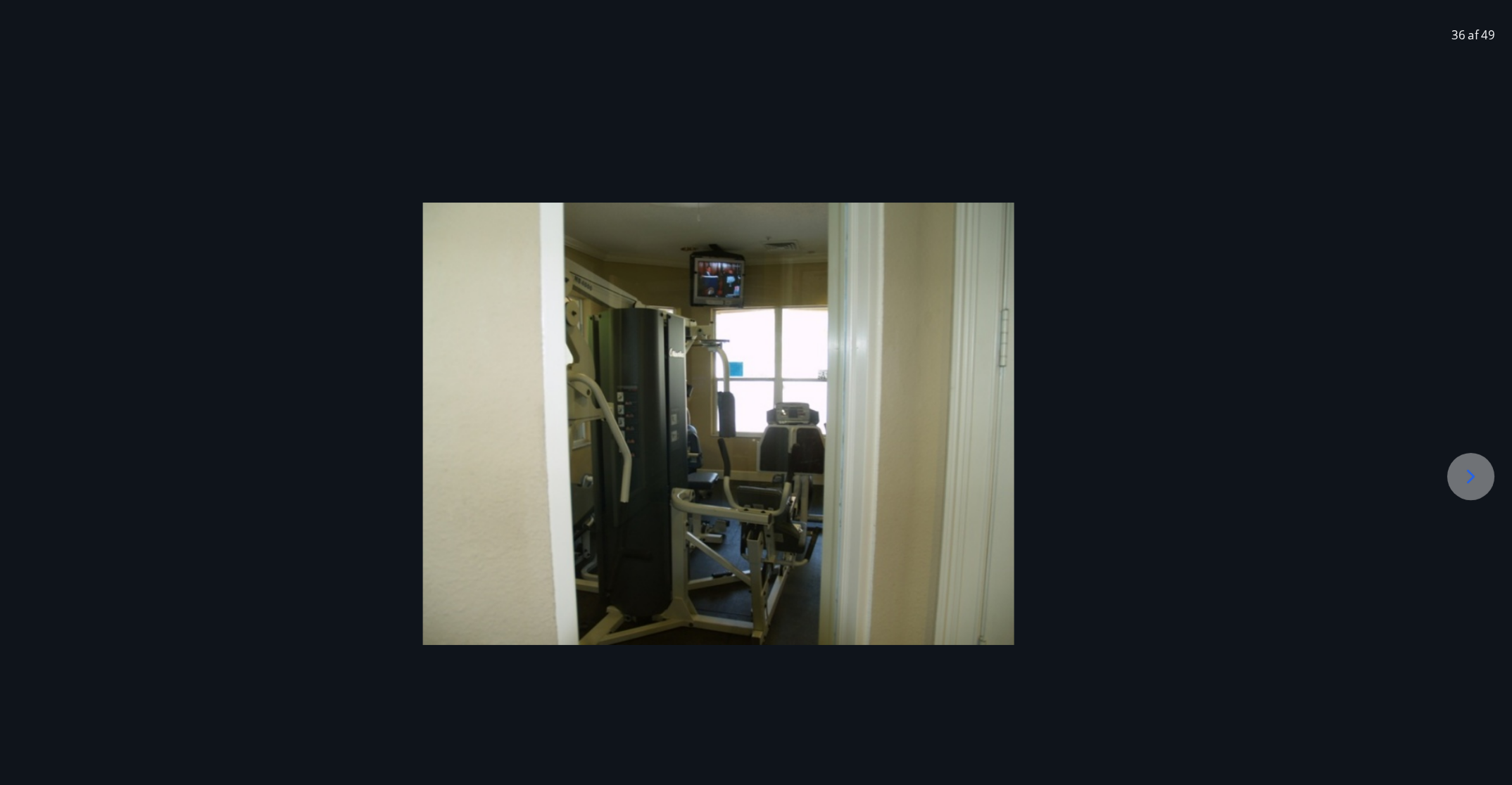
click at [1007, 480] on icon at bounding box center [1472, 472] width 23 height 23
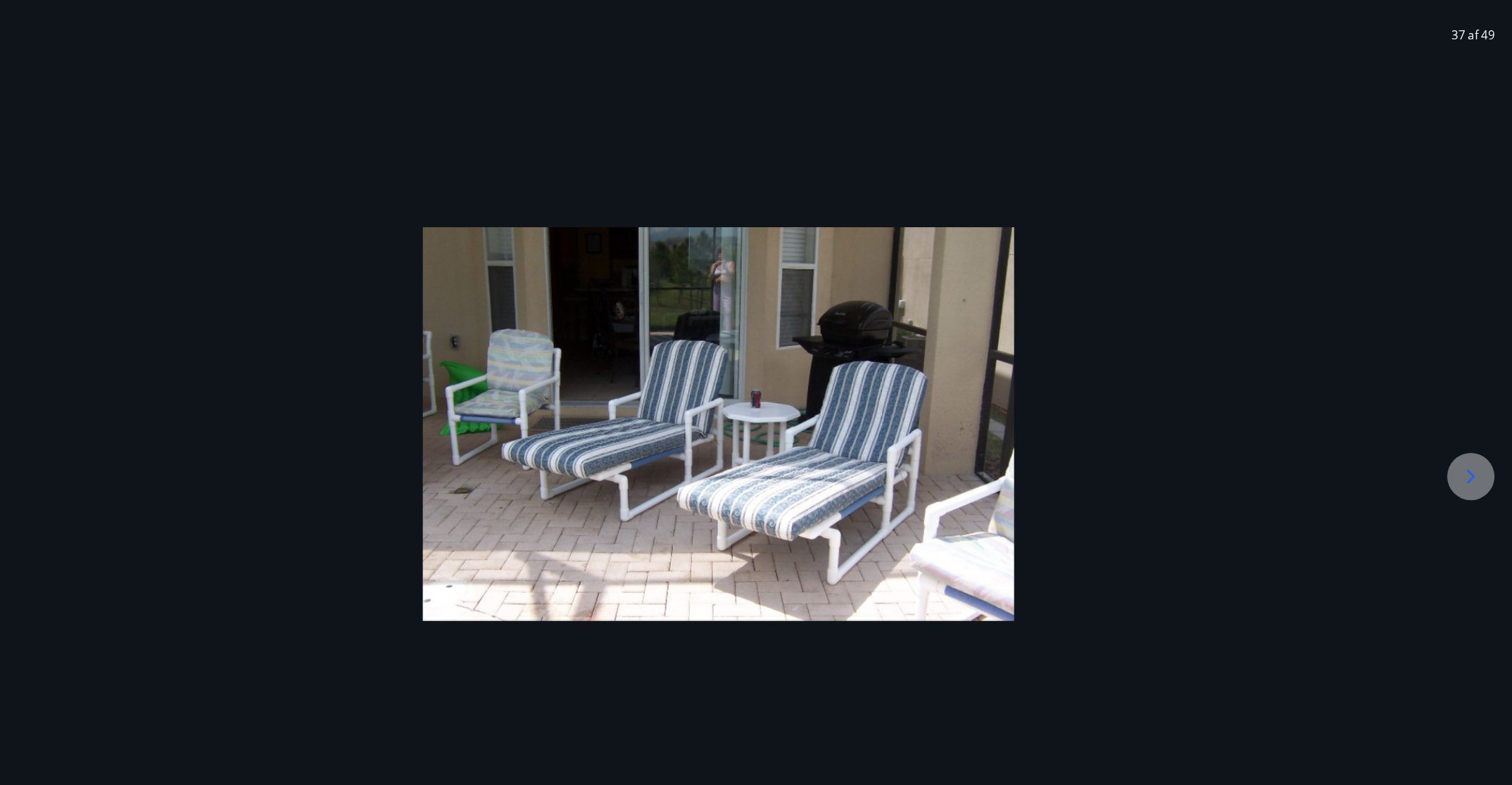
click at [1007, 480] on icon at bounding box center [1472, 472] width 23 height 23
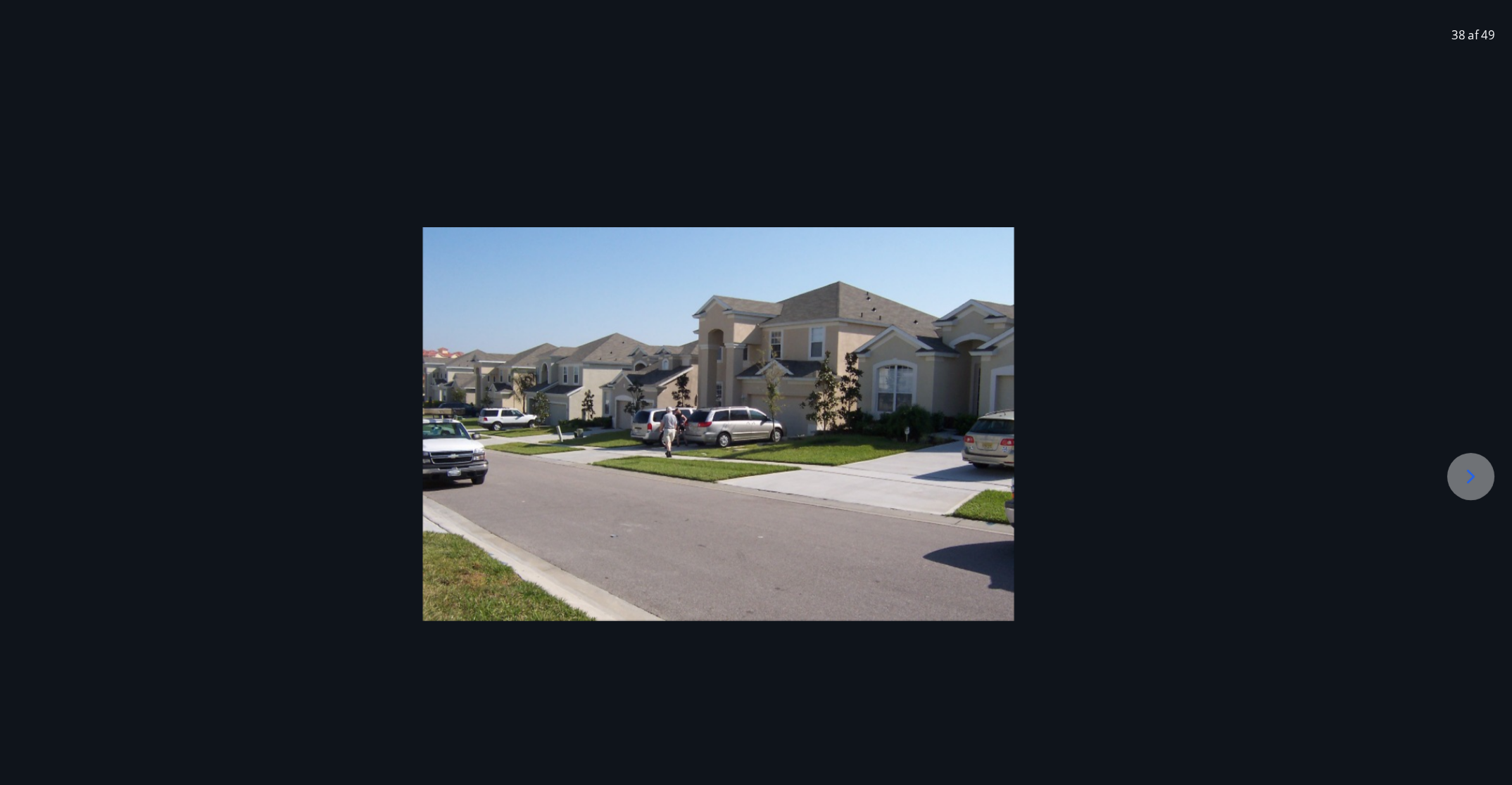
click at [1007, 480] on icon at bounding box center [1472, 472] width 23 height 23
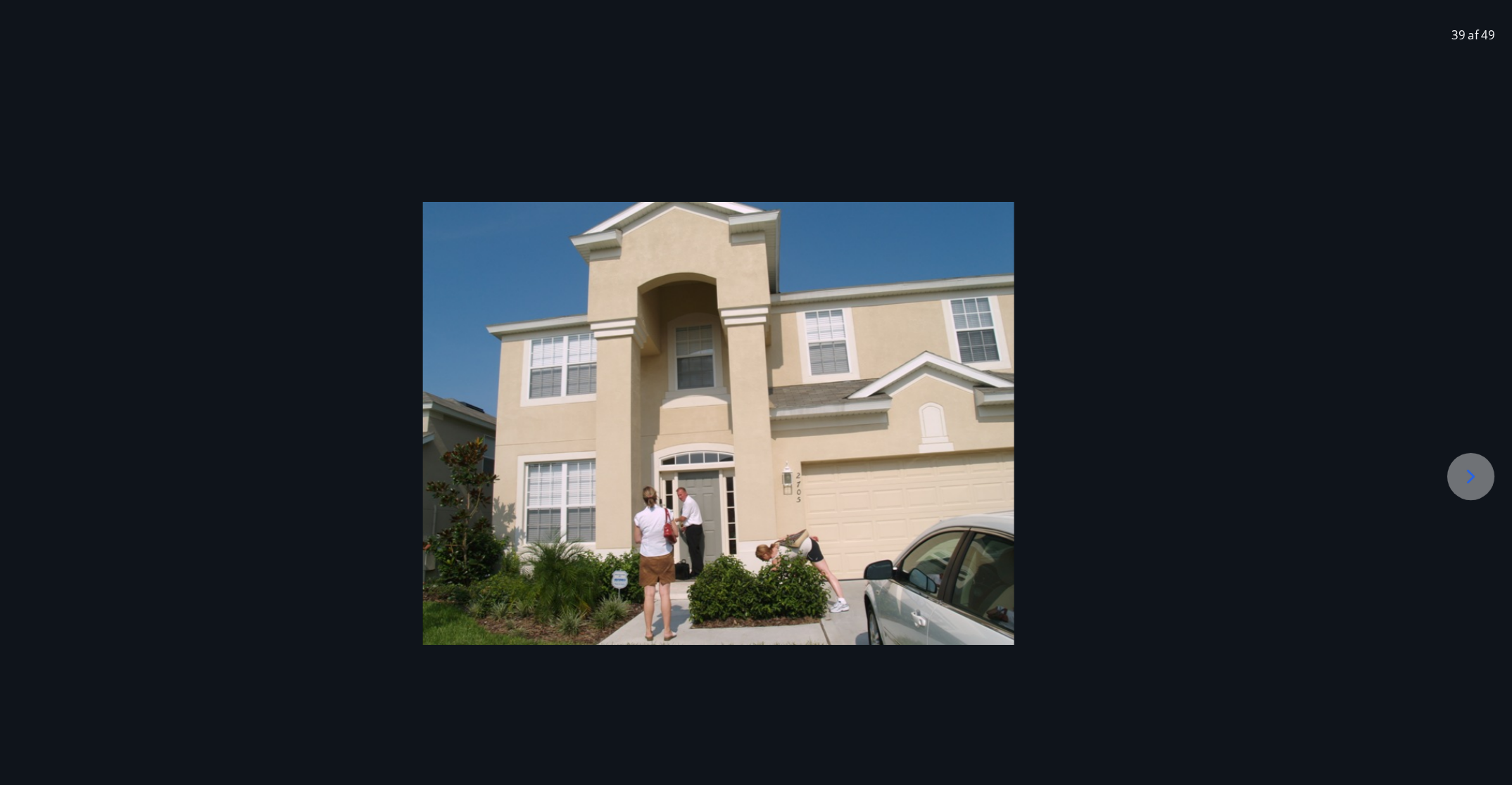
click at [1007, 480] on icon at bounding box center [1472, 472] width 23 height 23
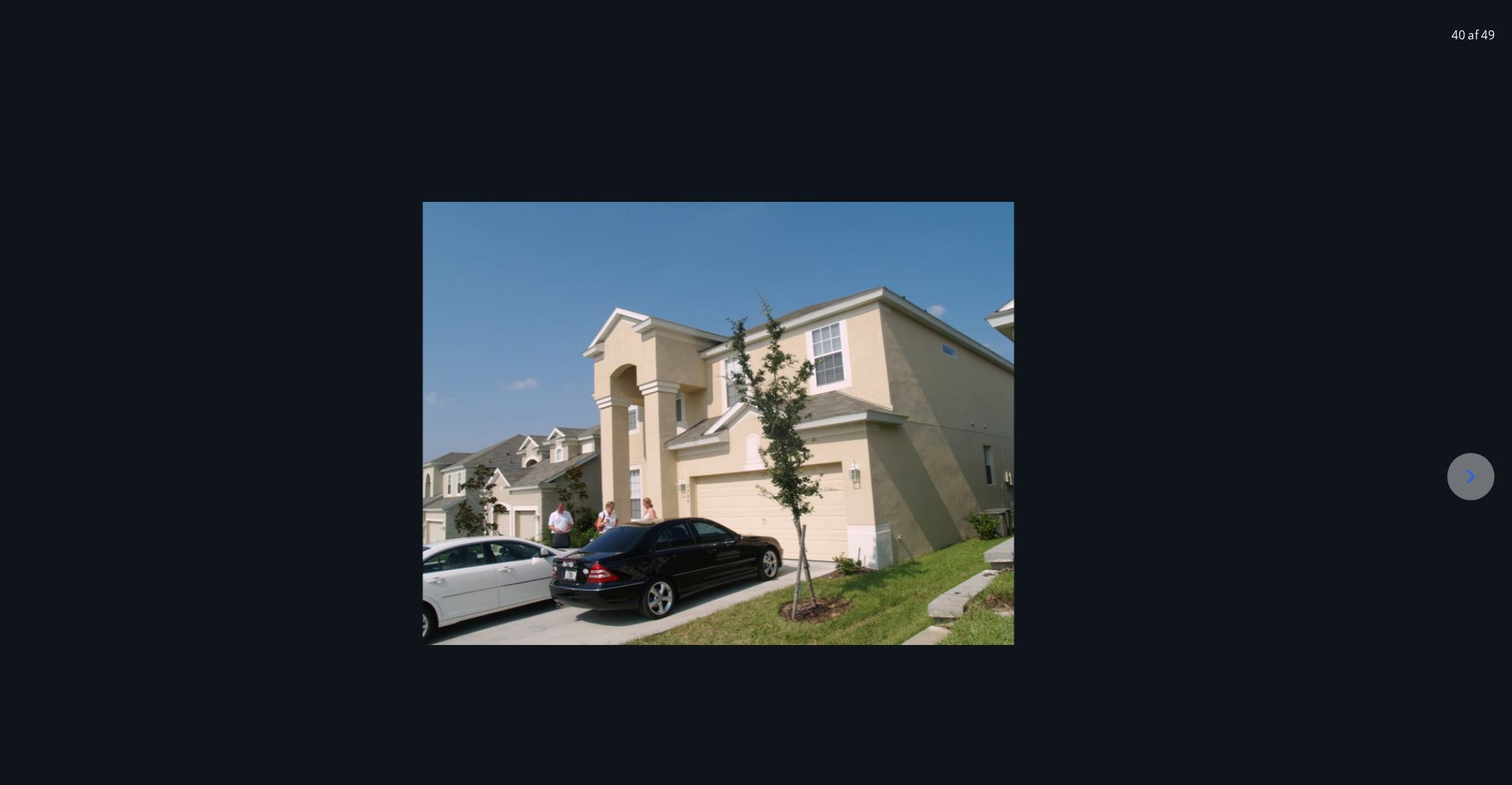
click at [1007, 480] on icon at bounding box center [1472, 472] width 23 height 23
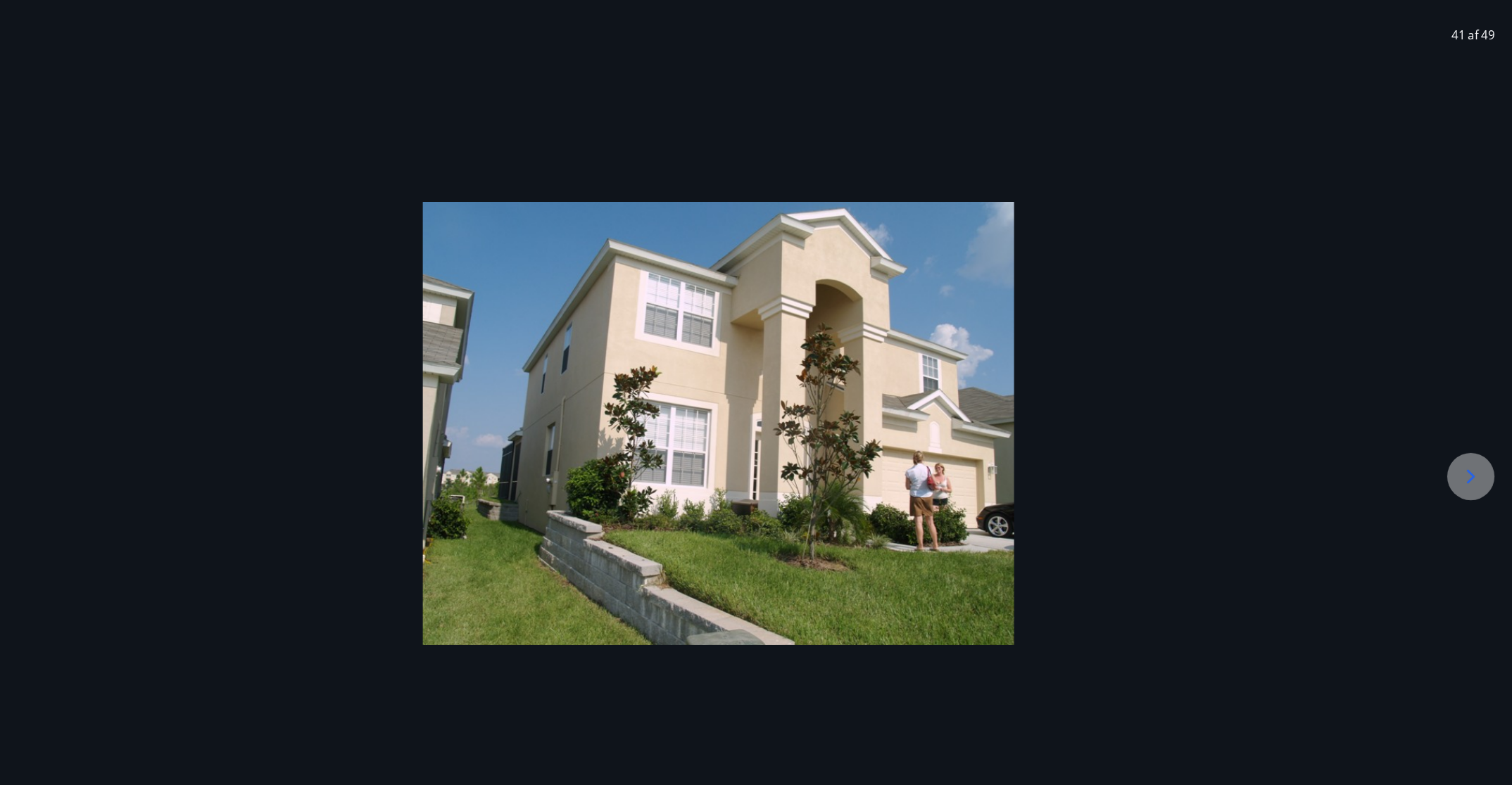
click at [1007, 480] on icon at bounding box center [1472, 472] width 23 height 23
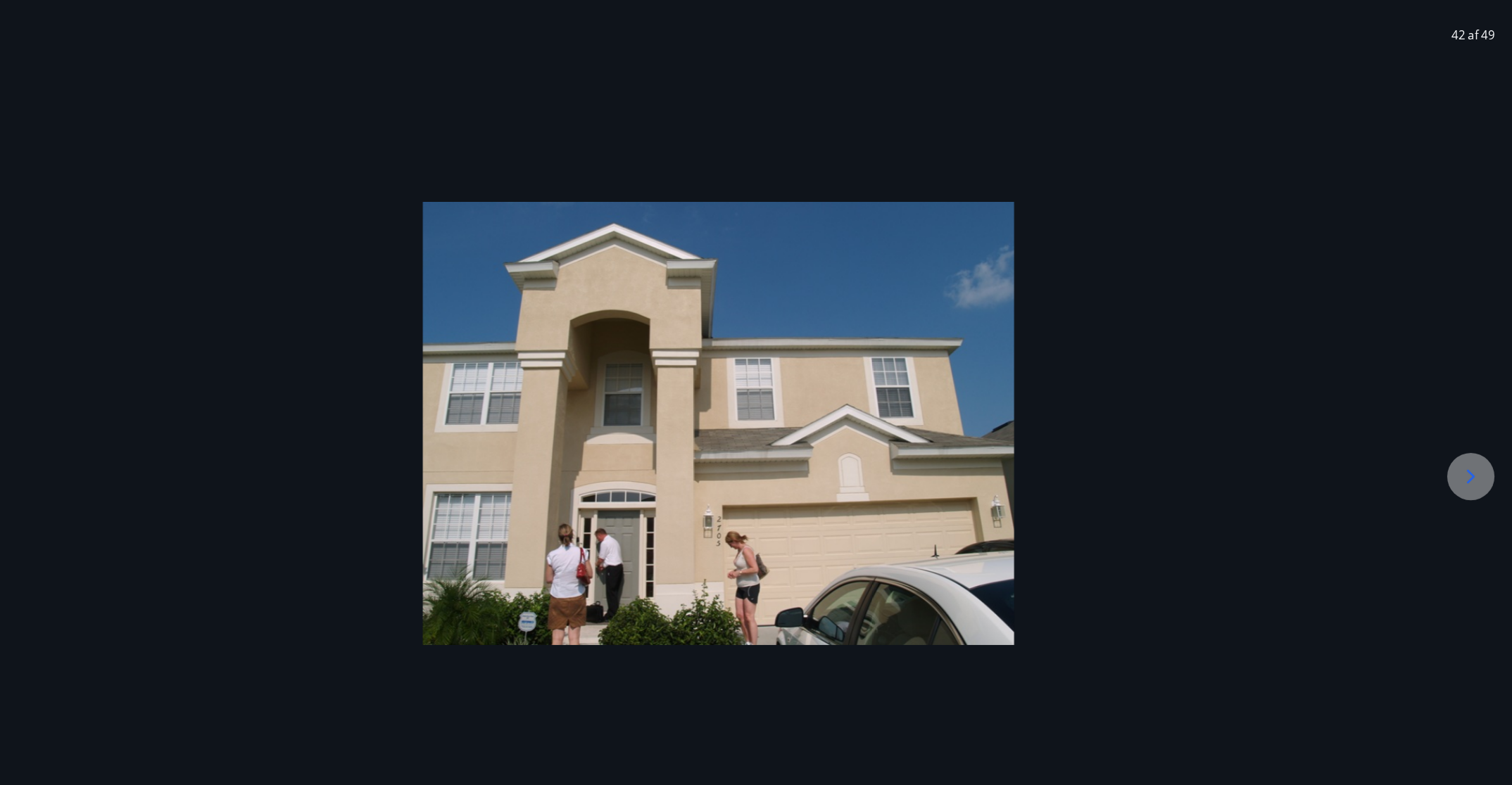
click at [1007, 480] on icon at bounding box center [1472, 472] width 23 height 23
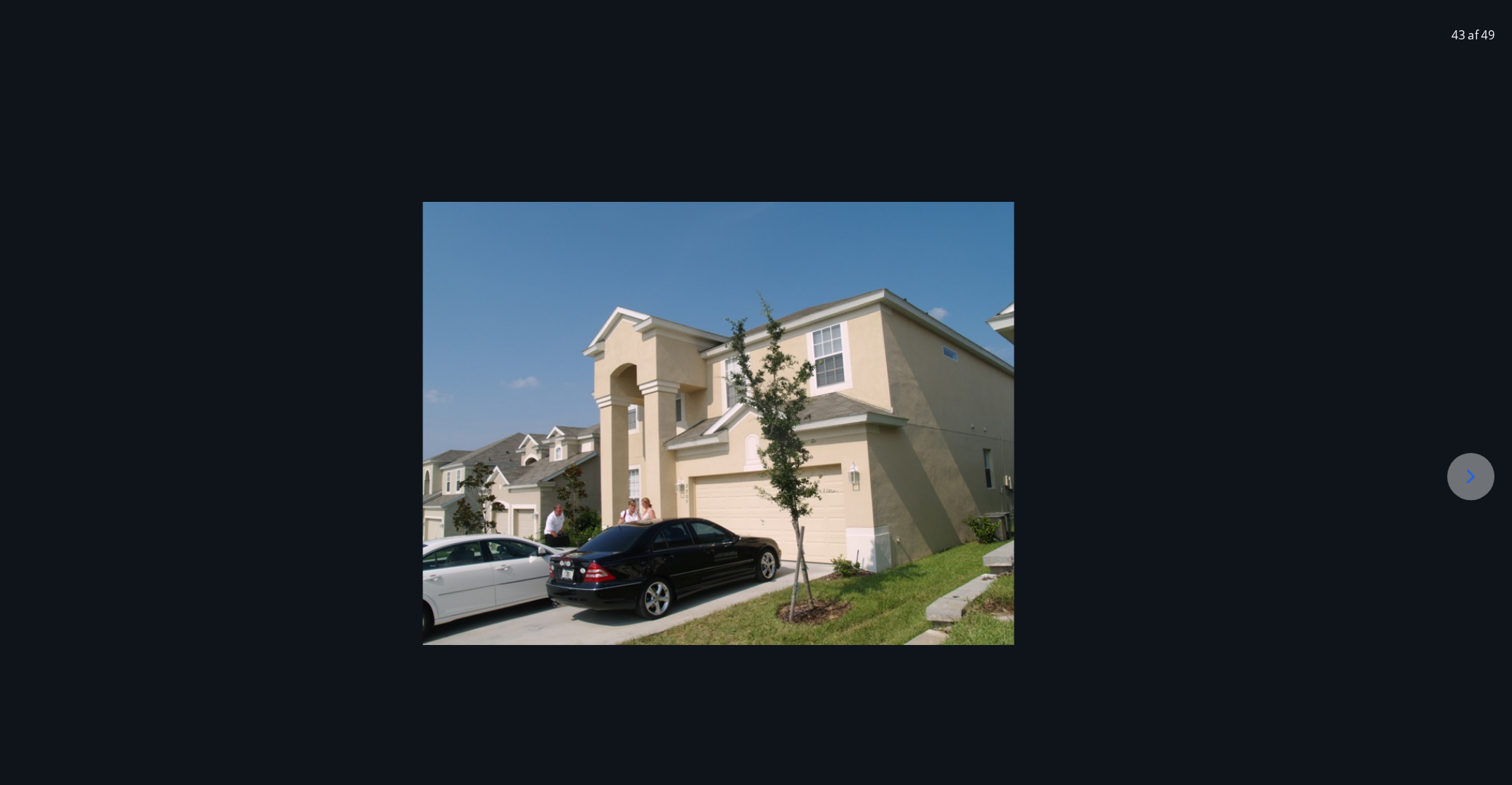
click at [1007, 480] on icon at bounding box center [1472, 472] width 23 height 23
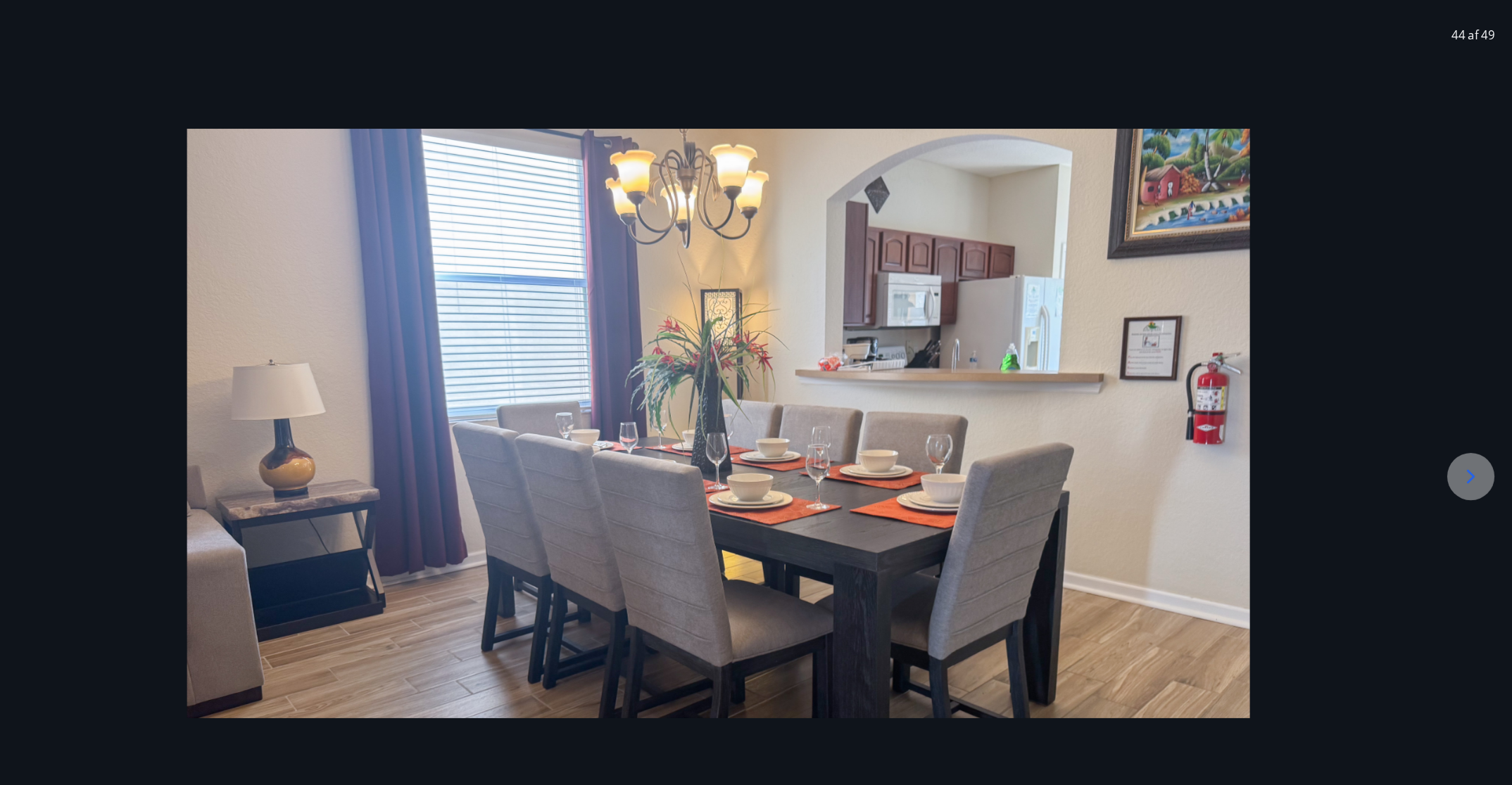
click at [1007, 480] on icon at bounding box center [1472, 472] width 23 height 23
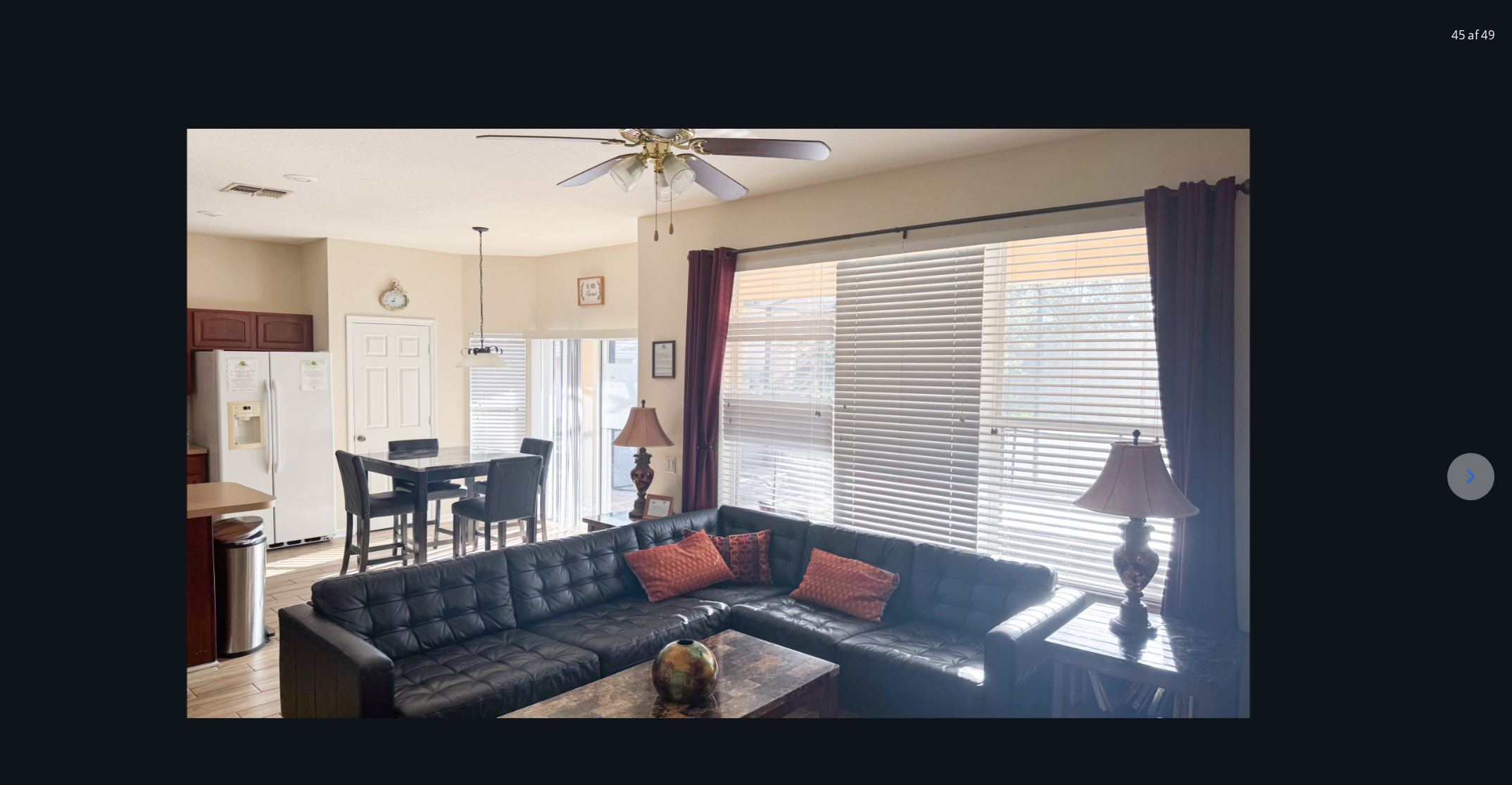
click at [1007, 480] on icon at bounding box center [1472, 472] width 23 height 23
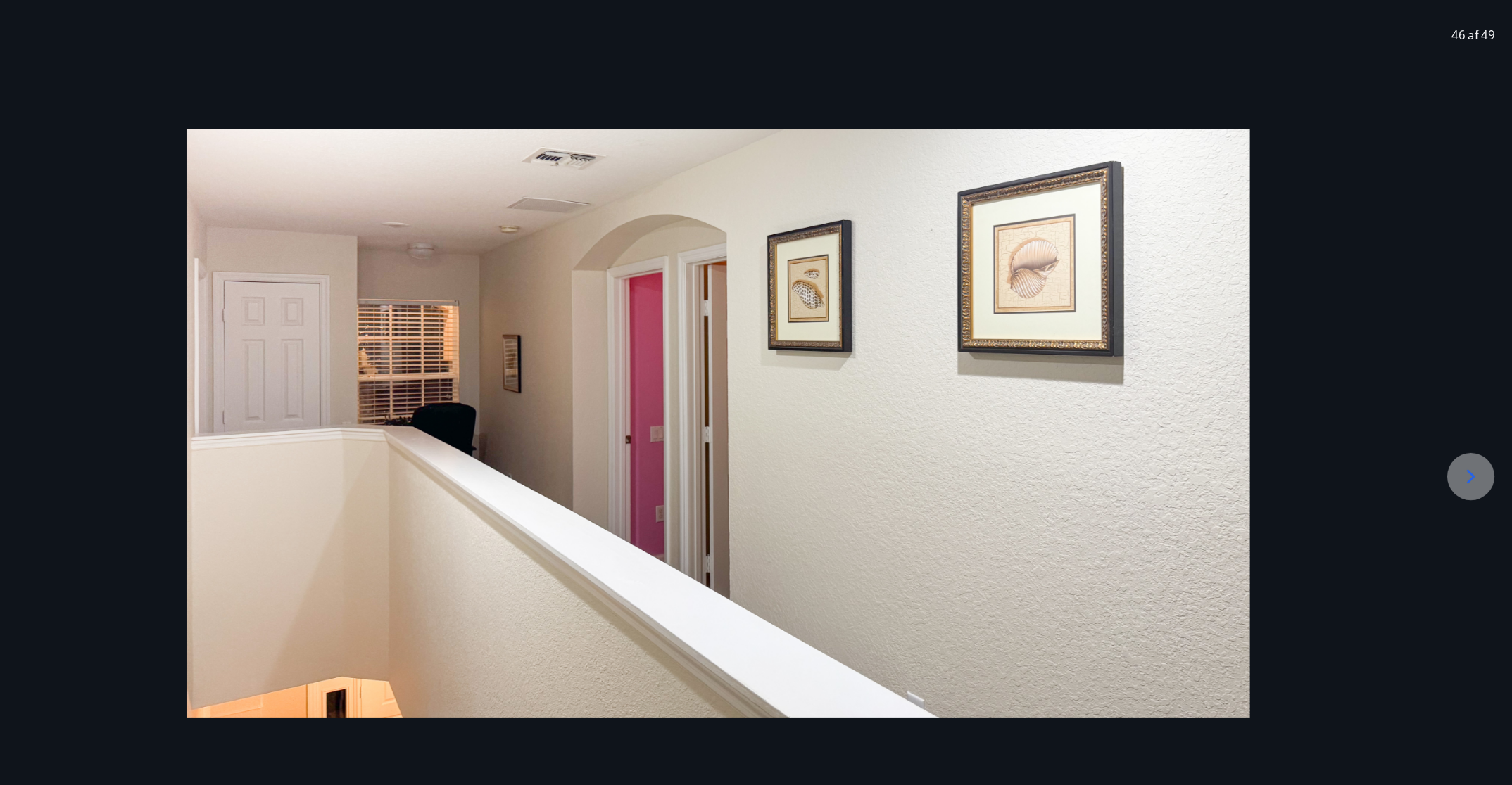
click at [1007, 480] on icon at bounding box center [1472, 472] width 23 height 23
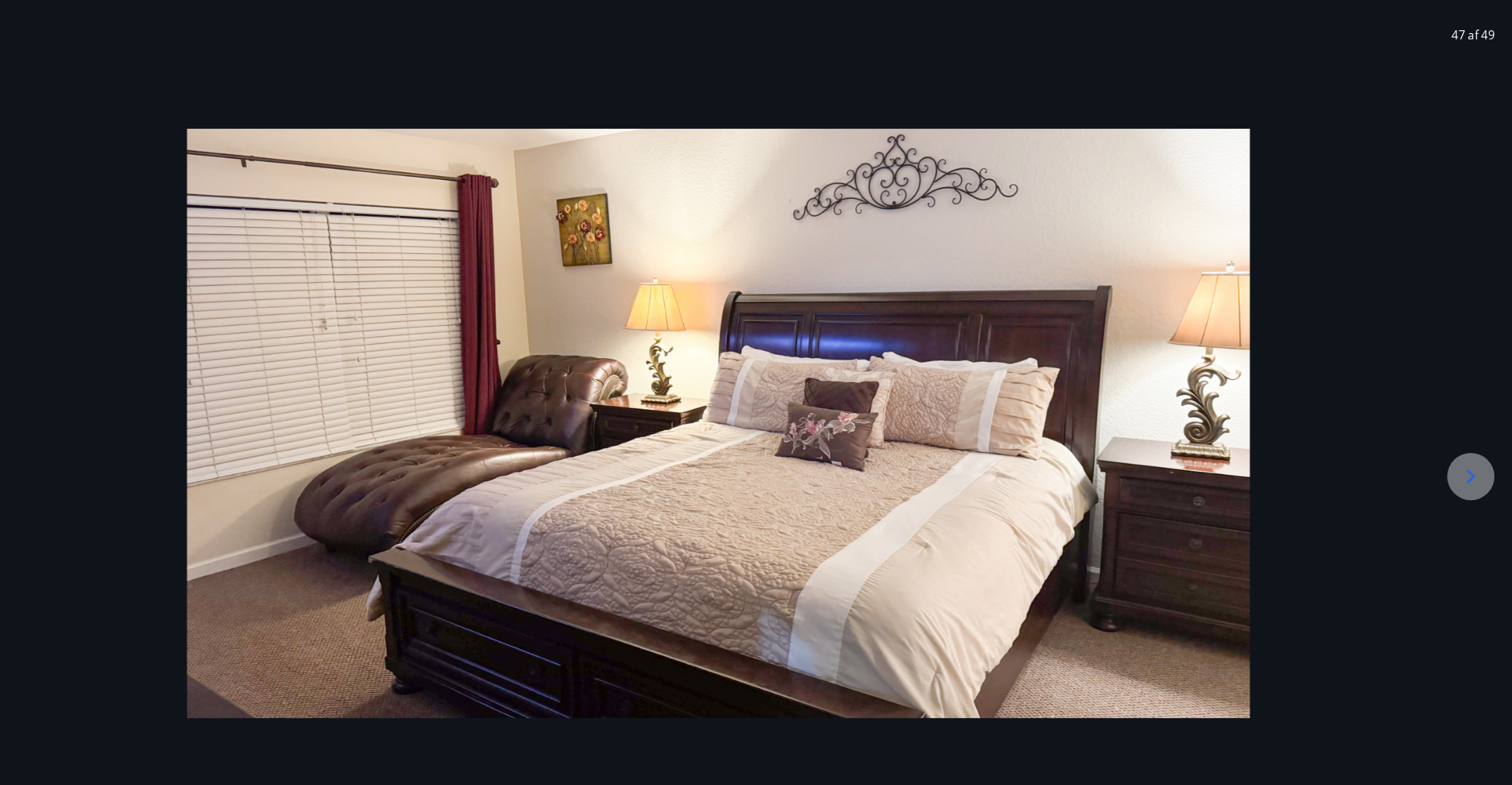
click at [1007, 480] on icon at bounding box center [1472, 472] width 23 height 23
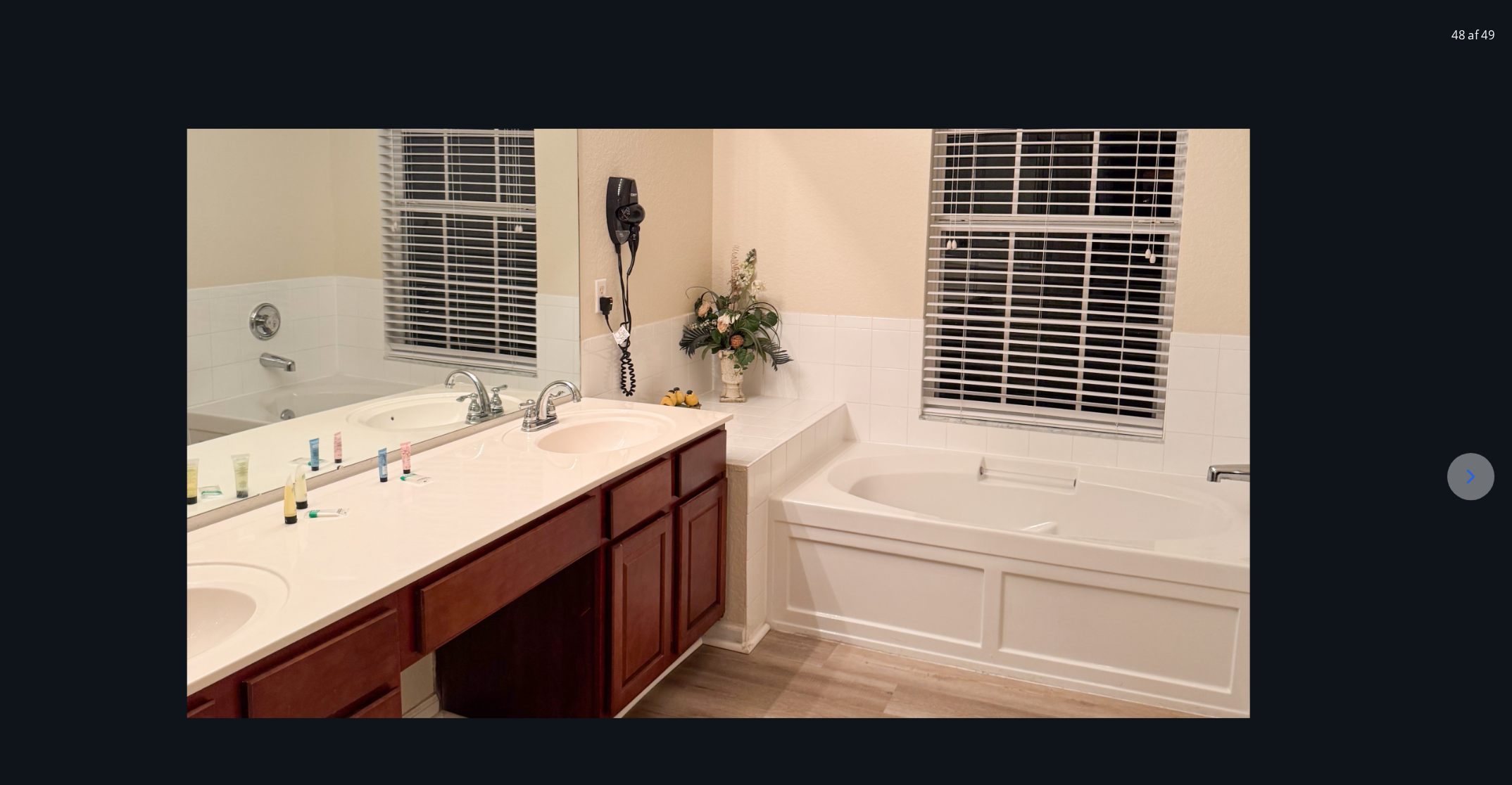
click at [1007, 480] on icon at bounding box center [1472, 472] width 23 height 23
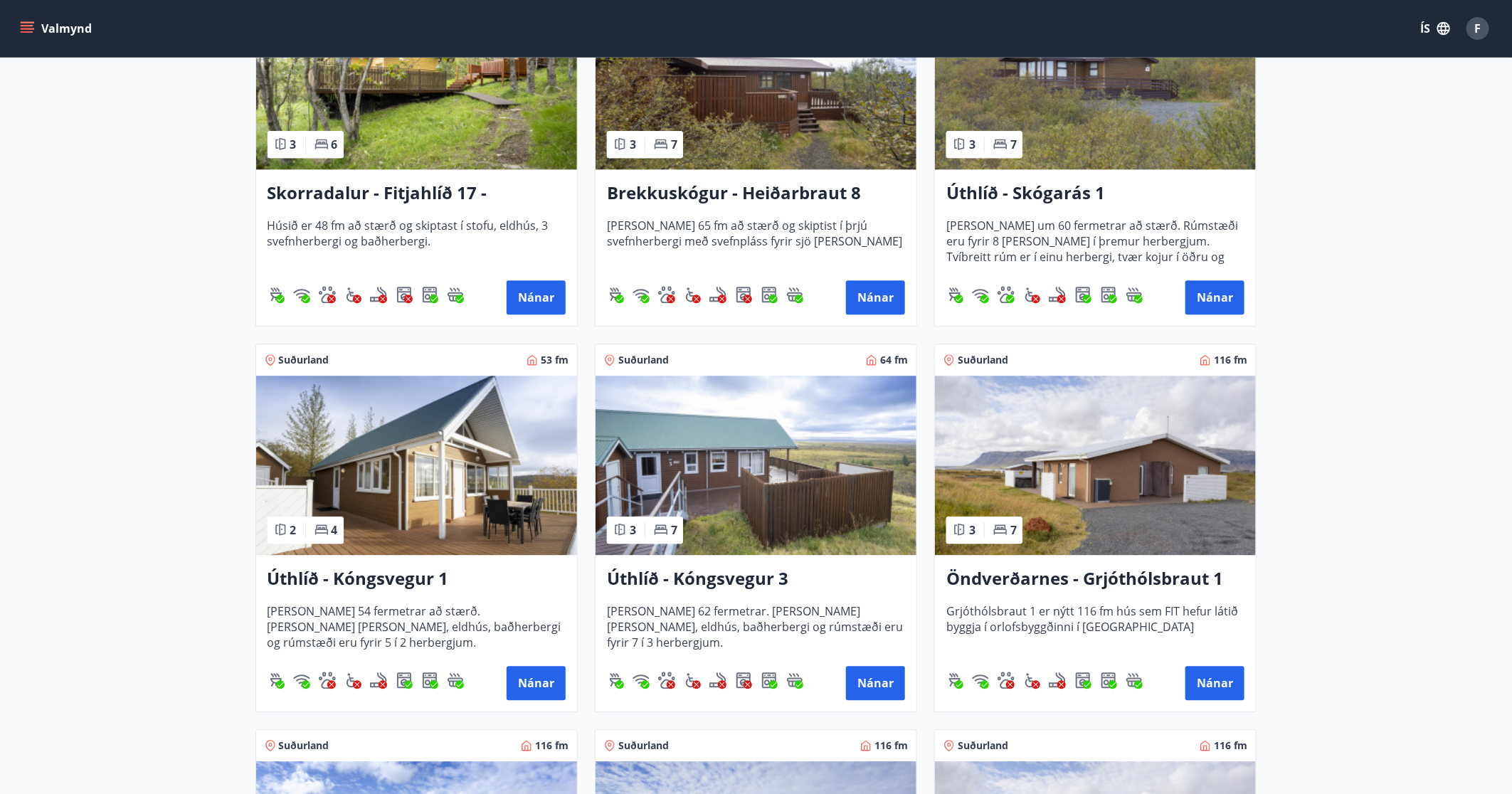
scroll to position [1929, 0]
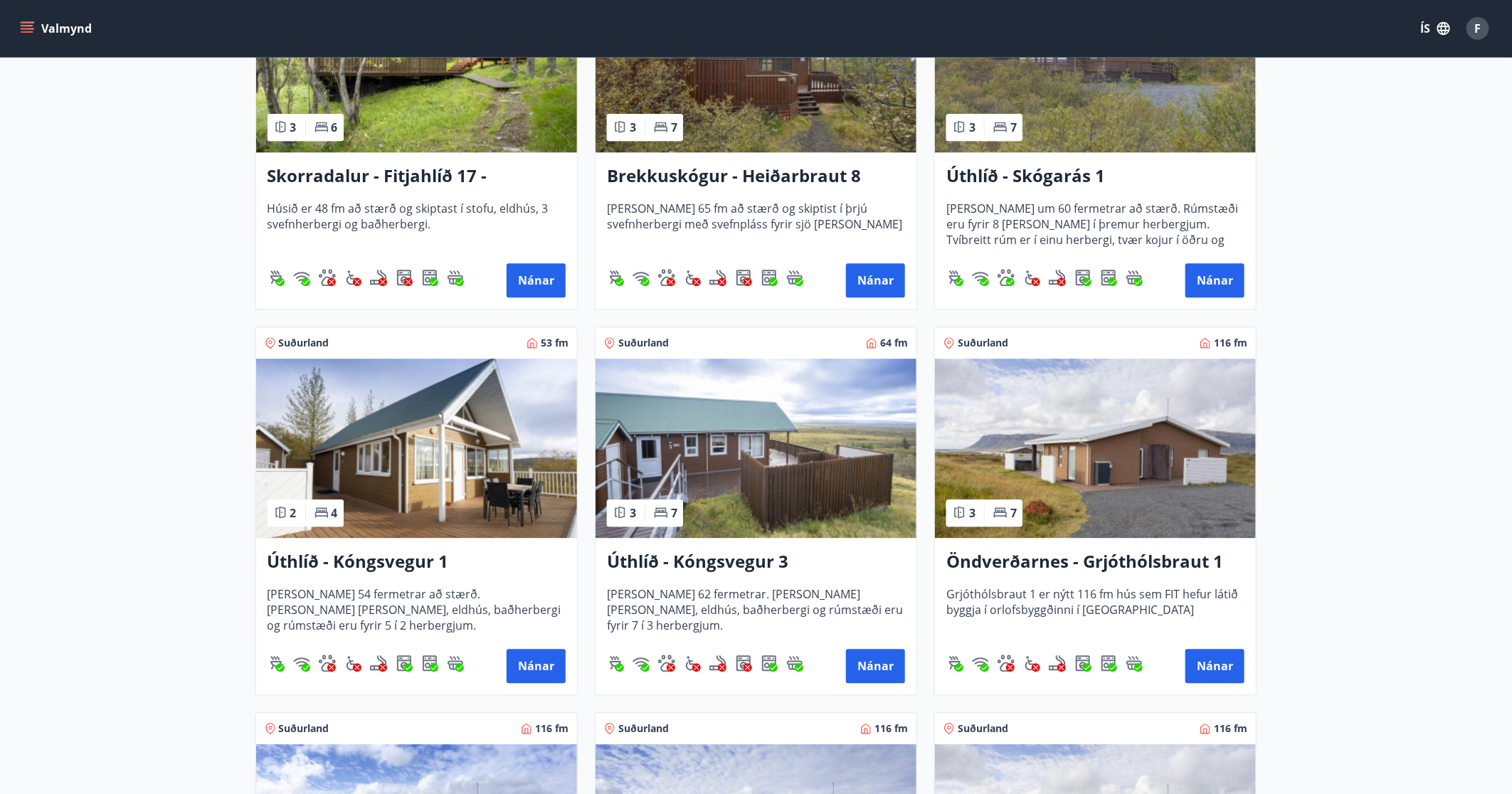
click at [981, 529] on h3 "Öndverðarnes - Grjóthólsbraut 1" at bounding box center [1095, 563] width 298 height 26
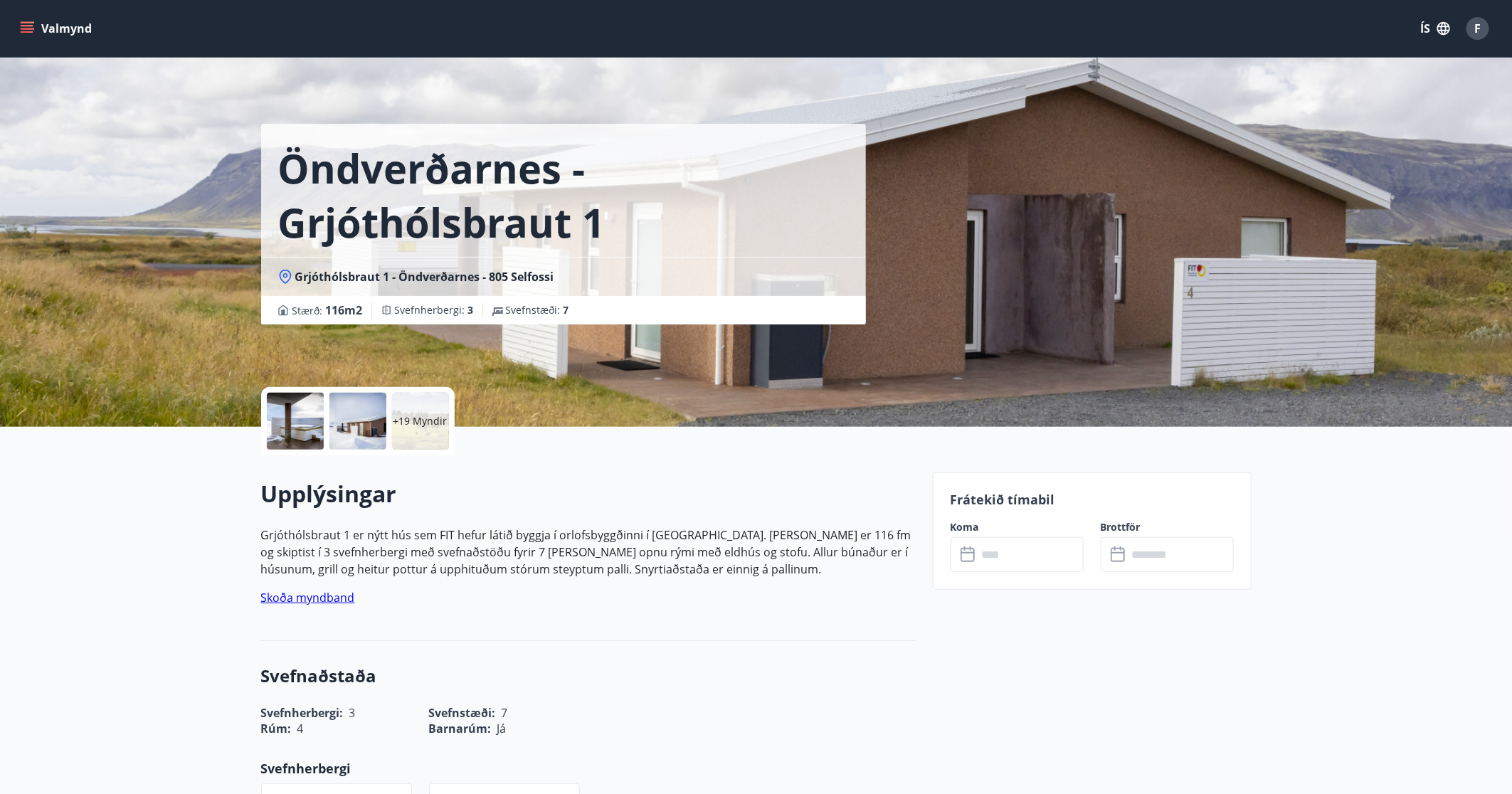
click at [299, 423] on div at bounding box center [294, 421] width 57 height 57
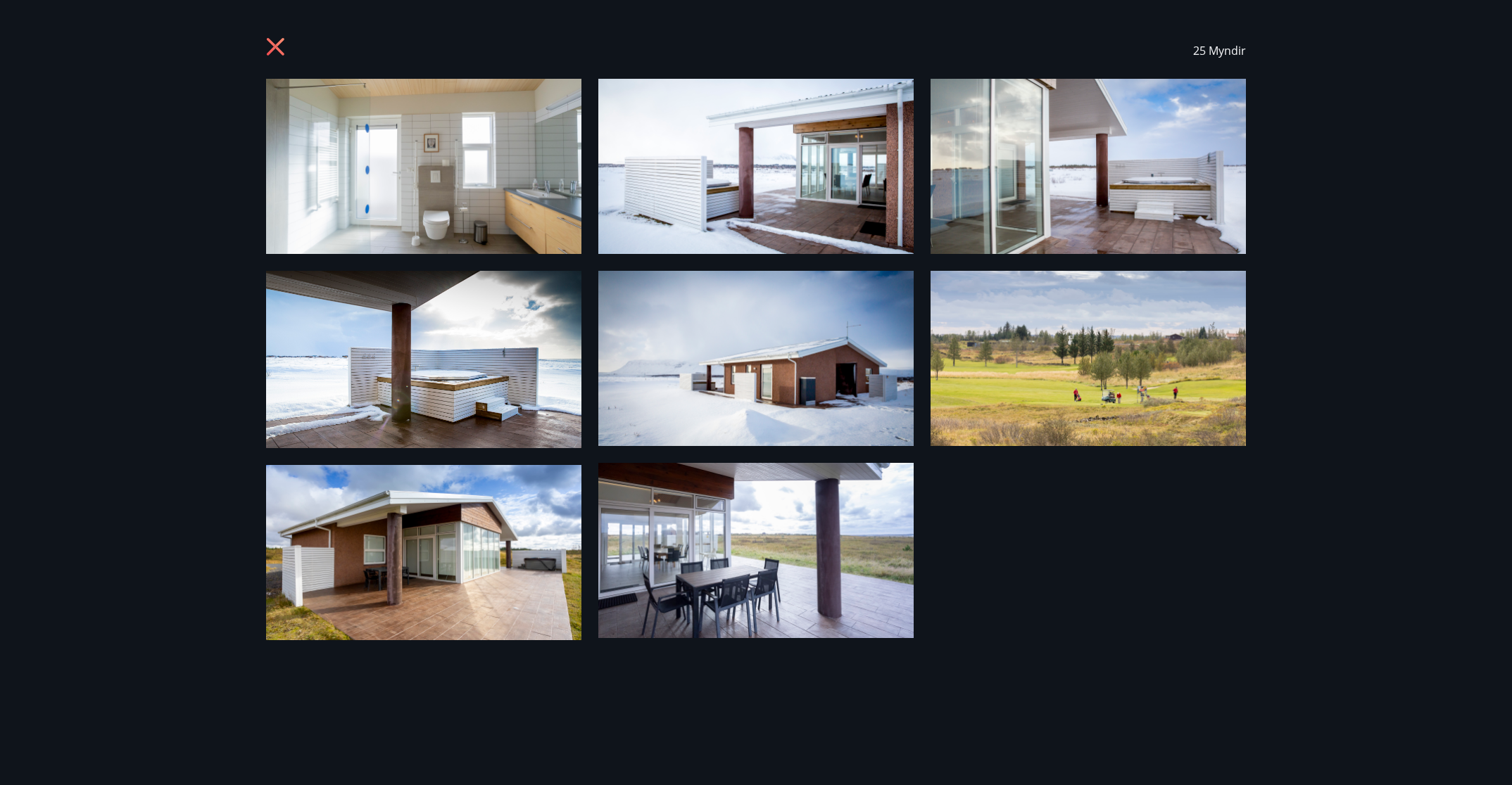
click at [490, 215] on img at bounding box center [423, 166] width 315 height 175
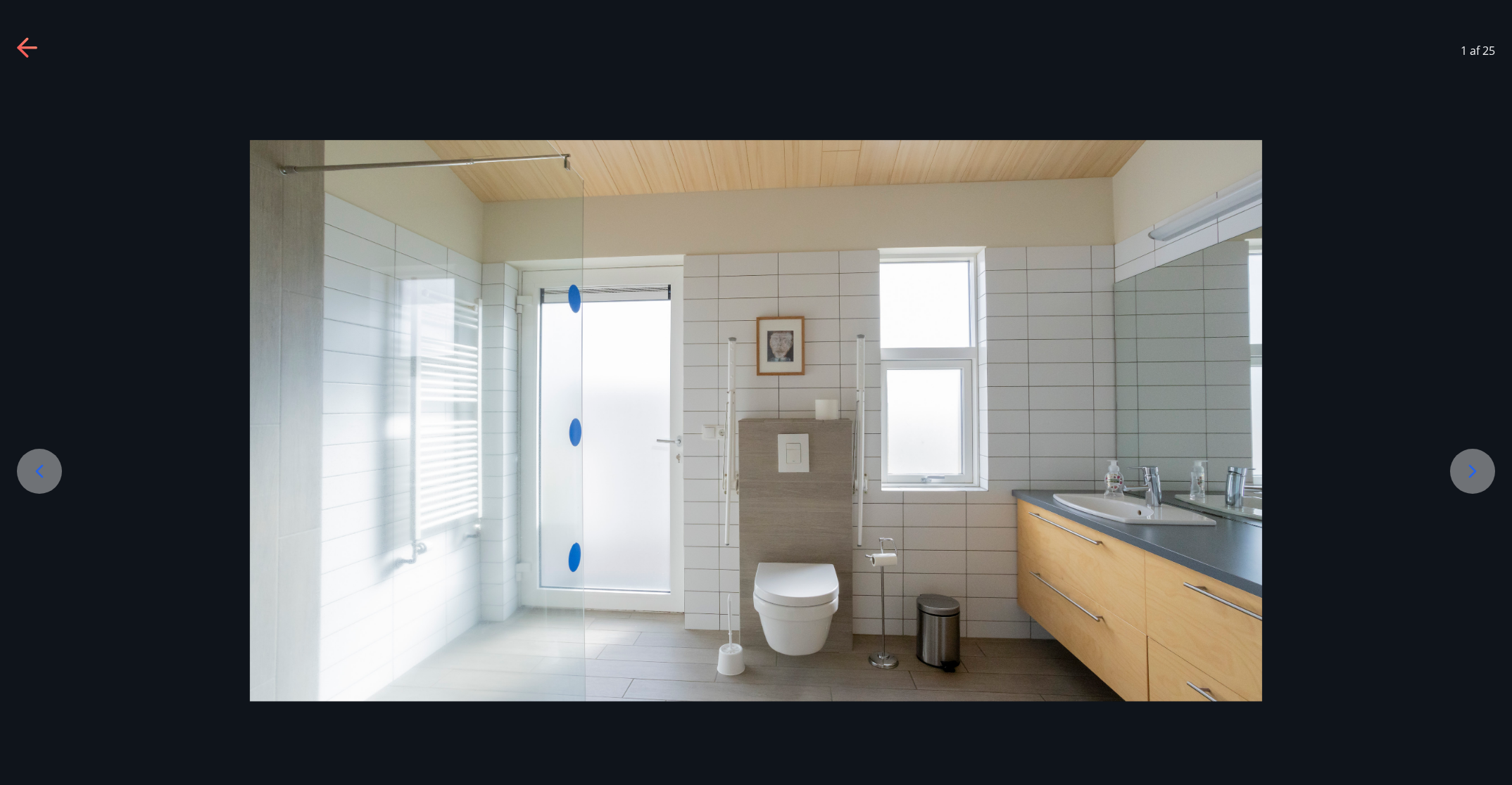
click at [1007, 470] on icon at bounding box center [1472, 472] width 8 height 13
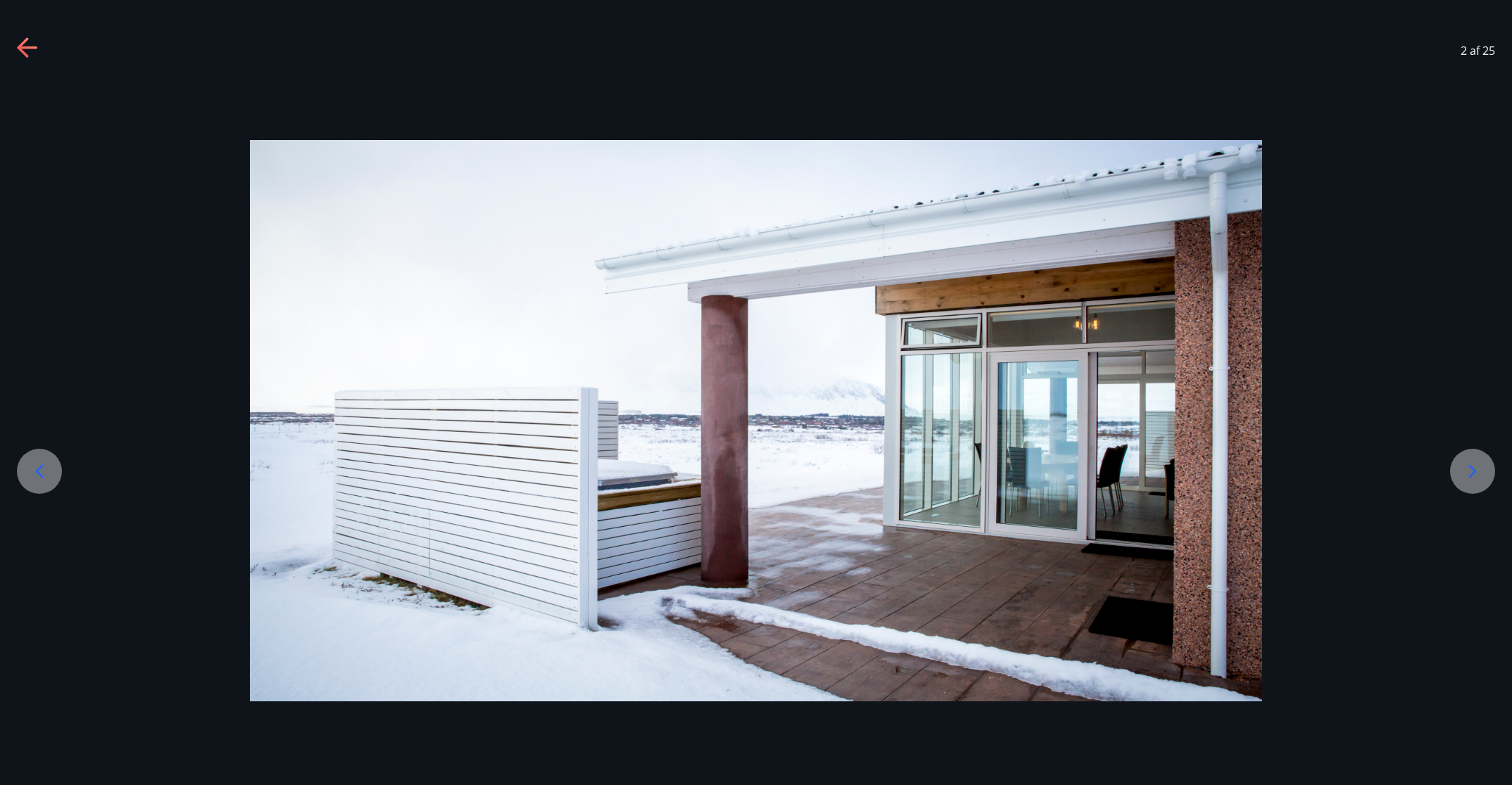
click at [1007, 470] on icon at bounding box center [1472, 472] width 8 height 13
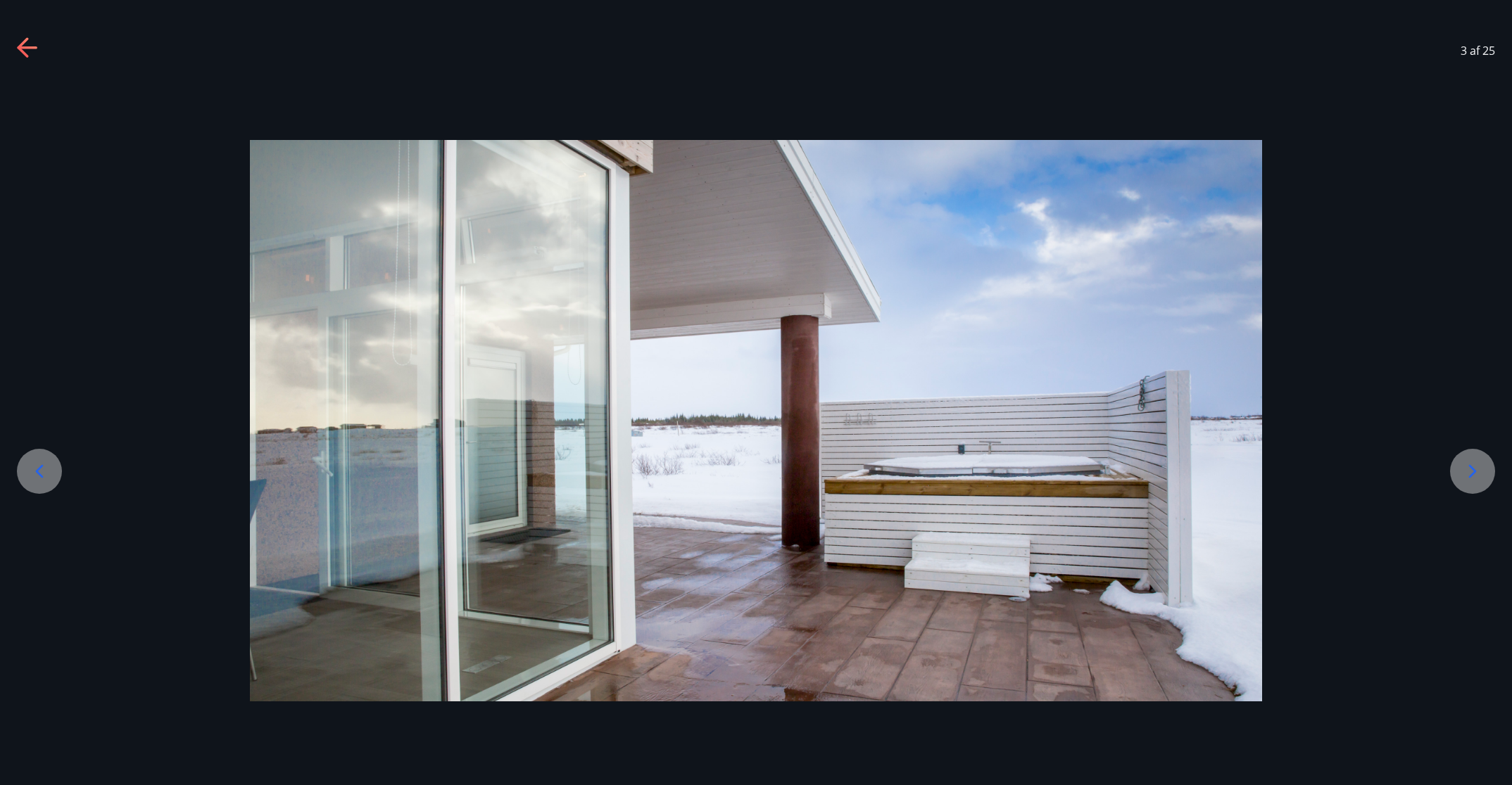
click at [1007, 470] on icon at bounding box center [1472, 472] width 8 height 13
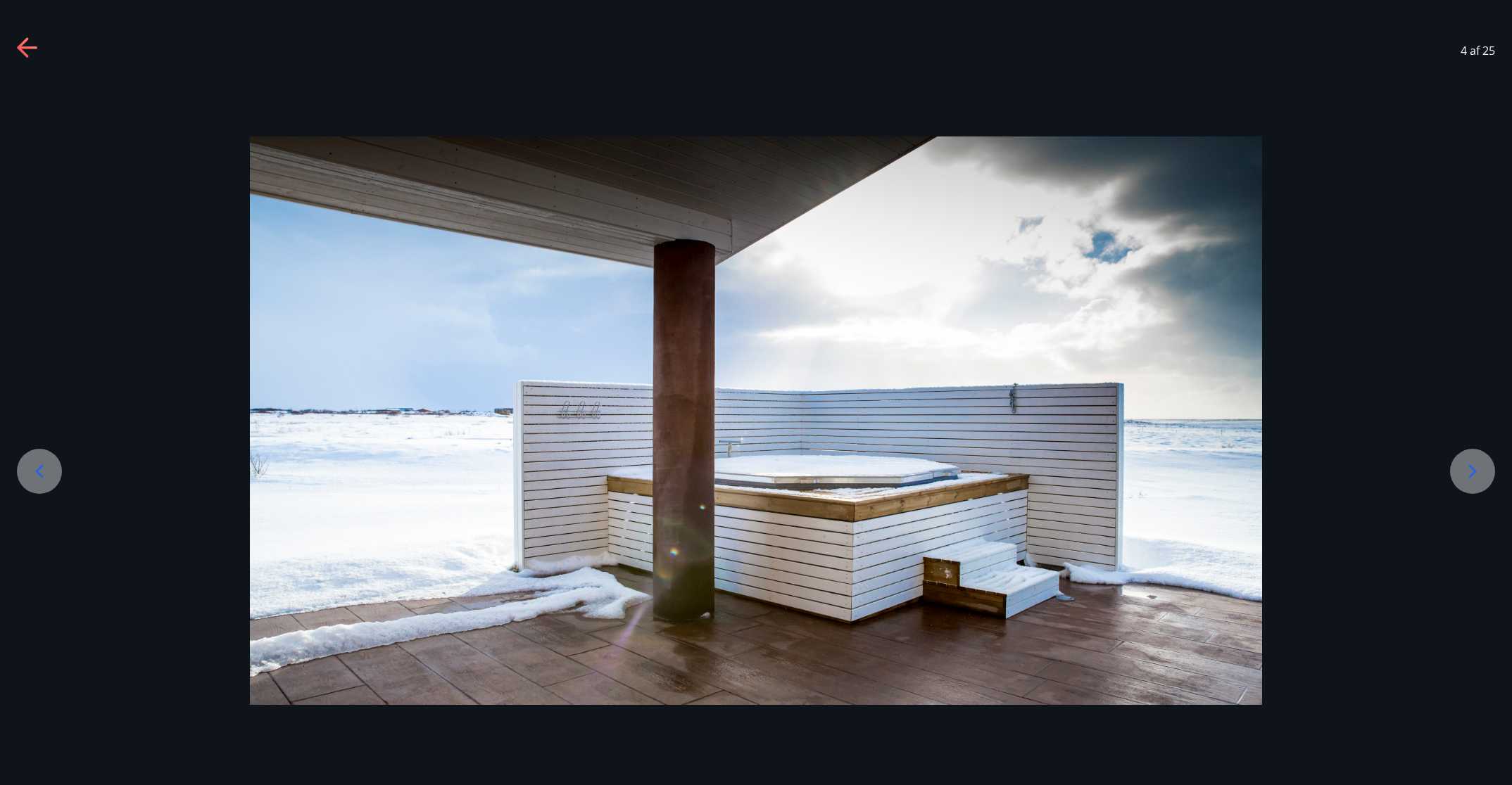
click at [1007, 470] on icon at bounding box center [1472, 472] width 8 height 13
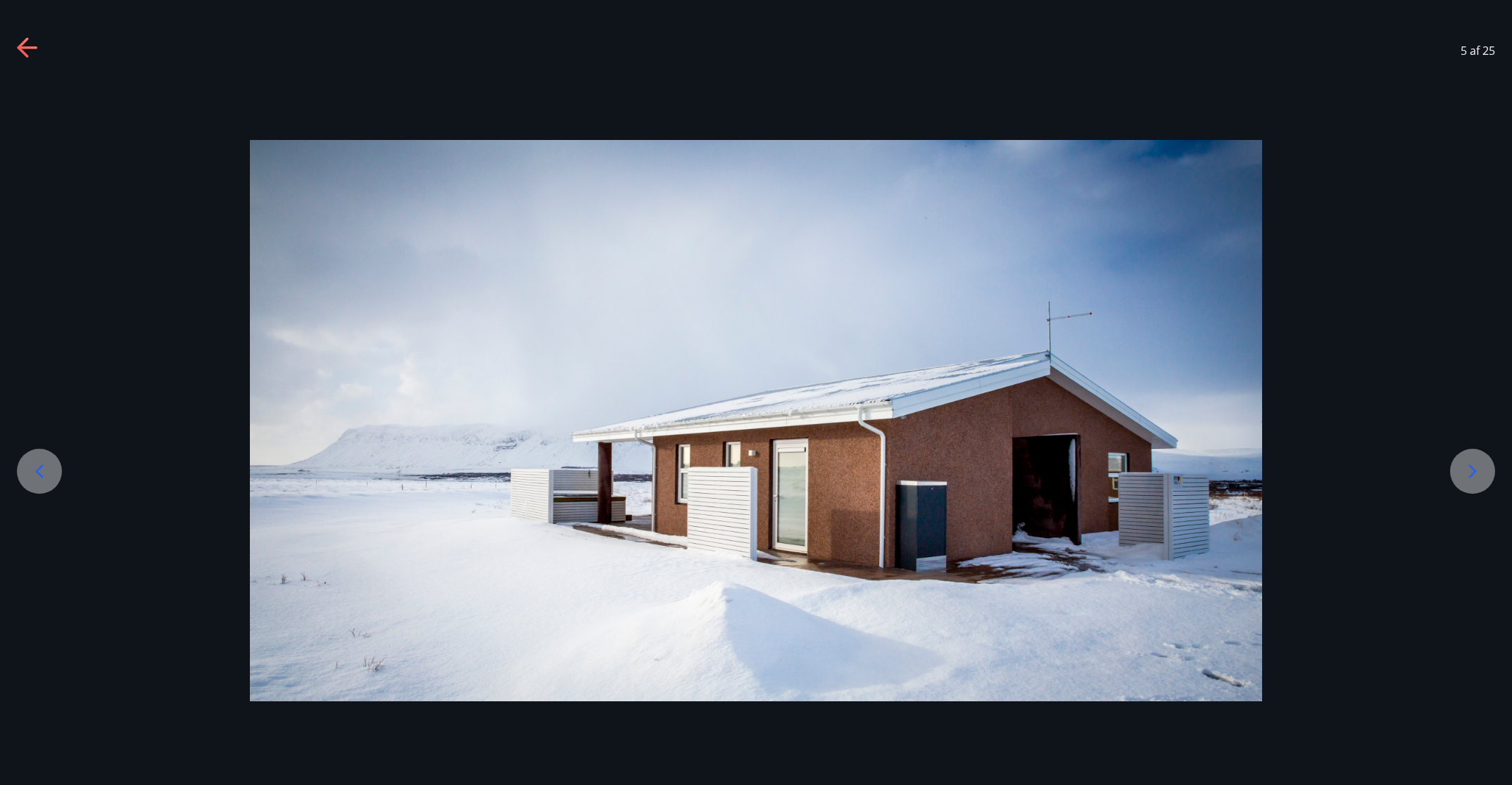
click at [1007, 470] on icon at bounding box center [1472, 472] width 8 height 13
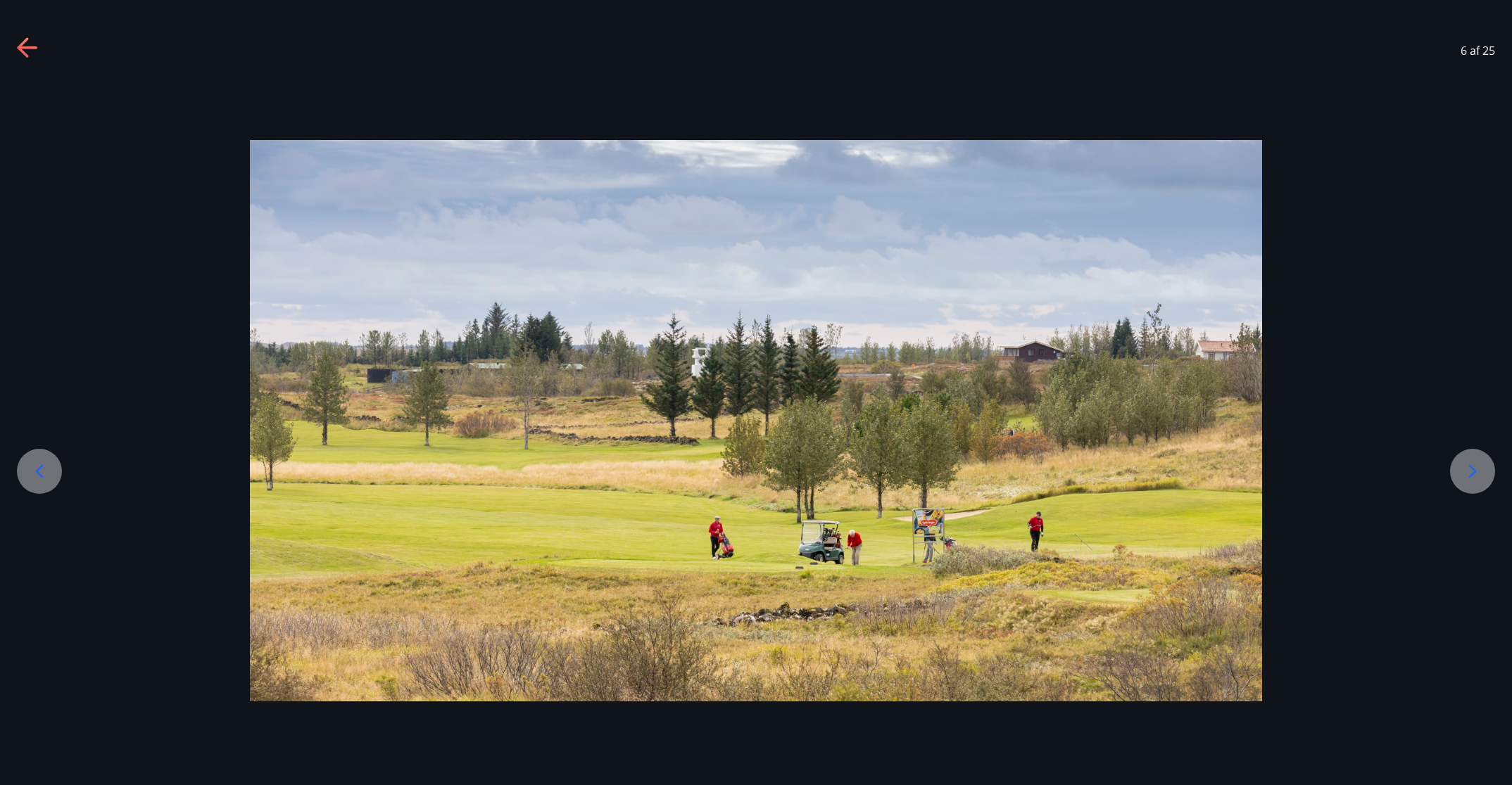
click at [1007, 470] on icon at bounding box center [1472, 472] width 8 height 13
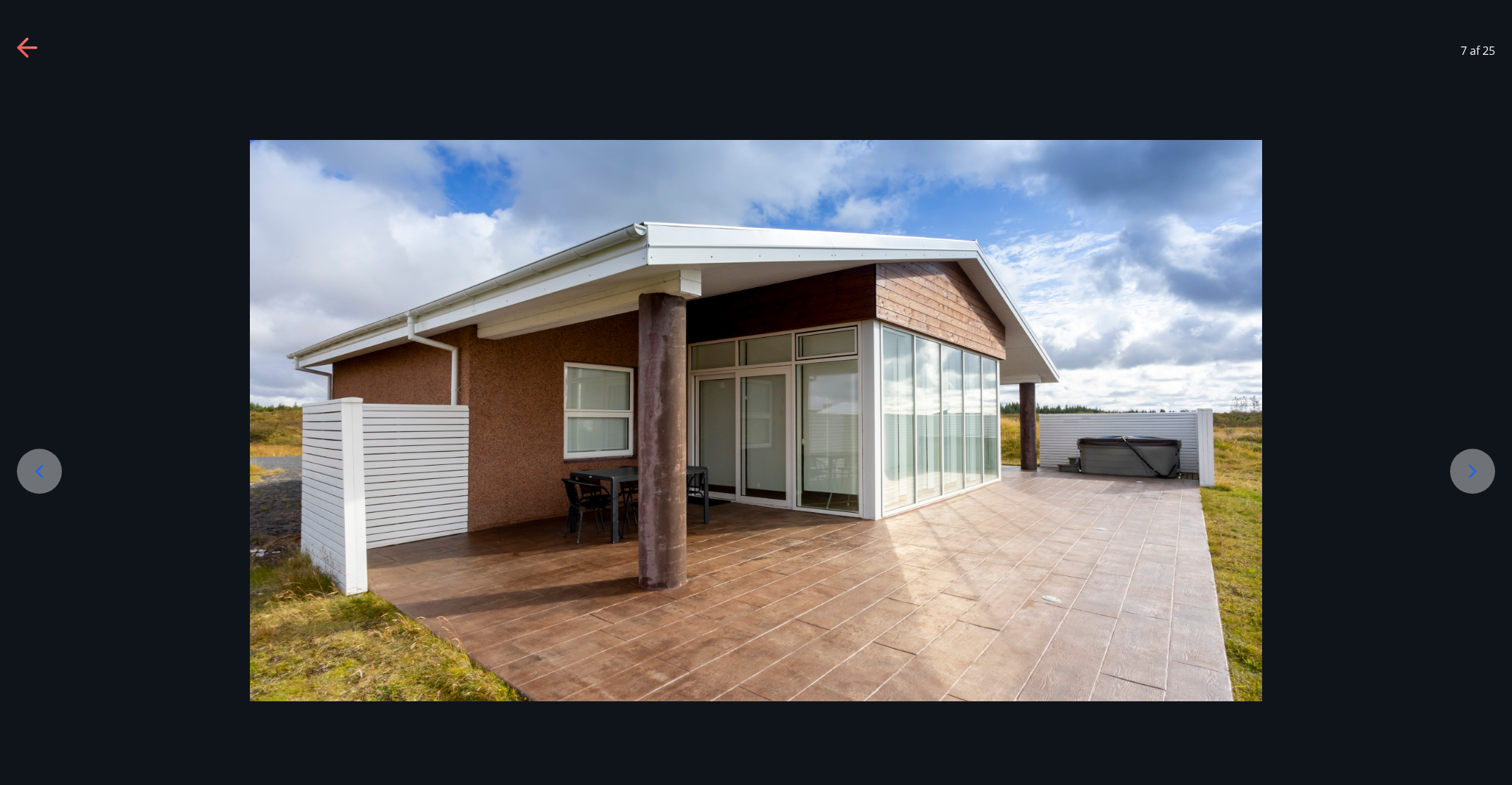
click at [1007, 470] on icon at bounding box center [1472, 472] width 8 height 13
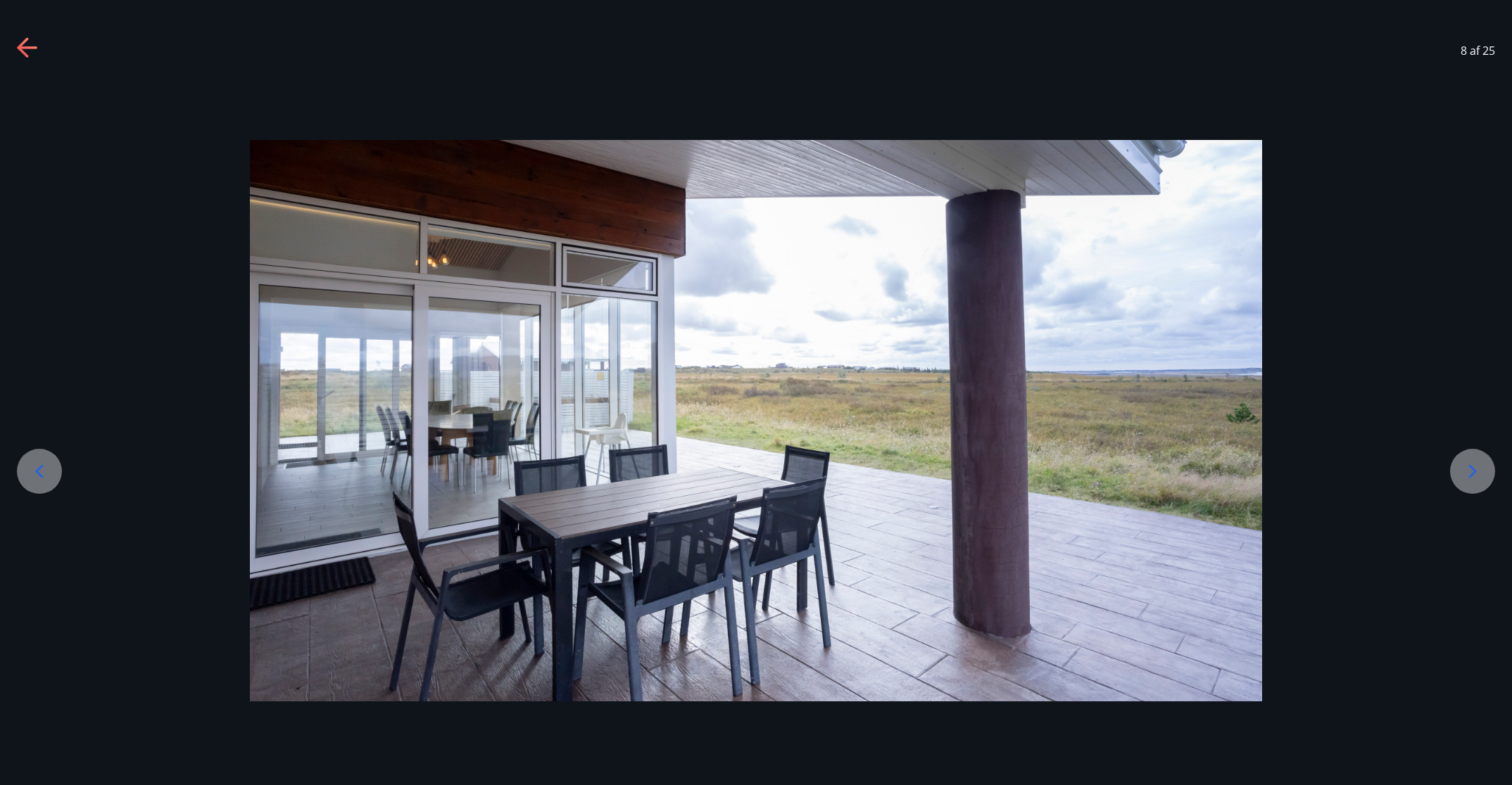
click at [1007, 470] on icon at bounding box center [1472, 472] width 8 height 13
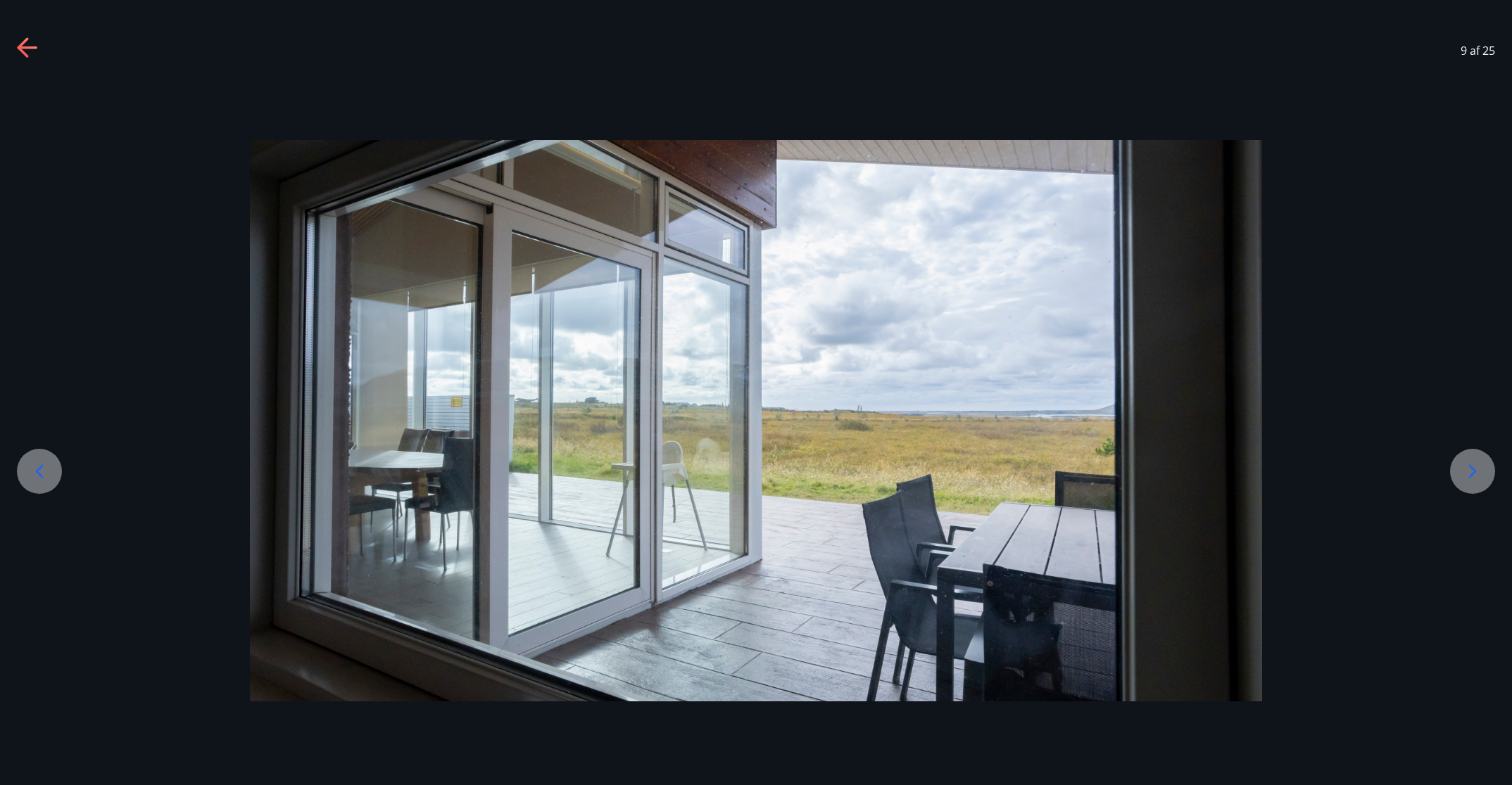
click at [1007, 470] on icon at bounding box center [1472, 472] width 8 height 13
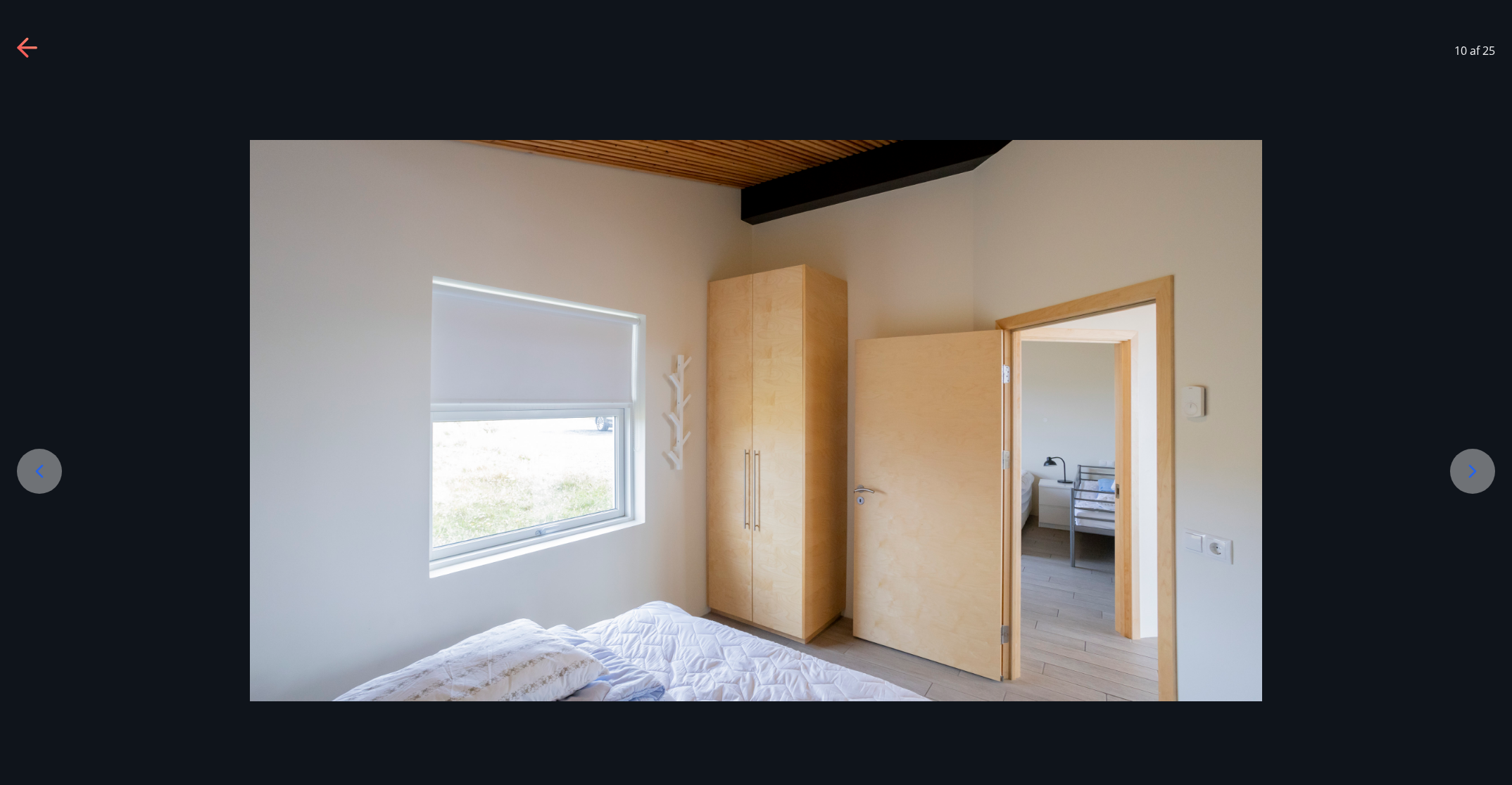
click at [1007, 470] on icon at bounding box center [1472, 472] width 8 height 13
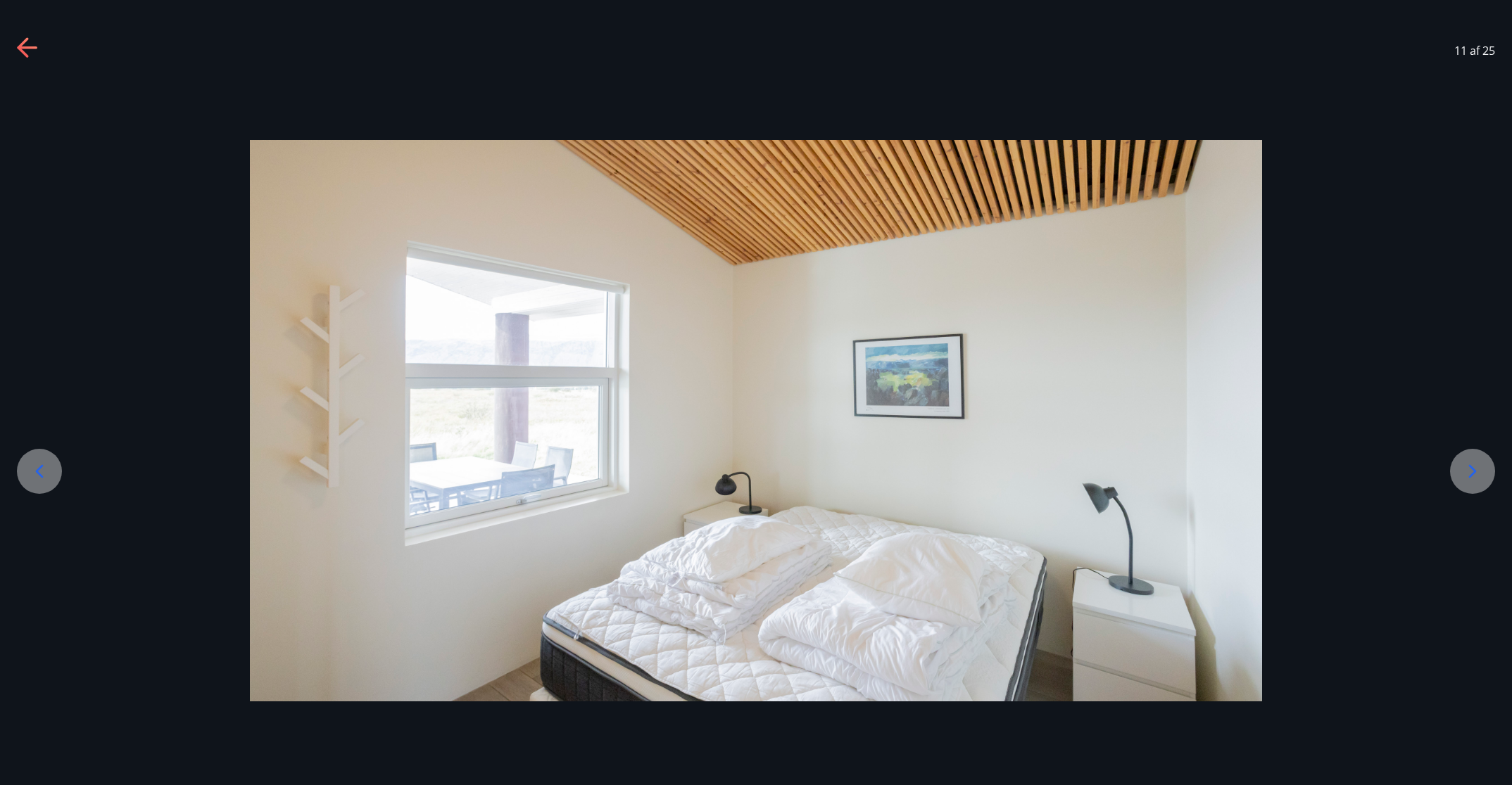
click at [1007, 470] on icon at bounding box center [1472, 472] width 8 height 13
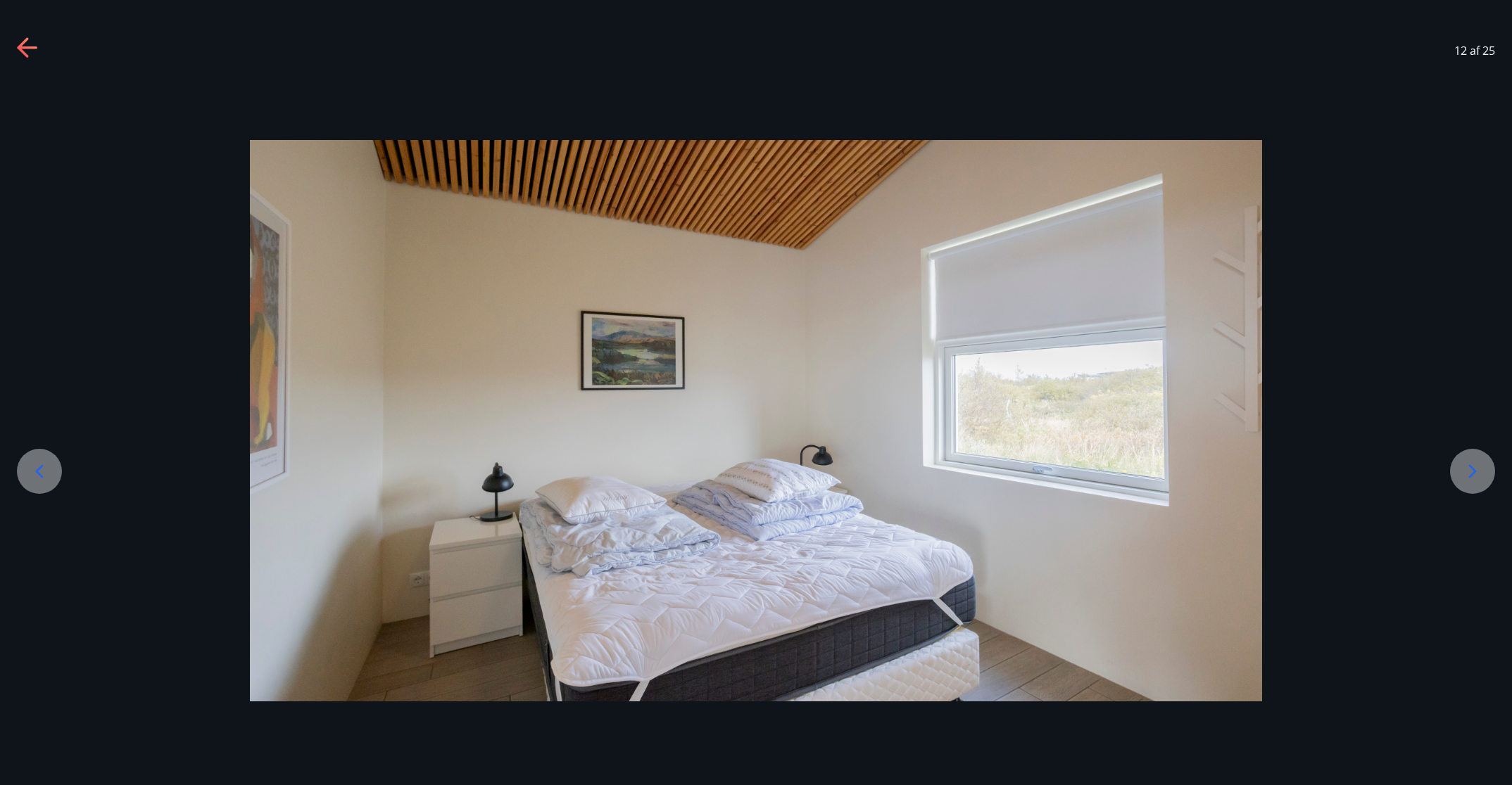
click at [1007, 470] on icon at bounding box center [1472, 472] width 8 height 13
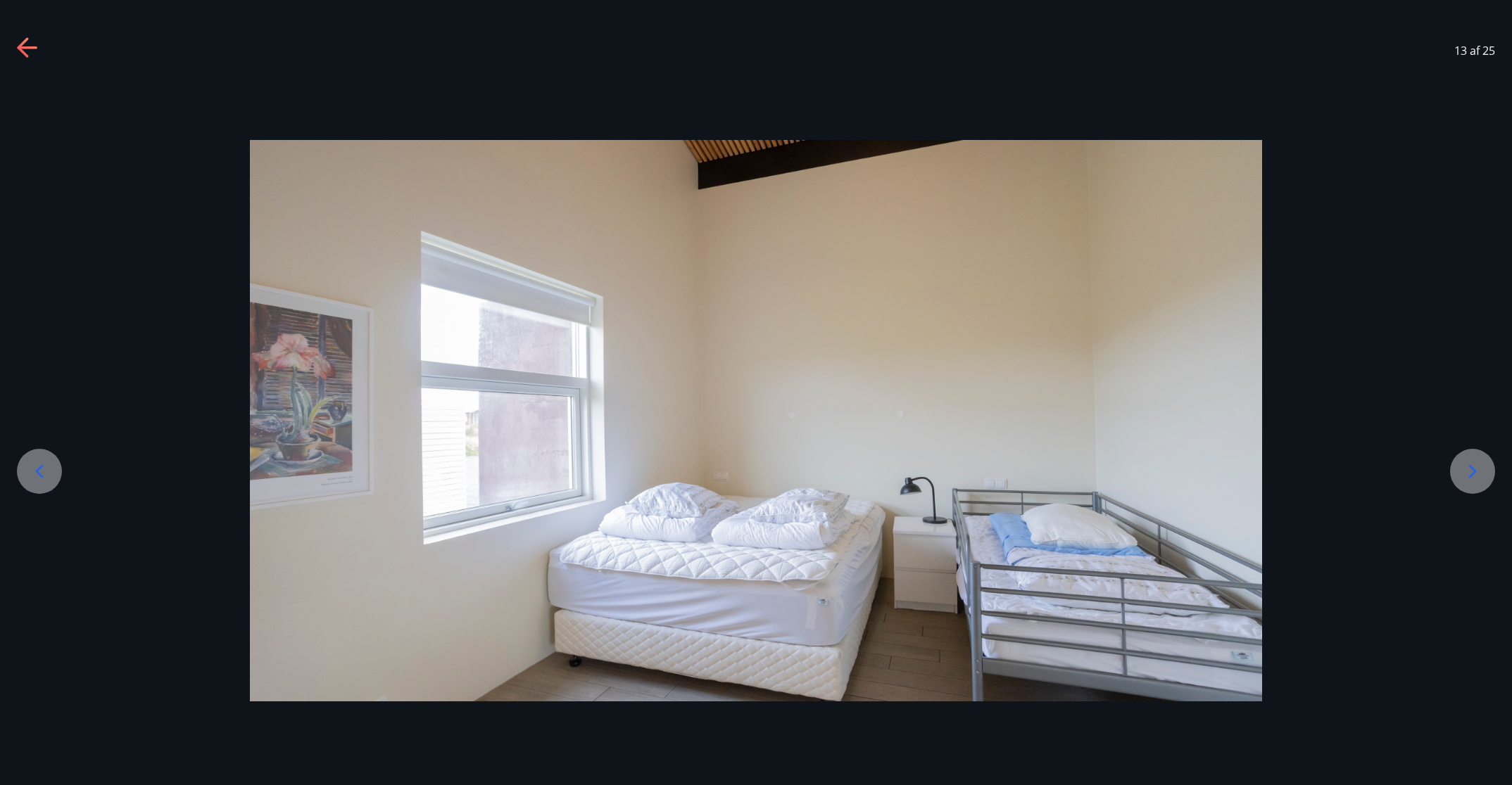
click at [1007, 470] on icon at bounding box center [1472, 472] width 8 height 13
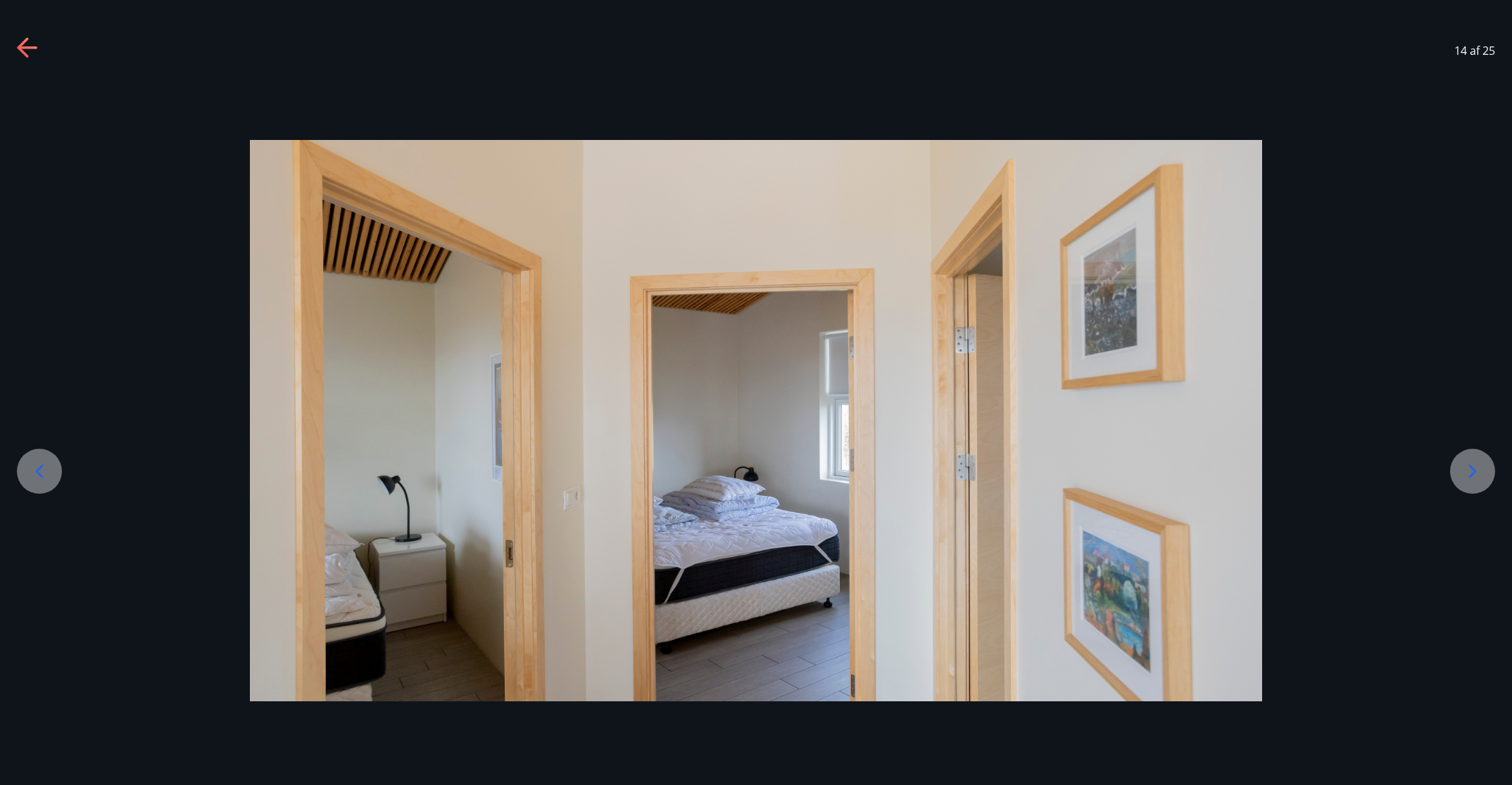
click at [1007, 470] on icon at bounding box center [1472, 472] width 8 height 13
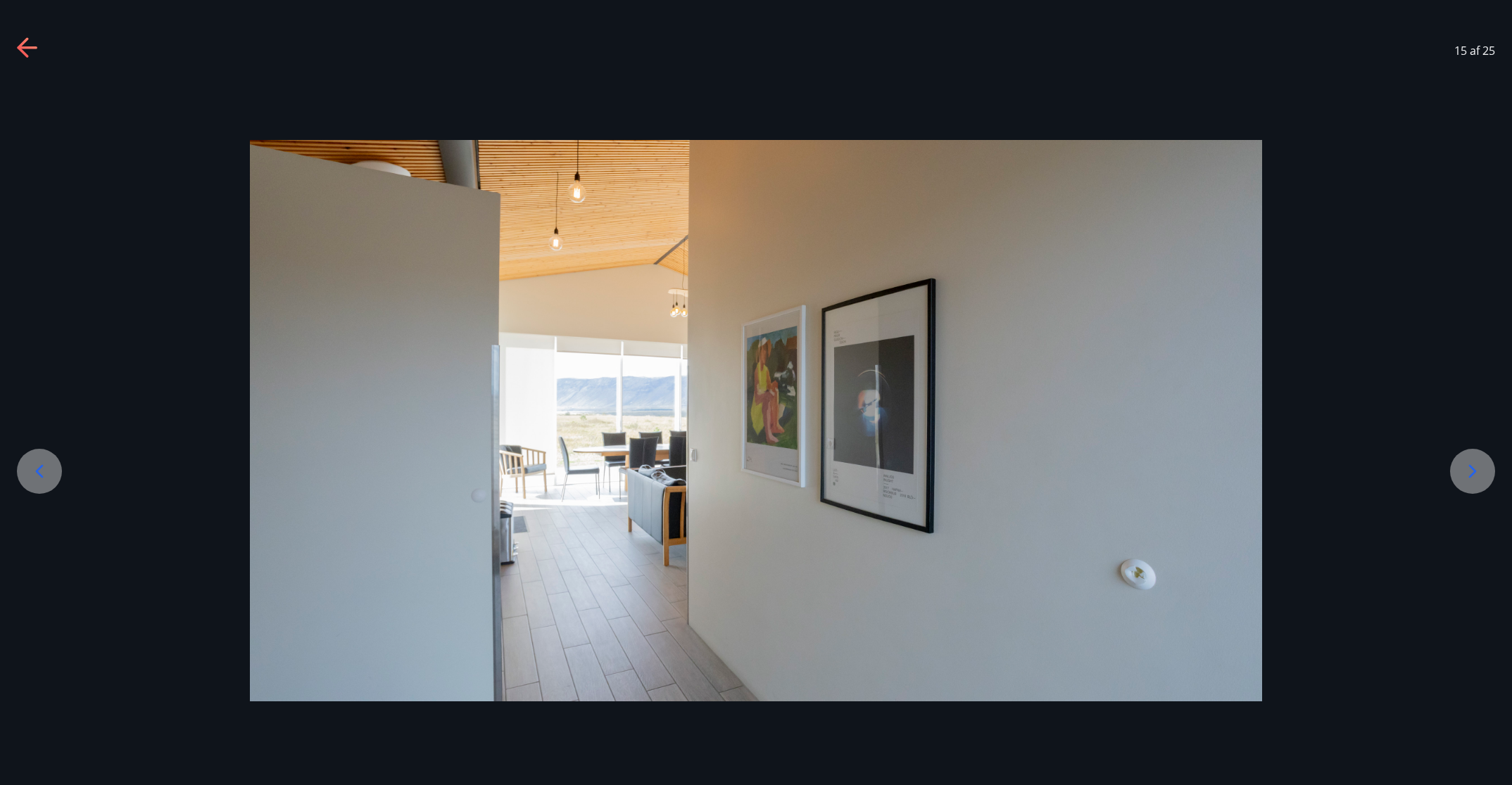
click at [1007, 470] on icon at bounding box center [1472, 472] width 8 height 13
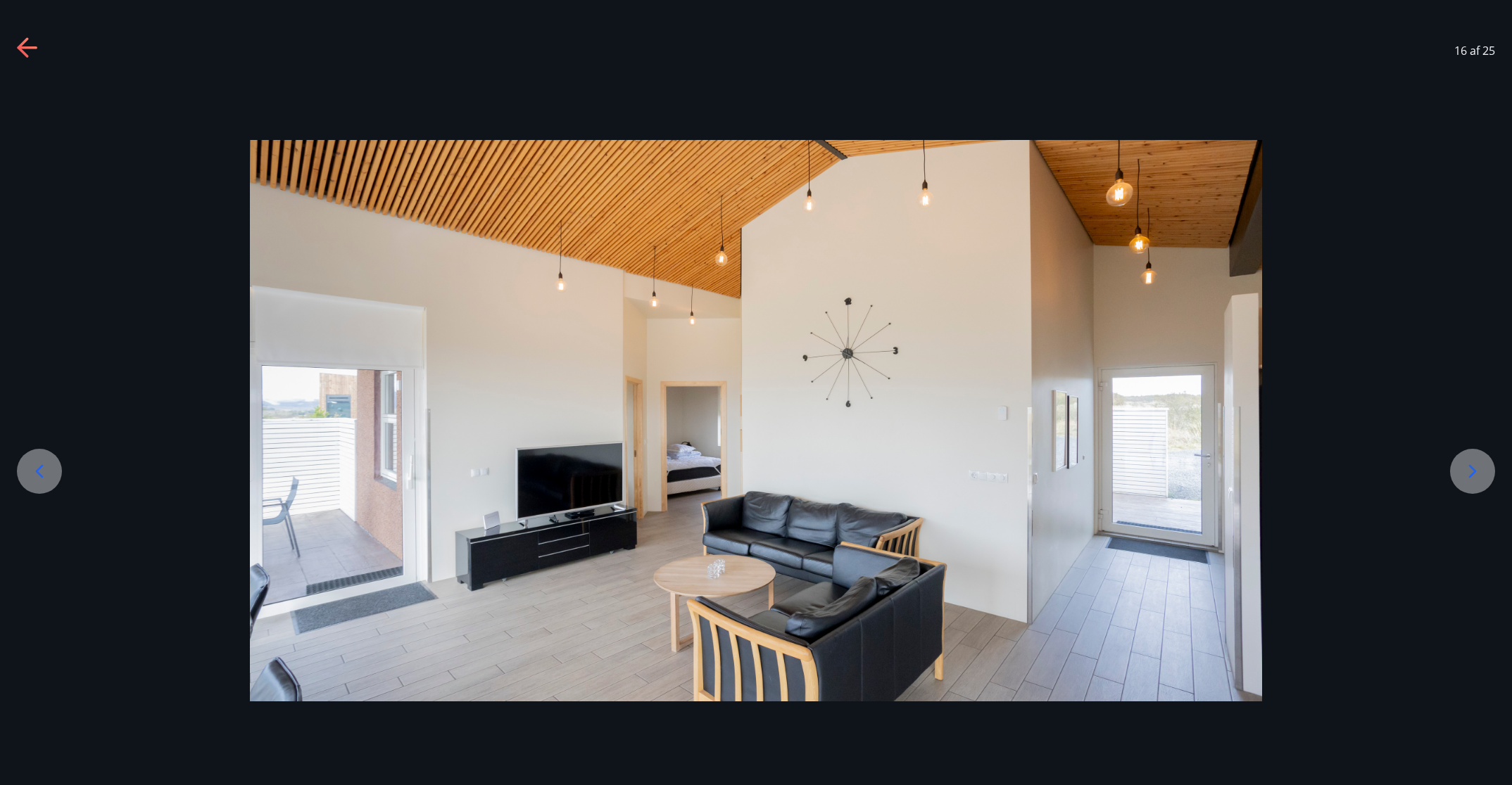
click at [1007, 470] on icon at bounding box center [1472, 472] width 8 height 13
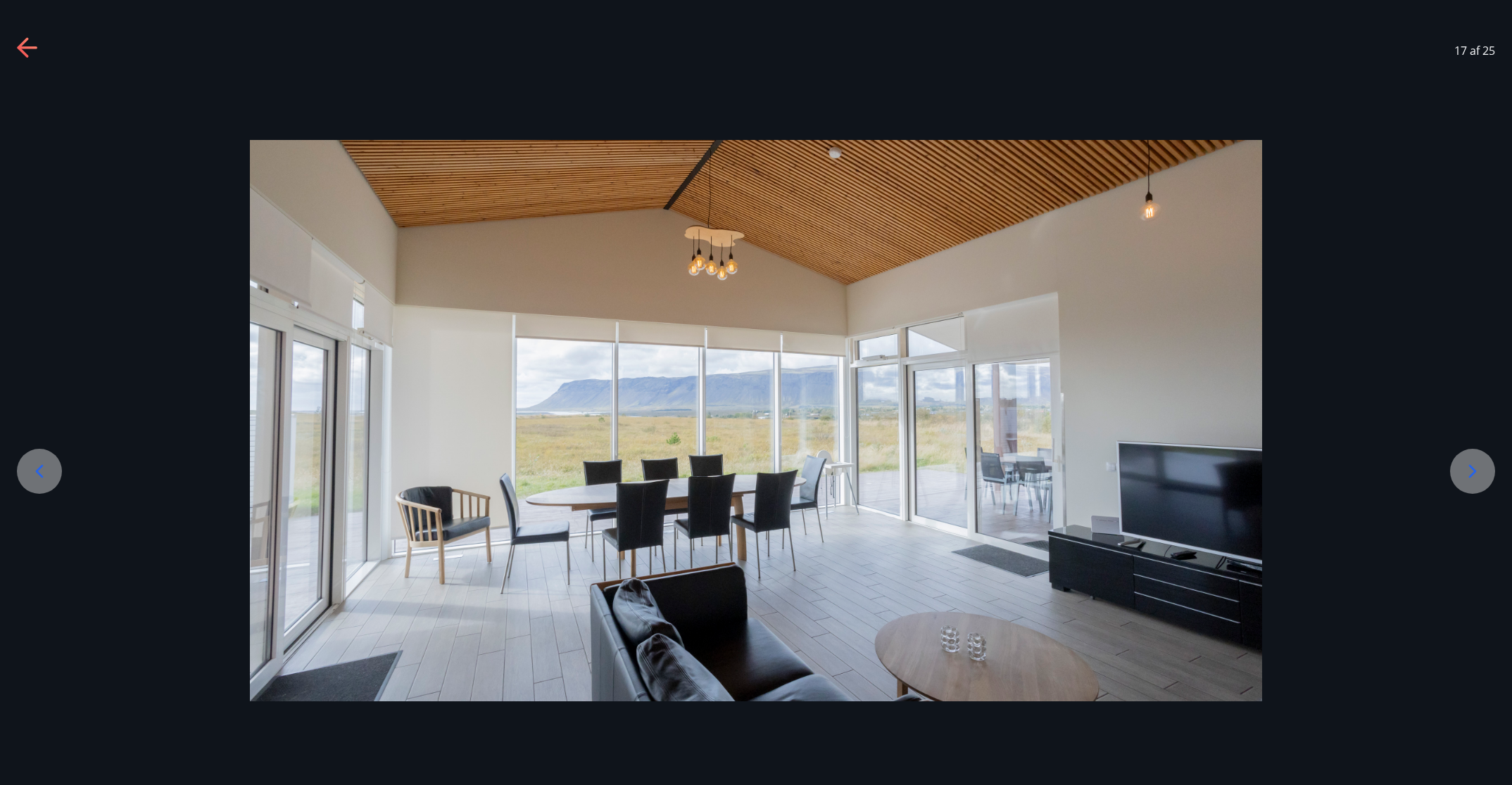
click at [1007, 470] on icon at bounding box center [1472, 472] width 8 height 13
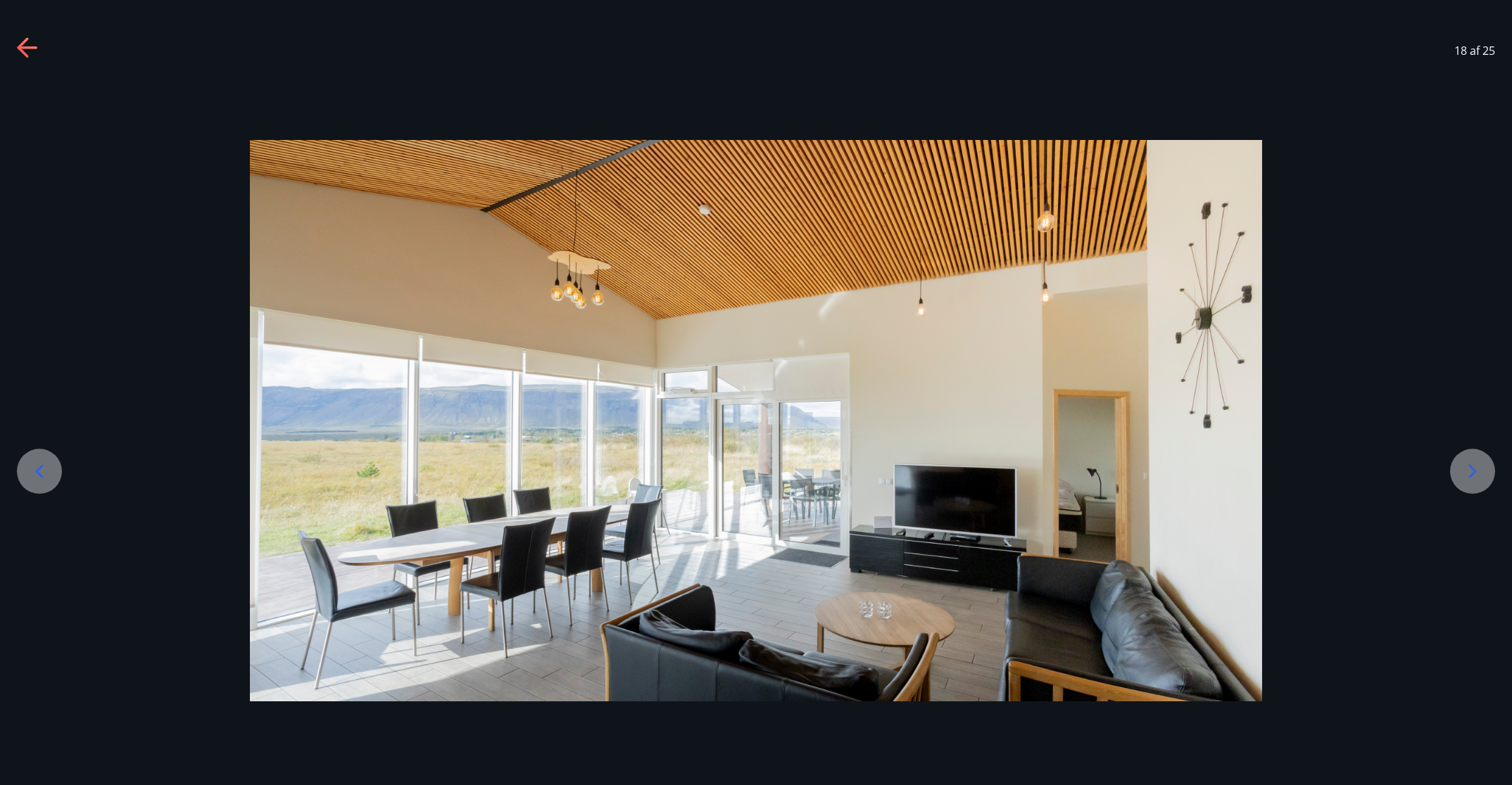
click at [1007, 470] on icon at bounding box center [1472, 472] width 8 height 13
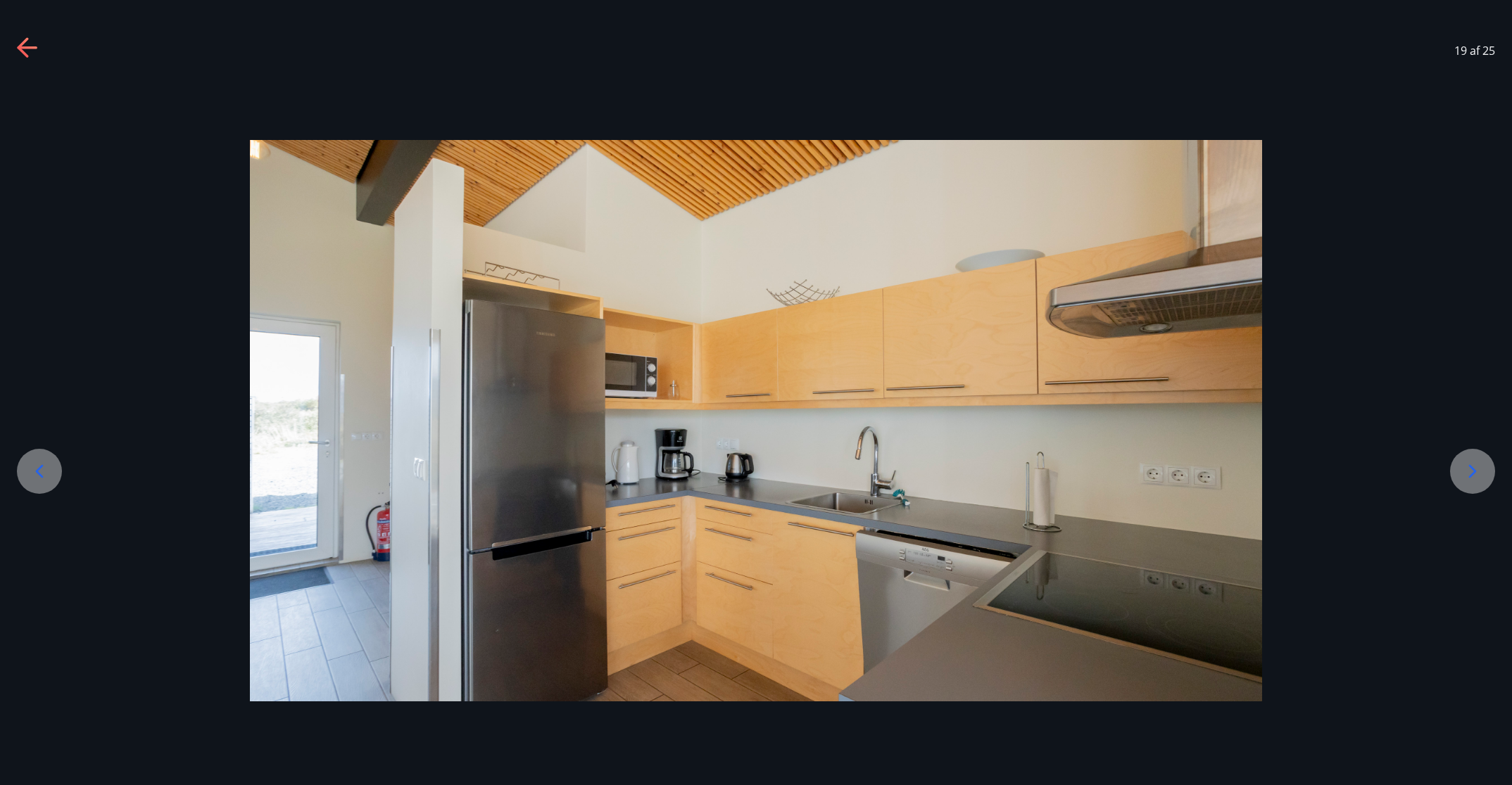
click at [1007, 470] on icon at bounding box center [1472, 472] width 8 height 13
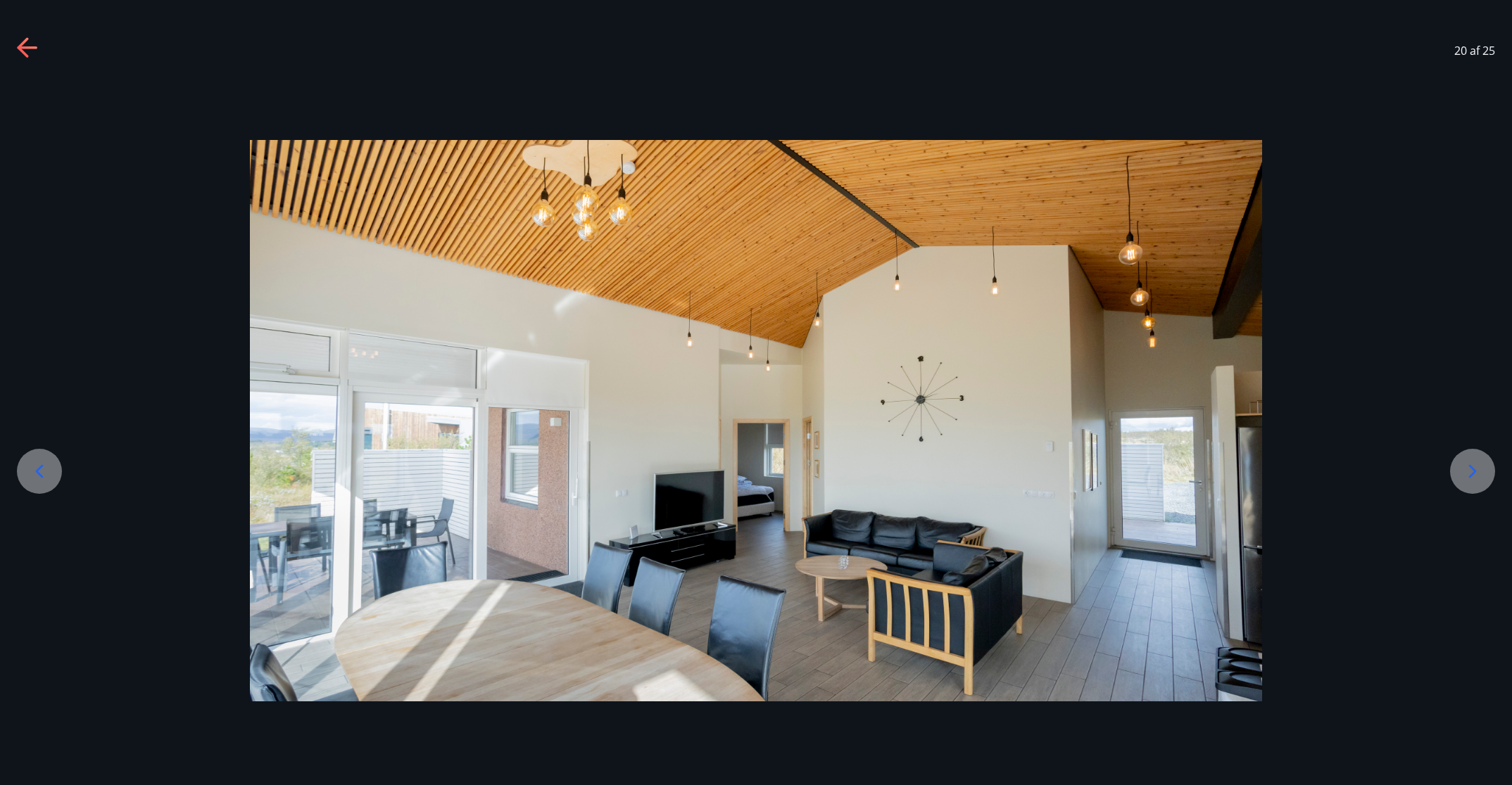
click at [1007, 470] on icon at bounding box center [1472, 472] width 8 height 13
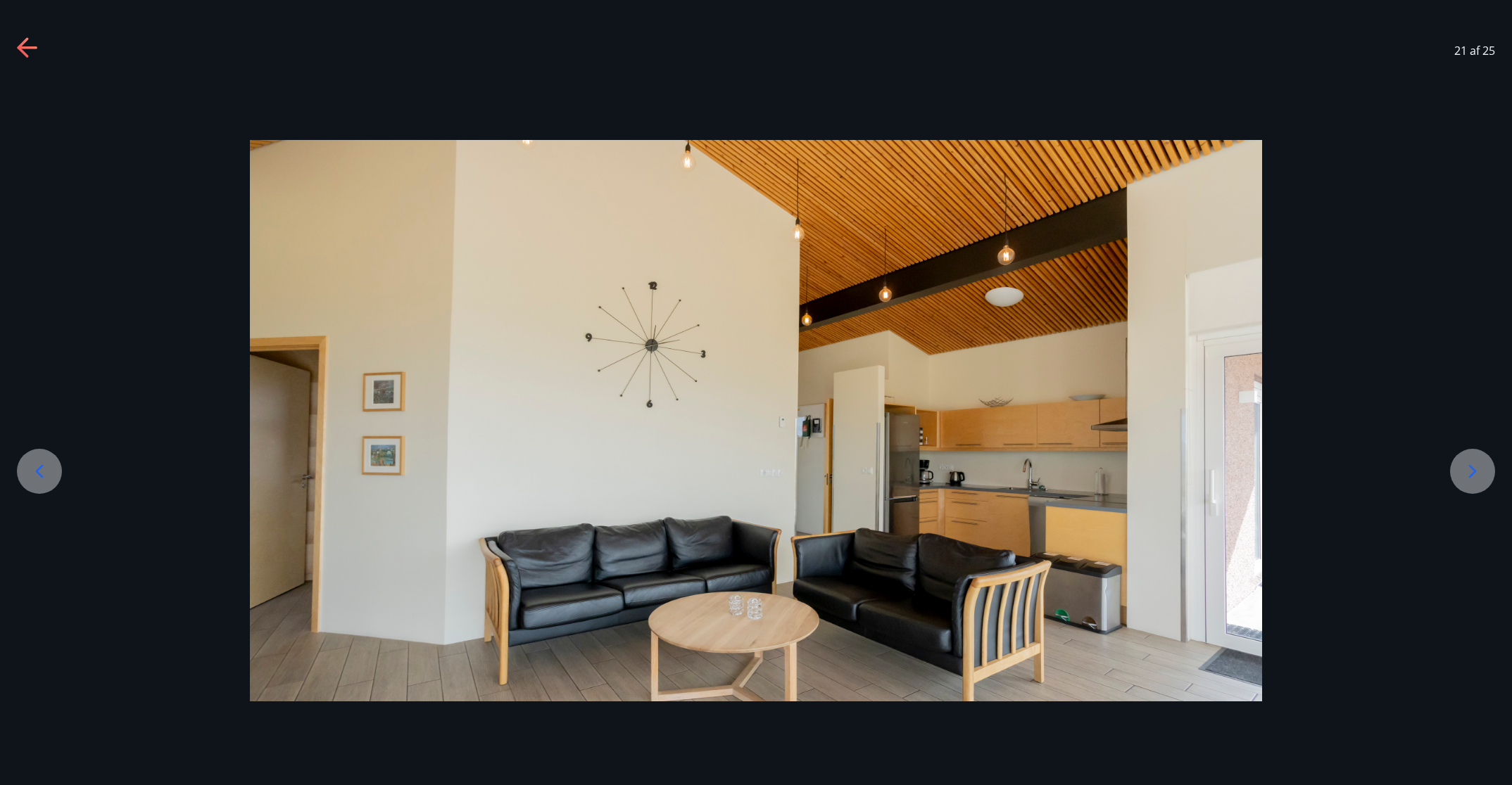
click at [1007, 470] on icon at bounding box center [1472, 472] width 8 height 13
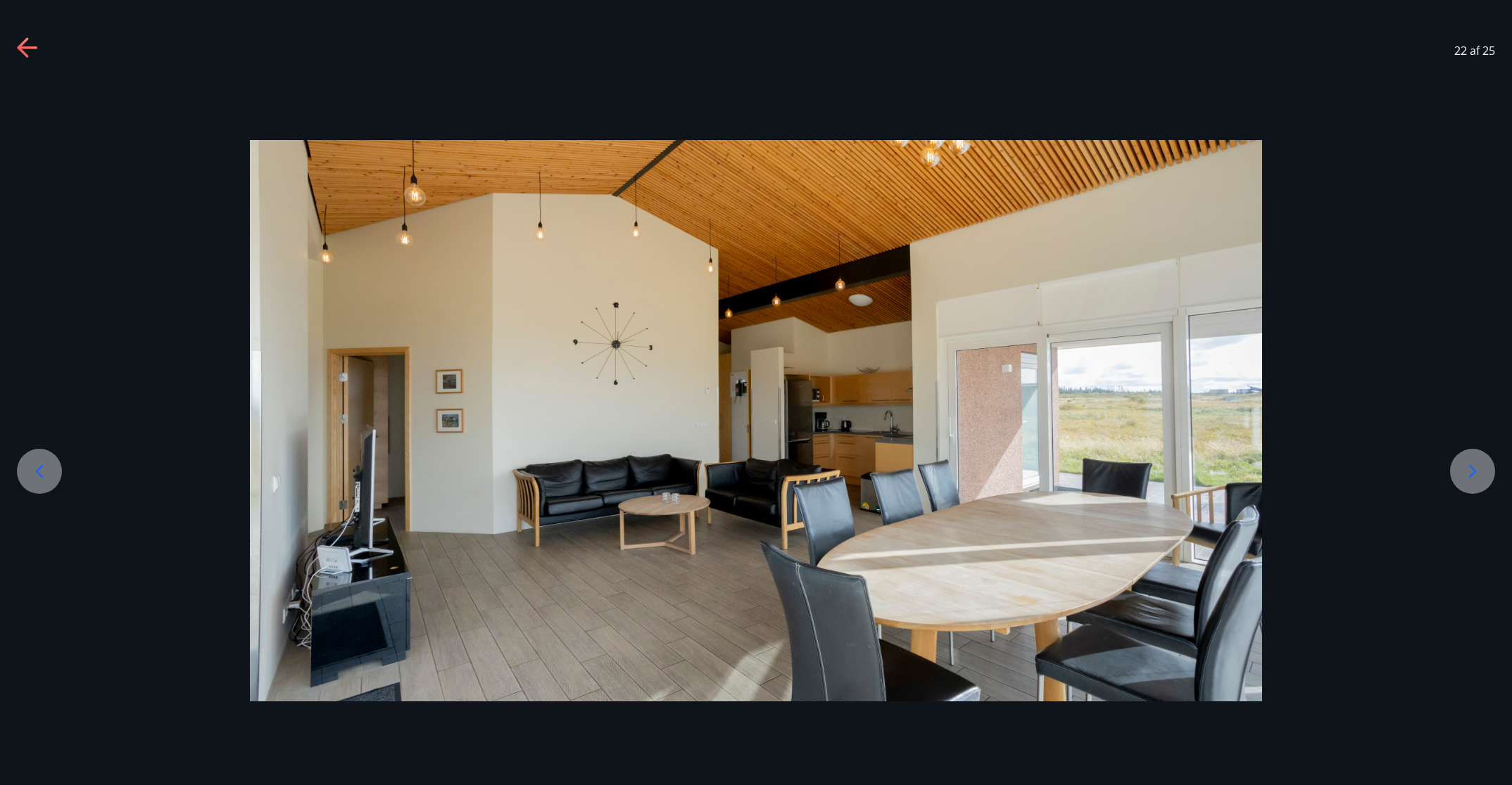
click at [1007, 475] on icon at bounding box center [1472, 472] width 23 height 23
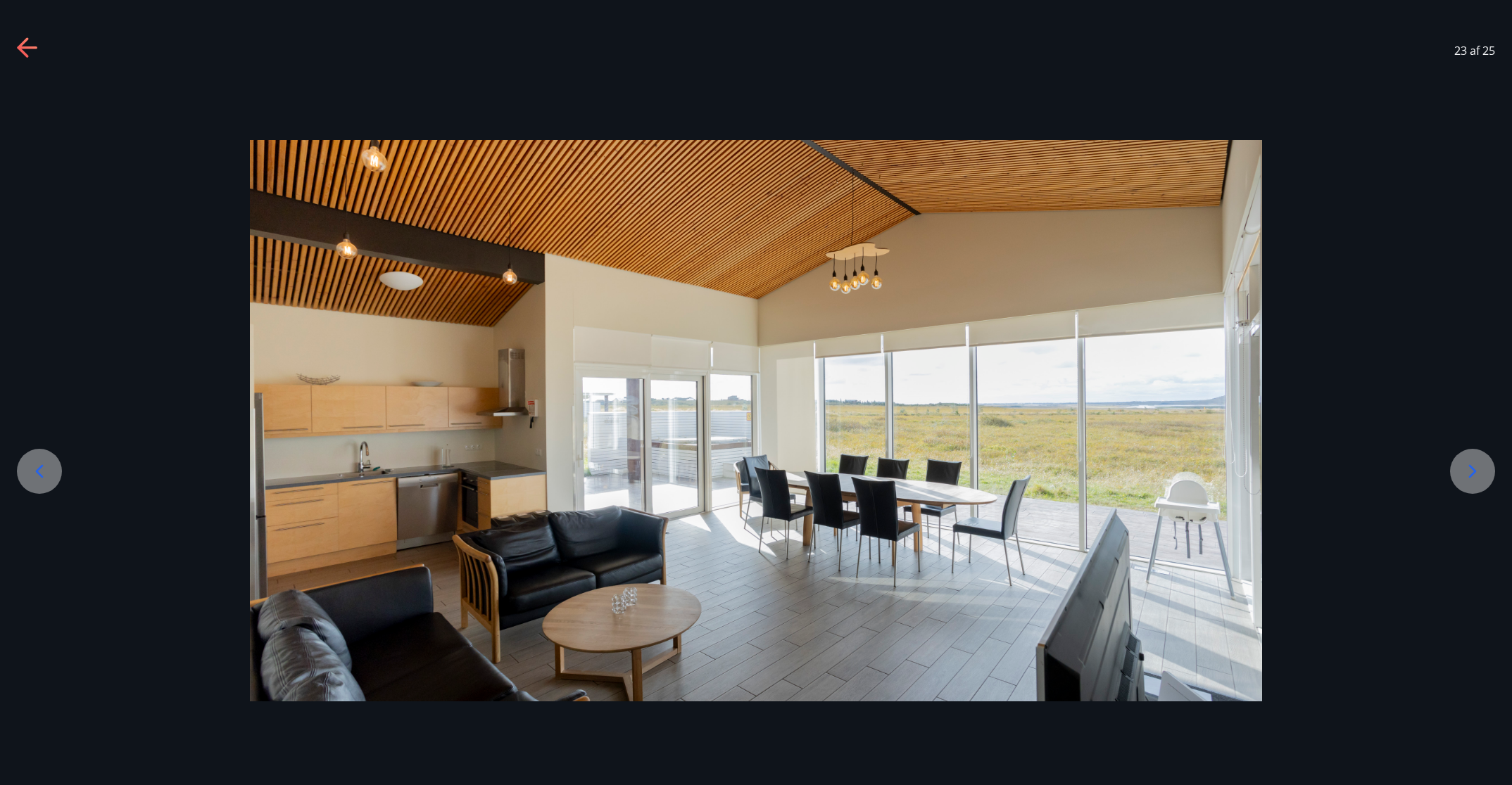
click at [1007, 475] on icon at bounding box center [1472, 472] width 23 height 23
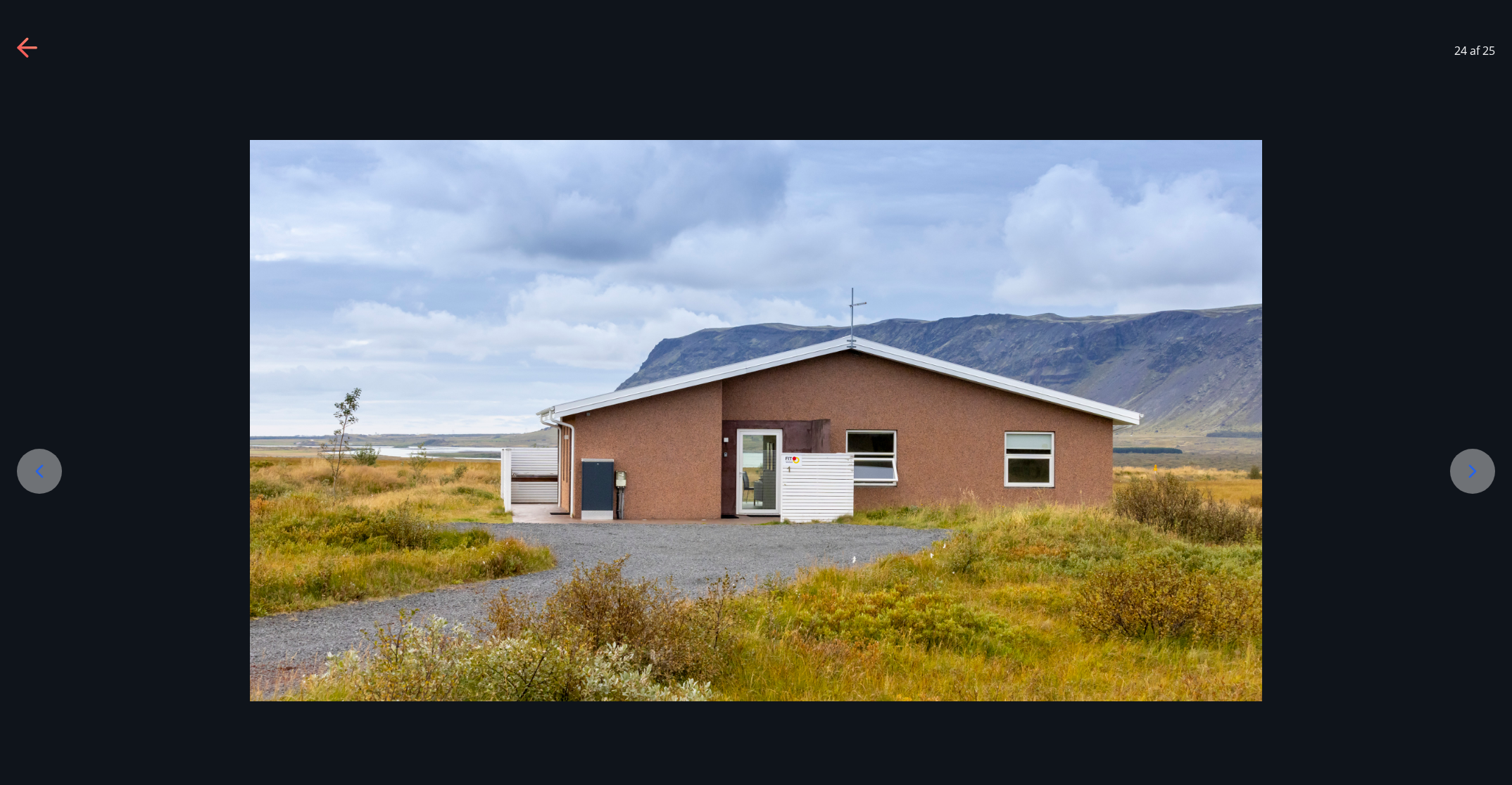
click at [27, 43] on icon at bounding box center [28, 49] width 23 height 23
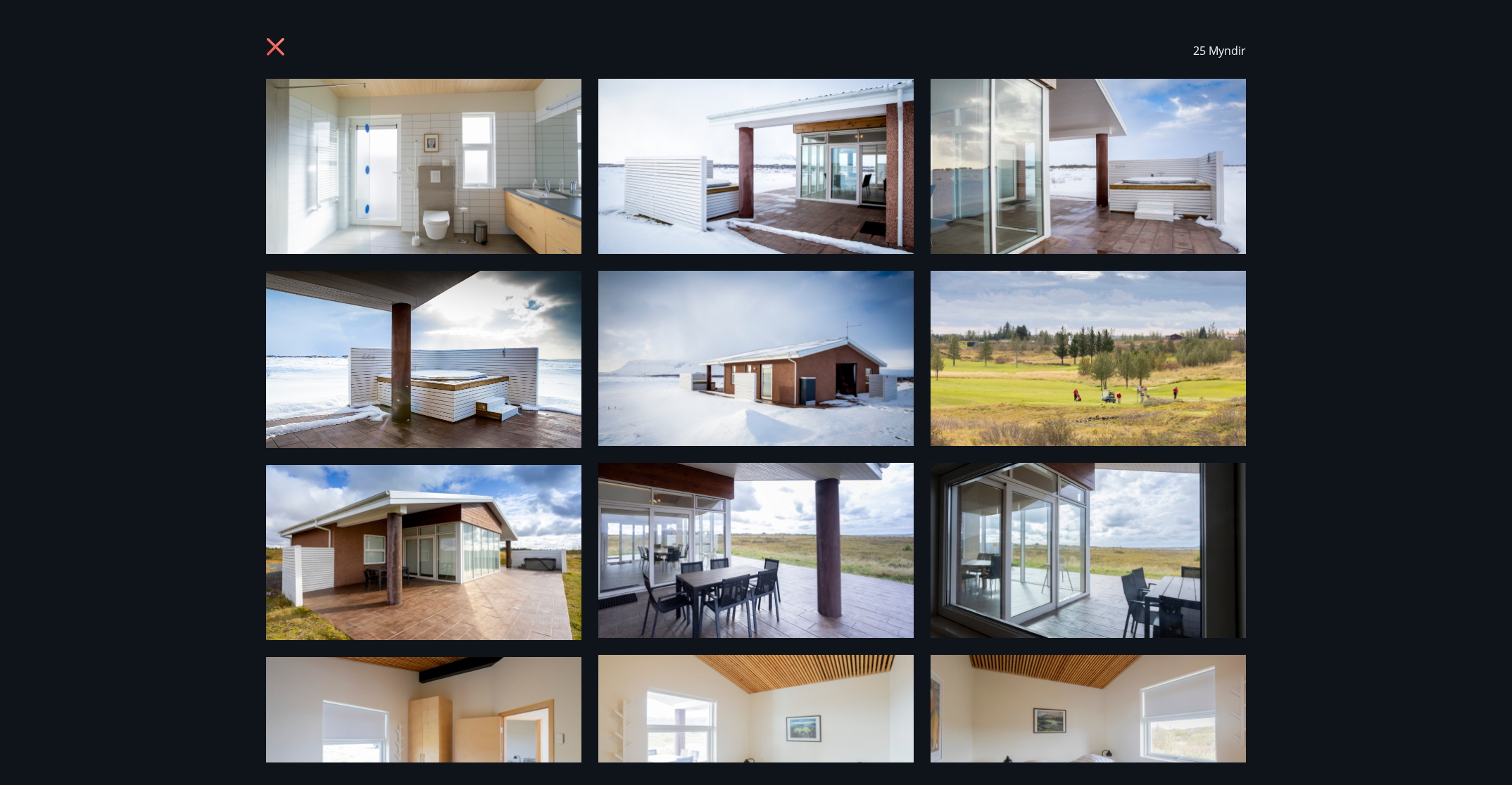
click at [270, 43] on icon at bounding box center [275, 47] width 18 height 18
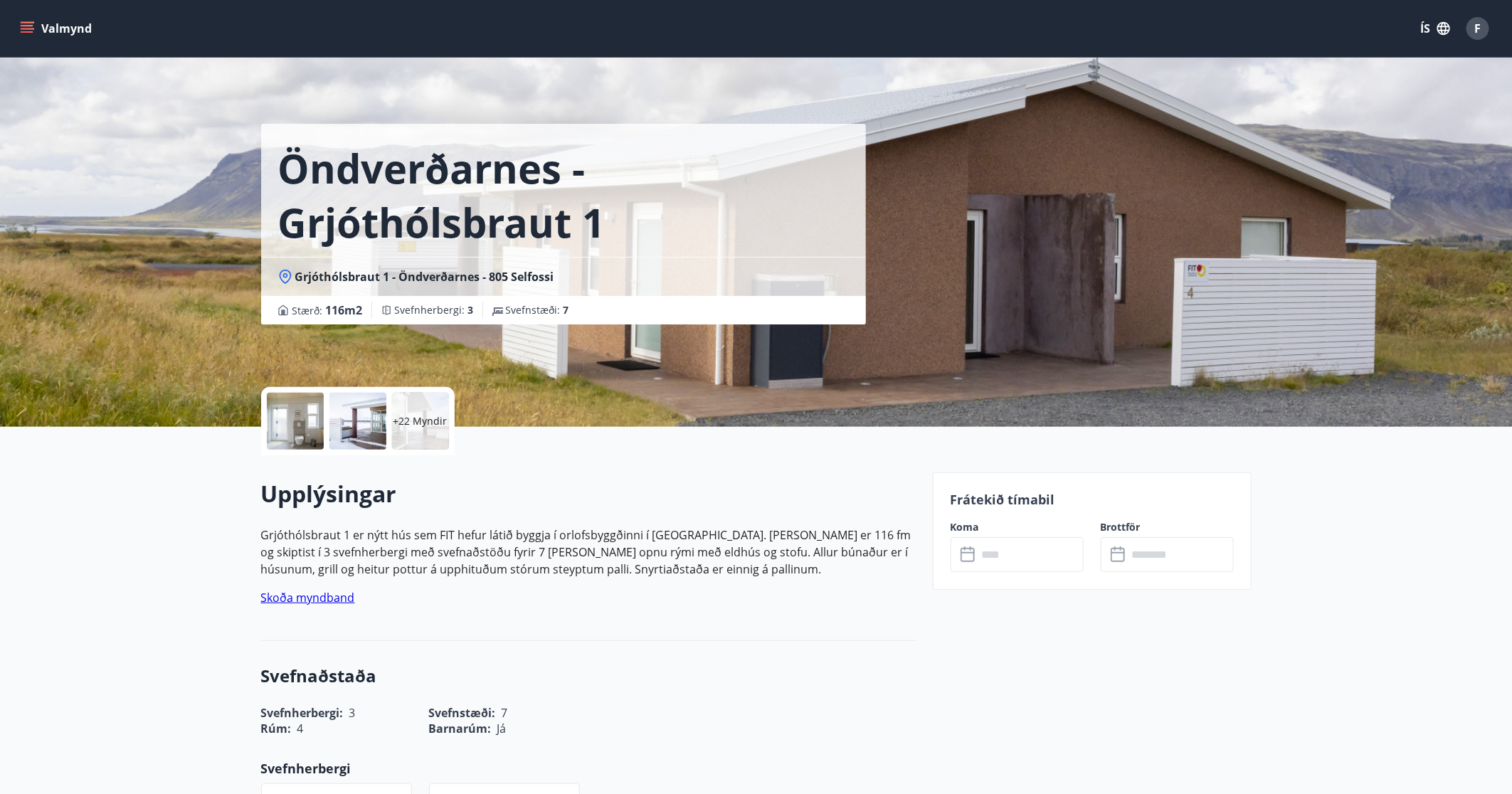
click at [69, 22] on button "Valmynd" at bounding box center [57, 29] width 80 height 26
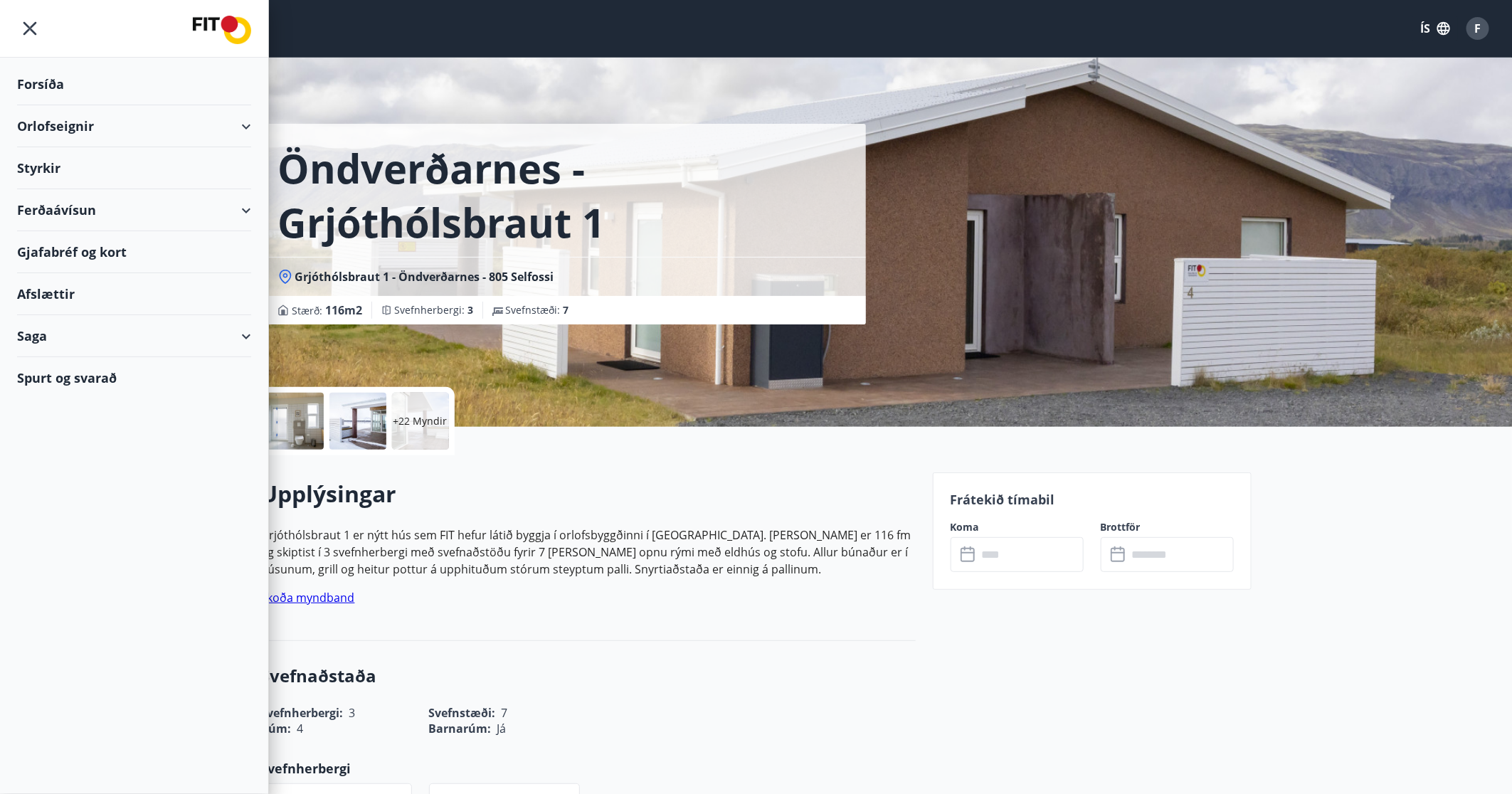
click at [65, 123] on div "Orlofseignir" at bounding box center [134, 126] width 234 height 42
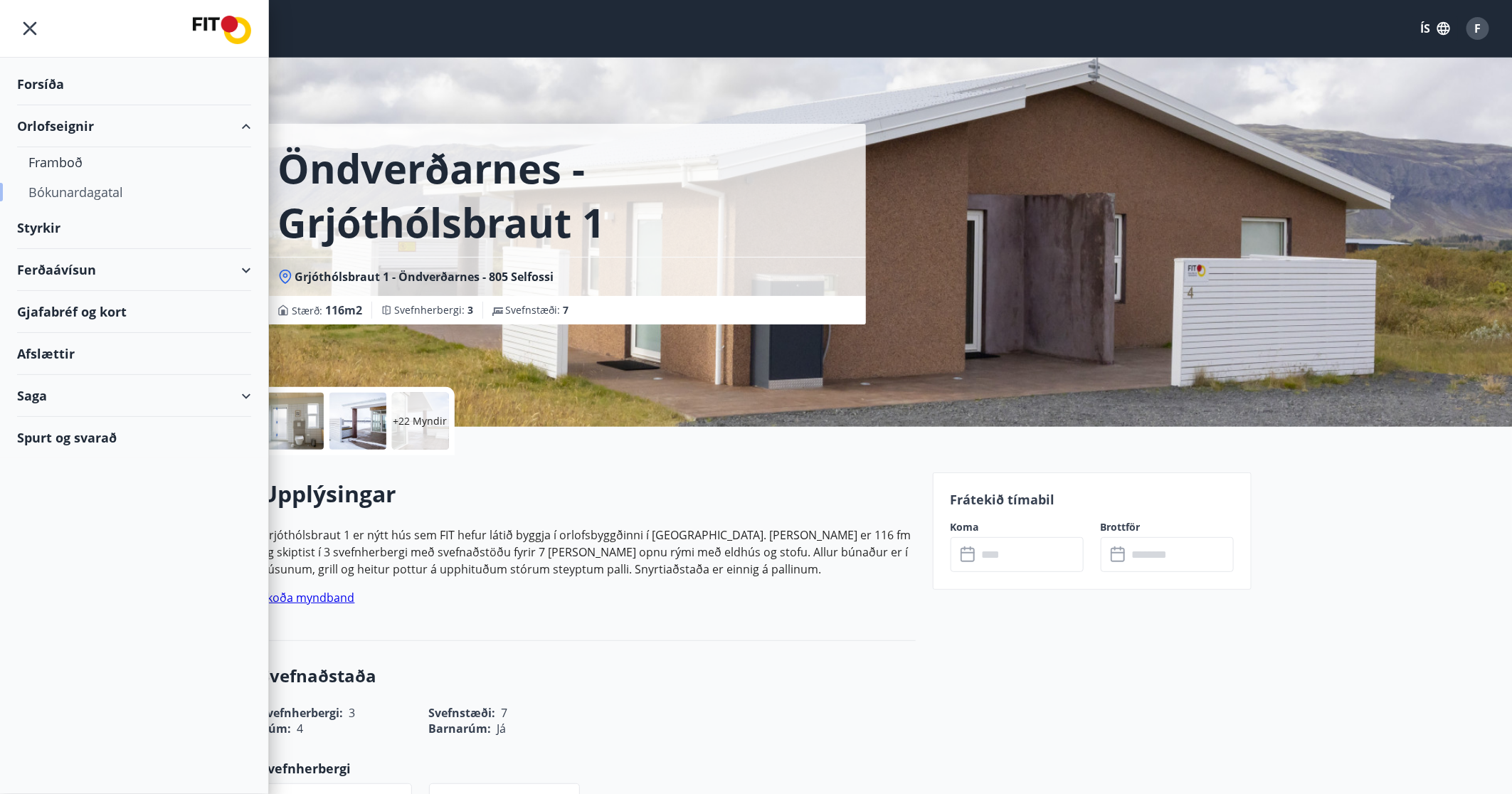
click at [59, 194] on div "Bókunardagatal" at bounding box center [134, 192] width 211 height 30
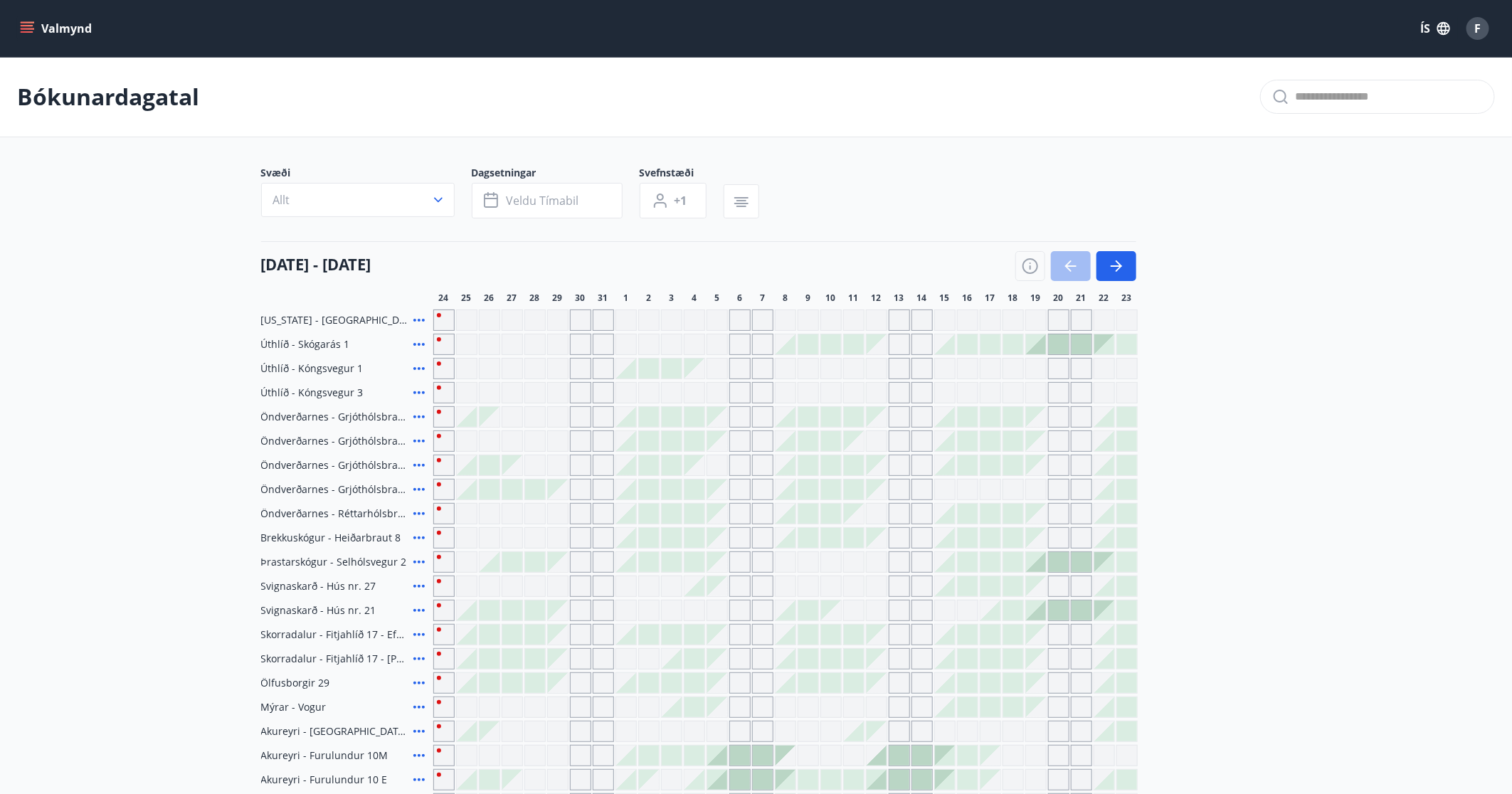
drag, startPoint x: 1109, startPoint y: 263, endPoint x: 1172, endPoint y: 228, distance: 72.1
click at [1018, 228] on div "Svæði Allt Dagsetningar Veldu tímabil Svefnstæði +1 [DATE] - [DATE] 25 26 27 28…" at bounding box center [756, 611] width 991 height 891
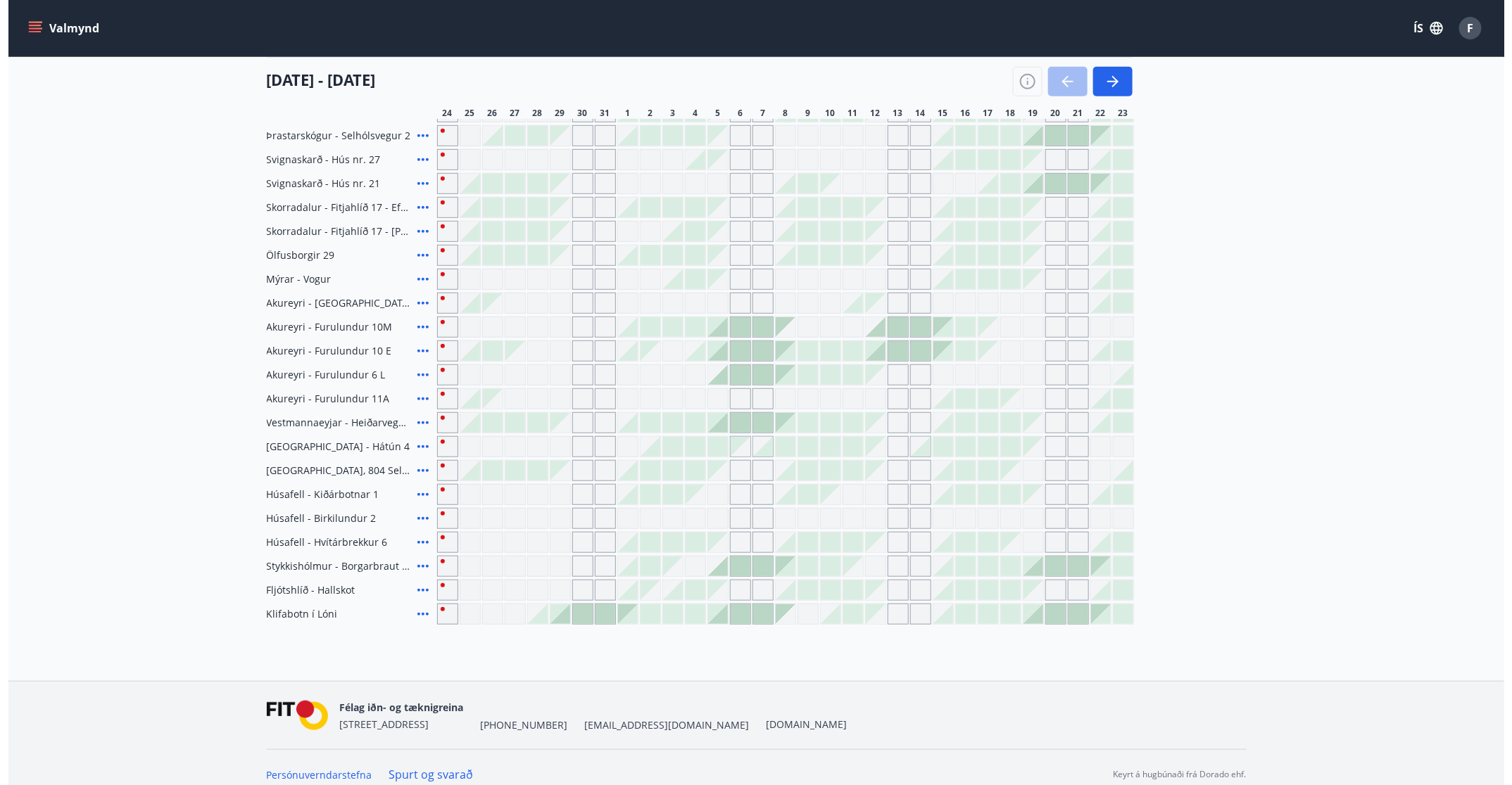
scroll to position [421, 0]
click at [414, 523] on icon at bounding box center [414, 589] width 17 height 17
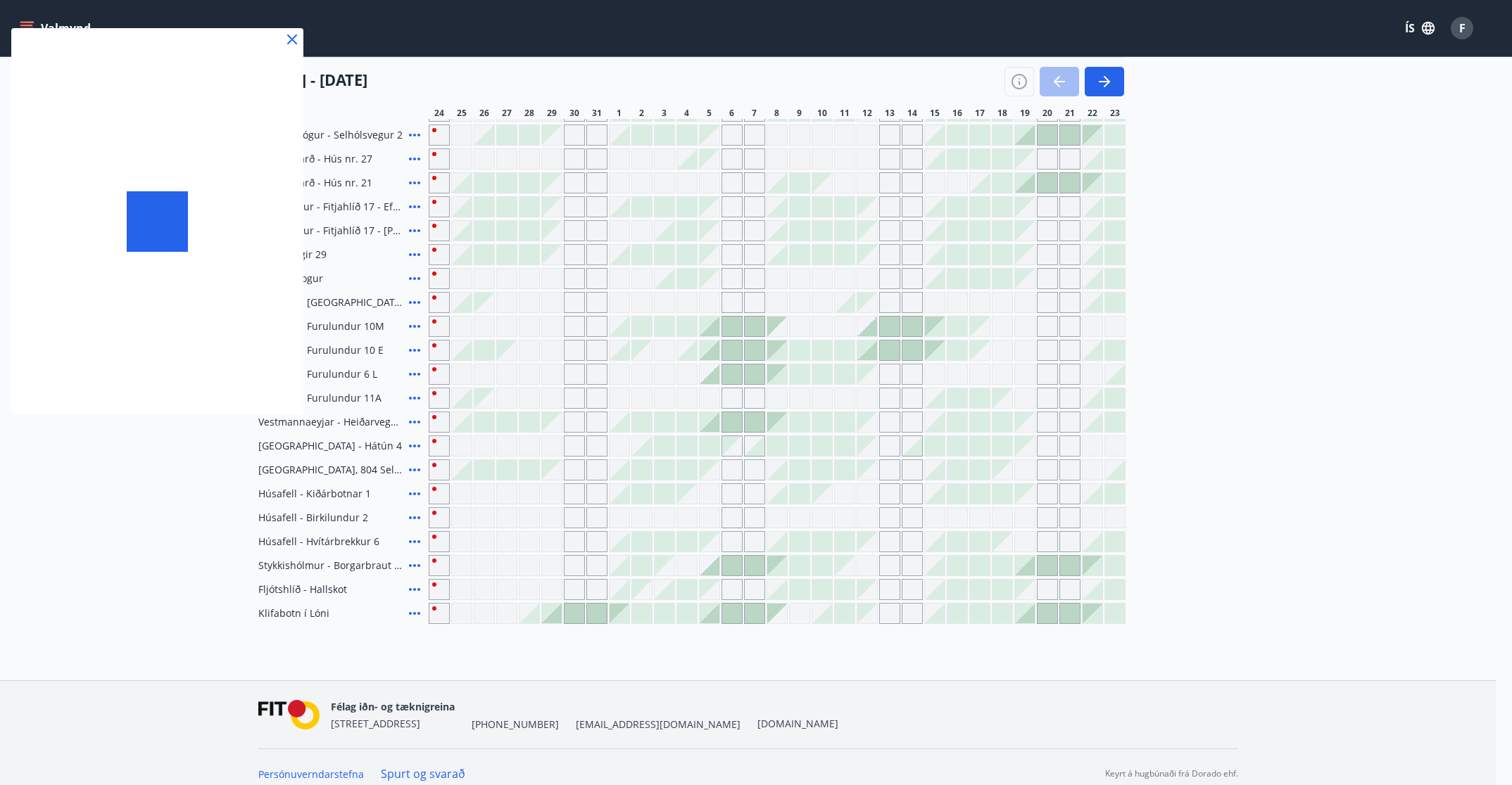
click at [417, 523] on div at bounding box center [756, 392] width 1512 height 785
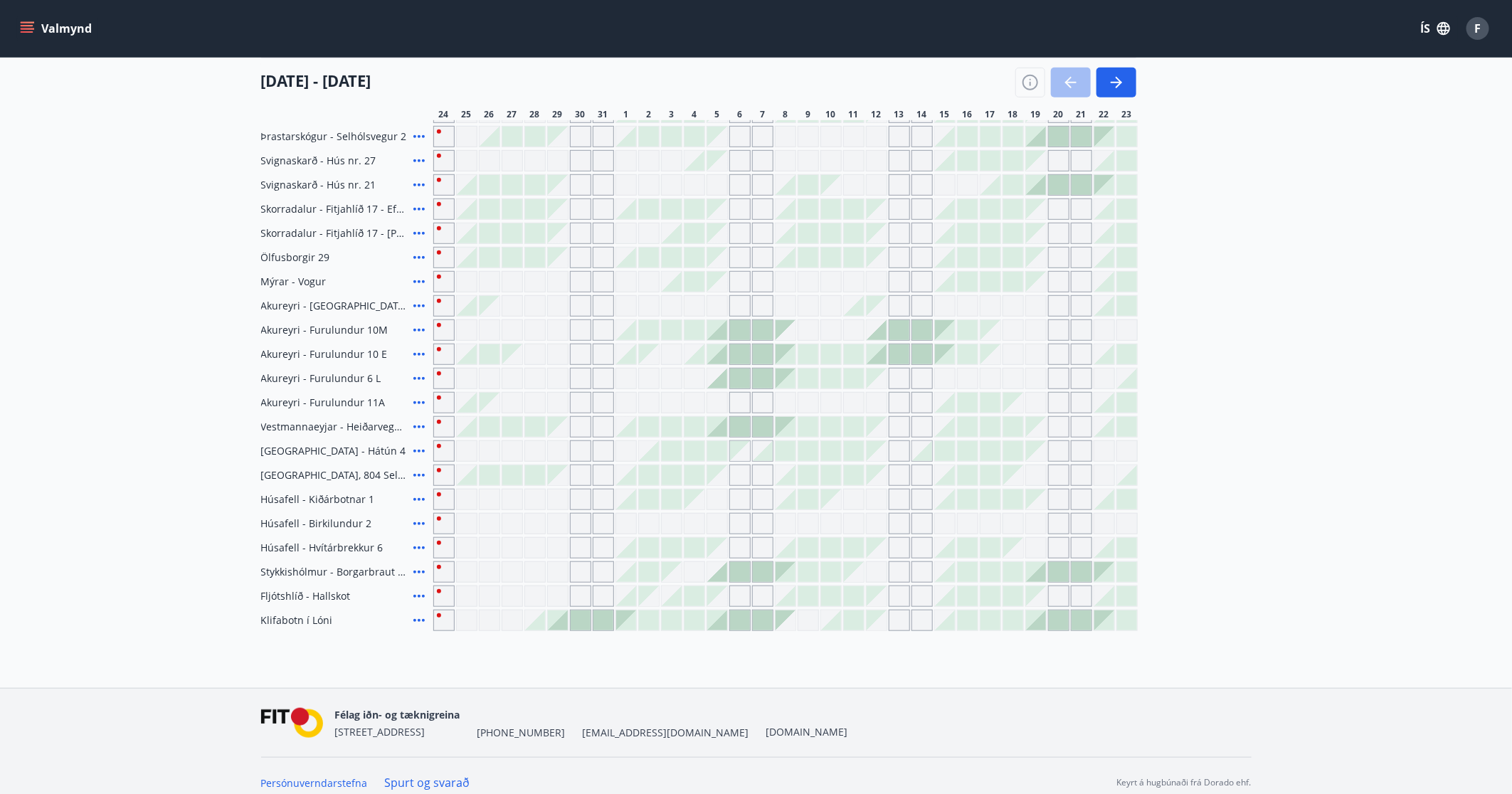
click at [416, 529] on icon at bounding box center [419, 596] width 17 height 17
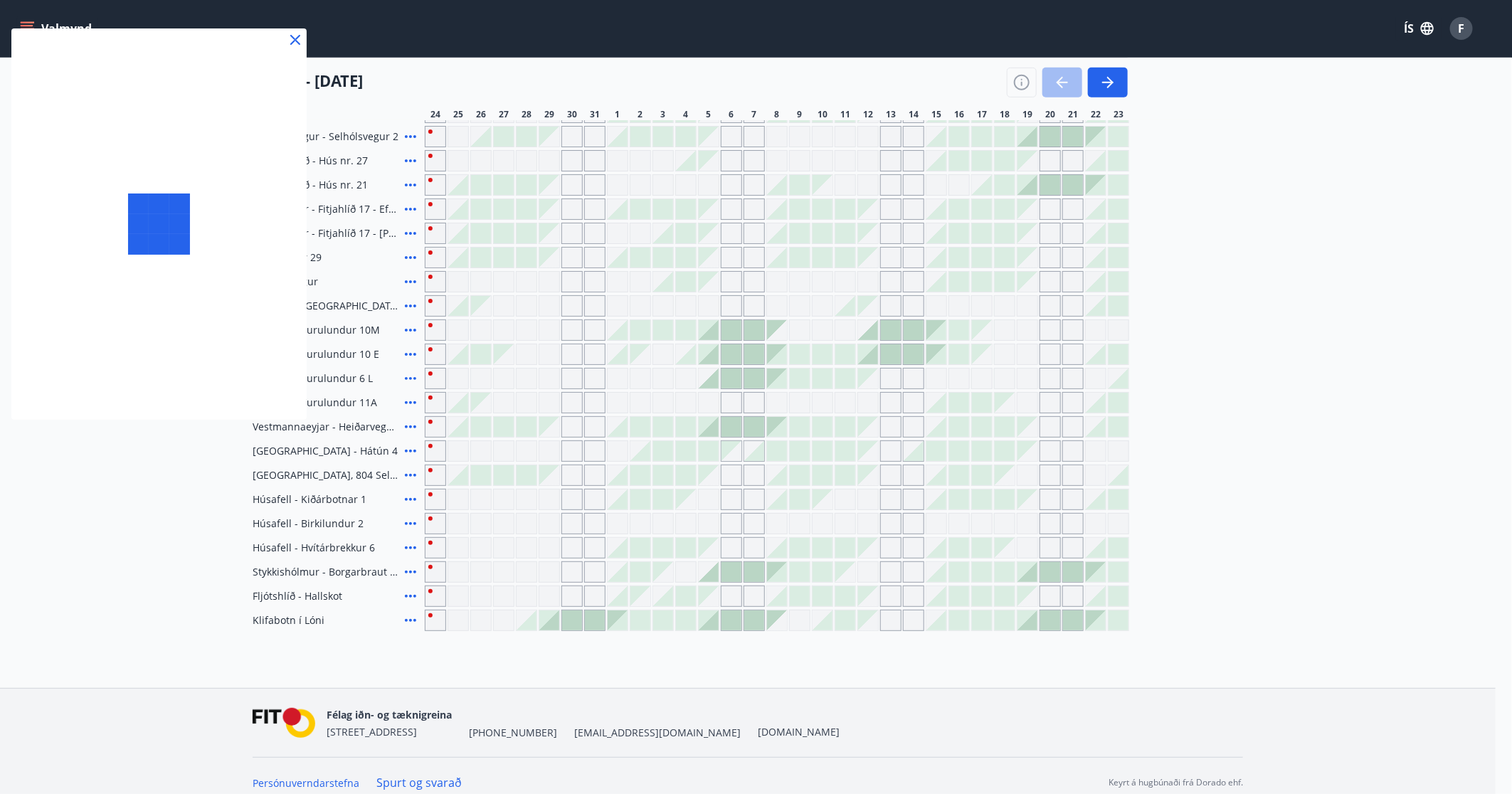
click at [418, 529] on div at bounding box center [756, 397] width 1512 height 794
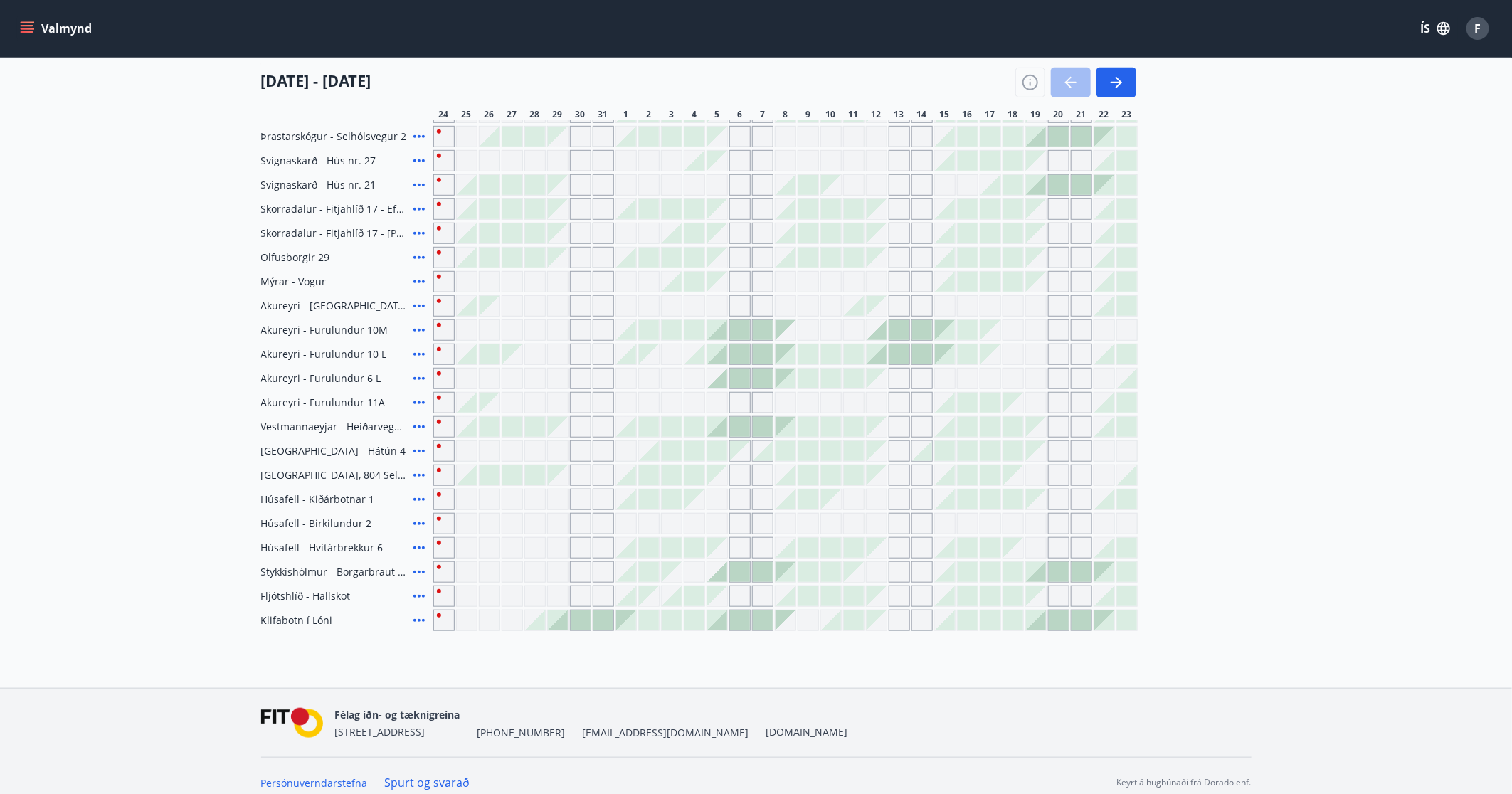
click at [420, 529] on icon at bounding box center [419, 596] width 17 height 17
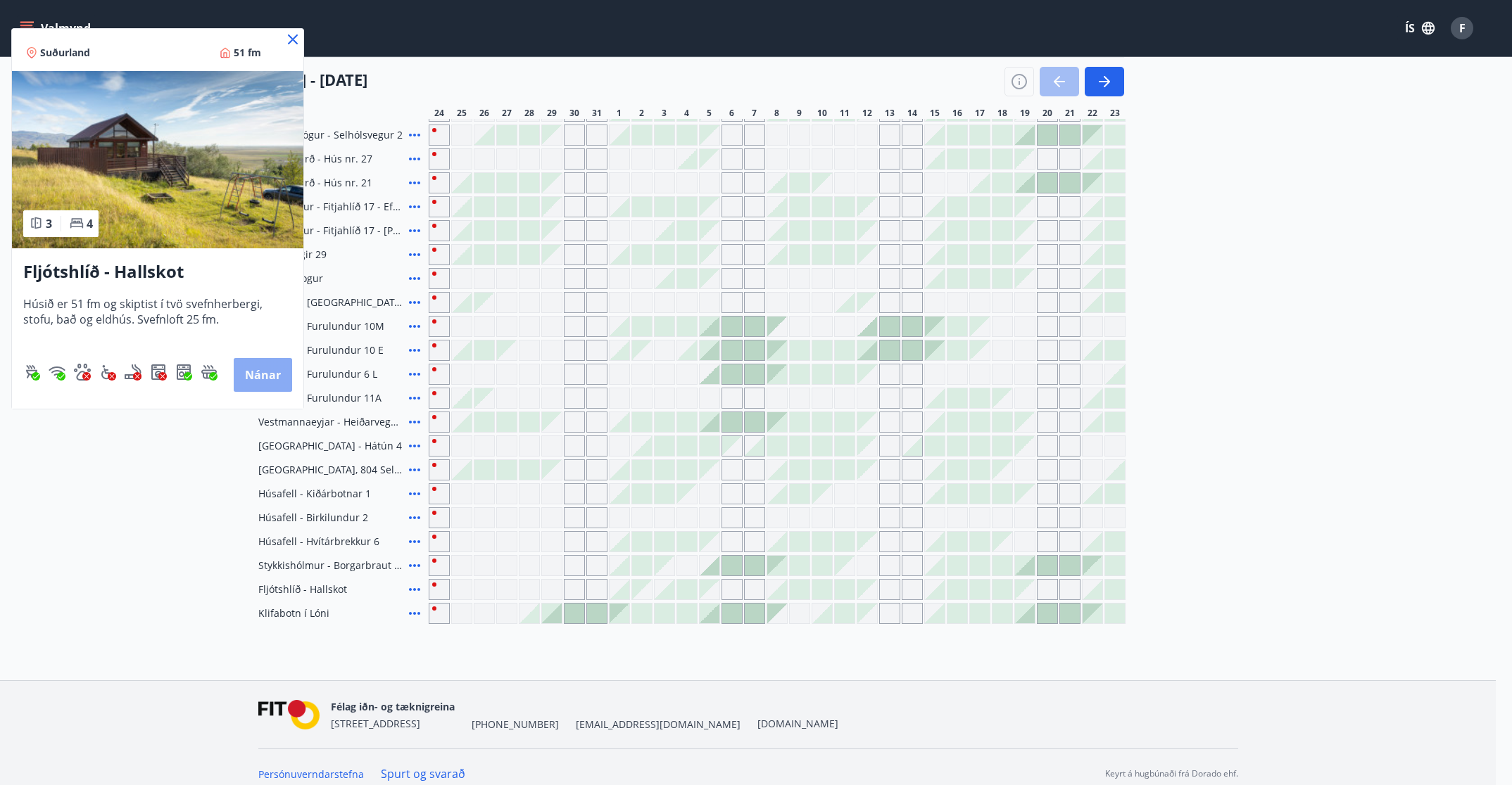
click at [253, 368] on button "Nánar" at bounding box center [263, 375] width 58 height 34
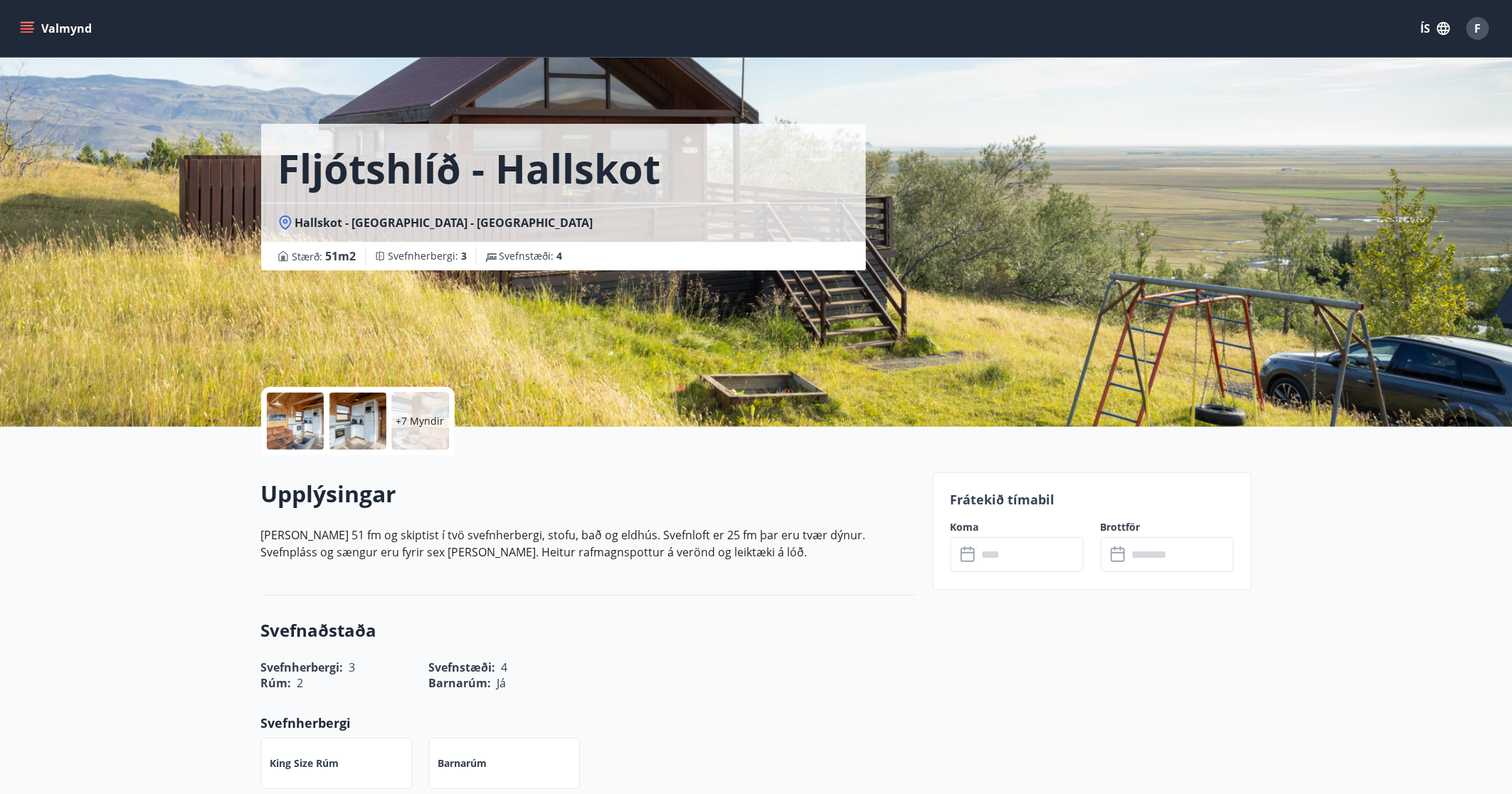
click at [273, 403] on div at bounding box center [294, 421] width 57 height 57
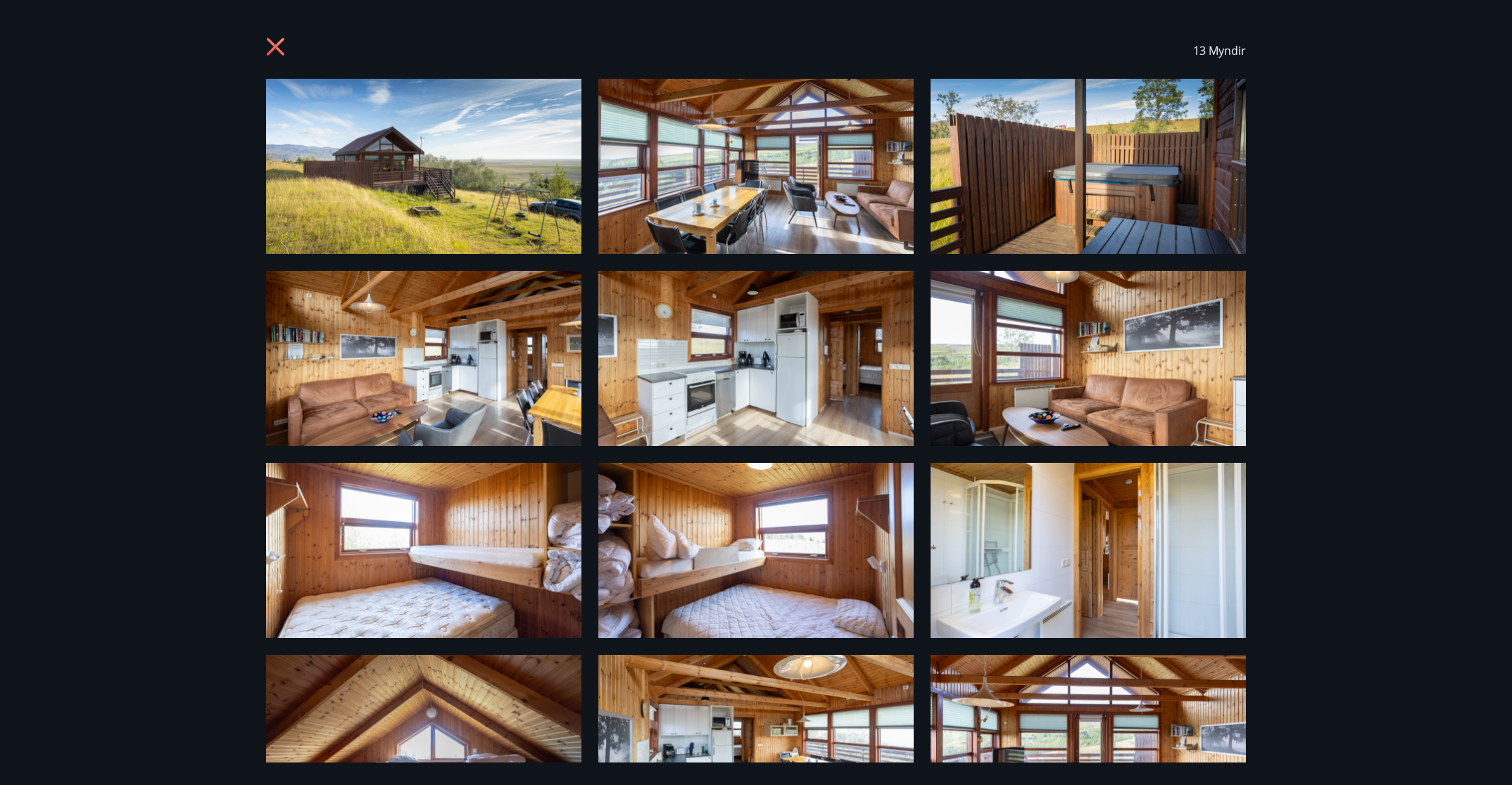
click at [414, 152] on img at bounding box center [423, 166] width 315 height 175
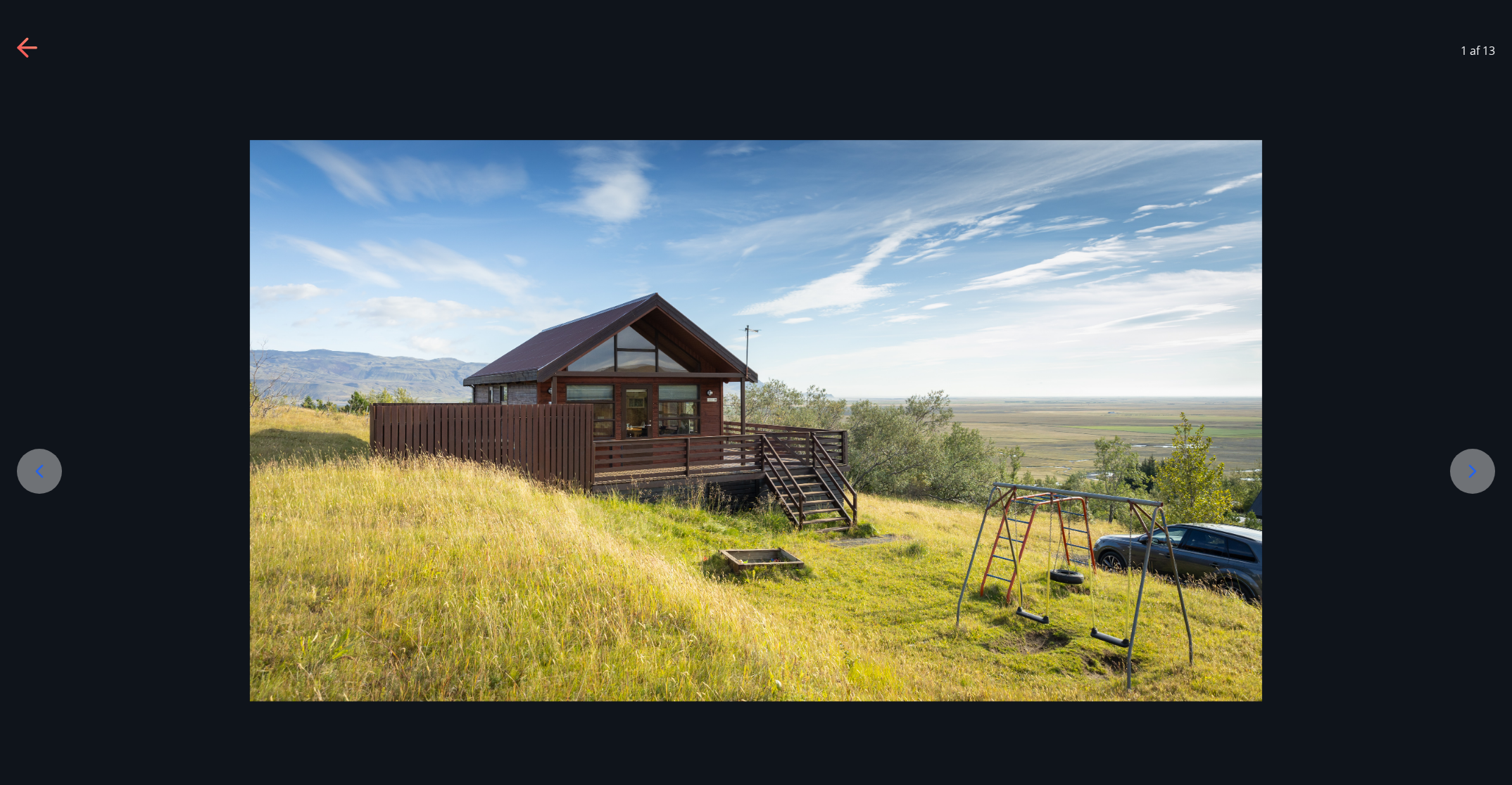
click at [1007, 469] on div at bounding box center [1472, 472] width 45 height 45
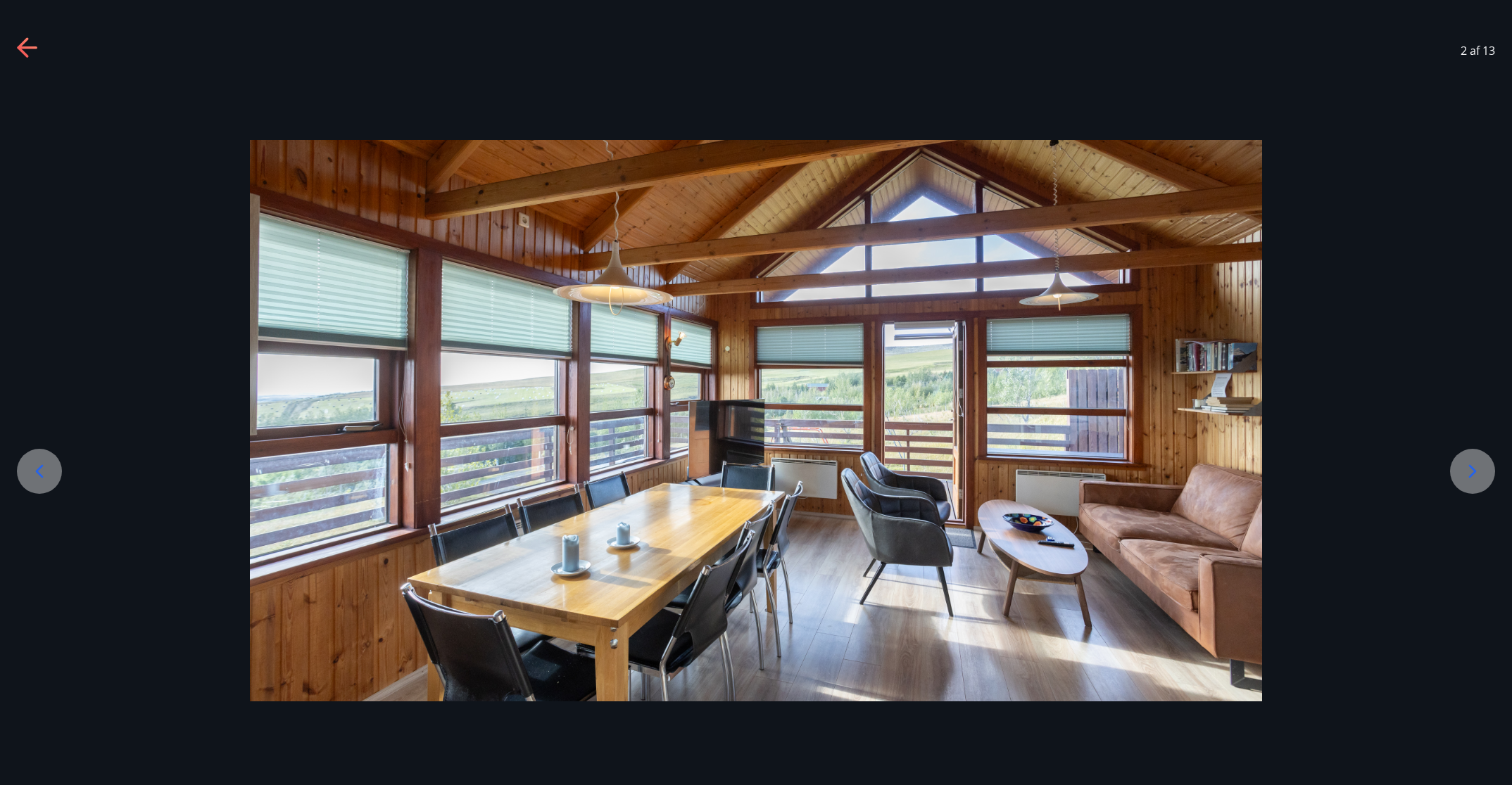
click at [1007, 469] on div at bounding box center [1472, 472] width 45 height 45
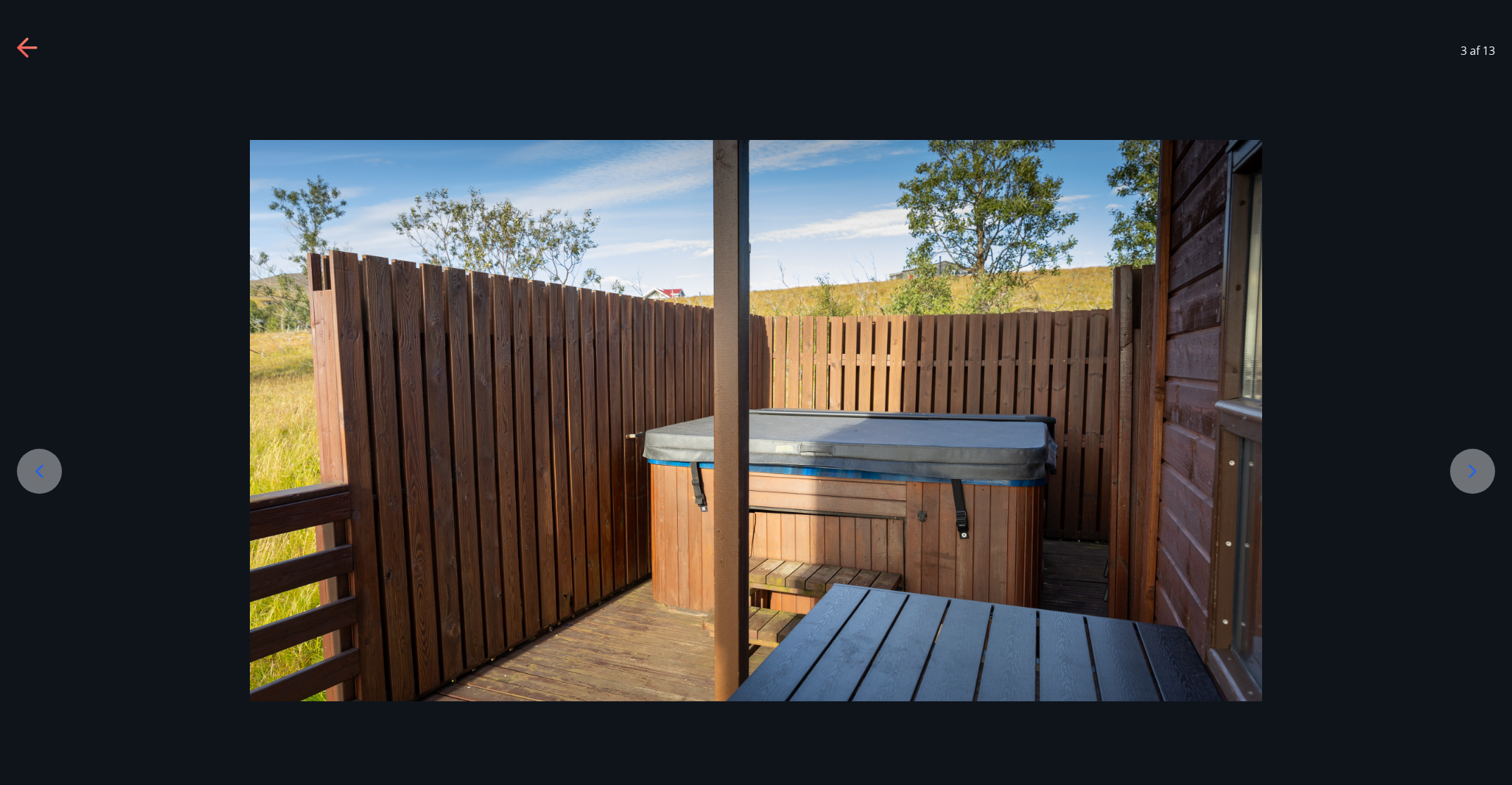
click at [1007, 469] on div at bounding box center [1472, 472] width 45 height 45
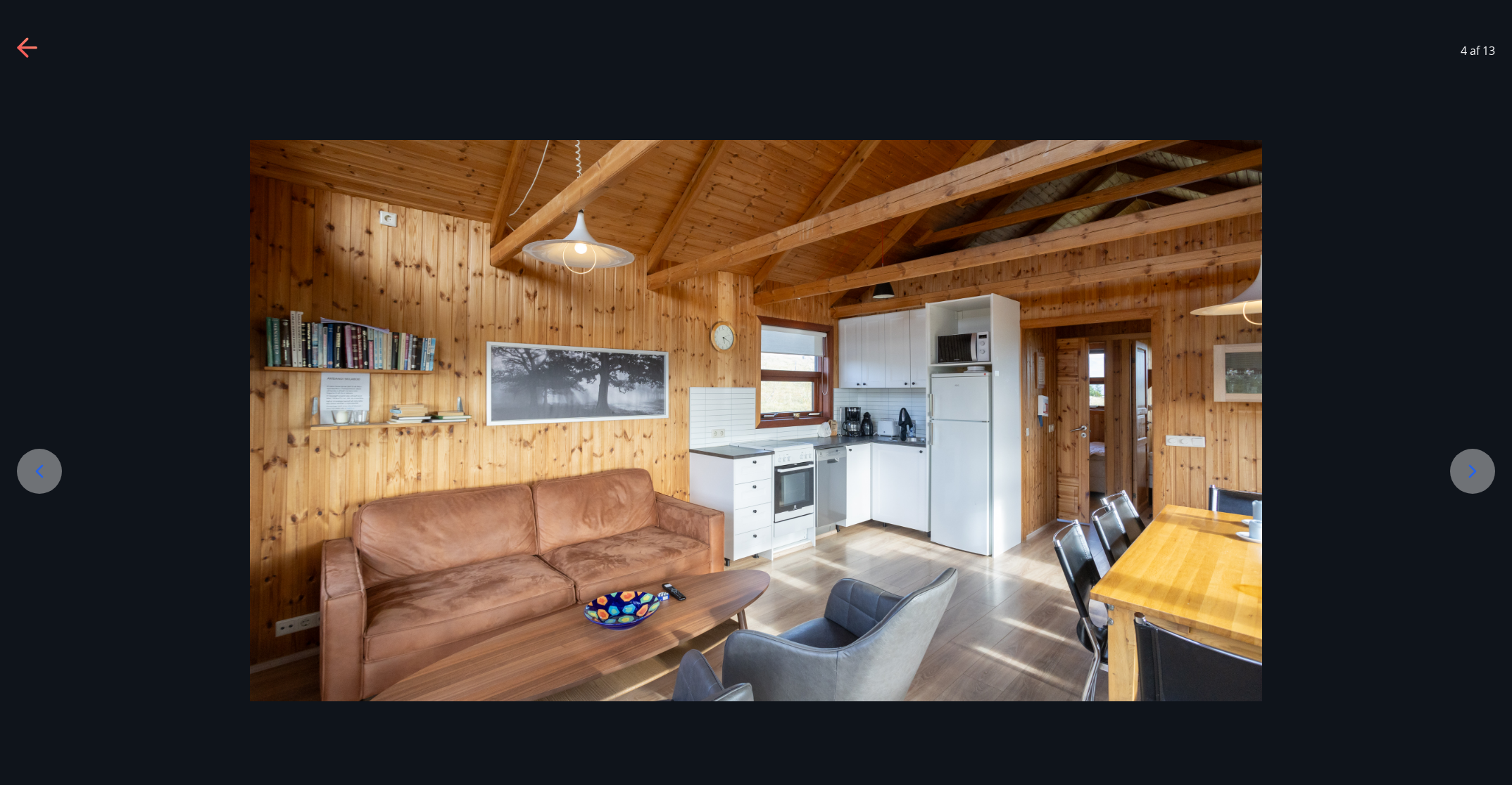
click at [1007, 473] on icon at bounding box center [1472, 472] width 23 height 23
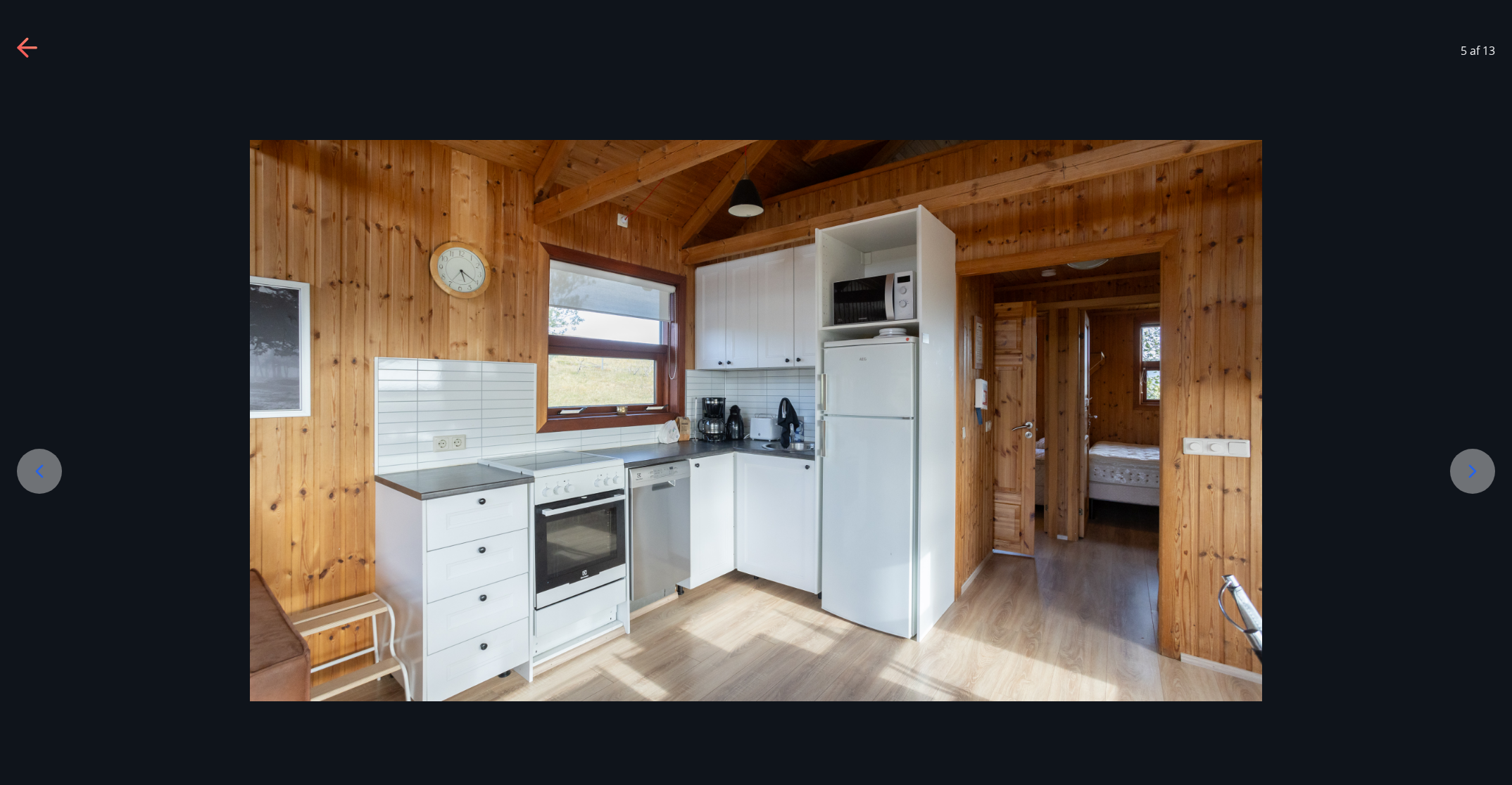
click at [1007, 473] on icon at bounding box center [1472, 472] width 23 height 23
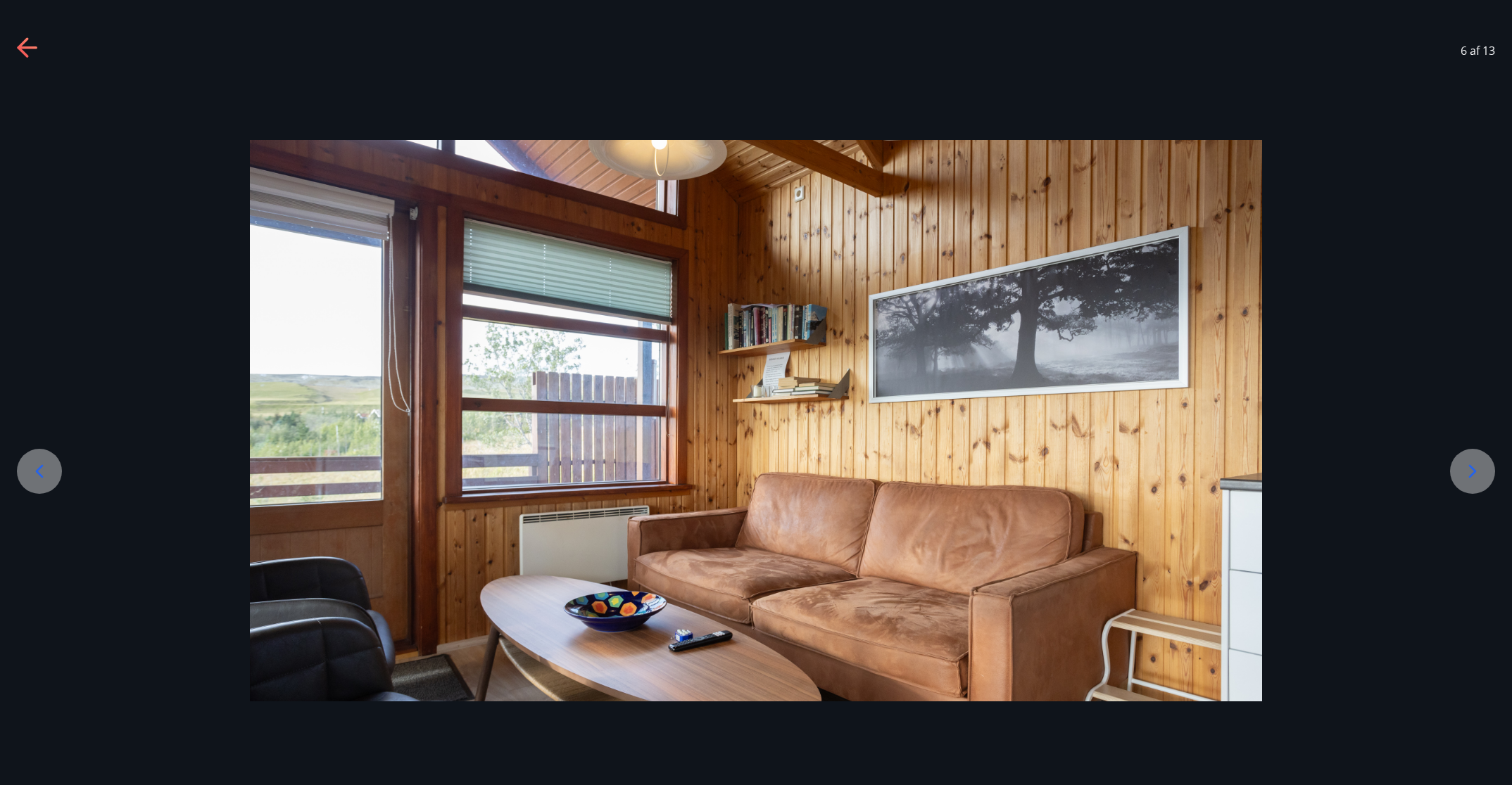
click at [1007, 484] on div at bounding box center [1472, 472] width 45 height 45
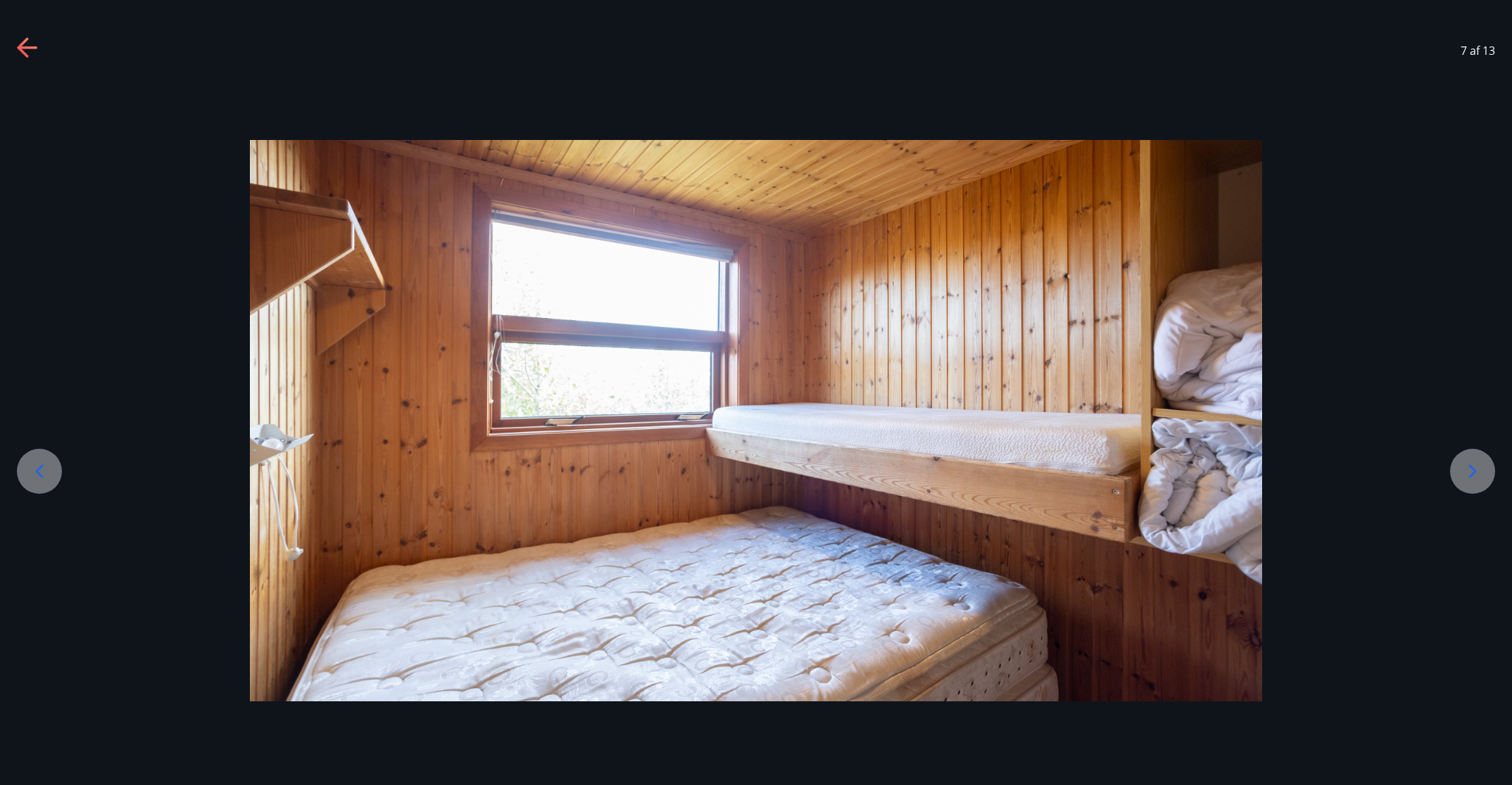
click at [1007, 492] on div at bounding box center [756, 422] width 1512 height 563
click at [1007, 498] on div at bounding box center [756, 422] width 1512 height 563
click at [1007, 467] on icon at bounding box center [1472, 472] width 23 height 23
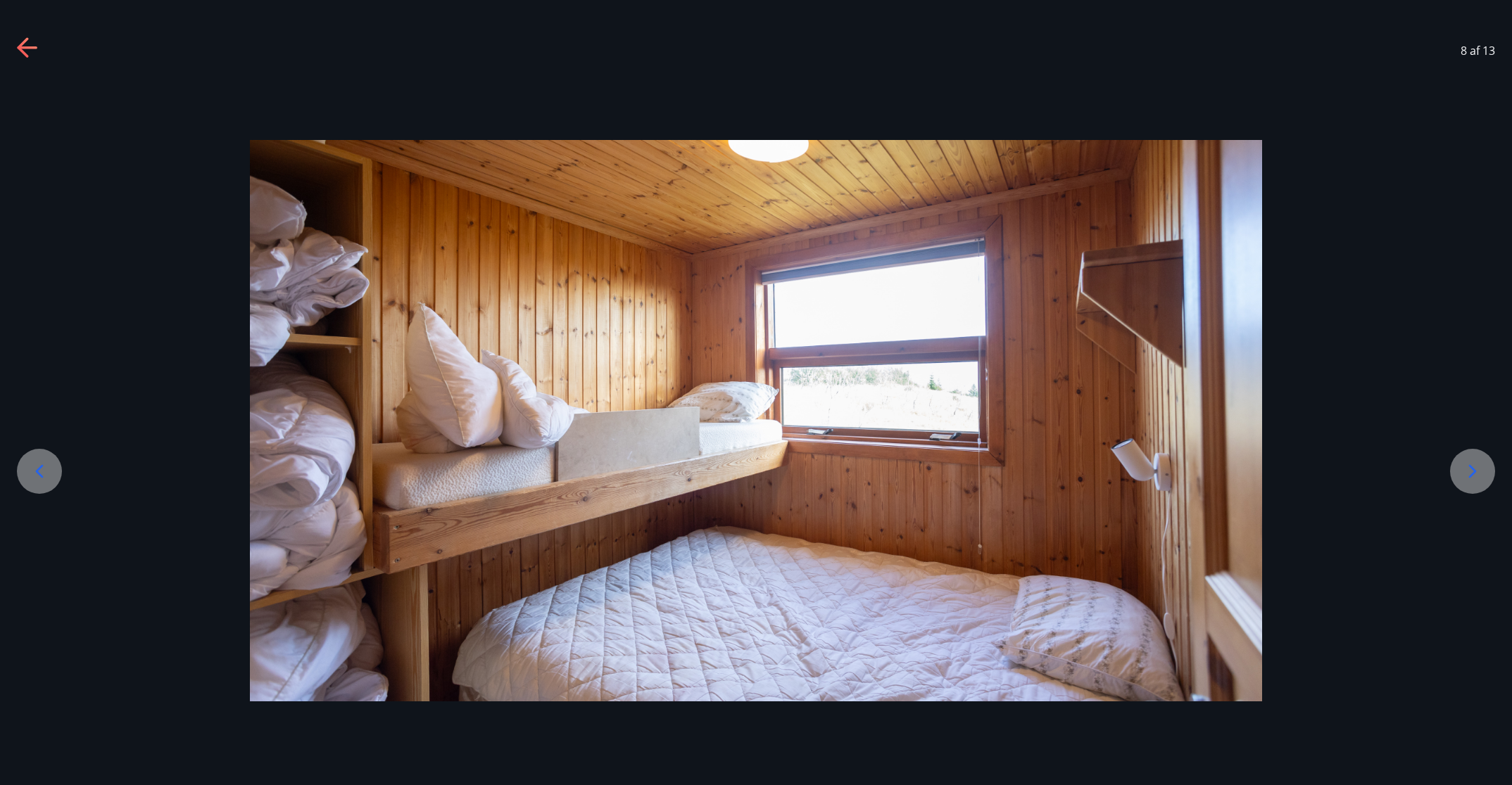
click at [1007, 467] on icon at bounding box center [1472, 472] width 23 height 23
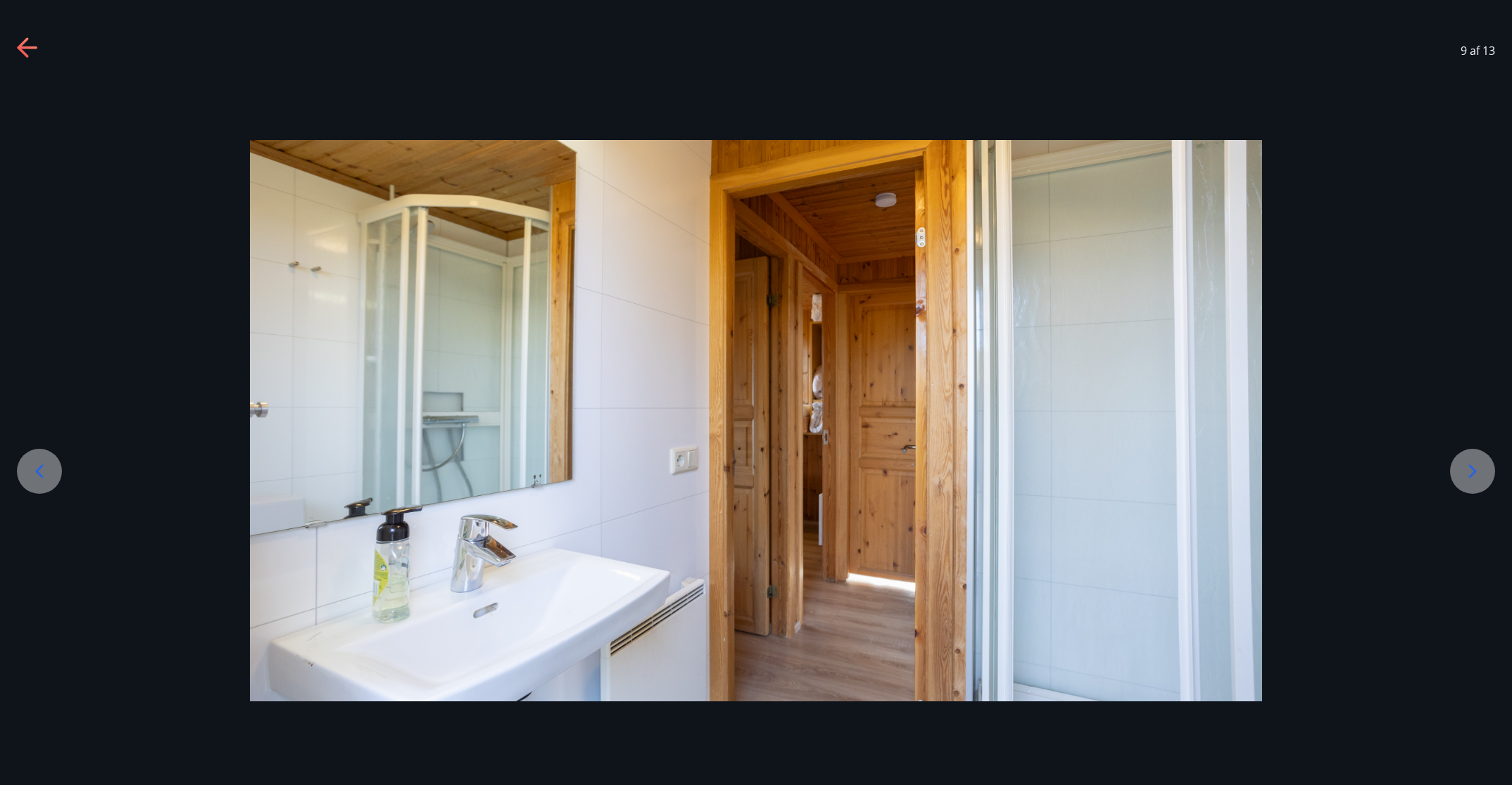
click at [1007, 467] on icon at bounding box center [1472, 472] width 23 height 23
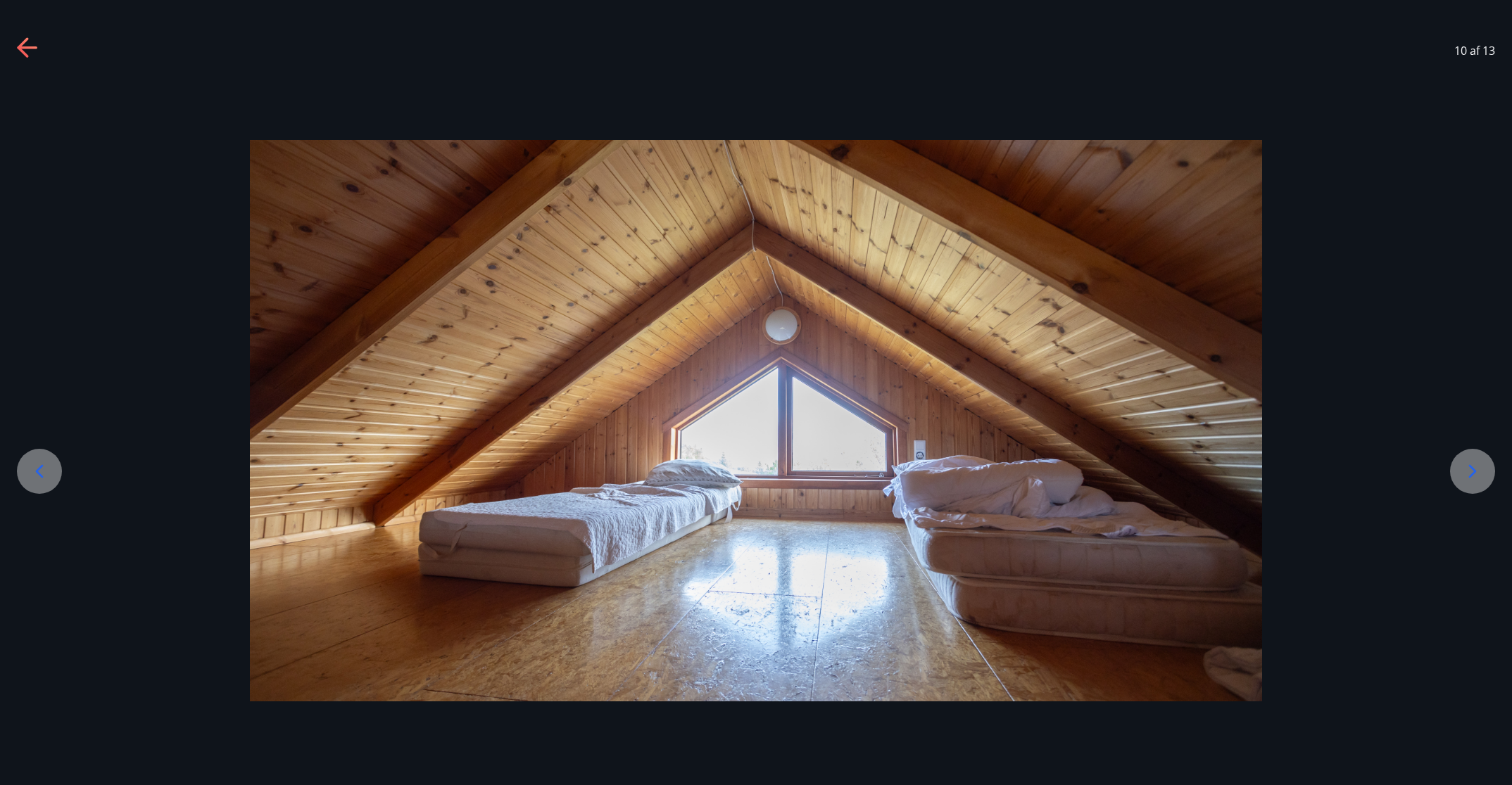
click at [1007, 467] on icon at bounding box center [1472, 472] width 23 height 23
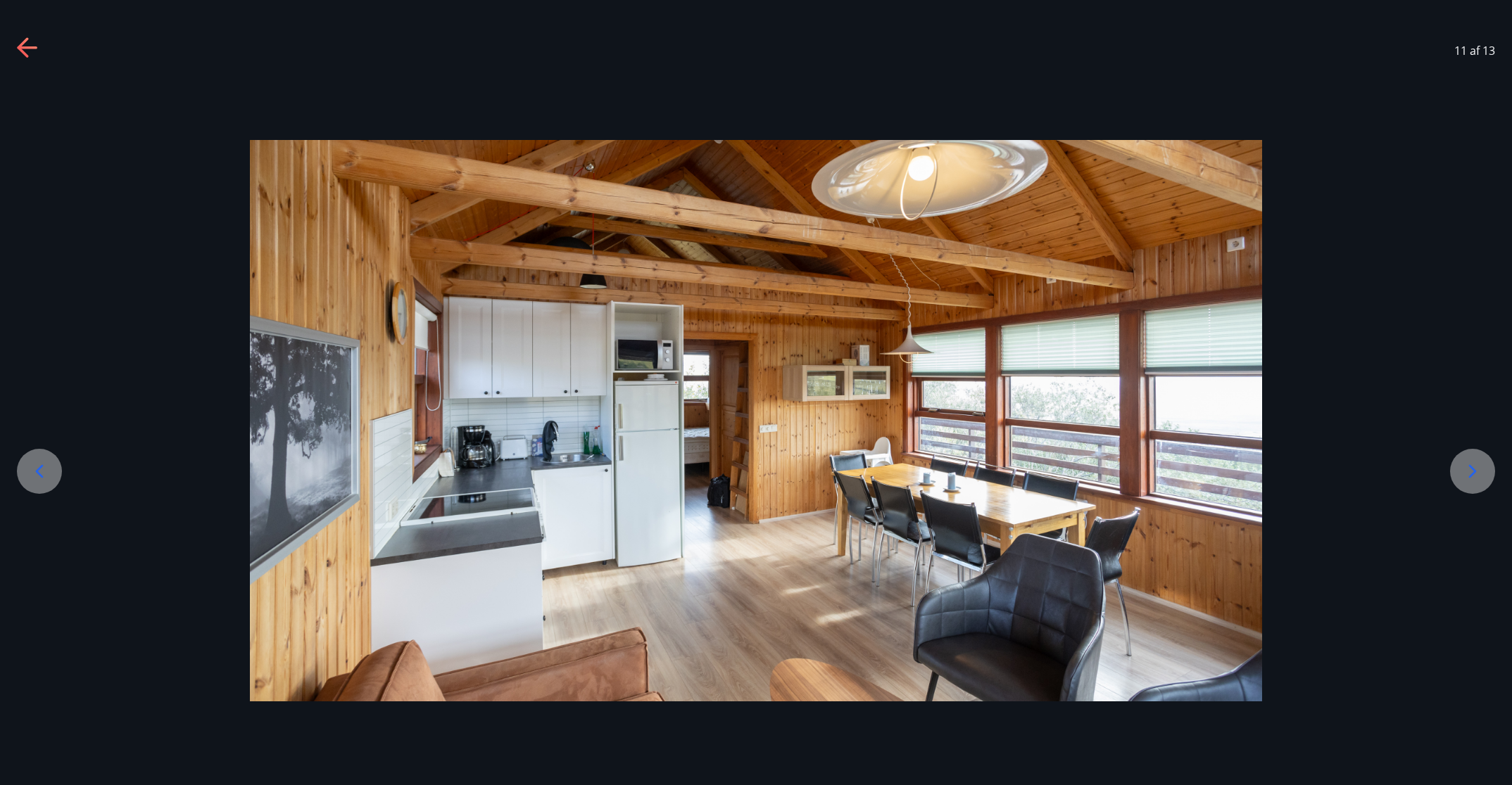
click at [1007, 470] on icon at bounding box center [1472, 472] width 23 height 23
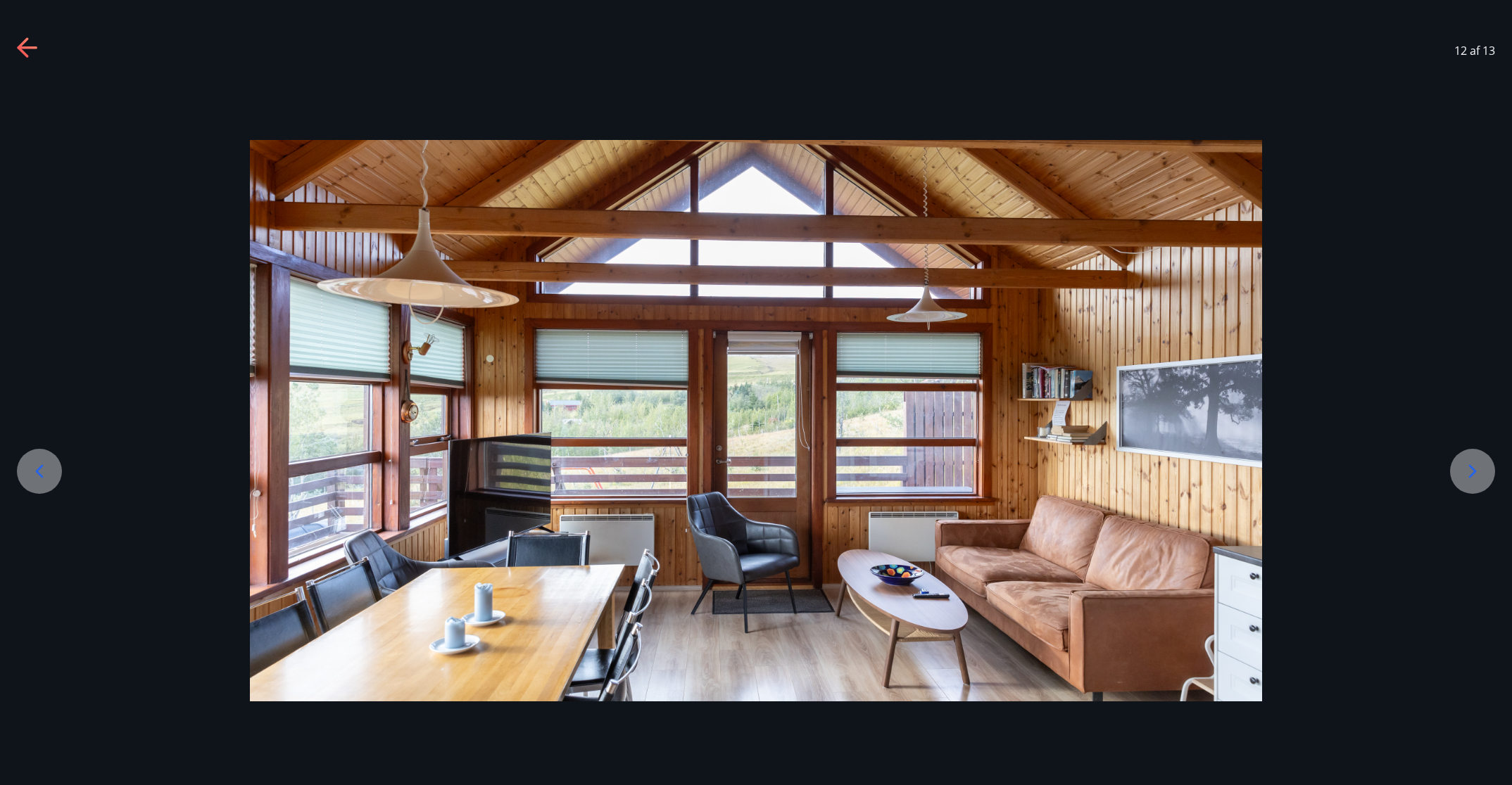
click at [1007, 470] on icon at bounding box center [1472, 472] width 23 height 23
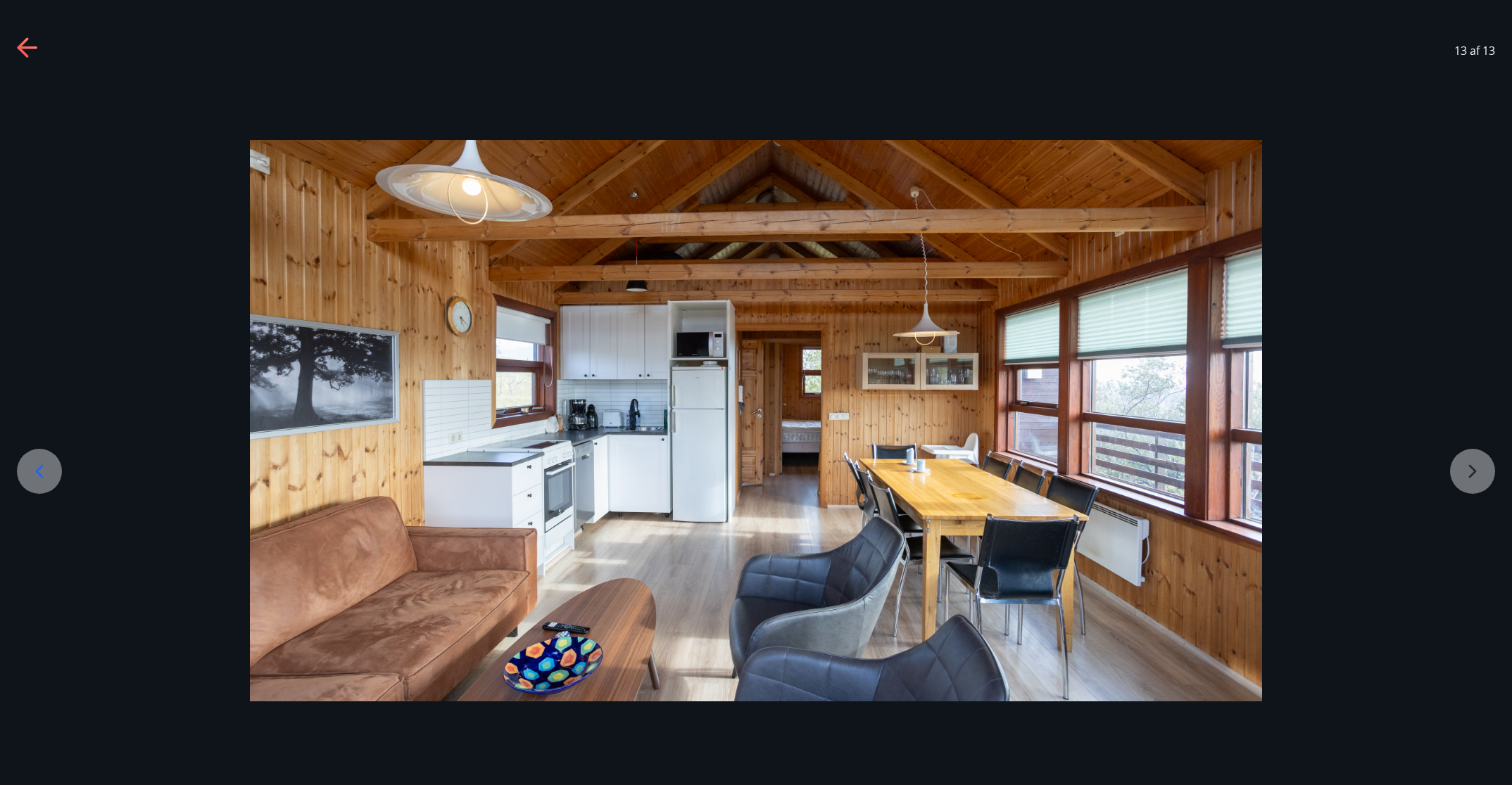
click at [21, 36] on div "13 af 13" at bounding box center [756, 50] width 1512 height 56
click at [21, 45] on icon at bounding box center [23, 47] width 11 height 20
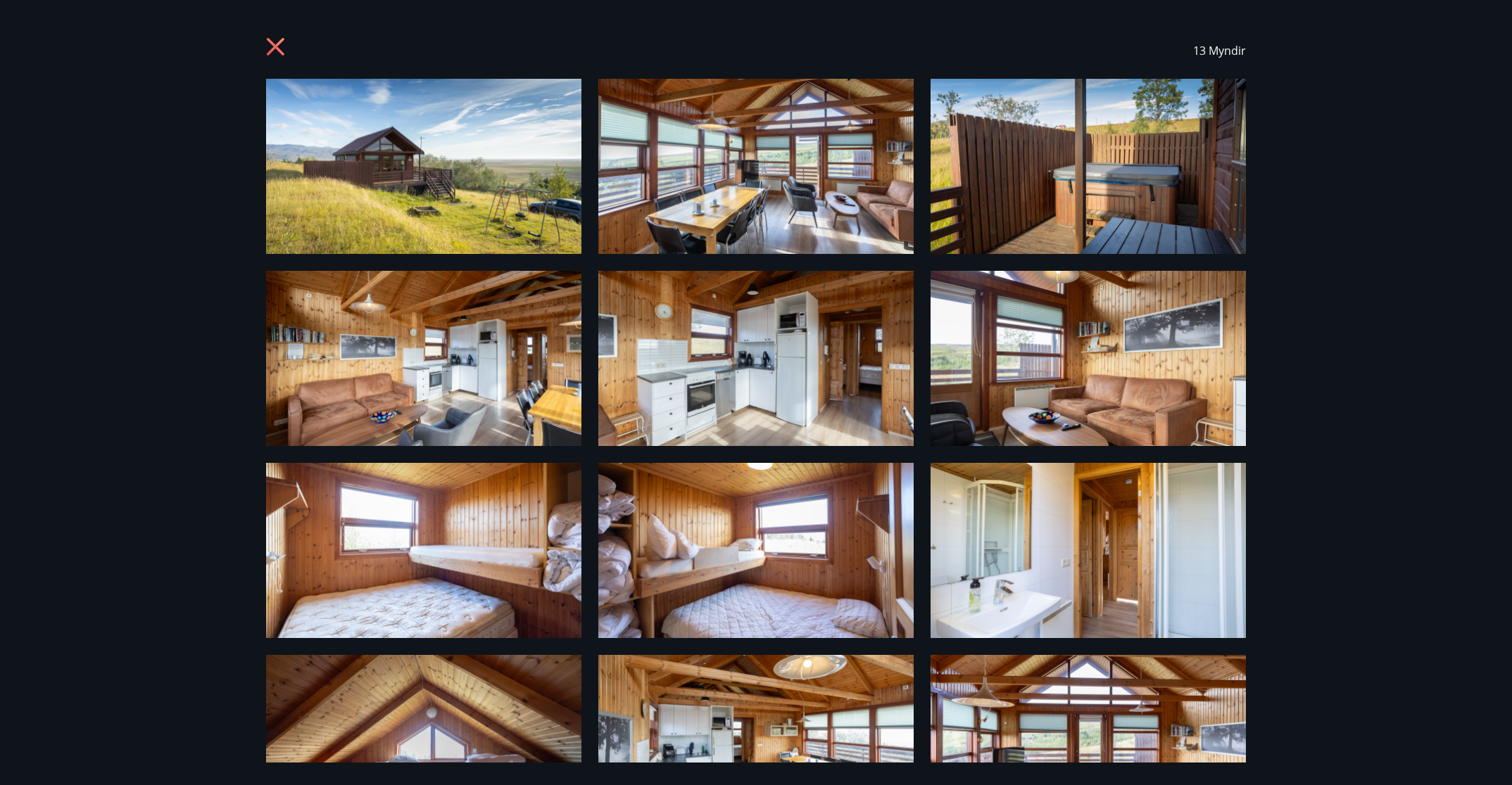
click at [279, 44] on icon at bounding box center [275, 47] width 18 height 18
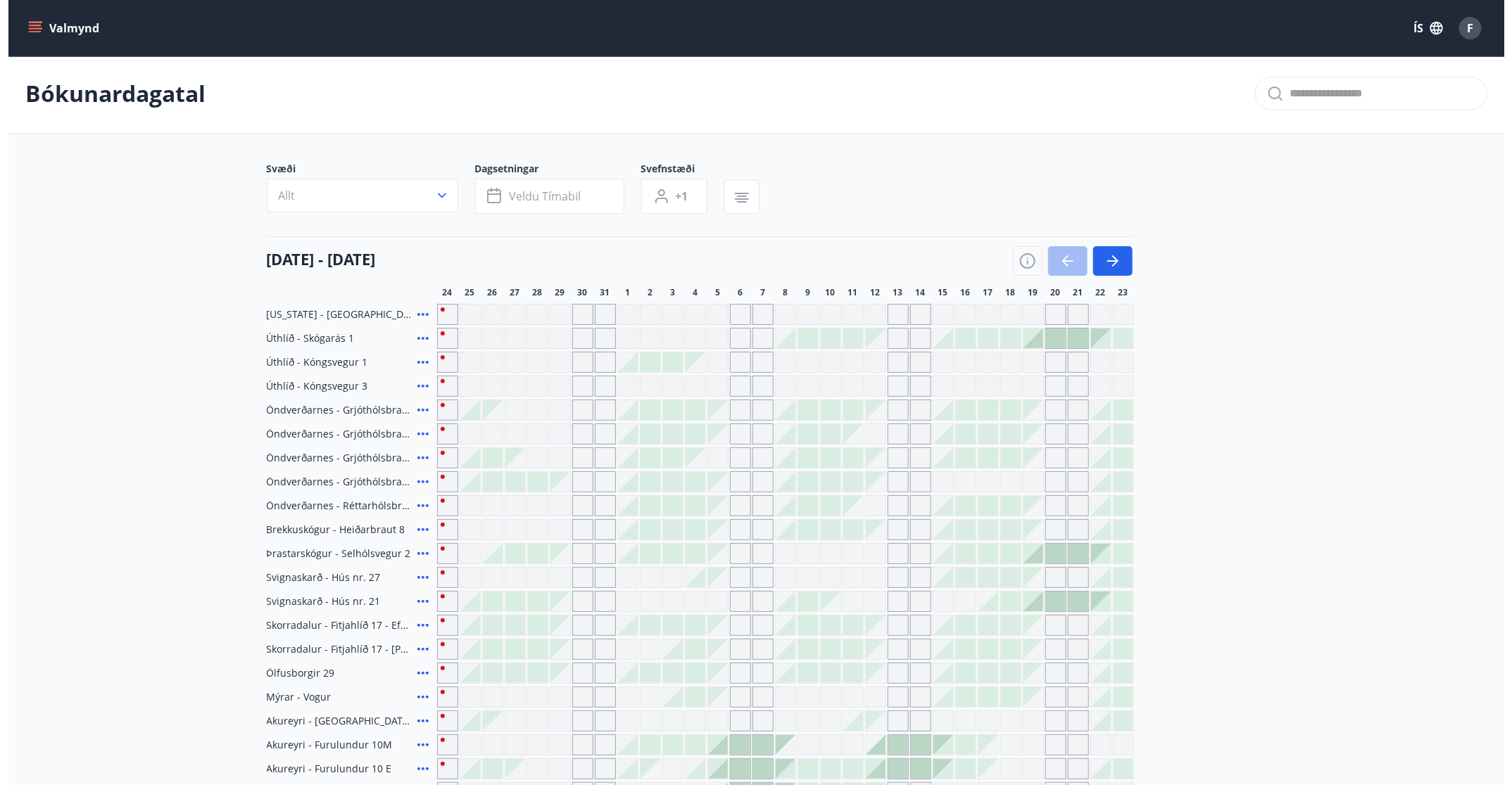
scroll to position [433, 0]
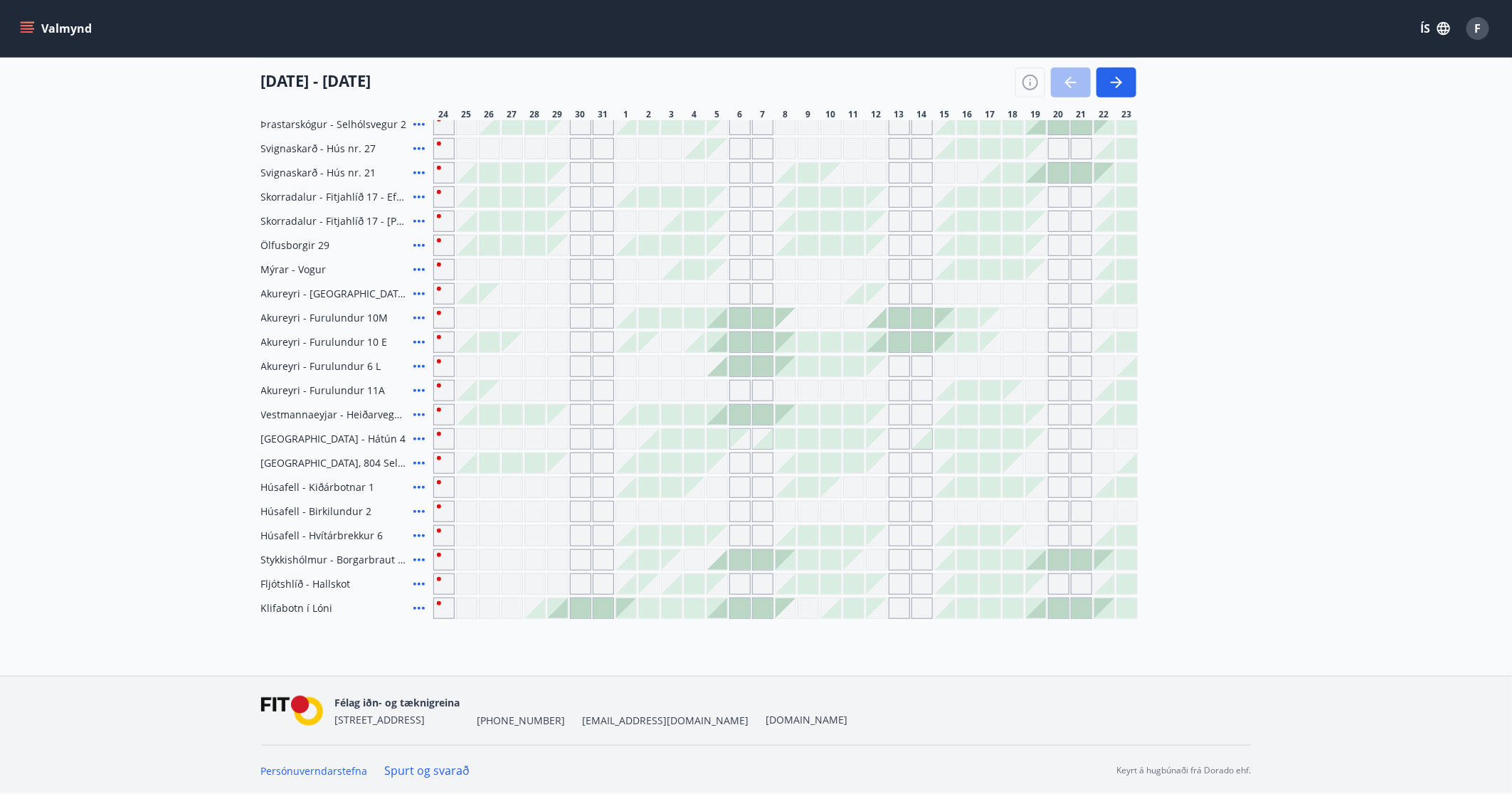
click at [414, 529] on icon at bounding box center [419, 608] width 17 height 17
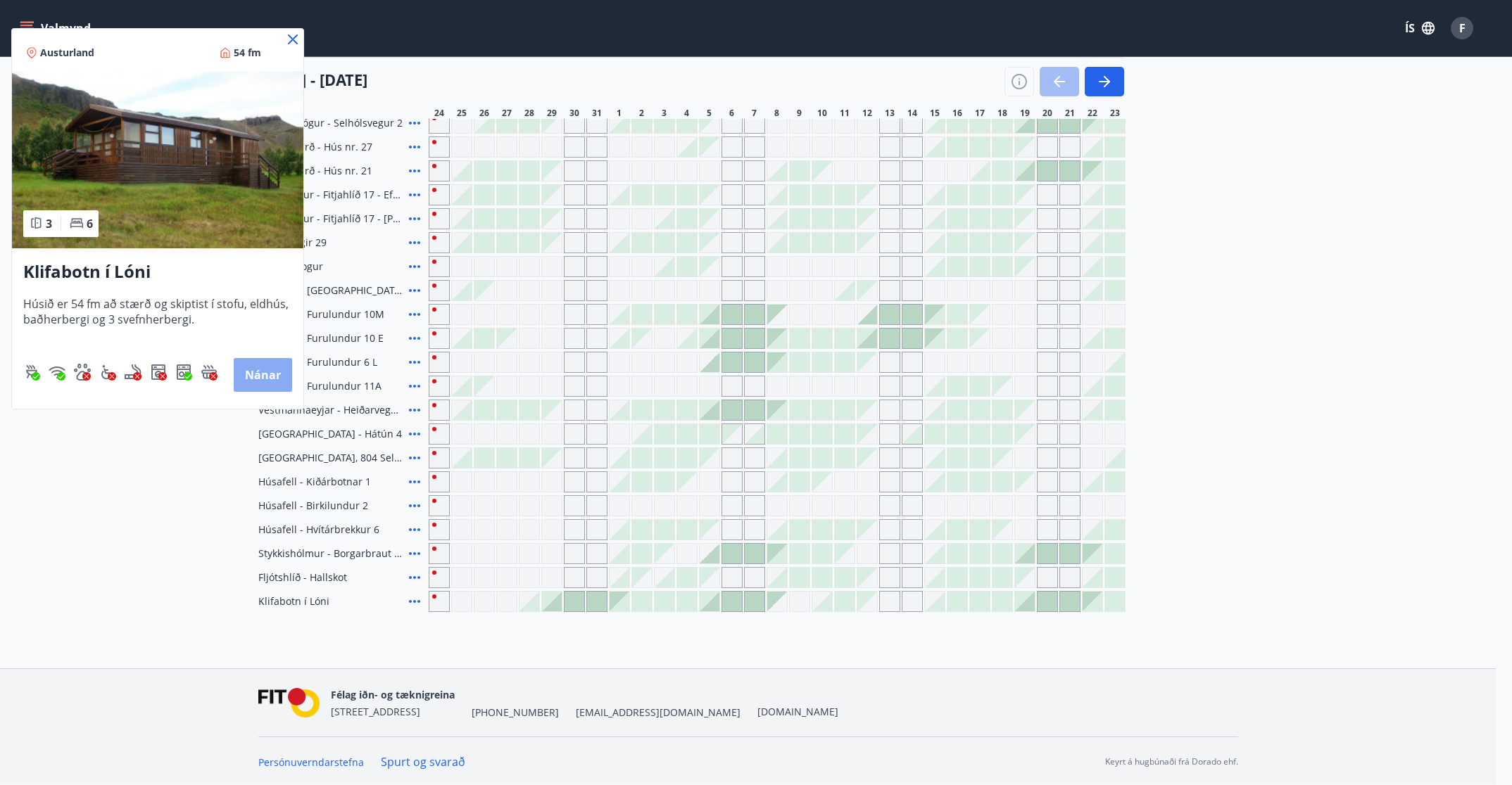
click at [267, 372] on button "Nánar" at bounding box center [263, 375] width 58 height 34
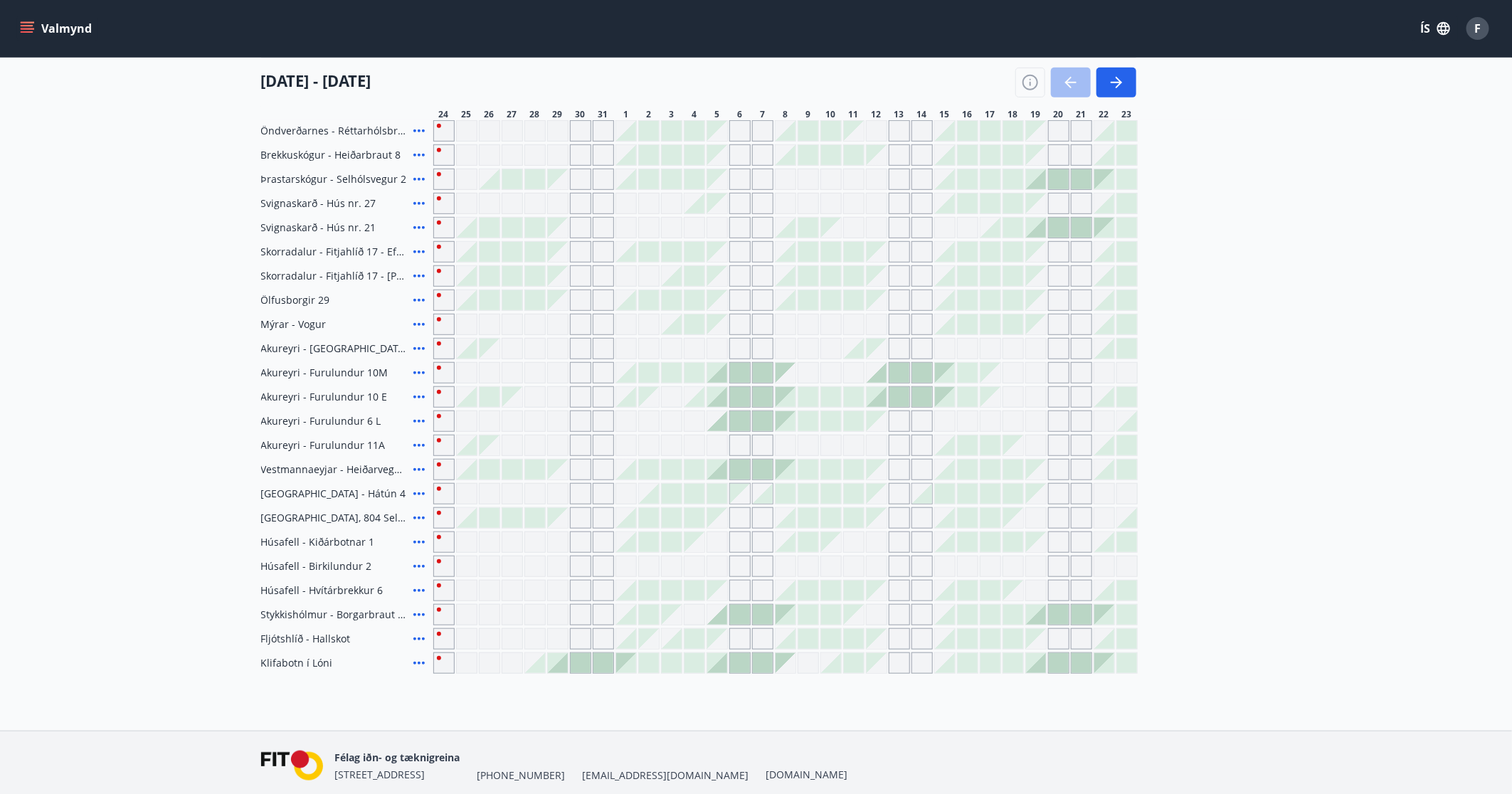
scroll to position [384, 0]
